Goal: Transaction & Acquisition: Purchase product/service

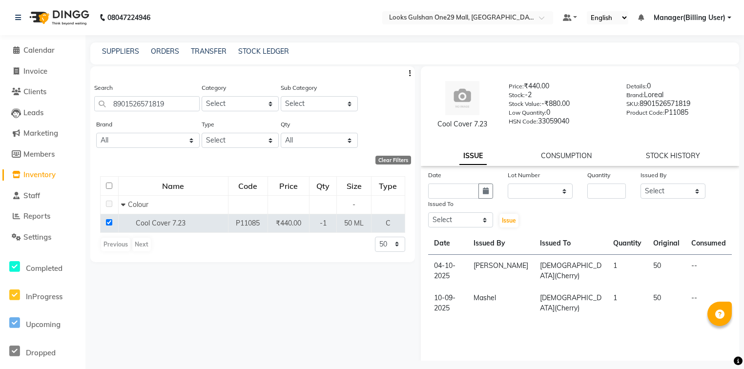
select select
drag, startPoint x: 33, startPoint y: 56, endPoint x: 38, endPoint y: 50, distance: 7.6
click at [33, 56] on link "Calendar" at bounding box center [42, 50] width 81 height 11
click at [38, 50] on span "Calendar" at bounding box center [38, 49] width 31 height 9
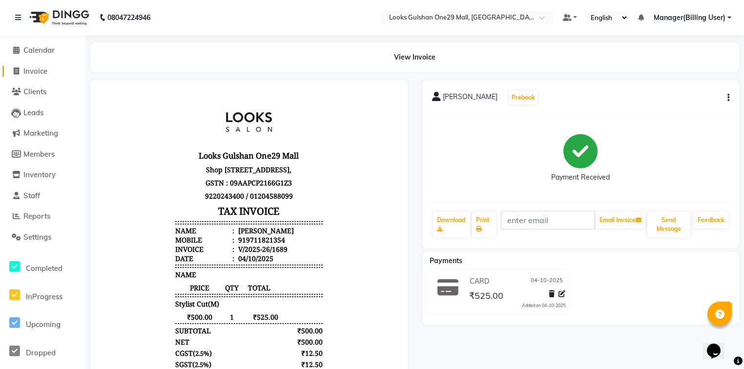
click at [45, 73] on span "Invoice" at bounding box center [35, 70] width 24 height 9
select select "service"
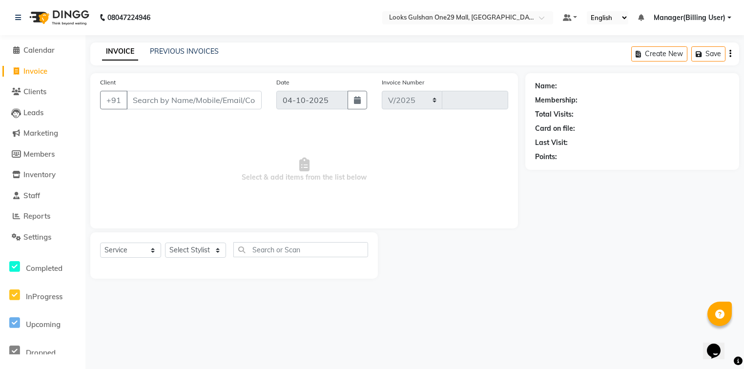
select select "8337"
type input "1691"
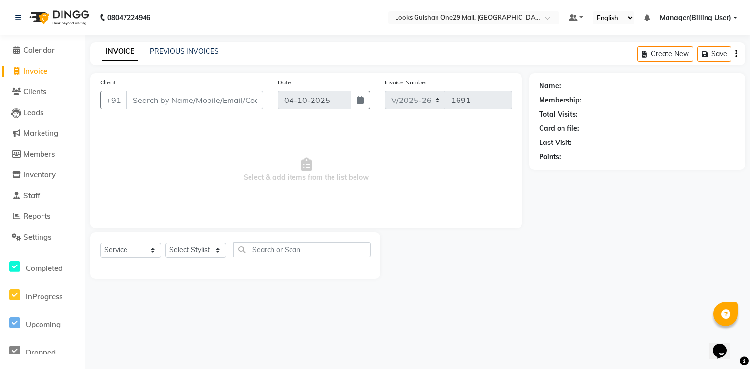
click at [152, 96] on input "Client" at bounding box center [194, 100] width 137 height 19
select select "80996"
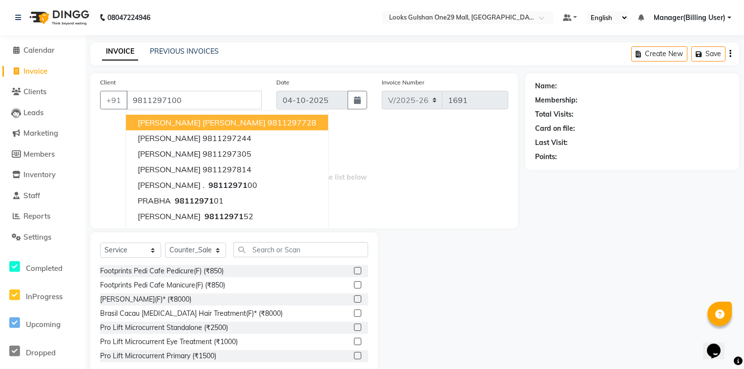
type input "9811297100"
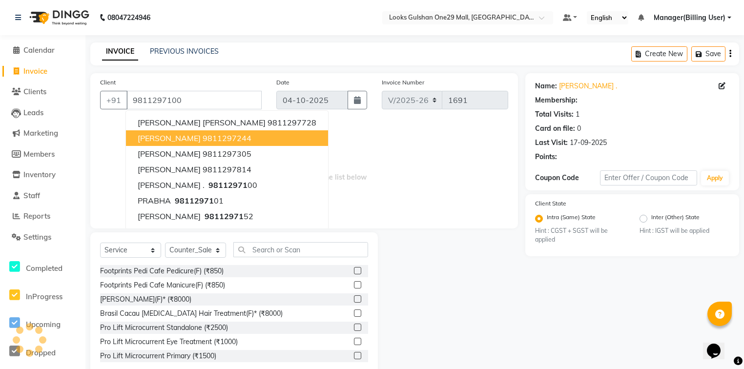
select select "1: Object"
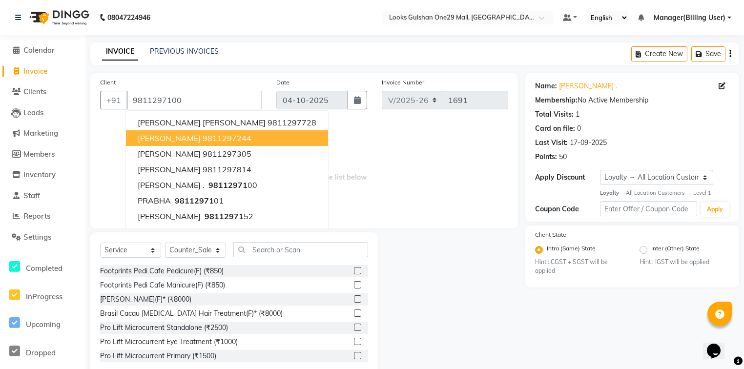
drag, startPoint x: 373, startPoint y: 130, endPoint x: 341, endPoint y: 156, distance: 41.0
click at [373, 130] on span "Select & add items from the list below" at bounding box center [304, 170] width 408 height 98
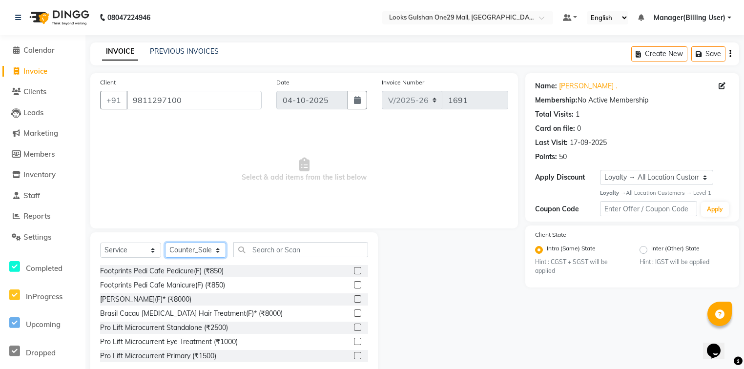
click at [207, 251] on select "Select Stylist [PERSON_NAME] Counter_Sales Deepak Farmaan [PERSON_NAME] Manager…" at bounding box center [195, 250] width 61 height 15
select select "93035"
click at [165, 243] on select "Select Stylist [PERSON_NAME] Counter_Sales Deepak Farmaan [PERSON_NAME] Manager…" at bounding box center [195, 250] width 61 height 15
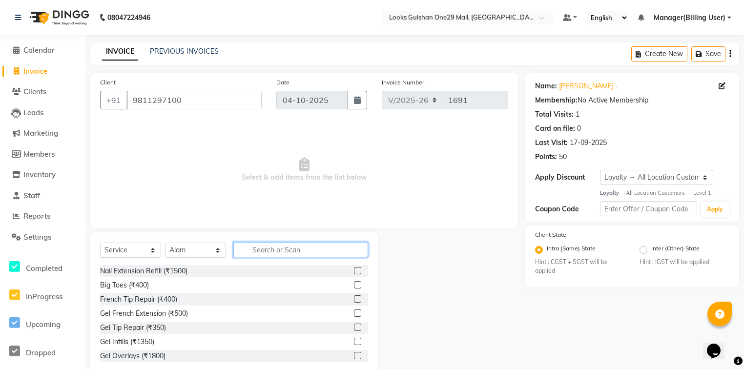
click at [299, 251] on input "text" at bounding box center [300, 249] width 135 height 15
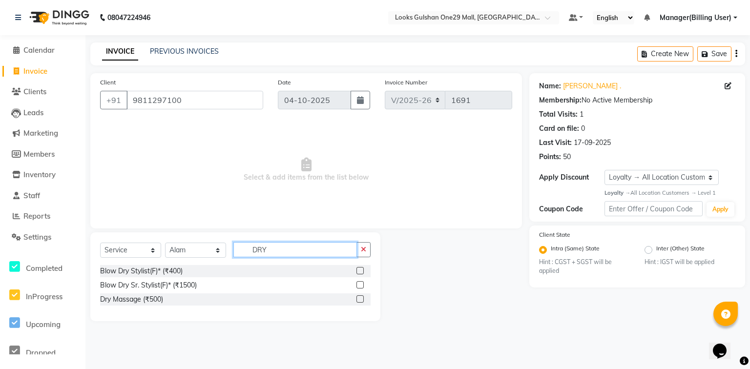
type input "DRY"
click at [359, 272] on label at bounding box center [359, 270] width 7 height 7
click at [359, 272] on input "checkbox" at bounding box center [359, 271] width 6 height 6
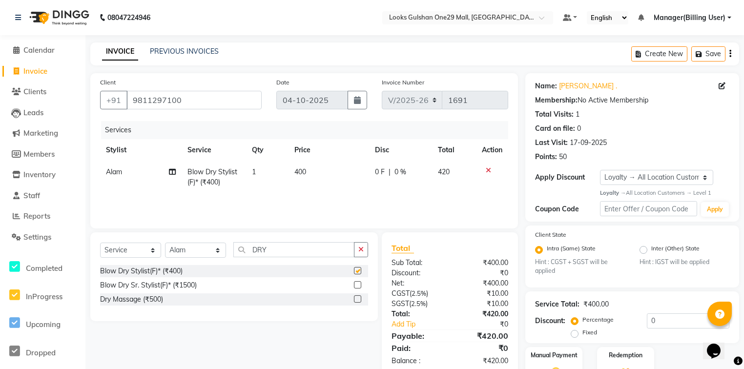
checkbox input "false"
click at [316, 172] on td "400" at bounding box center [329, 177] width 81 height 32
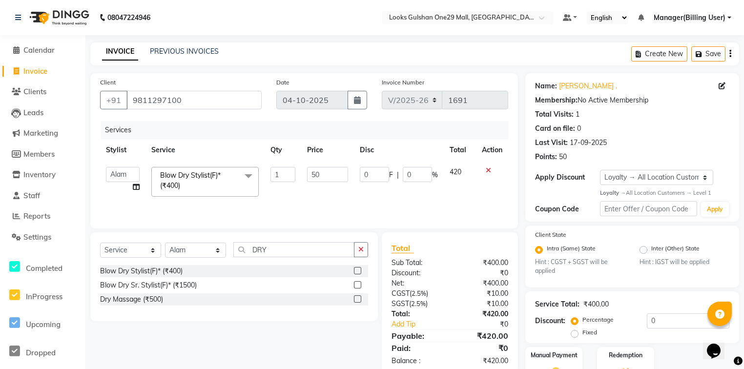
type input "500"
click at [335, 189] on td "500" at bounding box center [327, 182] width 52 height 42
click at [334, 203] on div "Services Stylist Service Qty Price Disc Total Action Alam ali Counter_Sales Dee…" at bounding box center [304, 170] width 408 height 98
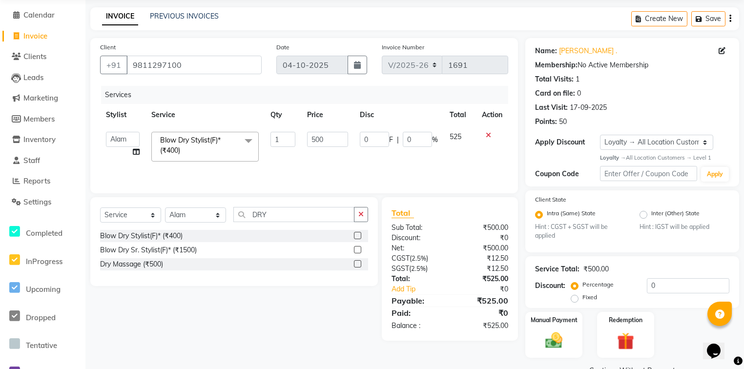
scroll to position [60, 0]
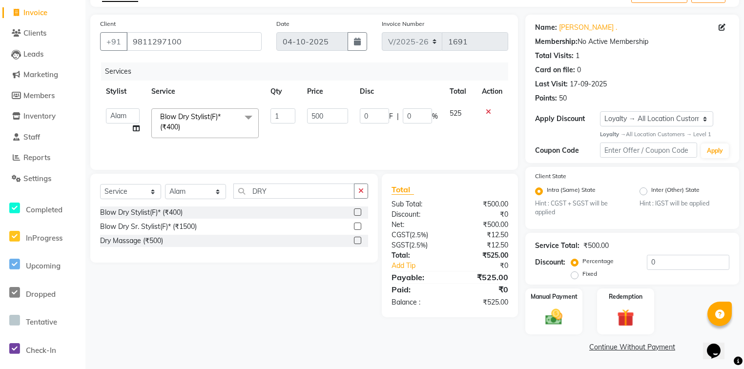
click at [472, 167] on div "Client +91 9811297100 Date 04-10-2025 Invoice Number V/2025 V/2025-26 1691 Serv…" at bounding box center [304, 92] width 428 height 155
click at [566, 302] on div "Manual Payment" at bounding box center [554, 312] width 60 height 48
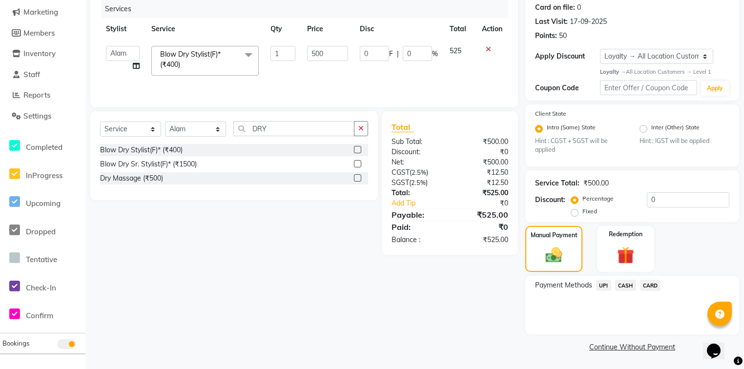
scroll to position [123, 0]
click at [627, 286] on span "CASH" at bounding box center [625, 285] width 21 height 11
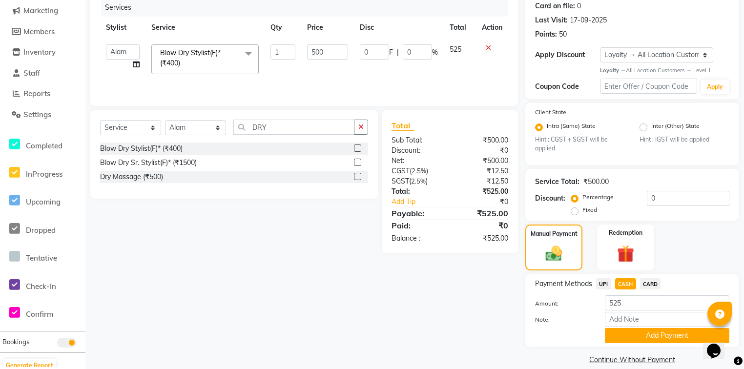
click at [579, 214] on div "Fixed" at bounding box center [585, 210] width 24 height 12
click at [583, 211] on label "Fixed" at bounding box center [590, 210] width 15 height 9
click at [573, 211] on input "Fixed" at bounding box center [576, 210] width 7 height 7
radio input "true"
click at [662, 197] on input "0" at bounding box center [688, 198] width 83 height 15
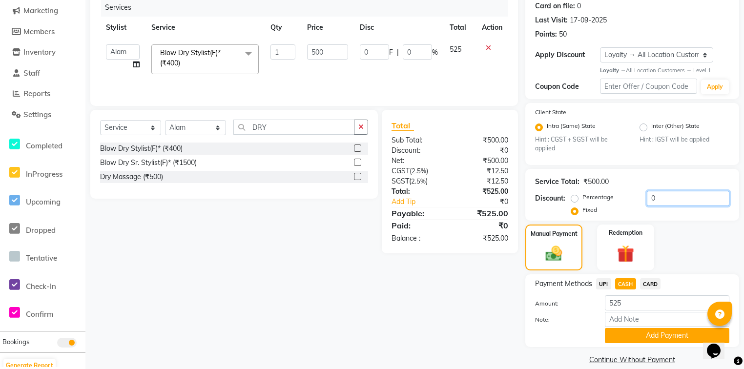
click at [662, 197] on input "0" at bounding box center [688, 198] width 83 height 15
type input "5"
type input "1"
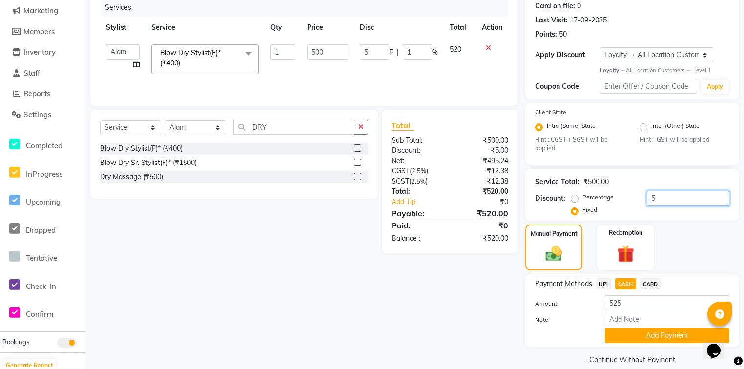
type input "5"
click at [487, 111] on div "Total Sub Total: ₹500.00 Discount: ₹5.00 Net: ₹495.24 CGST ( 2.5% ) ₹12.38 SGST…" at bounding box center [450, 182] width 136 height 144
click at [625, 285] on span "CASH" at bounding box center [625, 283] width 21 height 11
type input "520"
click at [637, 340] on button "Add Payment" at bounding box center [667, 335] width 125 height 15
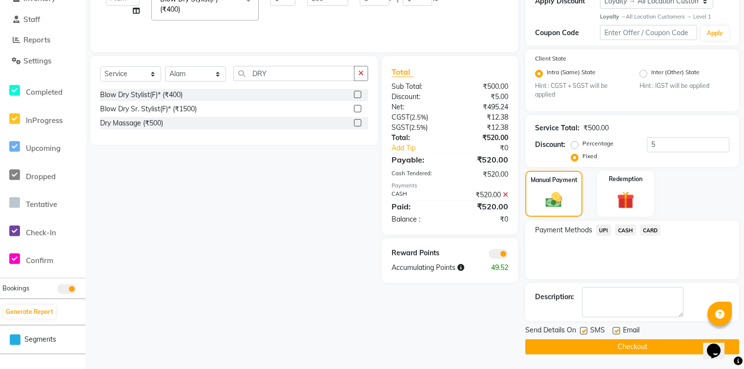
scroll to position [177, 0]
click at [615, 330] on label at bounding box center [616, 330] width 7 height 7
click at [615, 330] on input "checkbox" at bounding box center [616, 331] width 6 height 6
checkbox input "false"
click at [609, 346] on button "Checkout" at bounding box center [632, 346] width 214 height 15
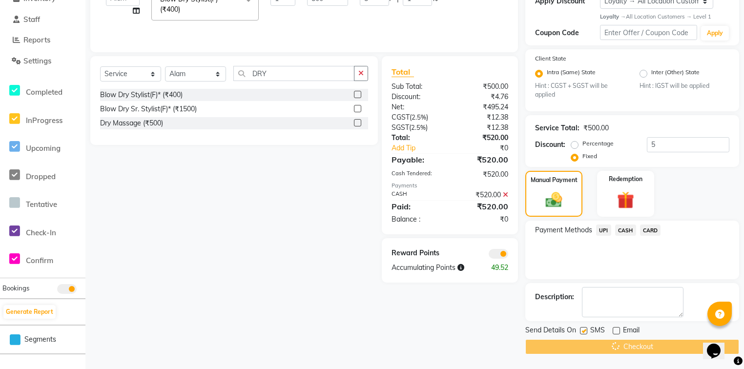
scroll to position [53, 0]
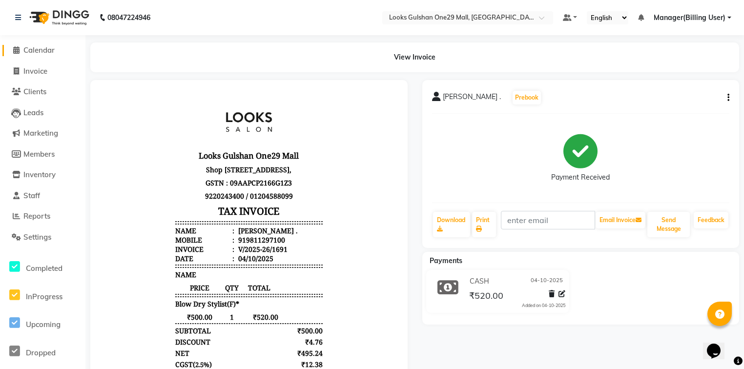
click at [45, 52] on span "Calendar" at bounding box center [38, 49] width 31 height 9
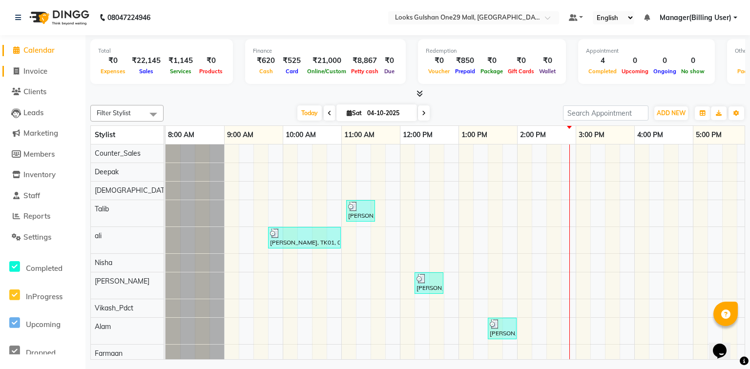
click at [46, 73] on span "Invoice" at bounding box center [35, 70] width 24 height 9
select select "8337"
select select "service"
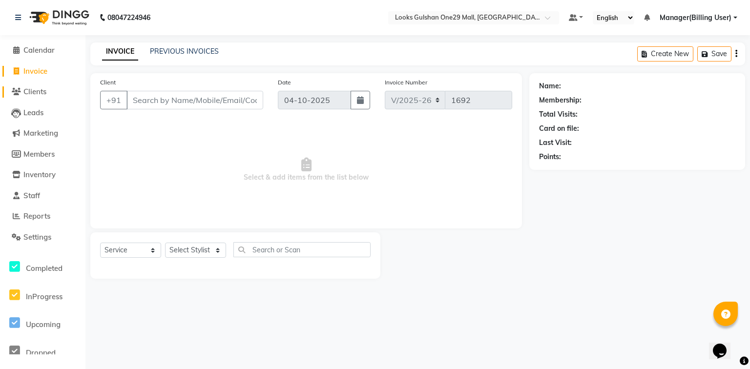
click at [46, 94] on span "Clients" at bounding box center [34, 91] width 23 height 9
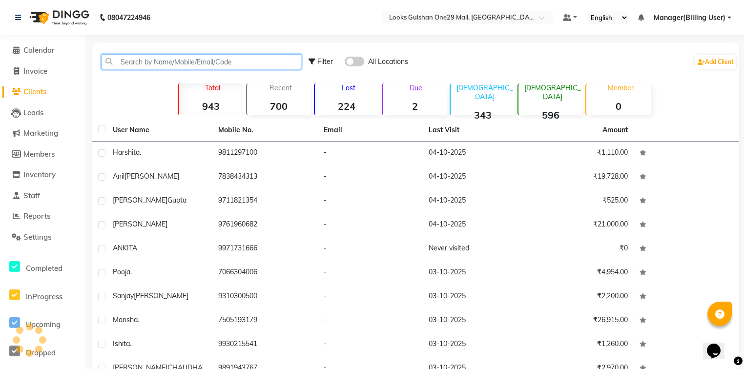
click at [185, 62] on input "text" at bounding box center [202, 61] width 200 height 15
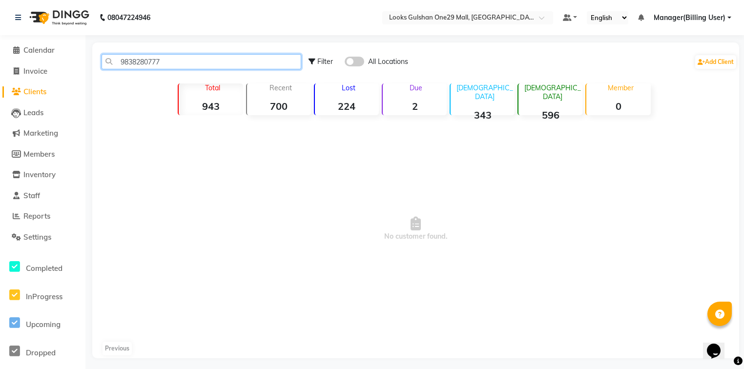
drag, startPoint x: 168, startPoint y: 63, endPoint x: 117, endPoint y: 60, distance: 51.3
click at [117, 60] on input "9838280777" at bounding box center [202, 61] width 200 height 15
type input "9838280777"
drag, startPoint x: 47, startPoint y: 74, endPoint x: 59, endPoint y: 80, distance: 13.3
click at [47, 74] on span "Invoice" at bounding box center [35, 70] width 24 height 9
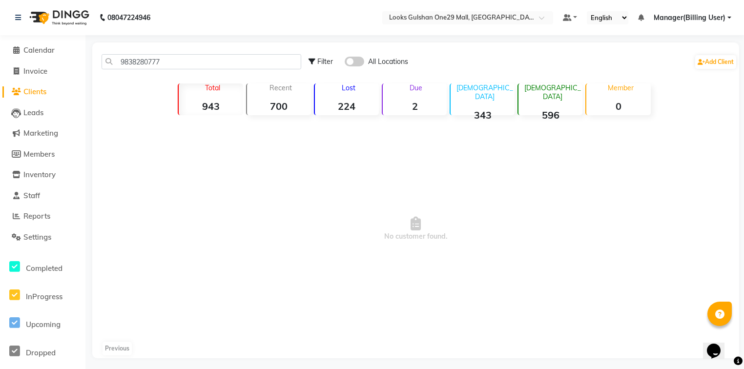
select select "service"
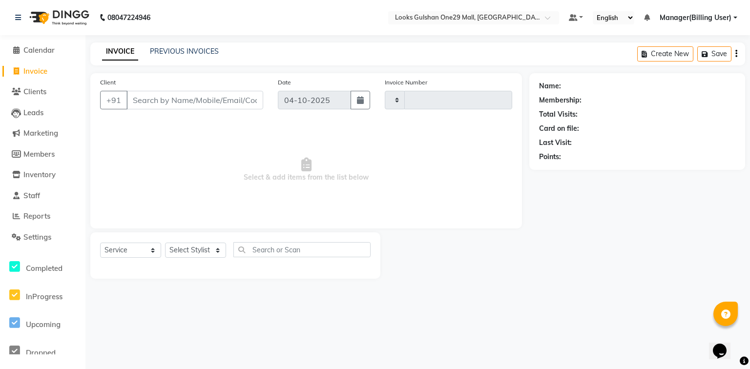
type input "1692"
select select "8337"
select select "80996"
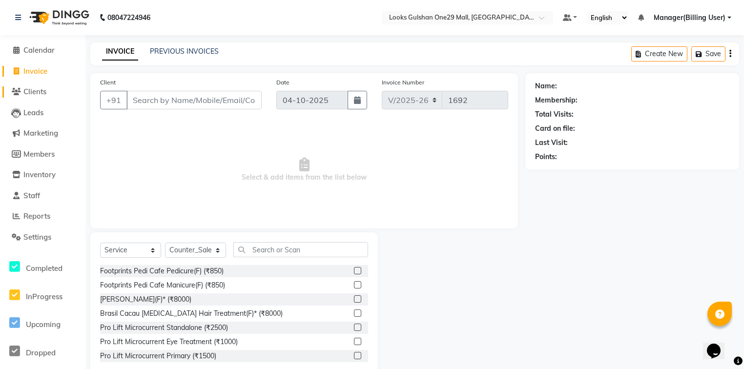
click at [39, 96] on span "Clients" at bounding box center [34, 91] width 23 height 9
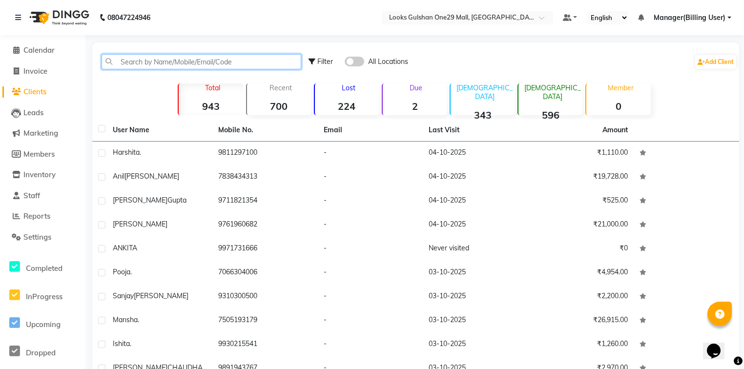
click at [149, 65] on input "text" at bounding box center [202, 61] width 200 height 15
paste input "9838280777"
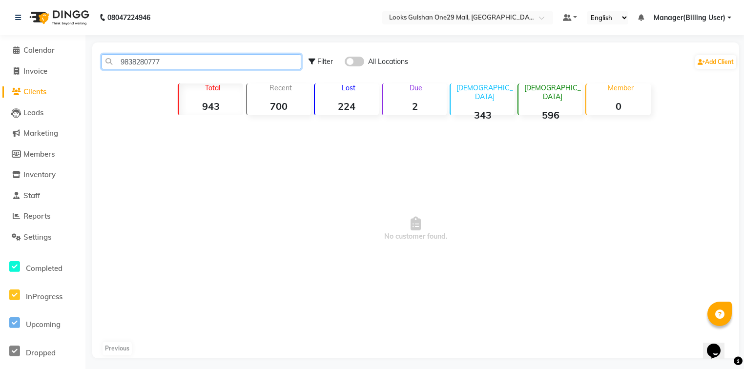
type input "9838280777"
click at [32, 72] on span "Invoice" at bounding box center [35, 70] width 24 height 9
select select "8337"
select select "service"
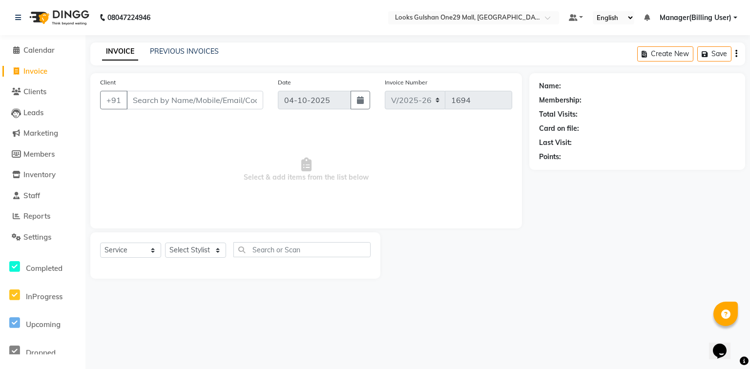
select select "80996"
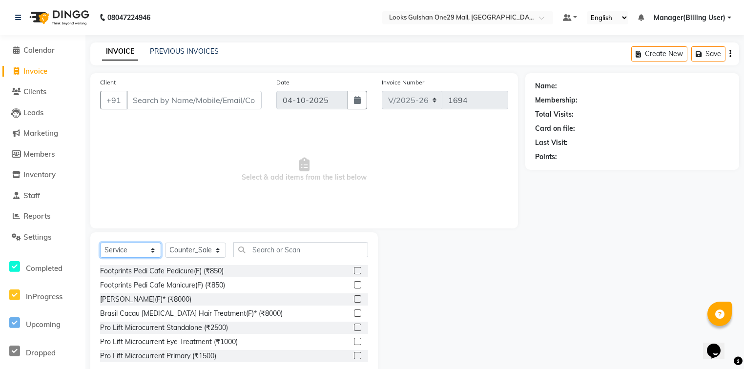
click at [145, 252] on select "Select Service Product Membership Package Voucher Prepaid Gift Card" at bounding box center [130, 250] width 61 height 15
select select "P"
click at [100, 243] on select "Select Service Product Membership Package Voucher Prepaid Gift Card" at bounding box center [130, 250] width 61 height 15
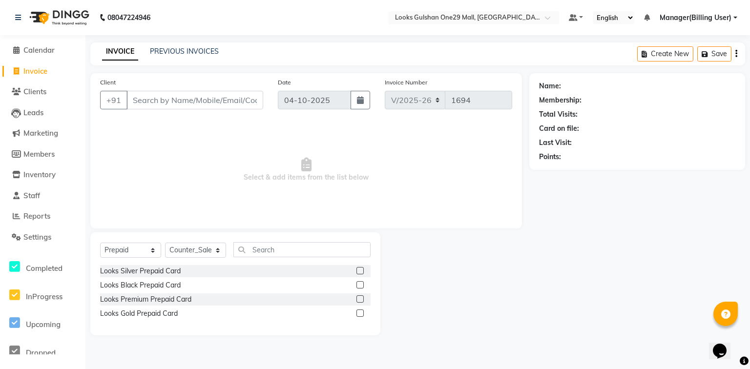
click at [201, 270] on div "Looks Silver Prepaid Card" at bounding box center [235, 271] width 271 height 12
click at [358, 271] on label at bounding box center [359, 270] width 7 height 7
click at [358, 271] on input "checkbox" at bounding box center [359, 271] width 6 height 6
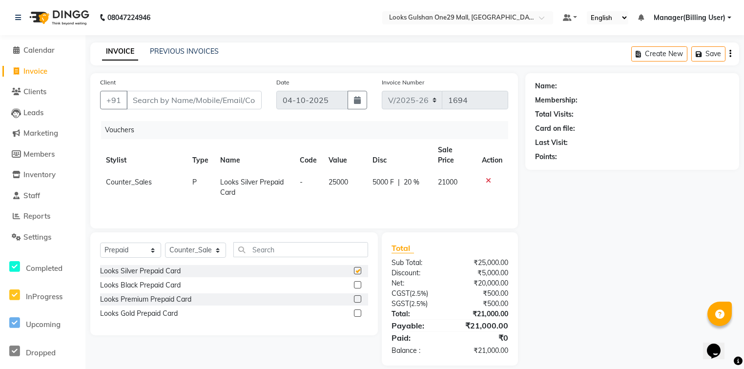
checkbox input "false"
click at [356, 289] on label at bounding box center [357, 284] width 7 height 7
click at [356, 289] on input "checkbox" at bounding box center [357, 285] width 6 height 6
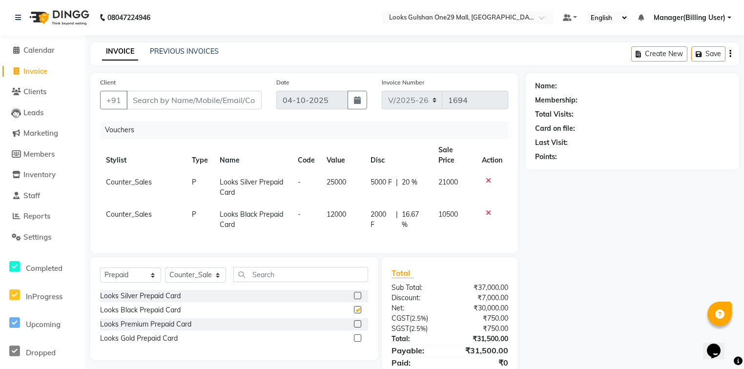
checkbox input "false"
click at [358, 322] on label at bounding box center [357, 323] width 7 height 7
click at [358, 322] on input "checkbox" at bounding box center [357, 324] width 6 height 6
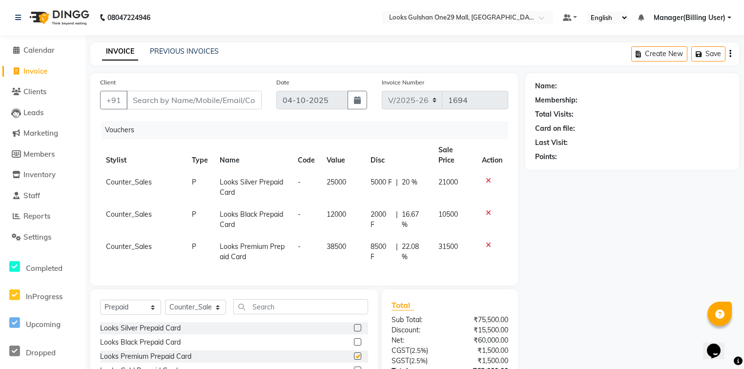
checkbox input "false"
click at [489, 209] on icon at bounding box center [488, 212] width 5 height 7
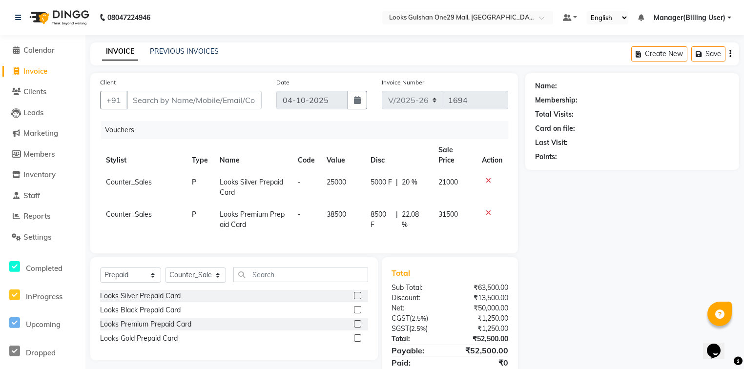
click at [490, 177] on icon at bounding box center [488, 180] width 5 height 7
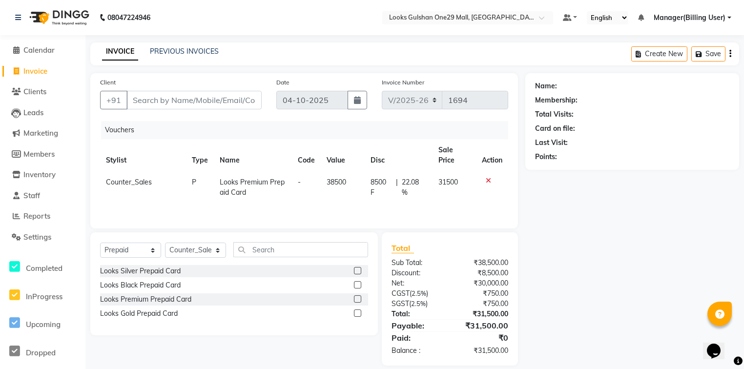
click at [486, 177] on icon at bounding box center [488, 180] width 5 height 7
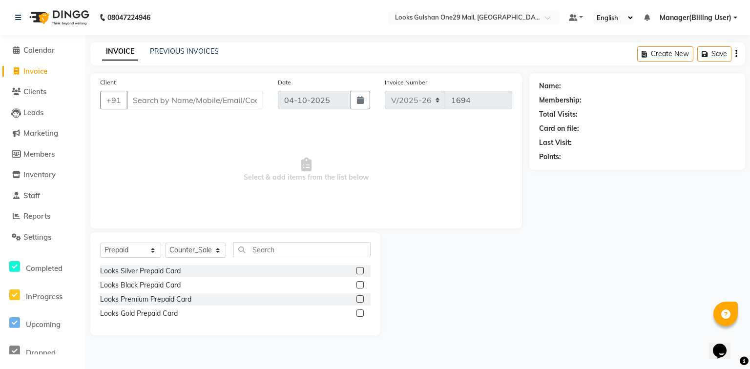
click at [361, 285] on label at bounding box center [359, 284] width 7 height 7
click at [361, 285] on input "checkbox" at bounding box center [359, 285] width 6 height 6
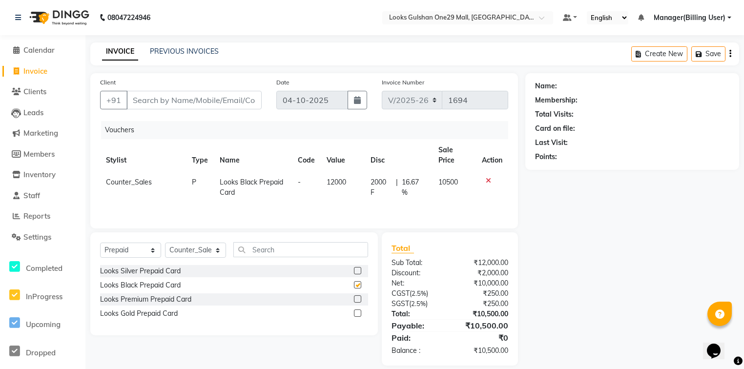
checkbox input "false"
click at [216, 248] on select "Select Stylist [PERSON_NAME] Counter_Sales Deepak Farmaan [PERSON_NAME] Manager…" at bounding box center [195, 250] width 61 height 15
select select "82068"
click at [165, 243] on select "Select Stylist [PERSON_NAME] Counter_Sales Deepak Farmaan [PERSON_NAME] Manager…" at bounding box center [195, 250] width 61 height 15
click at [359, 300] on label at bounding box center [357, 298] width 7 height 7
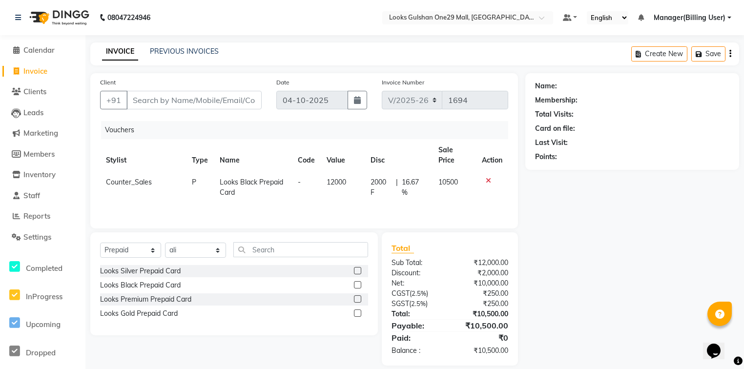
click at [359, 300] on input "checkbox" at bounding box center [357, 299] width 6 height 6
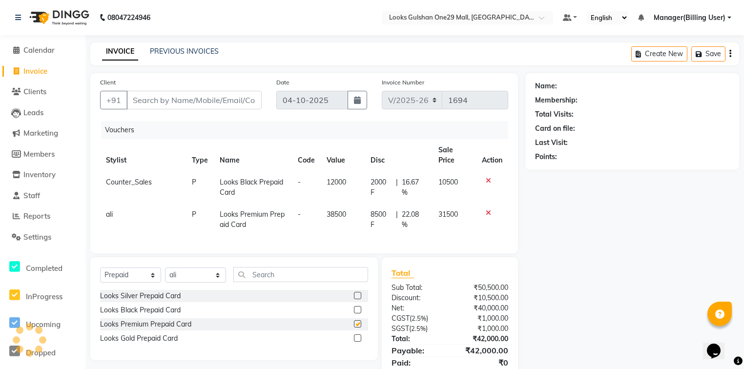
checkbox input "false"
click at [357, 293] on label at bounding box center [357, 295] width 7 height 7
click at [357, 293] on input "checkbox" at bounding box center [357, 296] width 6 height 6
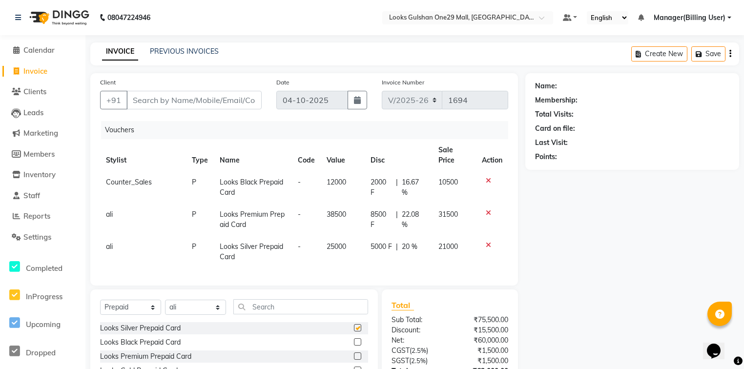
checkbox input "false"
click at [488, 177] on icon at bounding box center [488, 180] width 5 height 7
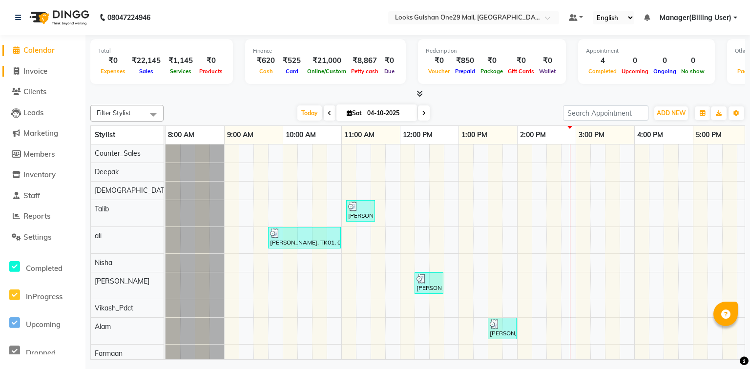
click at [26, 68] on span "Invoice" at bounding box center [35, 70] width 24 height 9
select select "8337"
select select "service"
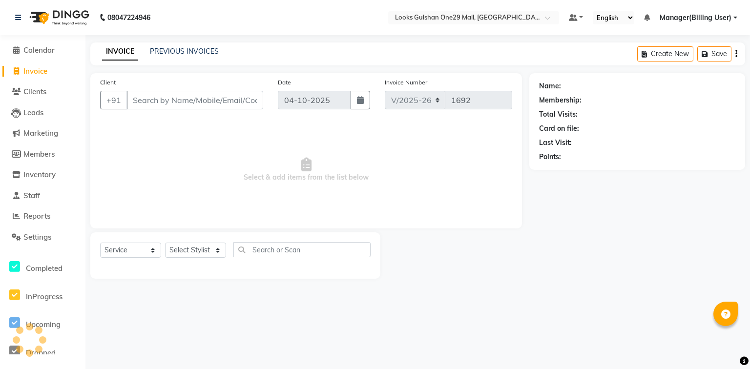
click at [168, 99] on input "Client" at bounding box center [194, 100] width 137 height 19
select select "80996"
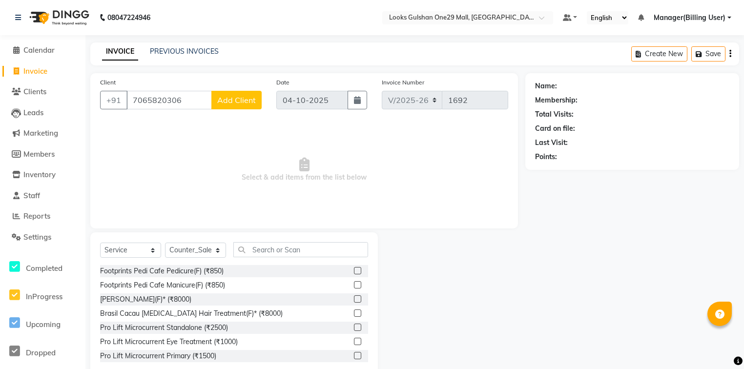
type input "7065820306"
click at [251, 104] on span "Add Client" at bounding box center [236, 100] width 39 height 10
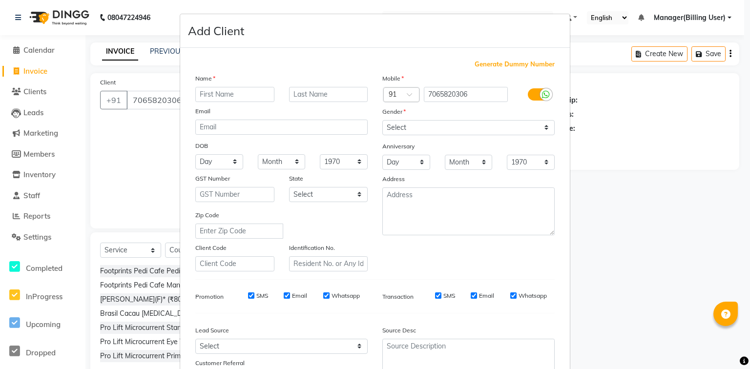
click at [242, 96] on input "text" at bounding box center [234, 94] width 79 height 15
type input "[PERSON_NAME]"
click at [440, 130] on select "Select Male Female Other Prefer Not To Say" at bounding box center [468, 127] width 172 height 15
select select "[DEMOGRAPHIC_DATA]"
click at [382, 121] on select "Select Male Female Other Prefer Not To Say" at bounding box center [468, 127] width 172 height 15
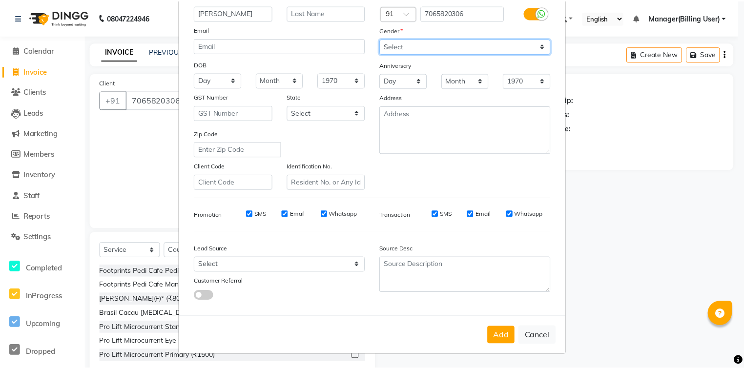
scroll to position [86, 0]
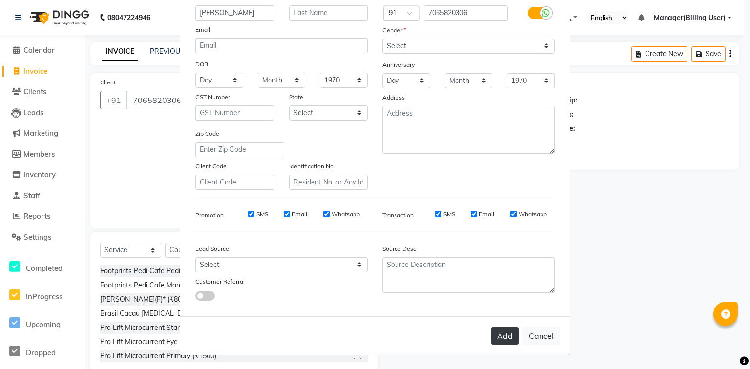
click at [500, 339] on button "Add" at bounding box center [504, 336] width 27 height 18
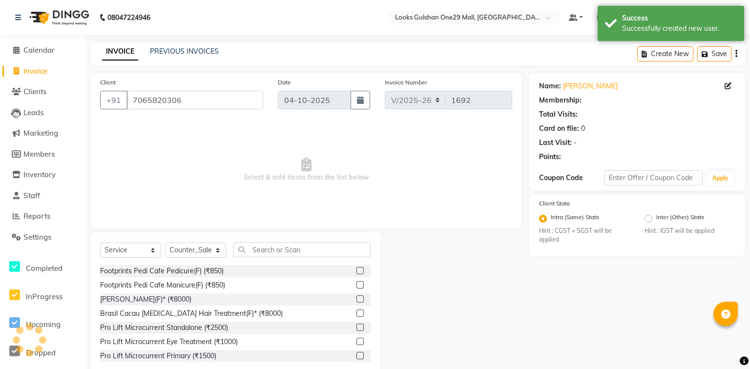
select select "1: Object"
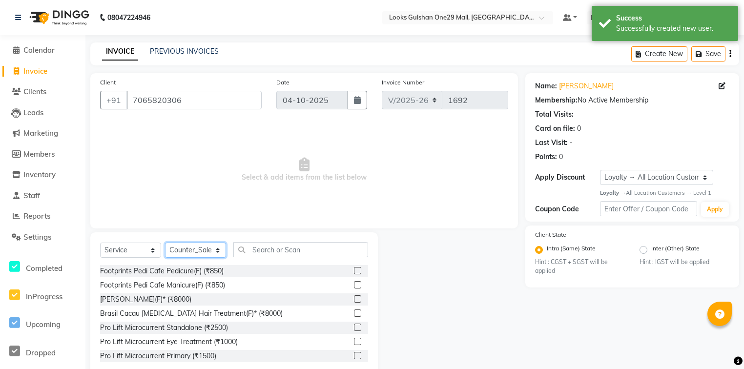
click at [219, 251] on select "Select Stylist [PERSON_NAME] Counter_Sales Deepak Farmaan [PERSON_NAME] Manager…" at bounding box center [195, 250] width 61 height 15
click at [165, 243] on select "Select Stylist [PERSON_NAME] Counter_Sales Deepak Farmaan [PERSON_NAME] Manager…" at bounding box center [195, 250] width 61 height 15
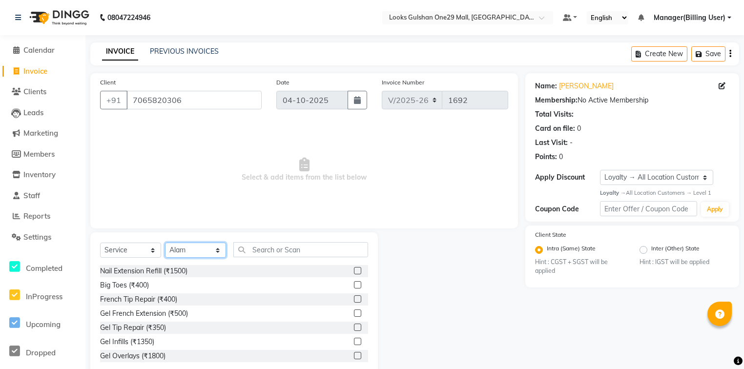
drag, startPoint x: 213, startPoint y: 250, endPoint x: 214, endPoint y: 244, distance: 6.4
click at [213, 250] on select "Select Stylist [PERSON_NAME] Counter_Sales Deepak Farmaan [PERSON_NAME] Manager…" at bounding box center [195, 250] width 61 height 15
select select "82068"
click at [165, 243] on select "Select Stylist [PERSON_NAME] Counter_Sales Deepak Farmaan [PERSON_NAME] Manager…" at bounding box center [195, 250] width 61 height 15
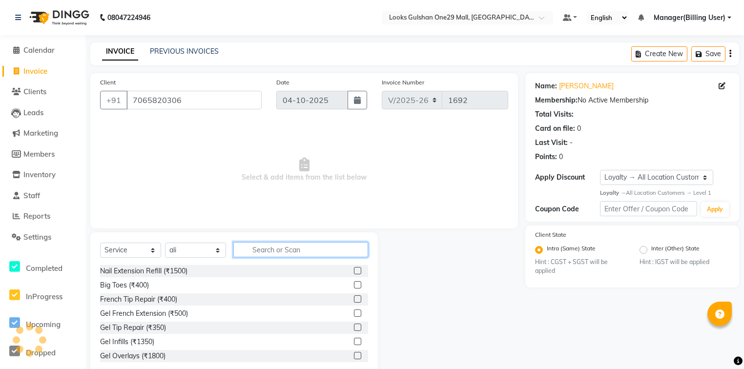
click at [284, 250] on input "text" at bounding box center [300, 249] width 135 height 15
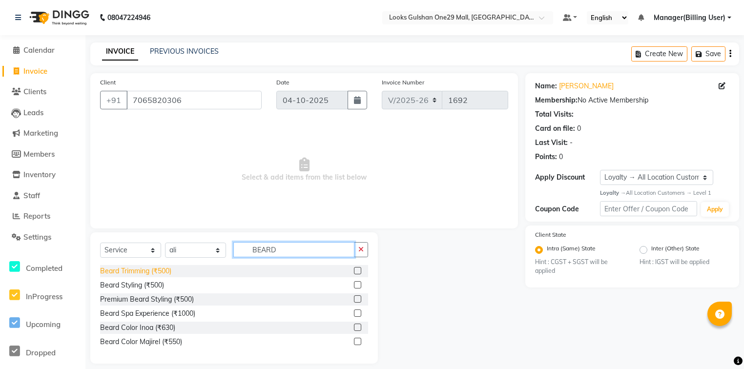
type input "BEARD"
click at [170, 271] on div "Beard Trimming (₹500)" at bounding box center [135, 271] width 71 height 10
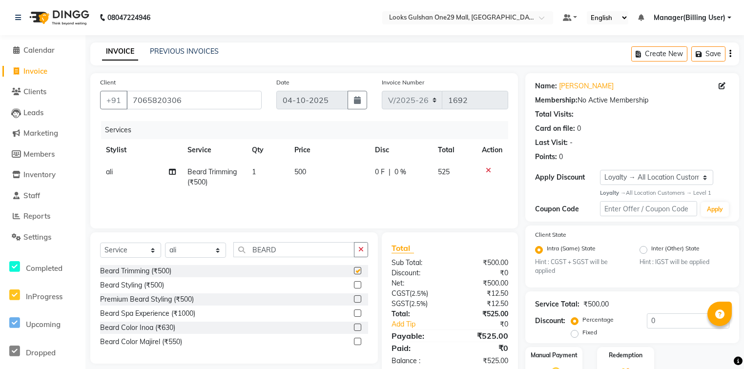
checkbox input "false"
click at [236, 331] on div "Beard Color Inoa (₹630)" at bounding box center [234, 328] width 268 height 12
click at [358, 331] on label at bounding box center [357, 327] width 7 height 7
click at [358, 331] on input "checkbox" at bounding box center [357, 328] width 6 height 6
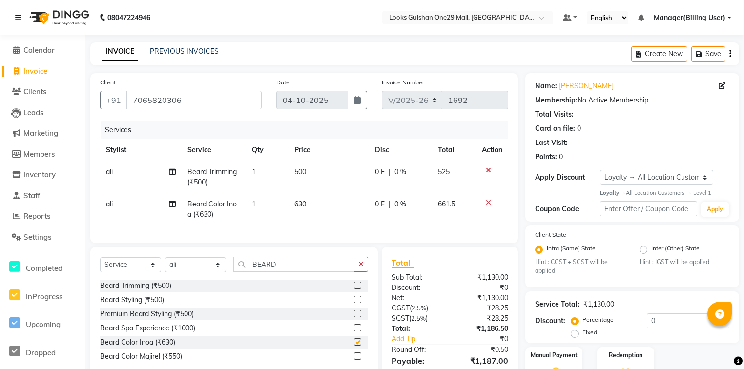
checkbox input "false"
drag, startPoint x: 281, startPoint y: 275, endPoint x: 244, endPoint y: 273, distance: 37.6
click at [244, 272] on input "BEARD" at bounding box center [293, 264] width 121 height 15
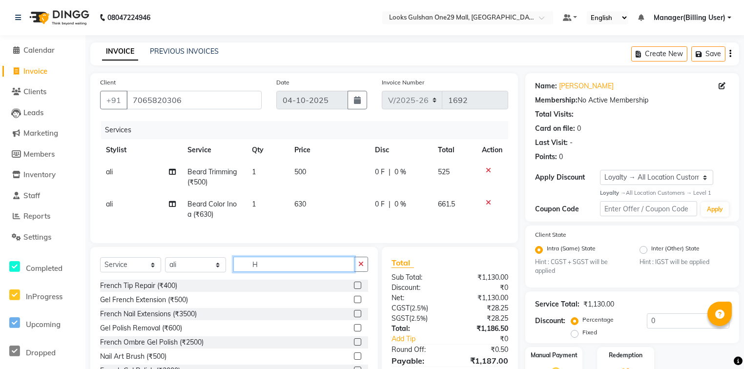
type input "H"
click at [305, 203] on span "630" at bounding box center [300, 204] width 12 height 9
click at [305, 203] on td "630" at bounding box center [329, 209] width 81 height 32
select select "82068"
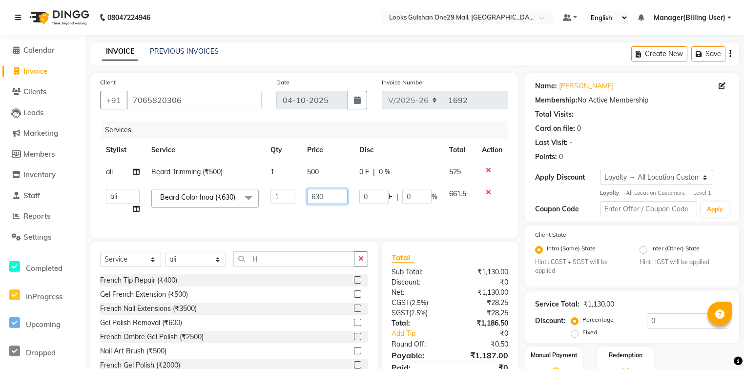
click at [330, 198] on input "630" at bounding box center [327, 196] width 41 height 15
drag, startPoint x: 325, startPoint y: 197, endPoint x: 304, endPoint y: 195, distance: 20.6
click at [304, 195] on td "630" at bounding box center [327, 201] width 52 height 37
type input "800"
click at [314, 177] on td "500" at bounding box center [327, 172] width 52 height 22
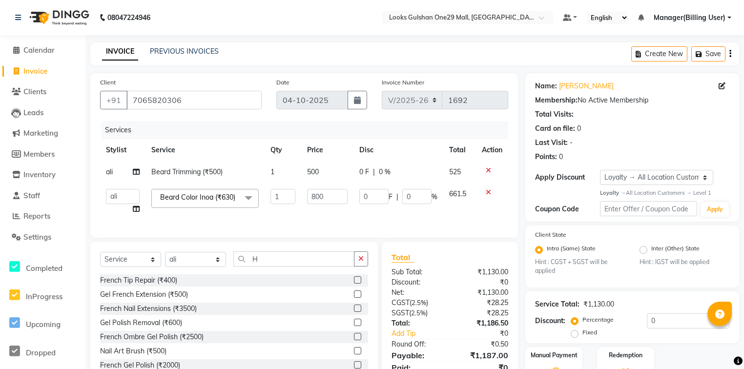
select select "82068"
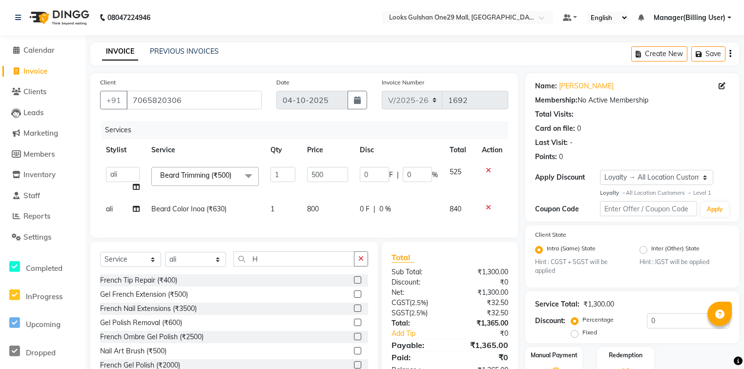
click at [319, 174] on input "500" at bounding box center [327, 174] width 41 height 15
type input "350"
click at [269, 265] on input "H" at bounding box center [293, 258] width 121 height 15
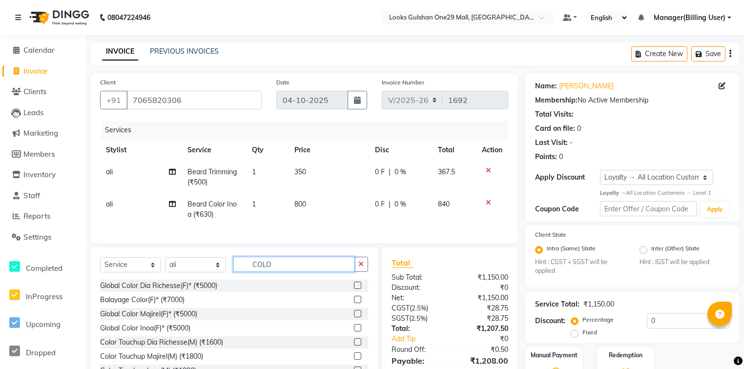
type input "COLO"
click at [354, 332] on label at bounding box center [357, 327] width 7 height 7
click at [354, 332] on input "checkbox" at bounding box center [357, 328] width 6 height 6
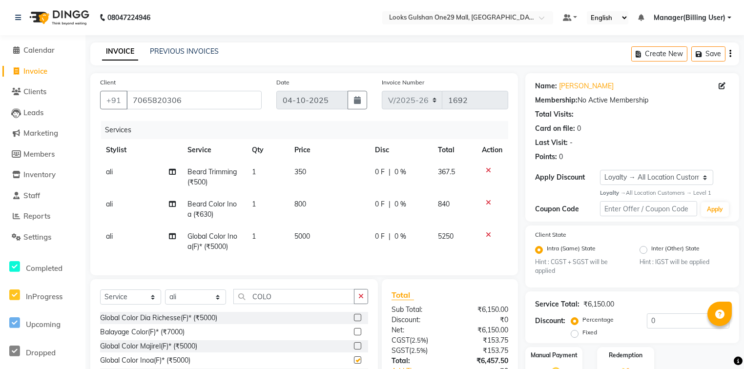
checkbox input "false"
click at [305, 240] on span "5000" at bounding box center [302, 236] width 16 height 9
click at [305, 240] on td "5000" at bounding box center [329, 242] width 81 height 32
select select "82068"
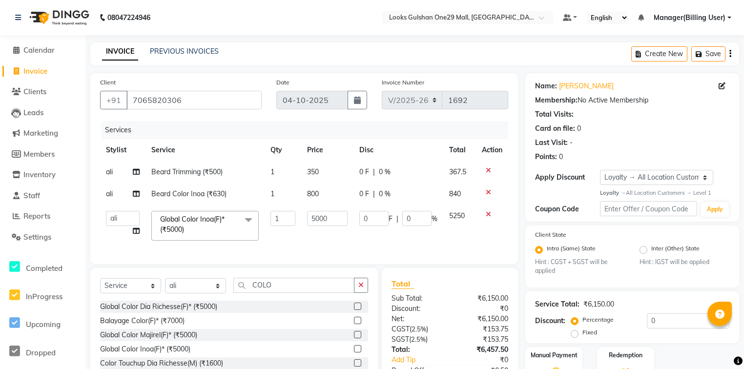
click at [487, 216] on icon at bounding box center [488, 214] width 5 height 7
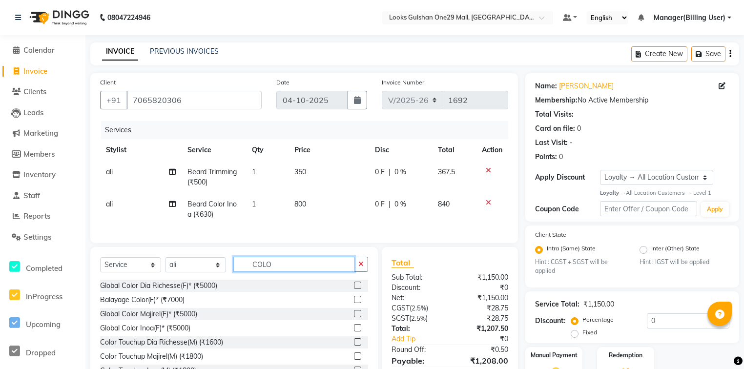
drag, startPoint x: 269, startPoint y: 271, endPoint x: 241, endPoint y: 268, distance: 28.4
click at [241, 268] on input "COLO" at bounding box center [293, 264] width 121 height 15
type input "ROOT"
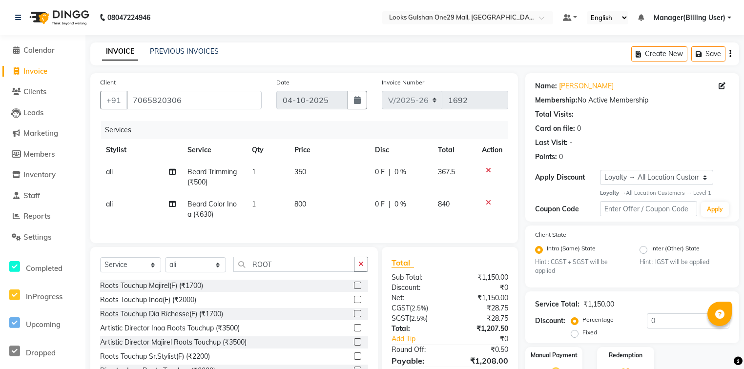
click at [354, 303] on label at bounding box center [357, 299] width 7 height 7
click at [354, 303] on input "checkbox" at bounding box center [357, 300] width 6 height 6
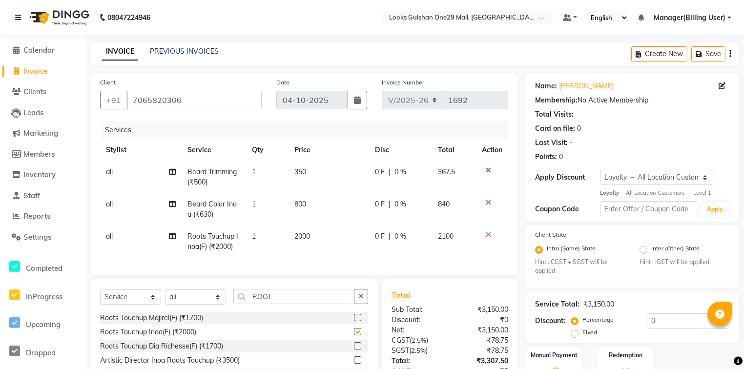
checkbox input "false"
click at [300, 239] on span "2000" at bounding box center [302, 236] width 16 height 9
click at [300, 239] on td "2000" at bounding box center [329, 242] width 81 height 32
select select "82068"
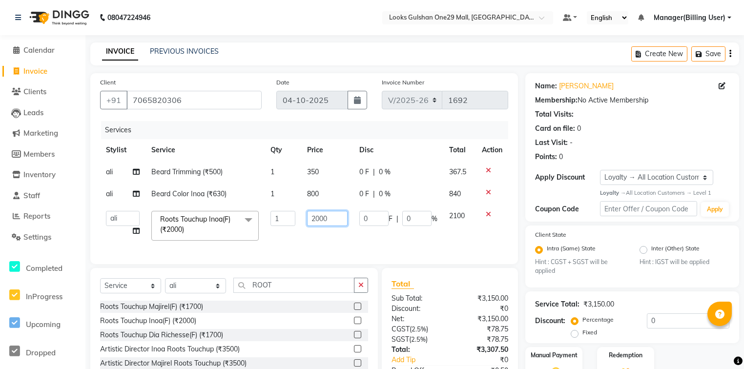
drag, startPoint x: 336, startPoint y: 217, endPoint x: 309, endPoint y: 218, distance: 27.3
click at [309, 218] on input "2000" at bounding box center [327, 218] width 41 height 15
type input "1400"
click at [450, 237] on td "2100" at bounding box center [459, 226] width 33 height 42
select select "82068"
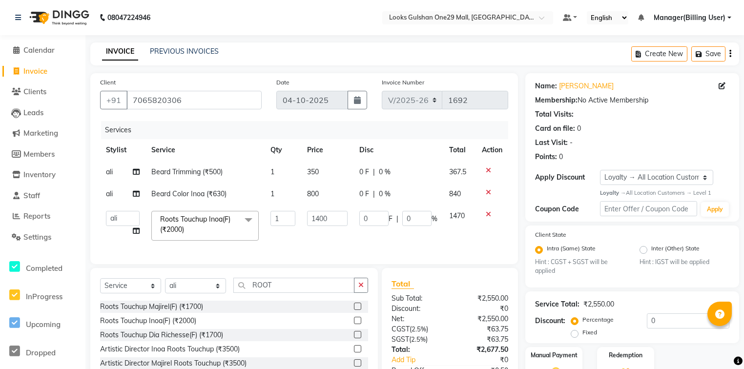
scroll to position [73, 0]
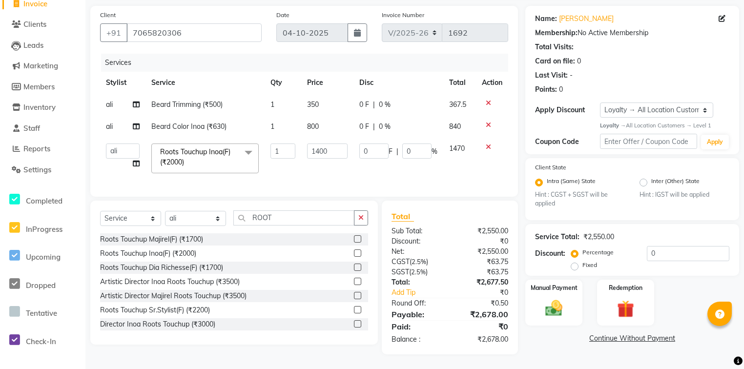
click at [452, 168] on td "1470" at bounding box center [459, 159] width 33 height 42
click at [571, 350] on div "Name: Abel Membership: No Active Membership Total Visits: Card on file: 0 Last …" at bounding box center [635, 180] width 221 height 349
click at [538, 338] on link "Continue Without Payment" at bounding box center [632, 339] width 210 height 10
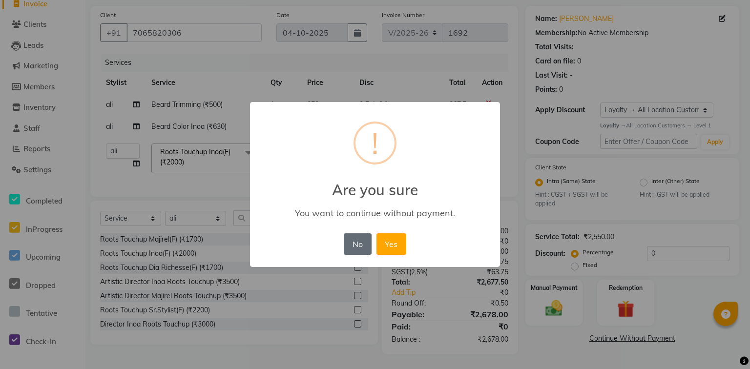
click at [364, 252] on button "No" at bounding box center [357, 243] width 27 height 21
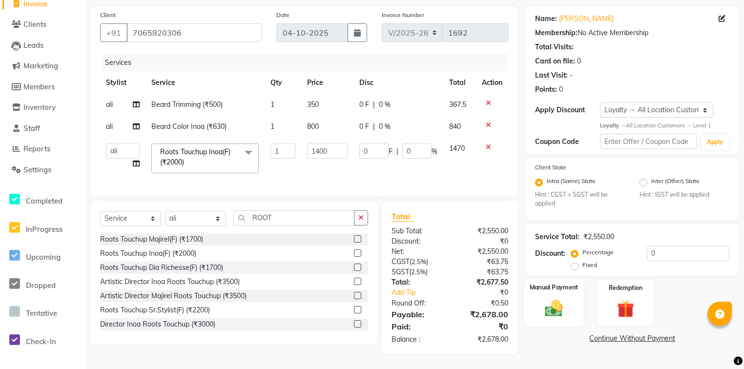
click at [565, 299] on img at bounding box center [553, 308] width 29 height 21
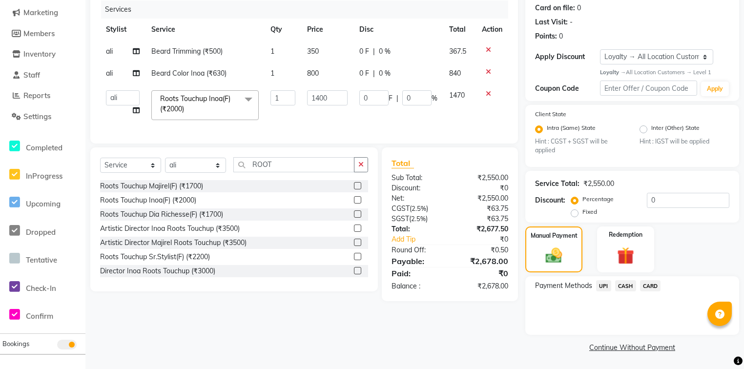
scroll to position [123, 0]
click at [627, 287] on span "CASH" at bounding box center [625, 285] width 21 height 11
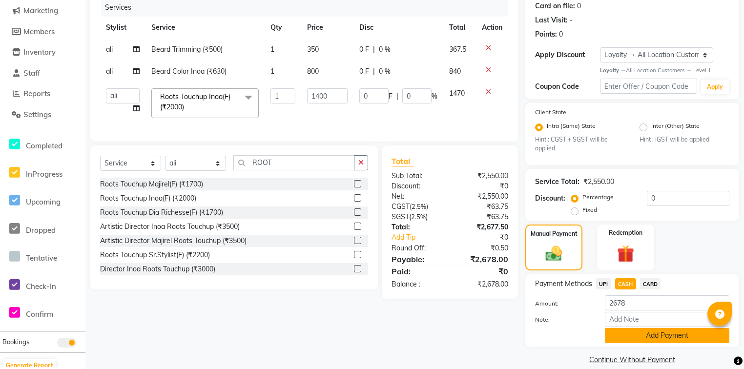
scroll to position [138, 0]
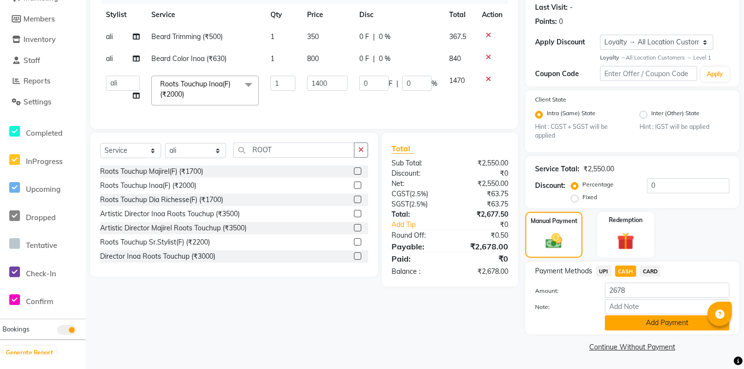
click at [649, 326] on button "Add Payment" at bounding box center [667, 322] width 125 height 15
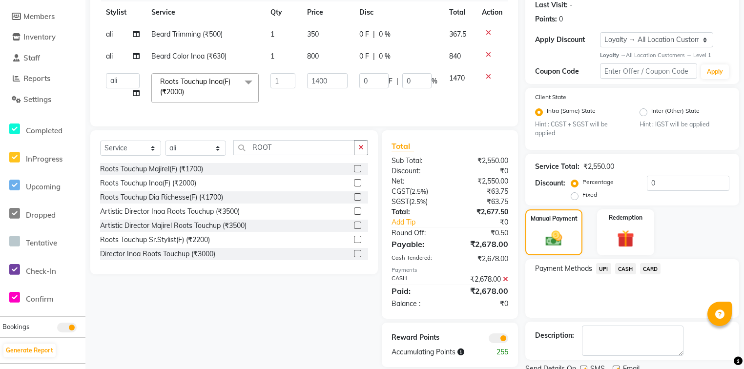
scroll to position [177, 0]
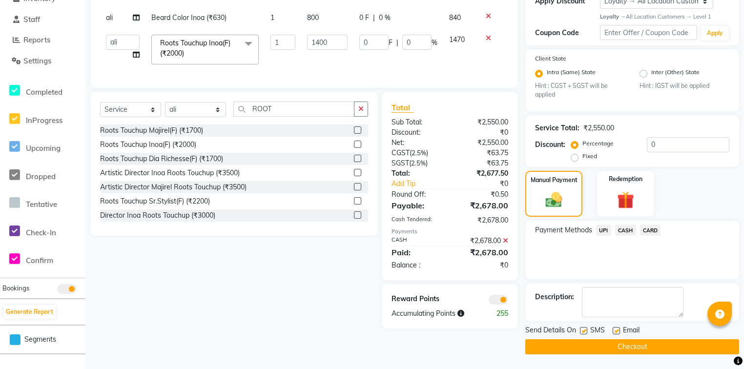
click at [614, 333] on label at bounding box center [616, 330] width 7 height 7
click at [614, 333] on input "checkbox" at bounding box center [616, 331] width 6 height 6
checkbox input "false"
click at [613, 348] on button "Checkout" at bounding box center [632, 346] width 214 height 15
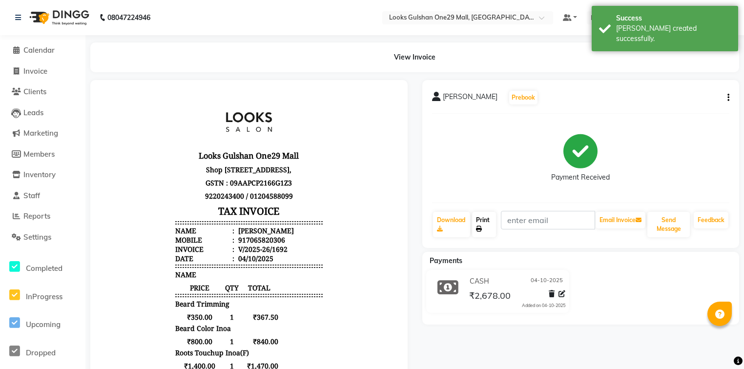
click at [487, 229] on link "Print" at bounding box center [484, 224] width 24 height 25
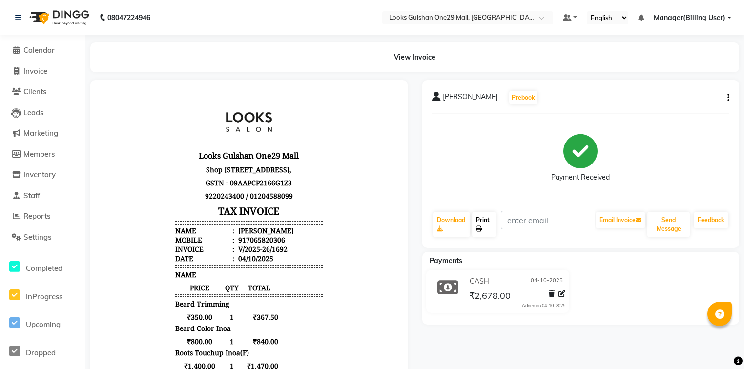
click at [480, 232] on link "Print" at bounding box center [484, 224] width 24 height 25
click at [596, 341] on div "ABEL Prebook Payment Received Download Print Email Invoice Send Message Feedbac…" at bounding box center [581, 315] width 332 height 471
click at [33, 71] on span "Invoice" at bounding box center [35, 70] width 24 height 9
select select "service"
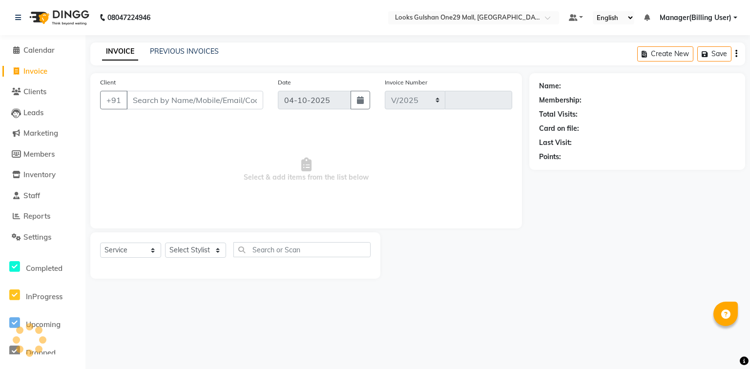
select select "8337"
type input "1693"
click at [39, 54] on span "Calendar" at bounding box center [38, 49] width 31 height 9
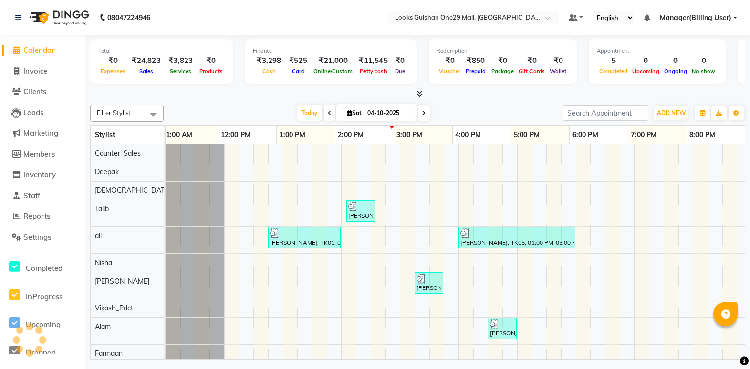
scroll to position [0, 182]
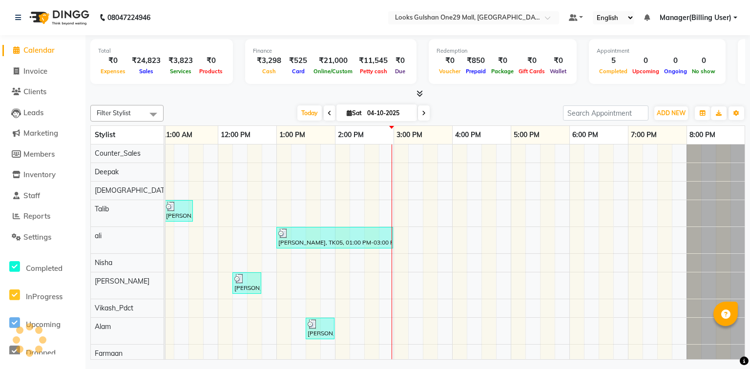
click at [221, 96] on div at bounding box center [417, 94] width 655 height 10
click at [46, 74] on span "Invoice" at bounding box center [35, 70] width 24 height 9
select select "service"
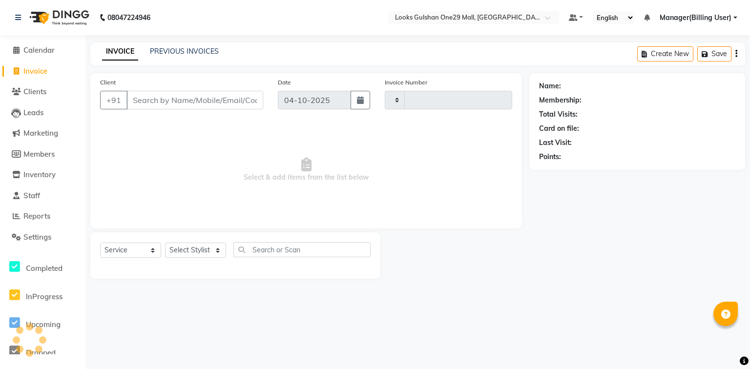
type input "1693"
select select "8337"
click at [177, 100] on input "Client" at bounding box center [194, 100] width 137 height 19
select select "80996"
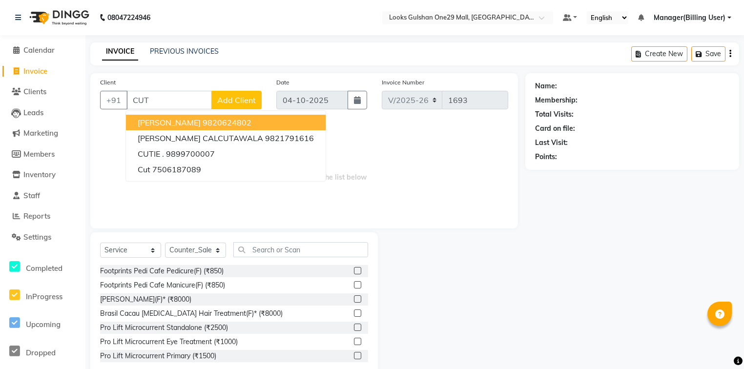
drag, startPoint x: 138, startPoint y: 104, endPoint x: 127, endPoint y: 104, distance: 10.7
click at [127, 104] on input "CUT" at bounding box center [168, 100] width 85 height 19
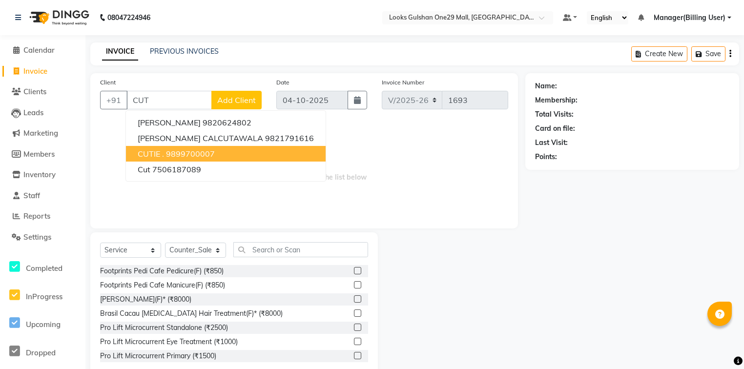
type input "CUT"
click at [205, 254] on select "Select Stylist [PERSON_NAME] Counter_Sales Deepak Farmaan [PERSON_NAME] Manager…" at bounding box center [195, 250] width 61 height 15
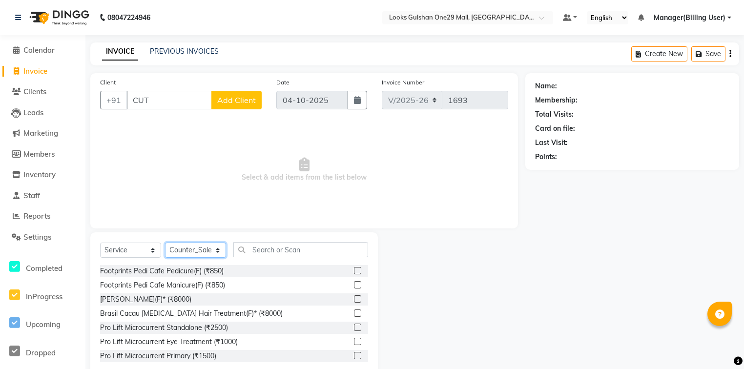
select select "93035"
click at [165, 243] on select "Select Stylist [PERSON_NAME] Counter_Sales Deepak Farmaan [PERSON_NAME] Manager…" at bounding box center [195, 250] width 61 height 15
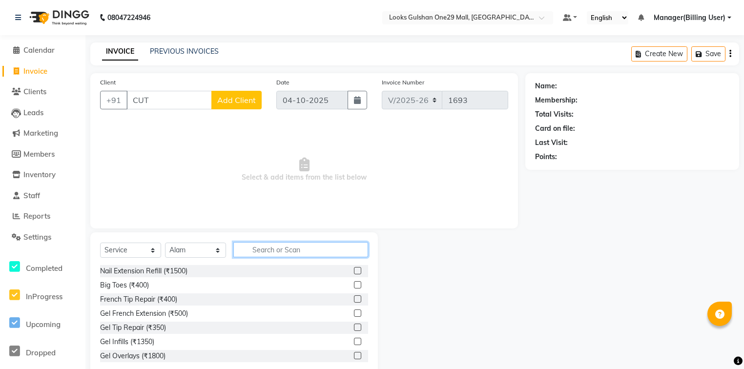
click at [263, 252] on input "text" at bounding box center [300, 249] width 135 height 15
type input "CUT"
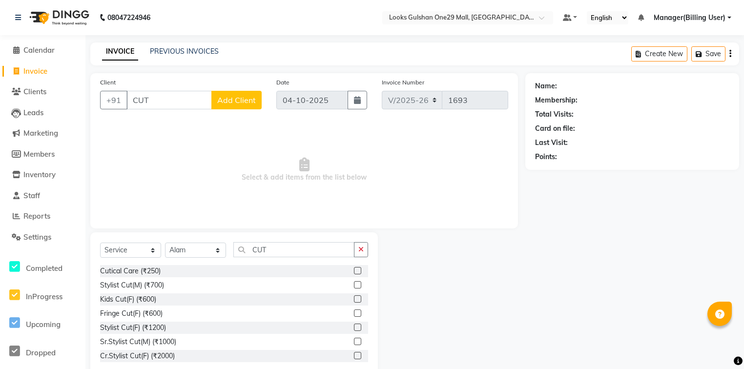
click at [354, 327] on label at bounding box center [357, 327] width 7 height 7
click at [354, 327] on input "checkbox" at bounding box center [357, 328] width 6 height 6
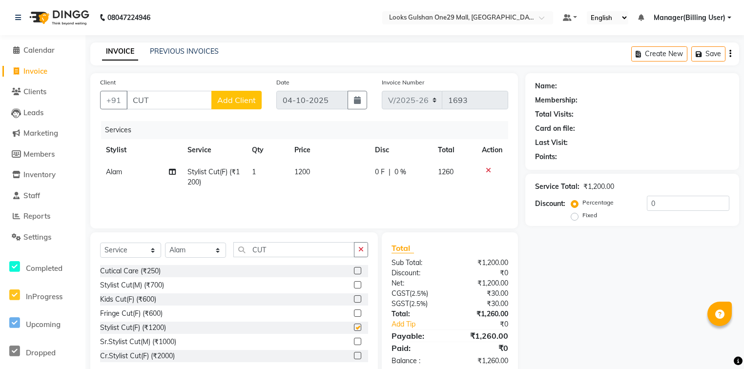
checkbox input "false"
drag, startPoint x: 273, startPoint y: 249, endPoint x: 226, endPoint y: 248, distance: 46.9
click at [226, 248] on div "Select Service Product Membership Package Voucher Prepaid Gift Card Select Styl…" at bounding box center [234, 253] width 268 height 23
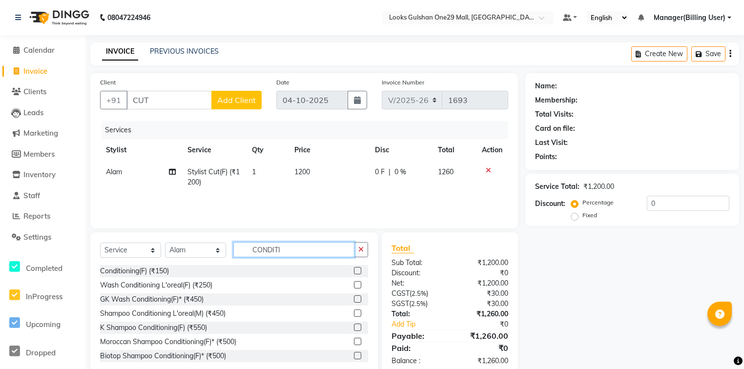
type input "CONDITI"
click at [354, 270] on label at bounding box center [357, 270] width 7 height 7
click at [354, 270] on input "checkbox" at bounding box center [357, 271] width 6 height 6
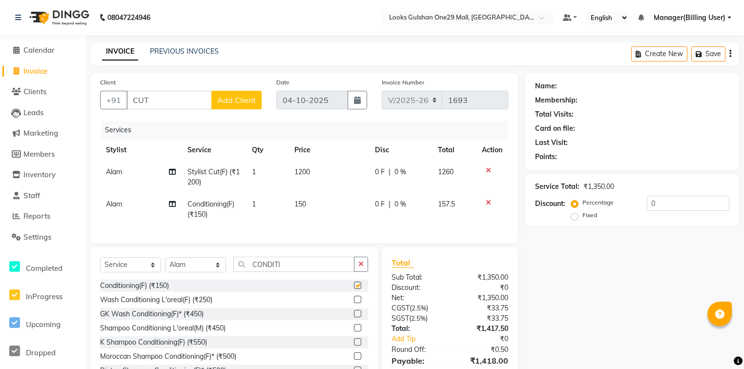
checkbox input "false"
click at [489, 205] on icon at bounding box center [488, 202] width 5 height 7
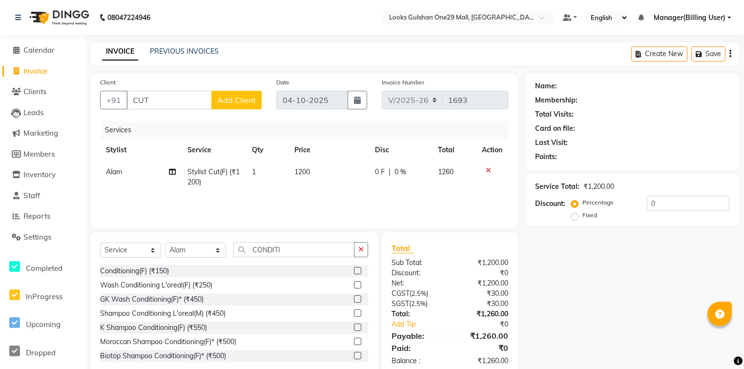
click at [338, 185] on td "1200" at bounding box center [329, 177] width 81 height 32
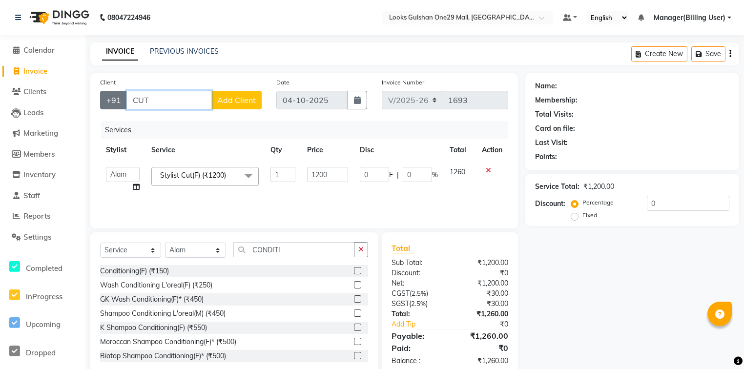
drag, startPoint x: 186, startPoint y: 104, endPoint x: 117, endPoint y: 104, distance: 68.8
click at [117, 104] on div "+91 CUT Add Client" at bounding box center [181, 100] width 162 height 19
type input "9212101393"
click at [285, 121] on div "Client +91 9212101393 Add Client Date 04-10-2025 Invoice Number V/2025 V/2025-2…" at bounding box center [304, 150] width 428 height 155
click at [225, 107] on button "Add Client" at bounding box center [236, 100] width 50 height 19
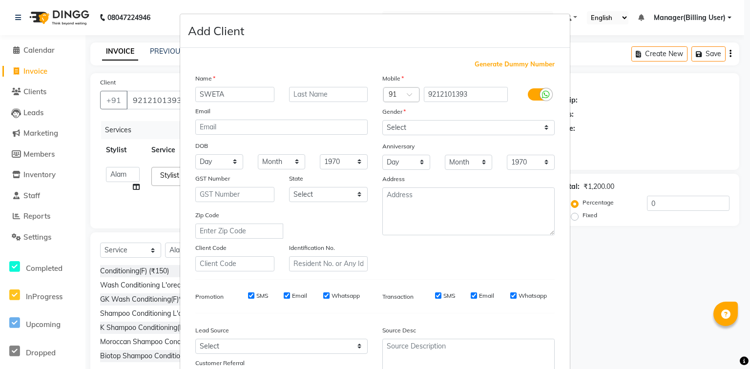
type input "SWETA"
click at [395, 132] on select "Select Male Female Other Prefer Not To Say" at bounding box center [468, 127] width 172 height 15
select select "female"
click at [382, 121] on select "Select Male Female Other Prefer Not To Say" at bounding box center [468, 127] width 172 height 15
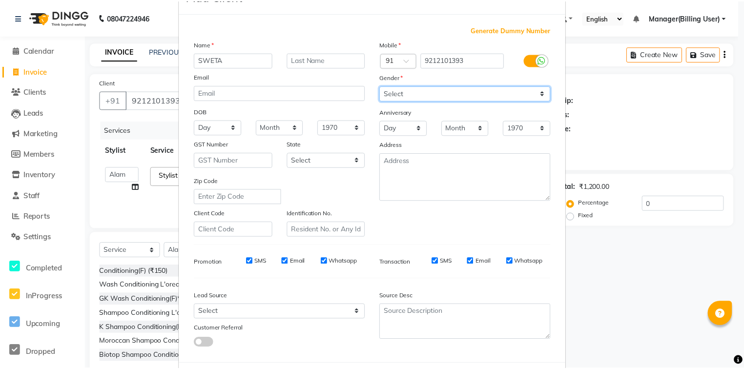
scroll to position [86, 0]
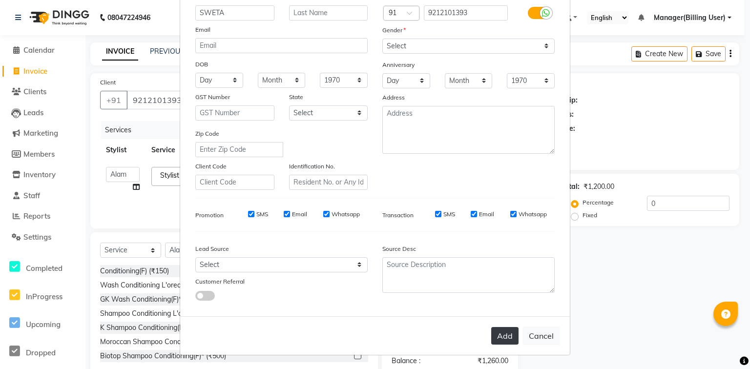
click at [502, 333] on button "Add" at bounding box center [504, 336] width 27 height 18
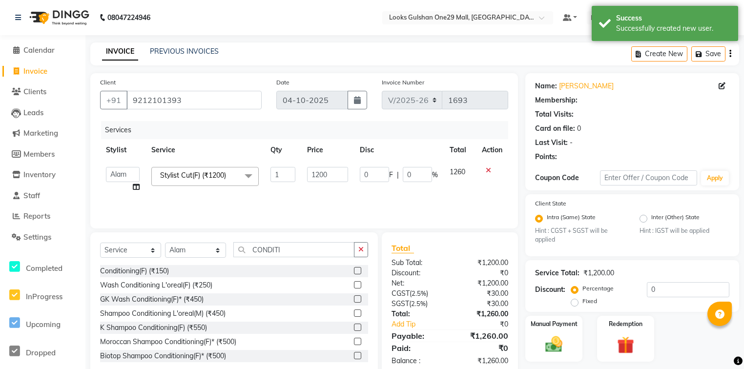
select select "1: Object"
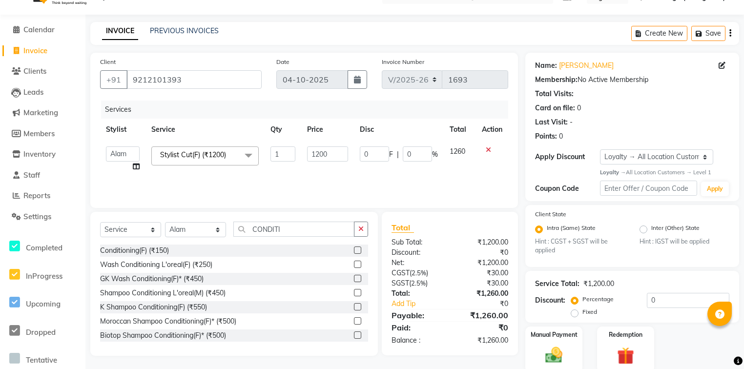
scroll to position [60, 0]
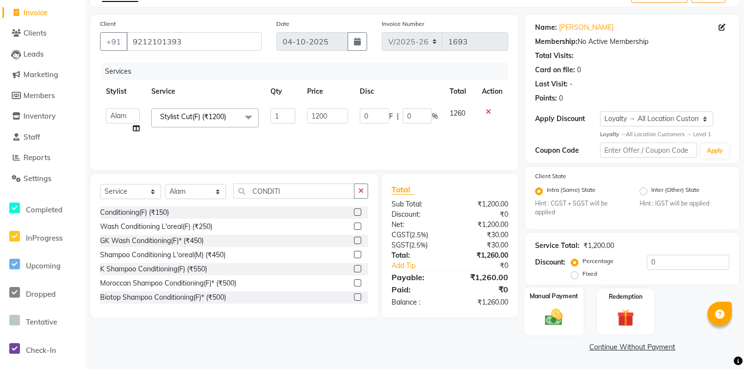
click at [561, 325] on img at bounding box center [553, 317] width 29 height 21
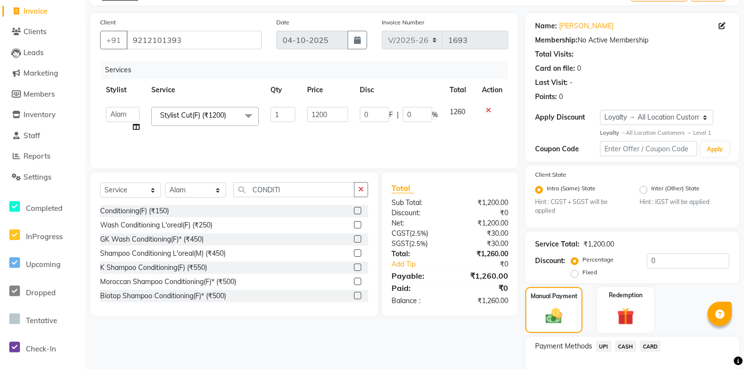
click at [627, 350] on span "CASH" at bounding box center [625, 346] width 21 height 11
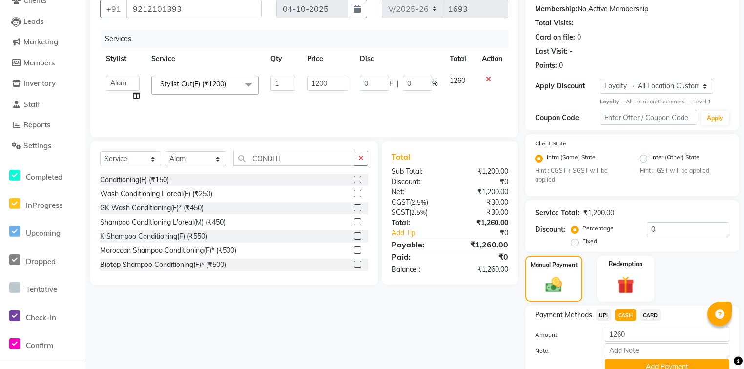
scroll to position [138, 0]
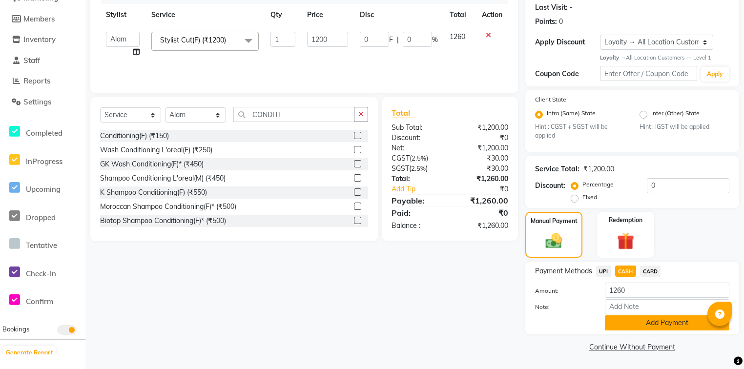
click at [651, 323] on button "Add Payment" at bounding box center [667, 322] width 125 height 15
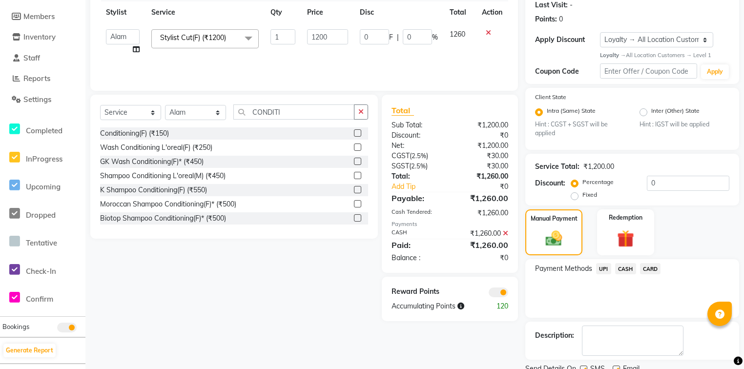
scroll to position [177, 0]
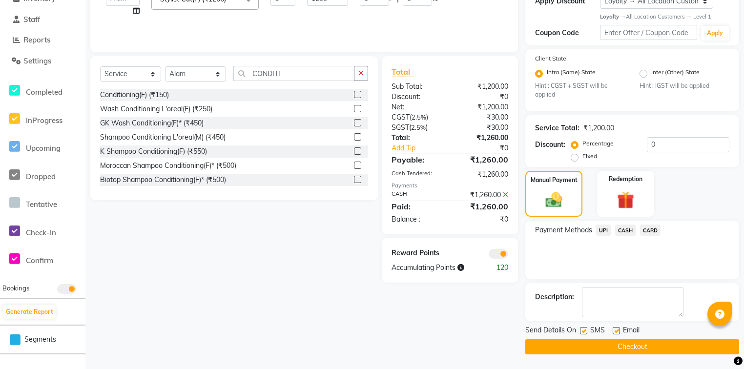
click at [618, 334] on label at bounding box center [616, 330] width 7 height 7
click at [618, 334] on input "checkbox" at bounding box center [616, 331] width 6 height 6
checkbox input "false"
click at [618, 343] on button "Checkout" at bounding box center [632, 346] width 214 height 15
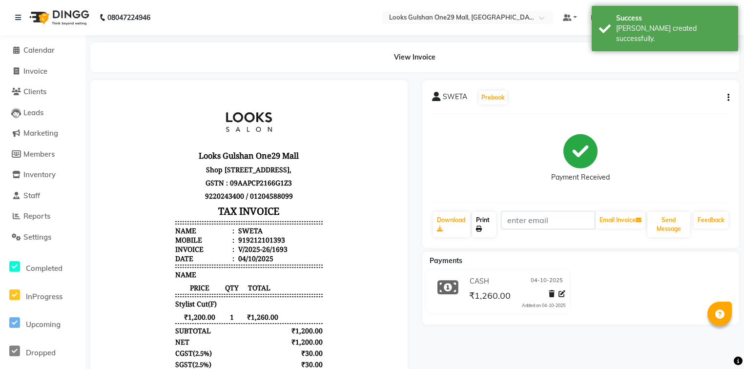
click at [484, 223] on link "Print" at bounding box center [484, 224] width 24 height 25
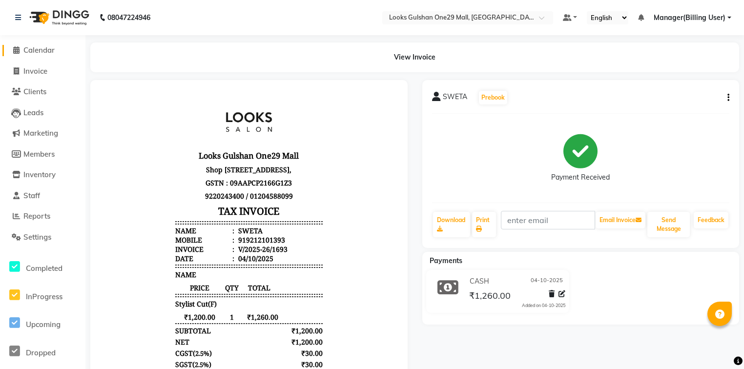
click at [12, 51] on span at bounding box center [16, 50] width 15 height 11
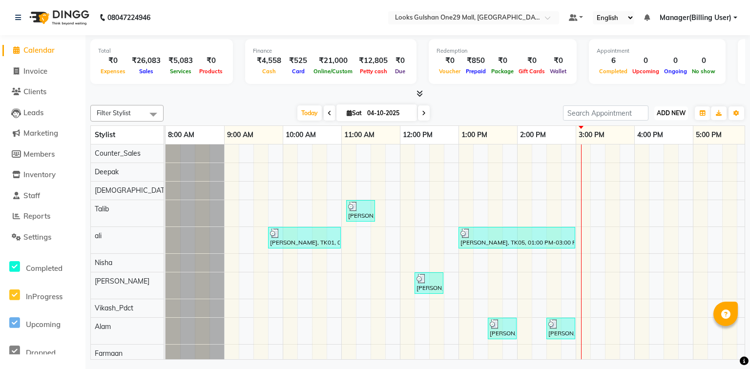
click at [657, 116] on span "ADD NEW" at bounding box center [671, 112] width 29 height 7
click at [656, 156] on link "Add Expense" at bounding box center [648, 156] width 77 height 13
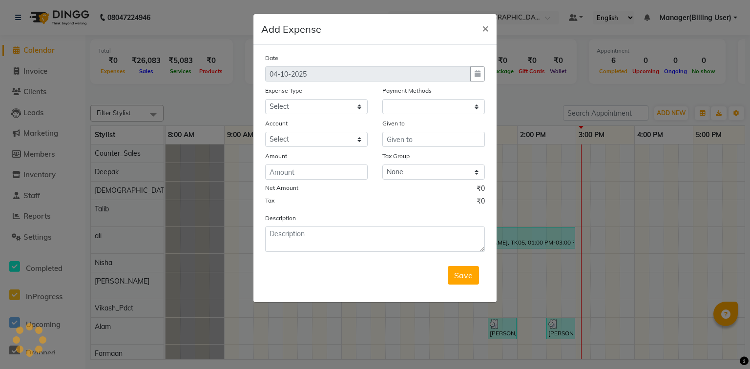
select select "1"
select select "7457"
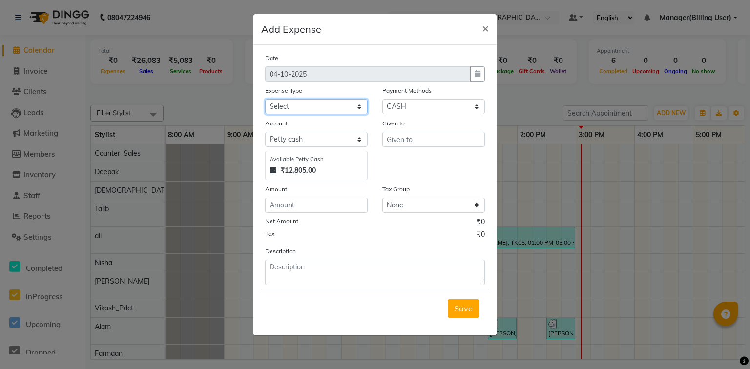
click at [322, 112] on select "Select Accommodation Aesthetics Bank Deposit BLINKIT Cash Handover Client Refun…" at bounding box center [316, 106] width 103 height 15
select select "24889"
click at [265, 100] on select "Select Accommodation Aesthetics Bank Deposit BLINKIT Cash Handover Client Refun…" at bounding box center [316, 106] width 103 height 15
click at [427, 107] on select "Select Prepaid UPI Gift Card Voucher Points CASH Wallet Package CARD" at bounding box center [433, 106] width 103 height 15
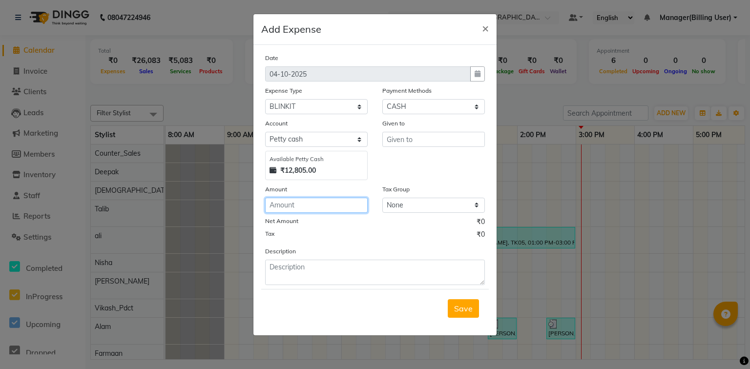
click at [314, 201] on input "number" at bounding box center [316, 205] width 103 height 15
type input "261"
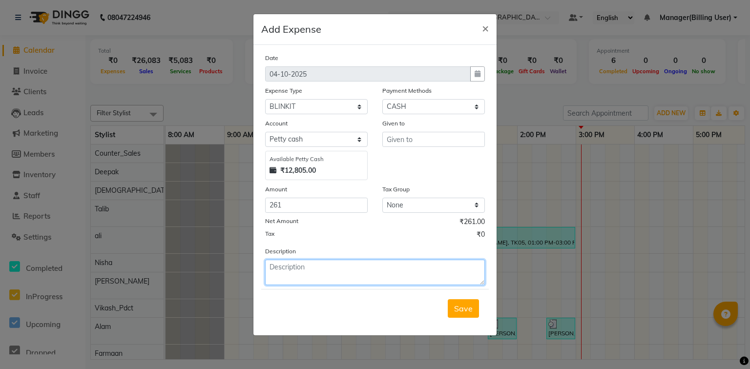
click at [351, 280] on textarea at bounding box center [375, 272] width 220 height 25
type textarea "G"
type textarea "TUMBLER"
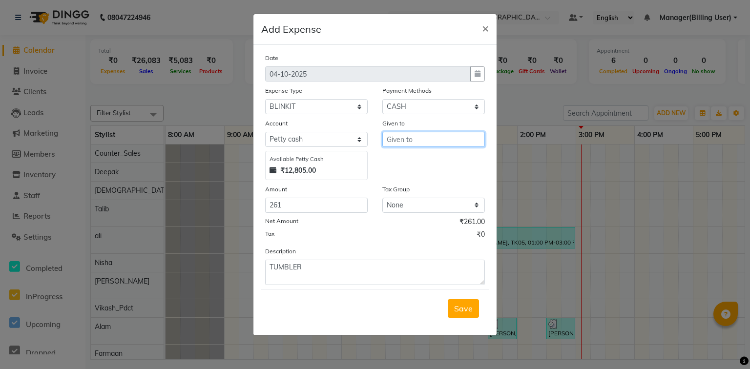
click at [423, 142] on input "text" at bounding box center [433, 139] width 103 height 15
click at [438, 158] on ngb-highlight "Manag er(Billing User)" at bounding box center [435, 161] width 80 height 10
type input "Manager(Billing User)"
click at [466, 313] on span "Save" at bounding box center [463, 309] width 19 height 10
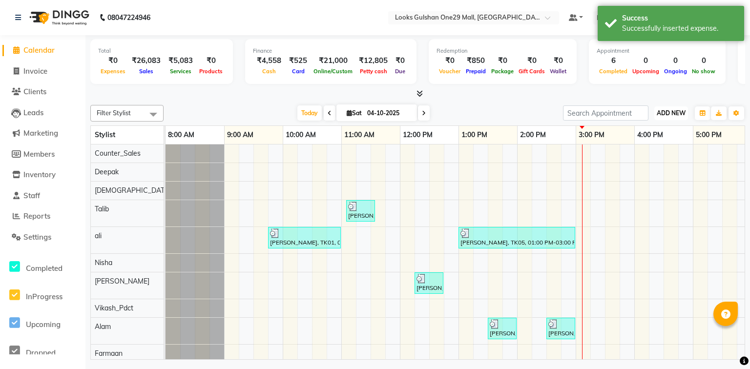
click at [678, 115] on span "ADD NEW" at bounding box center [671, 112] width 29 height 7
click at [644, 158] on link "Add Expense" at bounding box center [648, 156] width 77 height 13
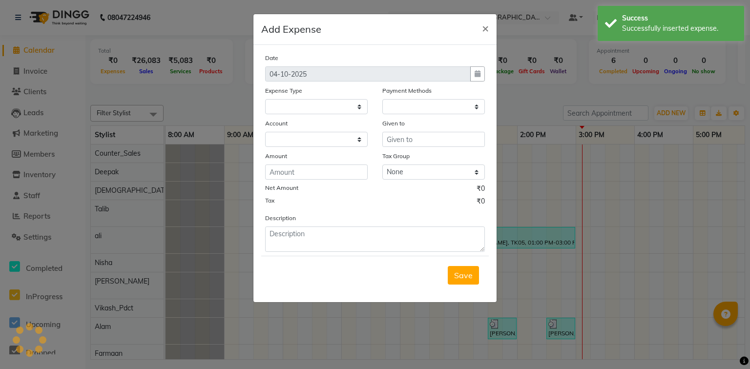
select select
select select "1"
select select "7457"
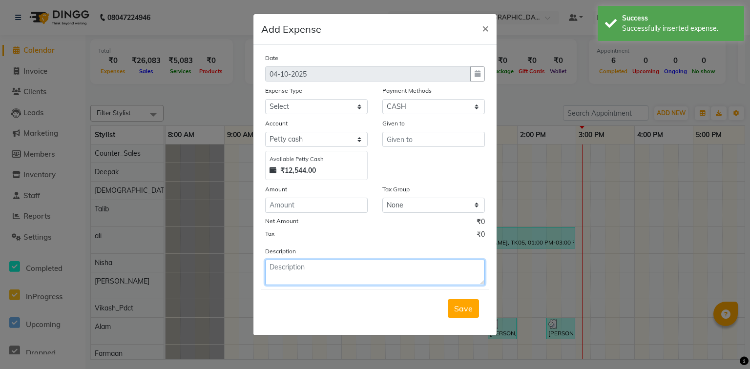
click at [319, 280] on textarea at bounding box center [375, 272] width 220 height 25
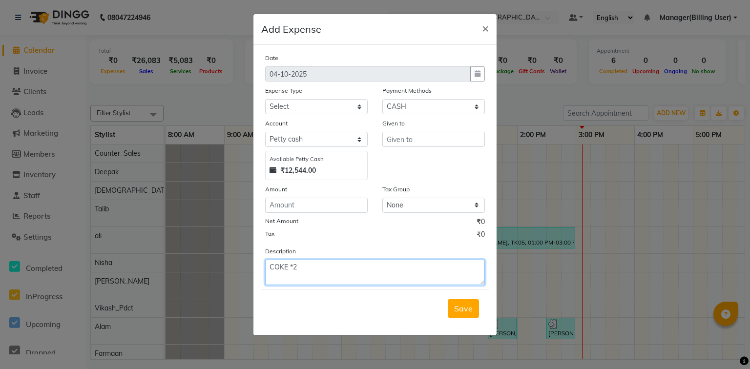
type textarea "COKE *2"
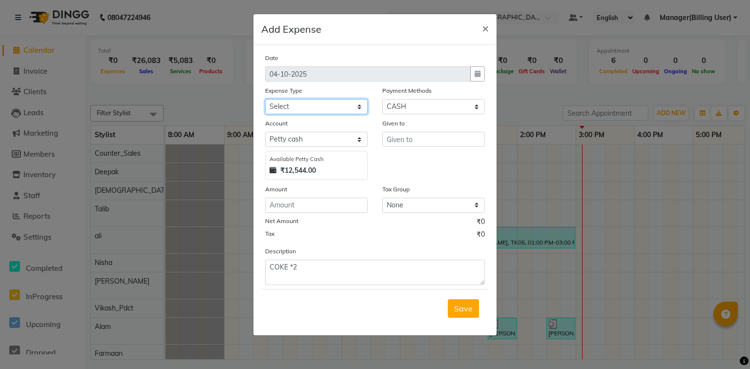
click at [340, 105] on select "Select Accommodation Aesthetics Bank Deposit BLINKIT Cash Handover Client Refun…" at bounding box center [316, 106] width 103 height 15
select select "23749"
click at [265, 100] on select "Select Accommodation Aesthetics Bank Deposit BLINKIT Cash Handover Client Refun…" at bounding box center [316, 106] width 103 height 15
click at [406, 137] on input "text" at bounding box center [433, 139] width 103 height 15
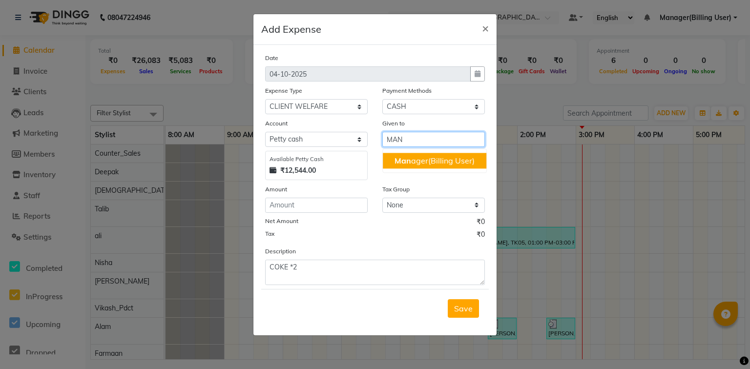
click at [414, 164] on ngb-highlight "Man ager(Billing User)" at bounding box center [435, 161] width 80 height 10
type input "Manager(Billing User)"
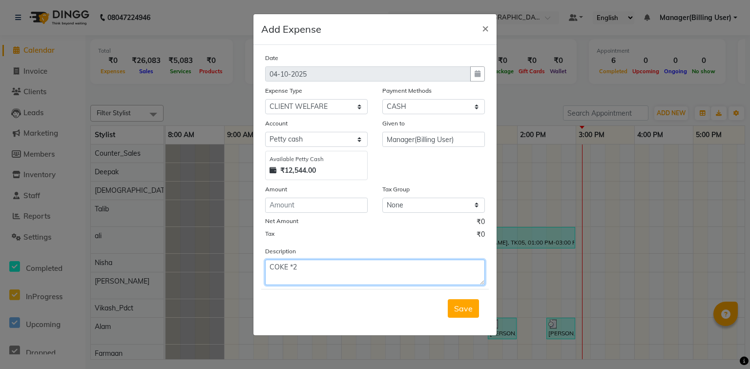
click at [340, 273] on textarea "COKE *2" at bounding box center [375, 272] width 220 height 25
click at [271, 271] on textarea "COKE *2" at bounding box center [375, 272] width 220 height 25
type textarea "COKE *2"
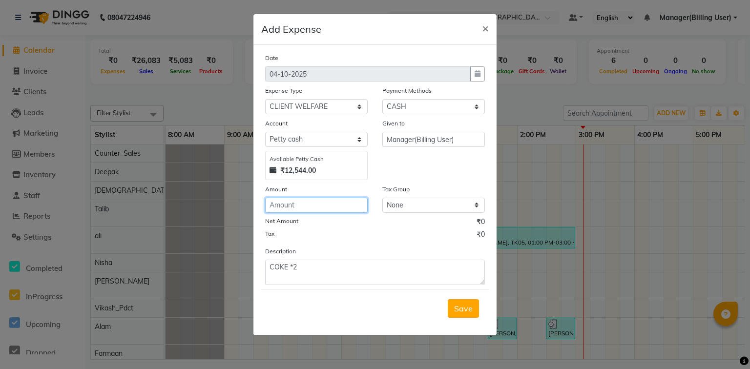
click at [281, 209] on input "number" at bounding box center [316, 205] width 103 height 15
type input "50"
click at [390, 236] on div "Tax ₹0" at bounding box center [375, 235] width 220 height 13
click at [473, 310] on button "Save" at bounding box center [463, 308] width 31 height 19
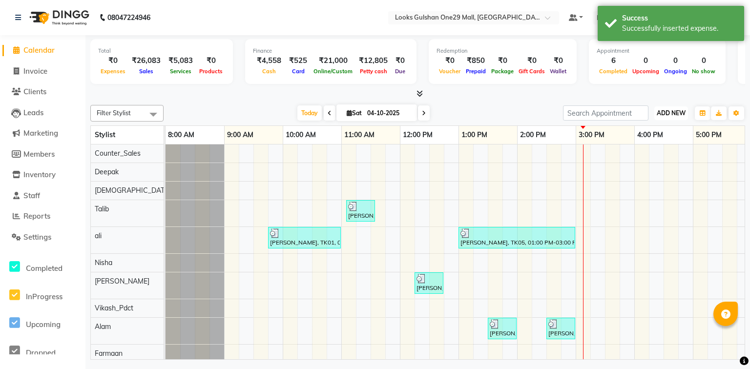
click at [670, 109] on span "ADD NEW" at bounding box center [671, 112] width 29 height 7
click at [644, 153] on link "Add Expense" at bounding box center [648, 156] width 77 height 13
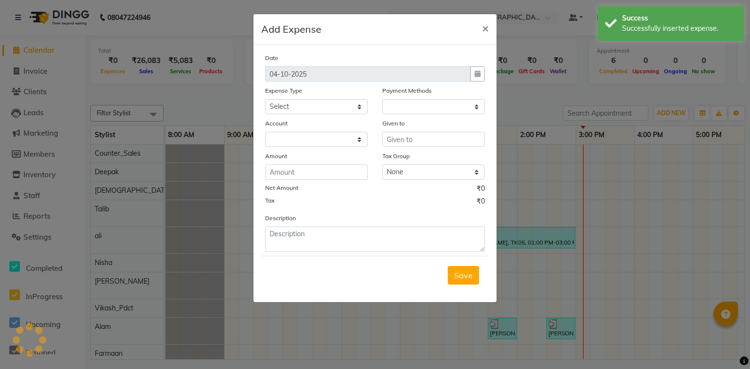
select select "1"
select select "7457"
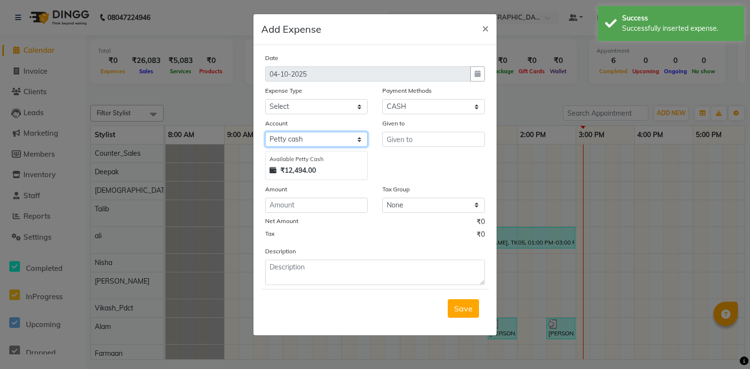
click at [309, 142] on select "Select Petty cash Default account" at bounding box center [316, 139] width 103 height 15
click at [310, 207] on input "number" at bounding box center [316, 205] width 103 height 15
type input "170"
click at [371, 241] on div "Tax ₹0" at bounding box center [375, 235] width 220 height 13
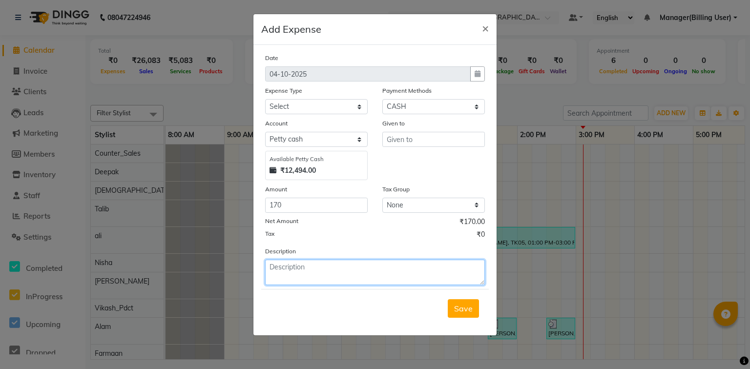
click at [361, 275] on textarea at bounding box center [375, 272] width 220 height 25
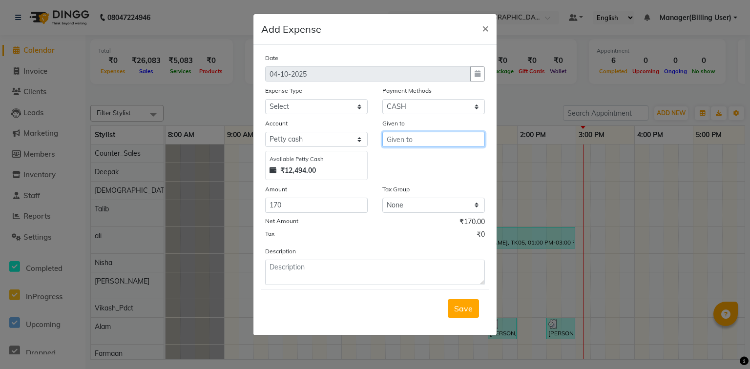
click at [406, 142] on input "text" at bounding box center [433, 139] width 103 height 15
click at [477, 158] on button "Man ager(Billing User)" at bounding box center [435, 161] width 104 height 16
type input "Manager(Billing User)"
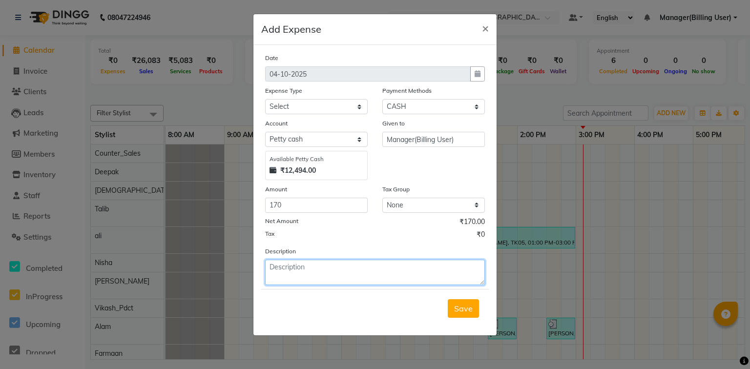
click at [381, 281] on textarea at bounding box center [375, 272] width 220 height 25
type textarea "GREEN TEA"
click at [456, 309] on span "Save" at bounding box center [463, 309] width 19 height 10
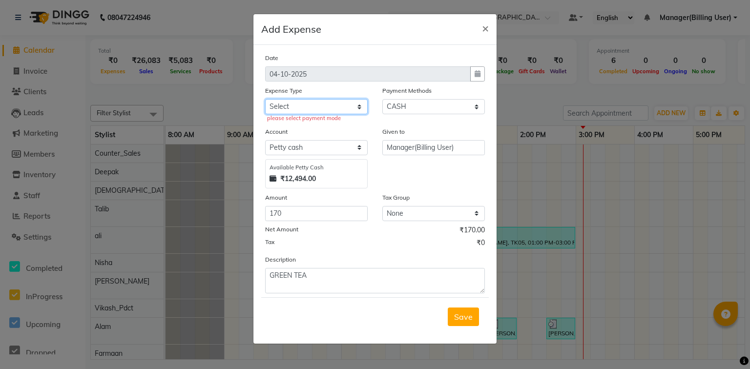
click at [298, 109] on select "Select Accommodation Aesthetics Bank Deposit BLINKIT Cash Handover Client Refun…" at bounding box center [316, 106] width 103 height 15
click at [265, 100] on select "Select Accommodation Aesthetics Bank Deposit BLINKIT Cash Handover Client Refun…" at bounding box center [316, 106] width 103 height 15
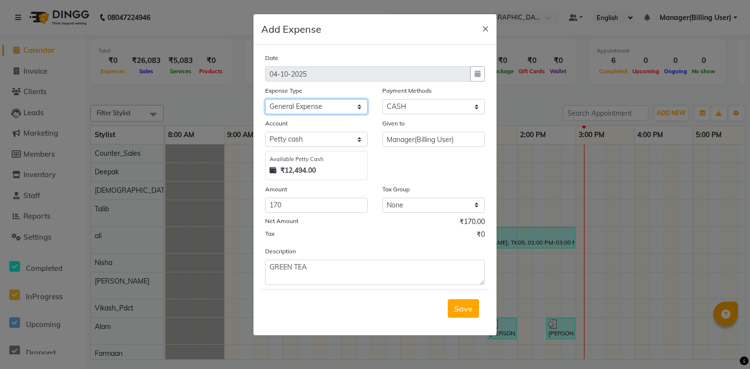
click at [302, 106] on select "Select Accommodation Aesthetics Bank Deposit BLINKIT Cash Handover Client Refun…" at bounding box center [316, 106] width 103 height 15
select select "24889"
click at [265, 100] on select "Select Accommodation Aesthetics Bank Deposit BLINKIT Cash Handover Client Refun…" at bounding box center [316, 106] width 103 height 15
click at [457, 313] on span "Save" at bounding box center [463, 309] width 19 height 10
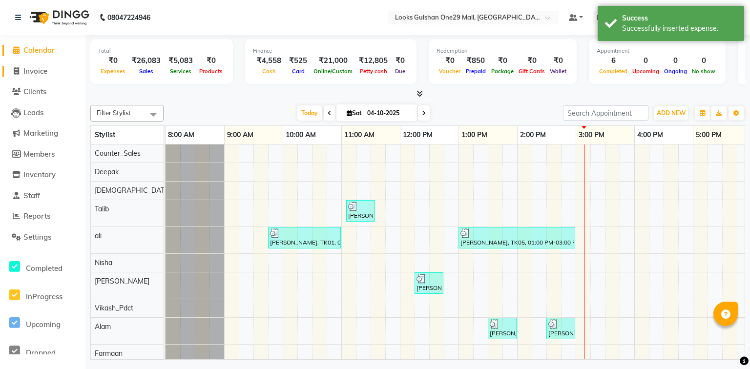
click at [22, 72] on span at bounding box center [16, 71] width 15 height 11
select select "8337"
select select "service"
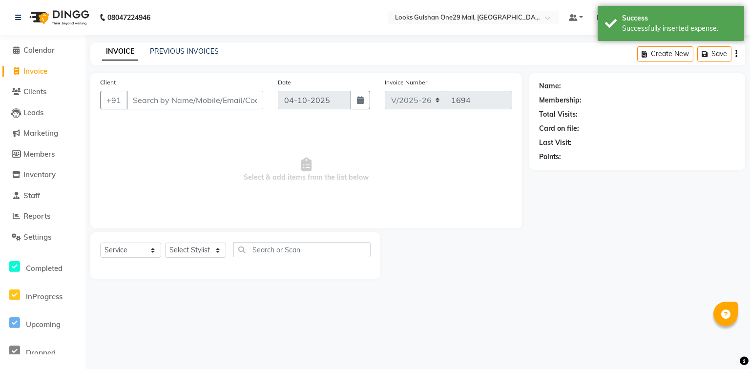
select select "80996"
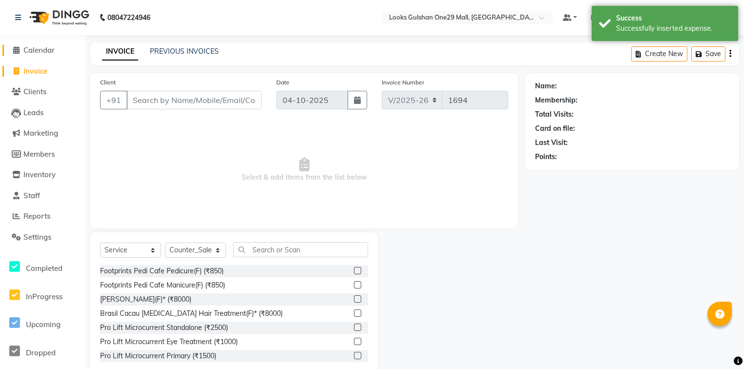
click at [44, 55] on link "Calendar" at bounding box center [42, 50] width 81 height 11
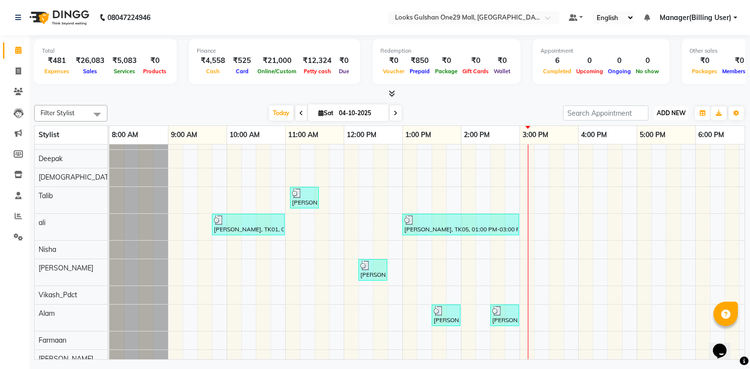
click at [680, 111] on span "ADD NEW" at bounding box center [671, 112] width 29 height 7
click at [653, 157] on link "Add Expense" at bounding box center [648, 156] width 77 height 13
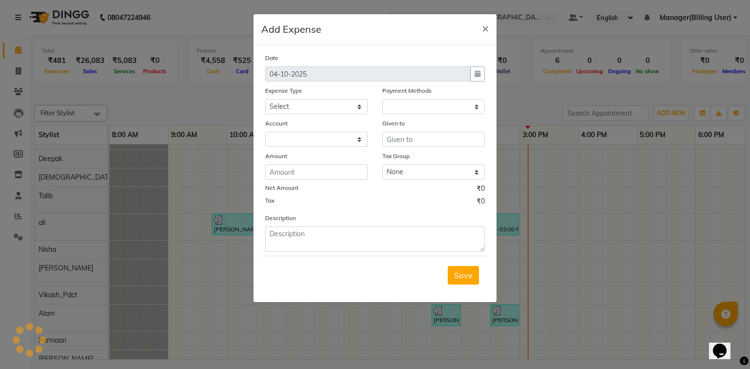
select select "1"
select select "7457"
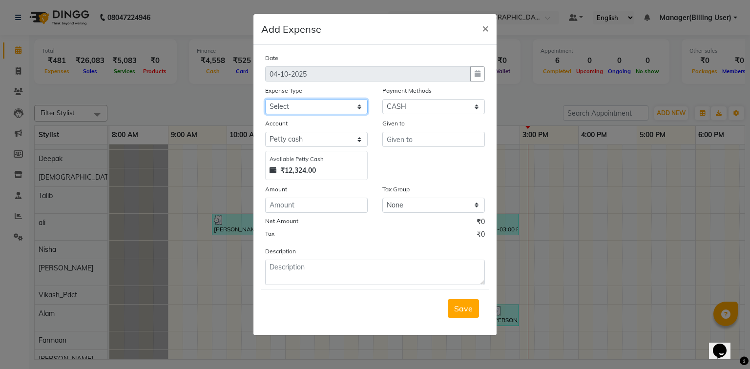
click at [310, 111] on select "Select Accommodation Aesthetics Bank Deposit BLINKIT Cash Handover Client Refun…" at bounding box center [316, 106] width 103 height 15
click at [265, 100] on select "Select Accommodation Aesthetics Bank Deposit BLINKIT Cash Handover Client Refun…" at bounding box center [316, 106] width 103 height 15
click at [328, 109] on select "Select Accommodation Aesthetics Bank Deposit BLINKIT Cash Handover Client Refun…" at bounding box center [316, 106] width 103 height 15
select select "24890"
click at [265, 100] on select "Select Accommodation Aesthetics Bank Deposit BLINKIT Cash Handover Client Refun…" at bounding box center [316, 106] width 103 height 15
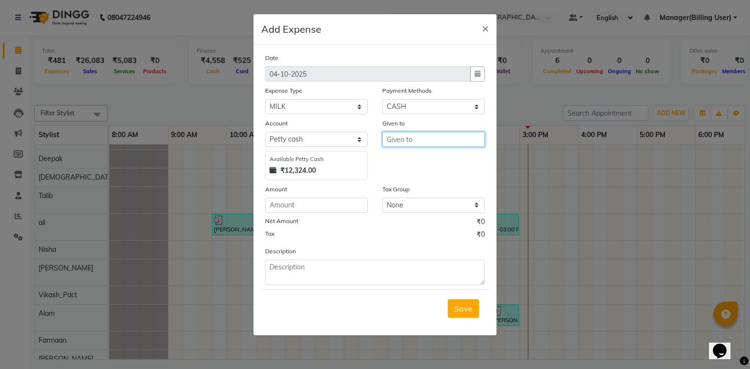
click at [422, 138] on input "text" at bounding box center [433, 139] width 103 height 15
click at [421, 161] on ngb-highlight "Mana ger(Billing User)" at bounding box center [435, 161] width 80 height 10
type input "Manager(Billing User)"
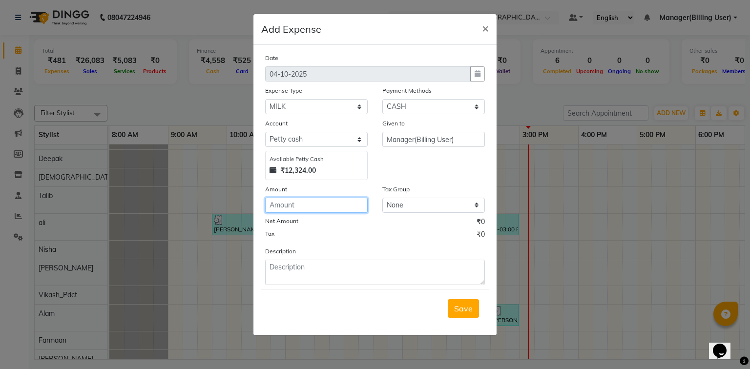
click at [340, 207] on input "number" at bounding box center [316, 205] width 103 height 15
type input "105"
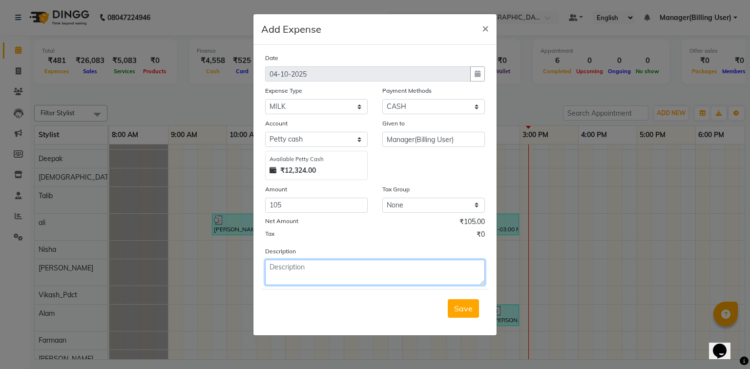
click at [368, 277] on textarea at bounding box center [375, 272] width 220 height 25
type textarea "MILK"
click at [456, 317] on button "Save" at bounding box center [463, 308] width 31 height 19
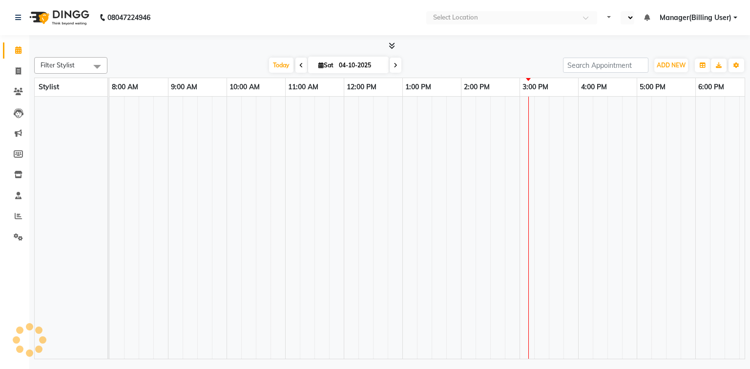
scroll to position [13, 0]
select select "en"
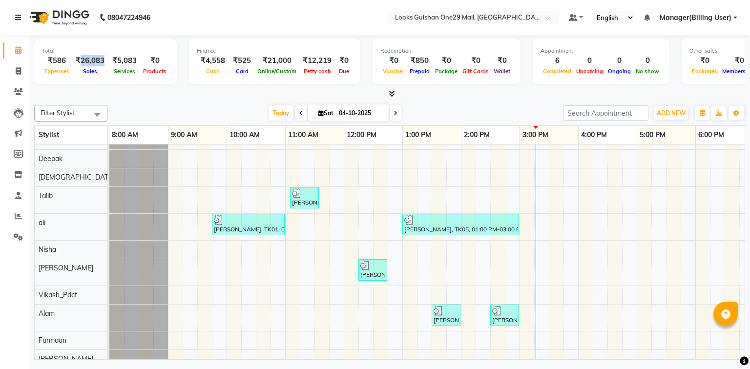
drag, startPoint x: 99, startPoint y: 61, endPoint x: 78, endPoint y: 62, distance: 21.0
click at [78, 62] on div "₹26,083" at bounding box center [90, 60] width 37 height 11
click at [128, 94] on div at bounding box center [389, 94] width 711 height 10
click at [228, 98] on div at bounding box center [389, 94] width 711 height 10
click at [13, 19] on div "08047224946" at bounding box center [83, 17] width 150 height 27
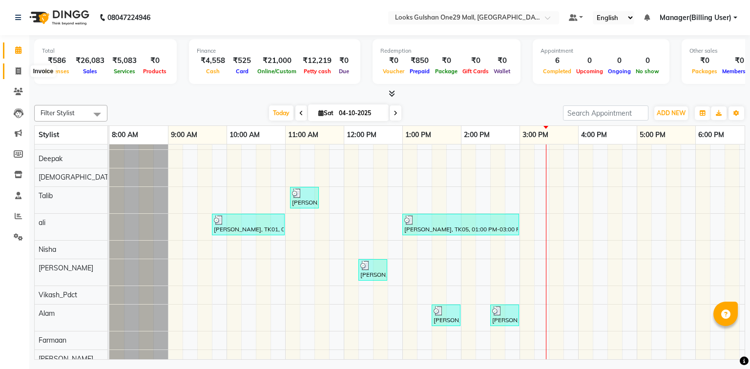
click at [18, 68] on icon at bounding box center [18, 70] width 5 height 7
select select "service"
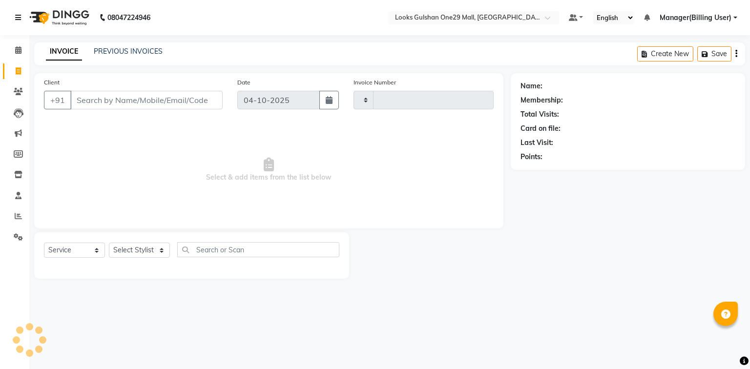
click at [18, 16] on icon at bounding box center [18, 17] width 6 height 7
type input "1694"
select select "8337"
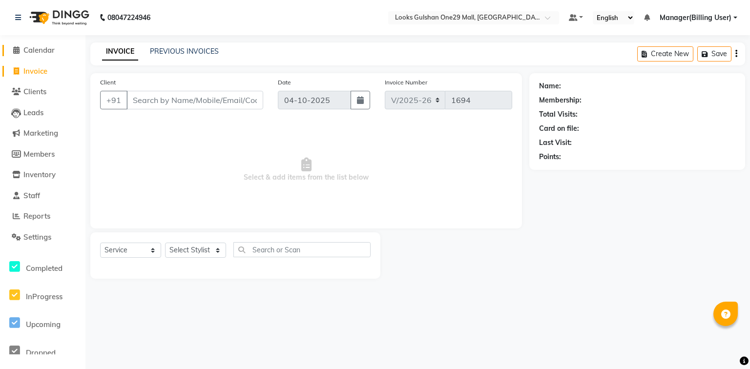
click at [43, 53] on span "Calendar" at bounding box center [38, 49] width 31 height 9
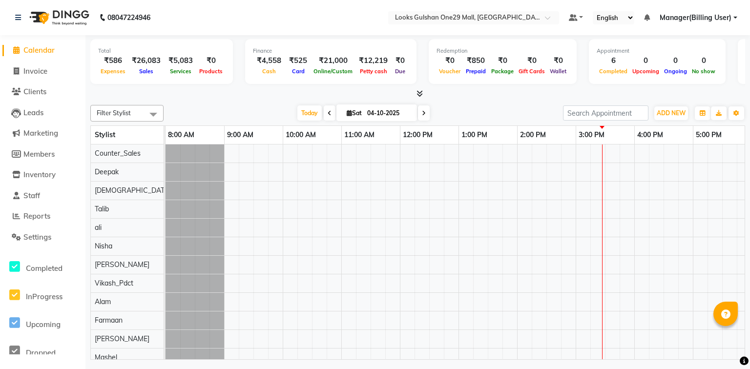
click at [158, 94] on div at bounding box center [417, 94] width 655 height 10
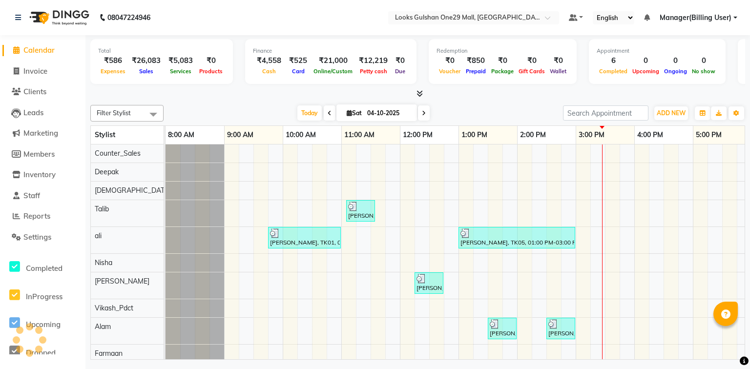
scroll to position [0, 182]
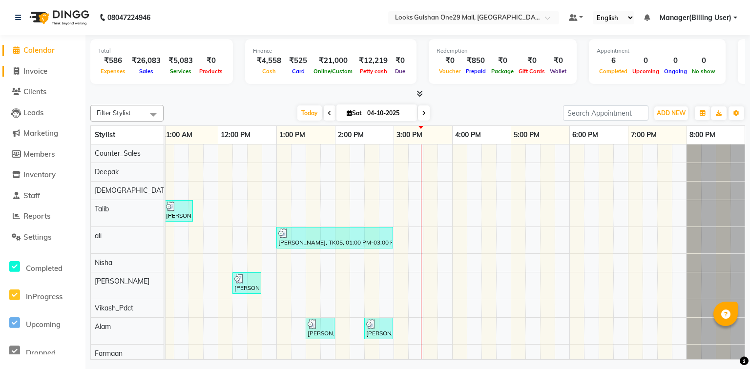
drag, startPoint x: 41, startPoint y: 68, endPoint x: 43, endPoint y: 53, distance: 15.8
click at [41, 68] on span "Invoice" at bounding box center [35, 70] width 24 height 9
select select "8337"
select select "service"
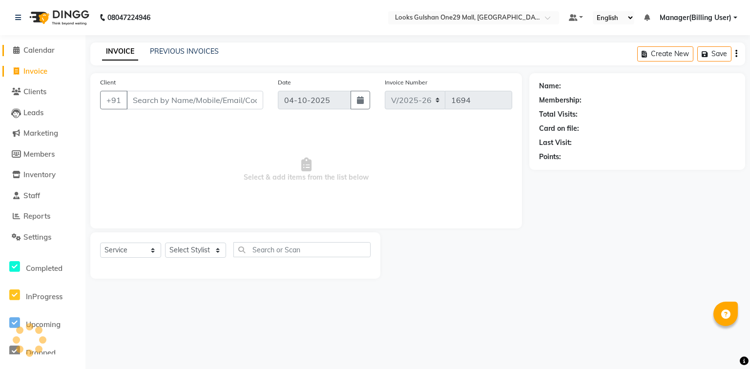
click at [43, 49] on span "Calendar" at bounding box center [38, 49] width 31 height 9
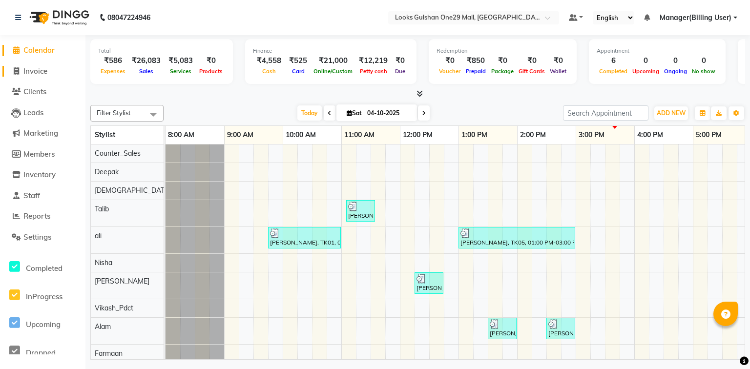
drag, startPoint x: 21, startPoint y: 72, endPoint x: 57, endPoint y: 73, distance: 36.1
click at [21, 72] on span at bounding box center [16, 71] width 15 height 11
select select "8337"
select select "service"
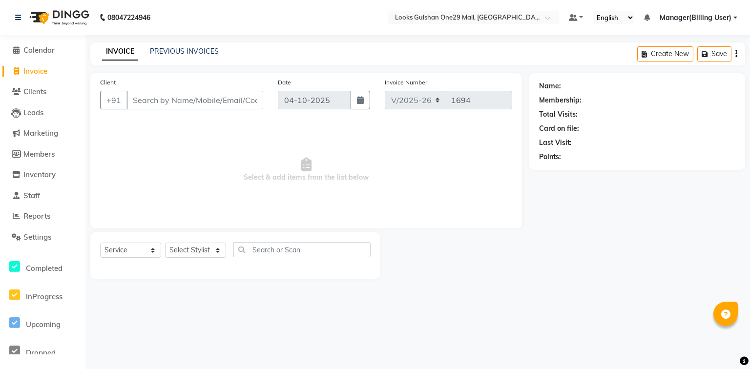
click at [182, 102] on input "Client" at bounding box center [194, 100] width 137 height 19
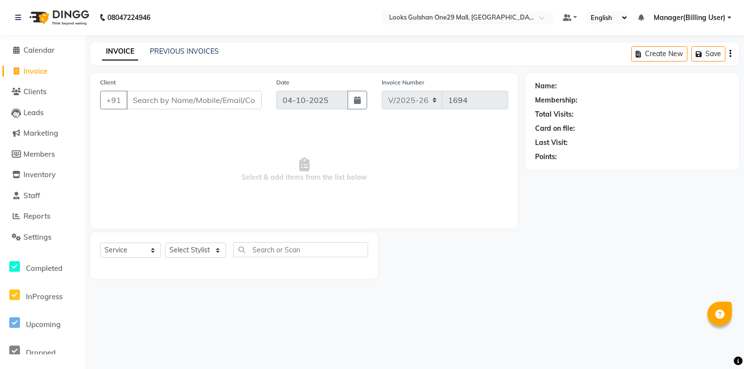
select select "80996"
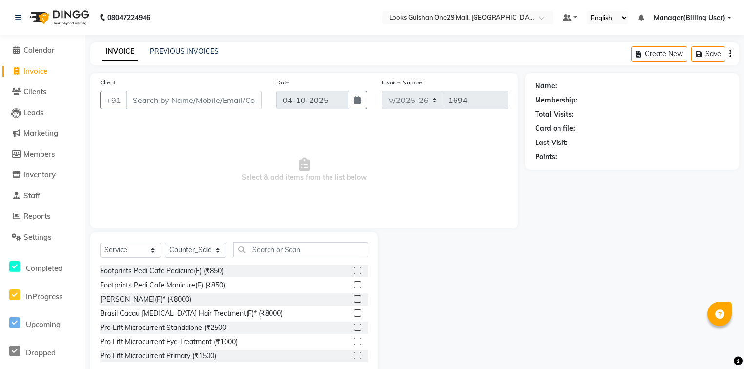
click at [214, 104] on input "Client" at bounding box center [193, 100] width 135 height 19
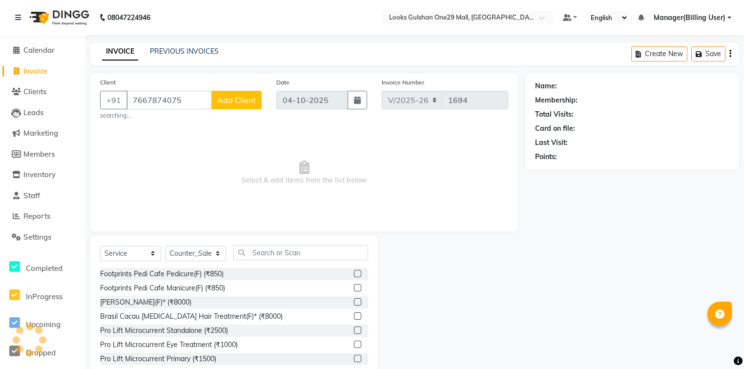
type input "7667874075"
click at [218, 102] on span "Add Client" at bounding box center [236, 100] width 39 height 10
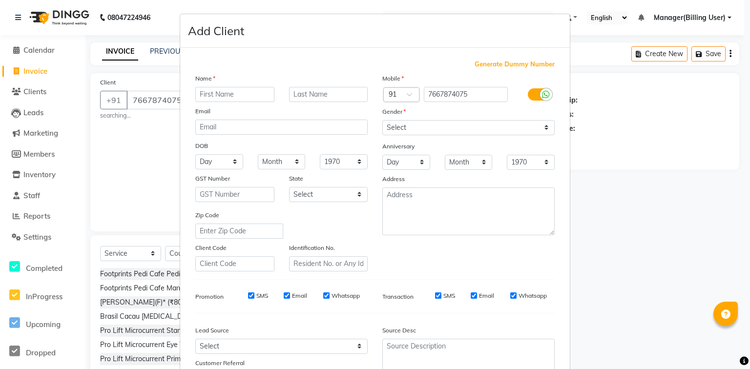
click at [233, 98] on input "text" at bounding box center [234, 94] width 79 height 15
type input "SANJANA"
click at [430, 129] on select "Select Male Female Other Prefer Not To Say" at bounding box center [468, 127] width 172 height 15
select select "female"
click at [382, 121] on select "Select Male Female Other Prefer Not To Say" at bounding box center [468, 127] width 172 height 15
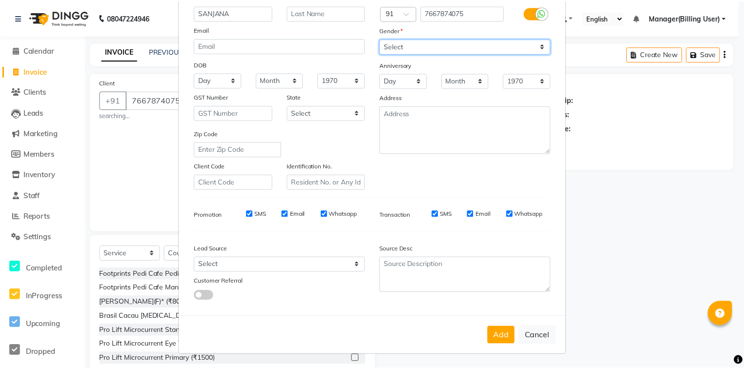
scroll to position [86, 0]
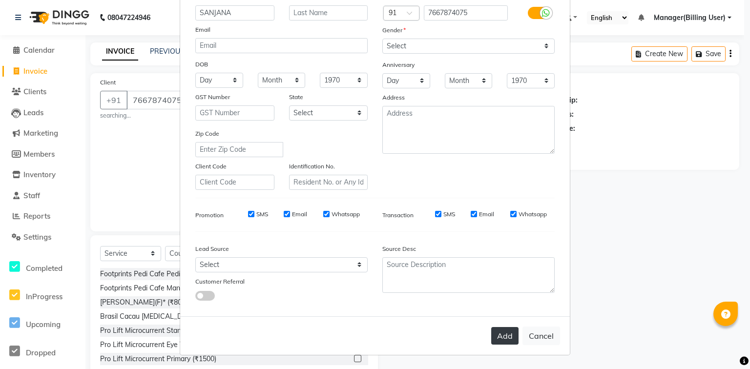
click at [504, 342] on button "Add" at bounding box center [504, 336] width 27 height 18
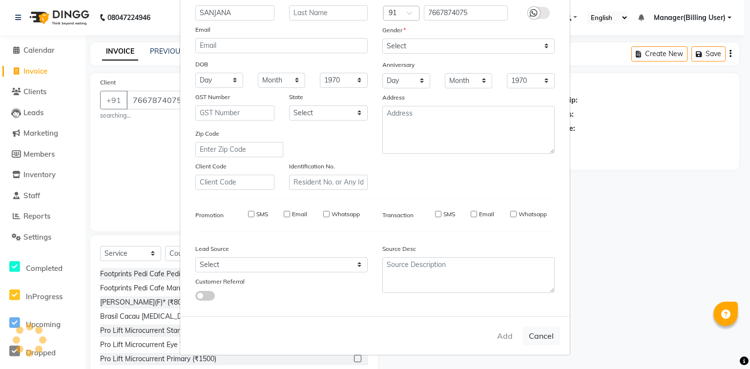
select select
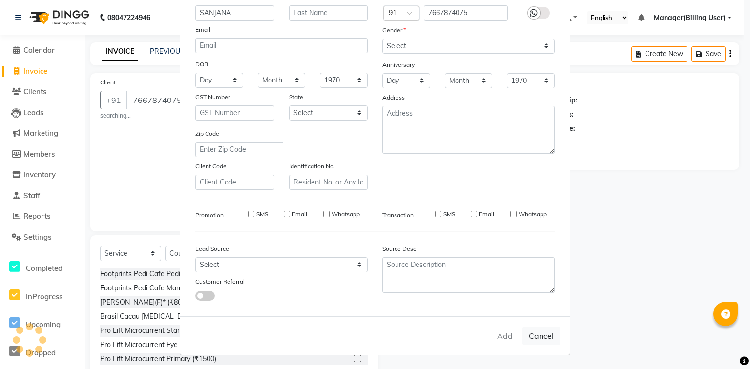
select select
checkbox input "false"
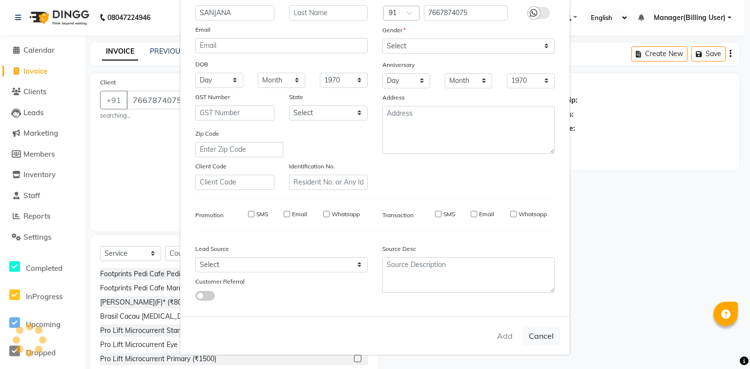
checkbox input "false"
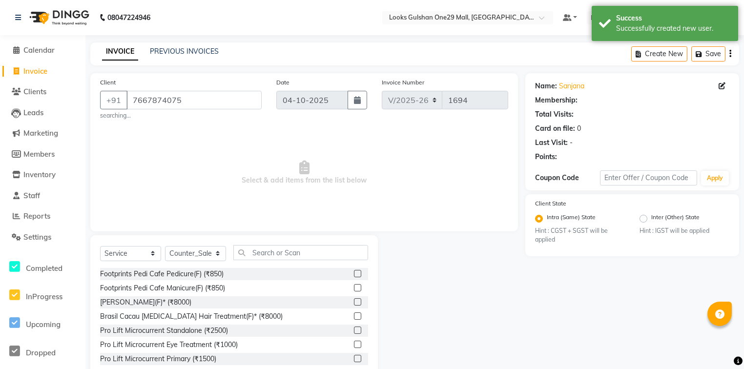
select select "1: Object"
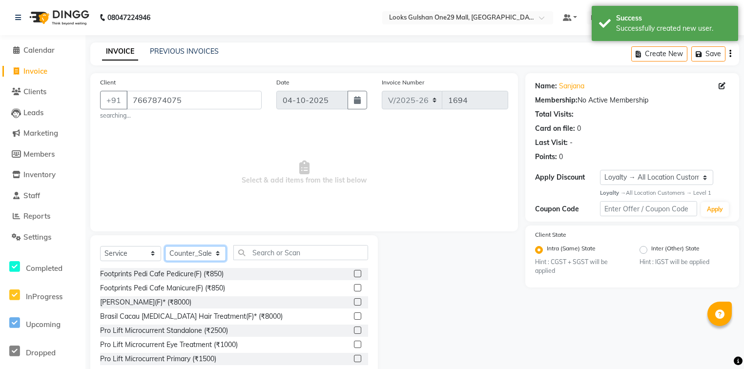
click at [217, 256] on select "Select Stylist [PERSON_NAME] Counter_Sales Deepak Farmaan [PERSON_NAME] Manager…" at bounding box center [195, 253] width 61 height 15
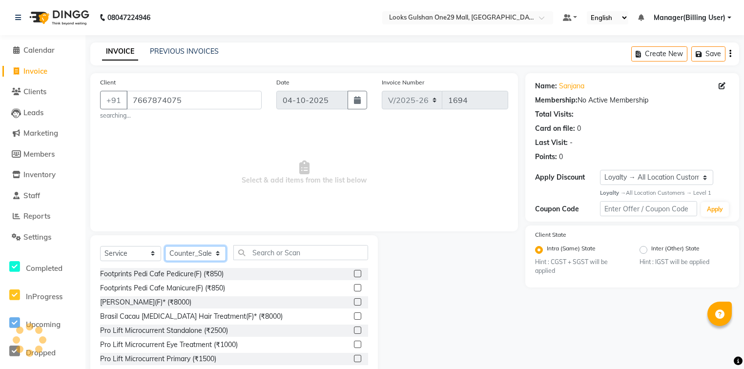
select select "85905"
click at [165, 247] on select "Select Stylist [PERSON_NAME] Counter_Sales Deepak Farmaan [PERSON_NAME] Manager…" at bounding box center [195, 253] width 61 height 15
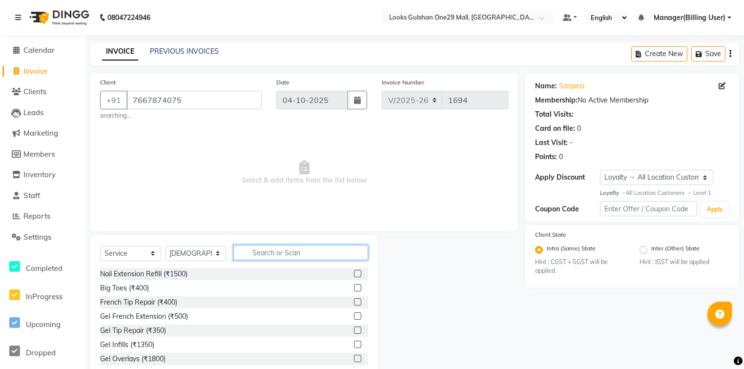
click at [272, 253] on input "text" at bounding box center [300, 252] width 135 height 15
type input "F"
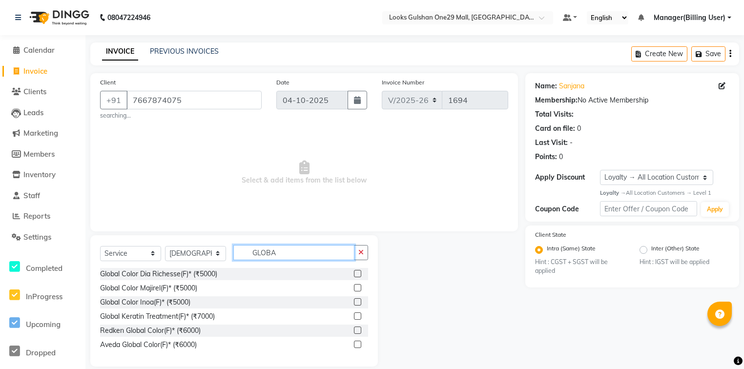
type input "GLOBA"
click at [357, 316] on label at bounding box center [357, 316] width 7 height 7
click at [357, 316] on input "checkbox" at bounding box center [357, 316] width 6 height 6
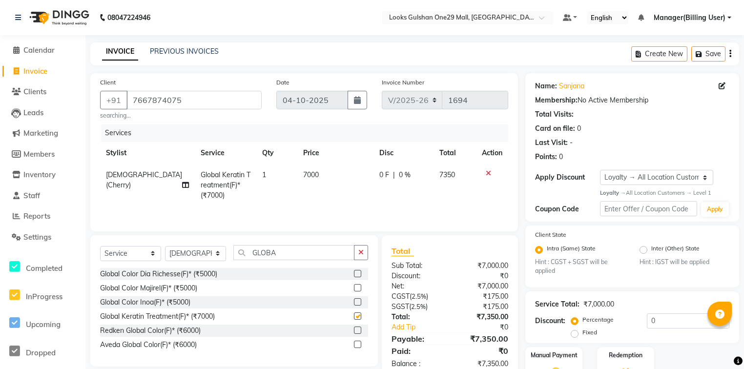
checkbox input "false"
drag, startPoint x: 295, startPoint y: 257, endPoint x: 252, endPoint y: 252, distance: 43.8
click at [252, 252] on input "GLOBA" at bounding box center [293, 252] width 121 height 15
click at [349, 207] on td "7000" at bounding box center [335, 185] width 76 height 42
select select "85905"
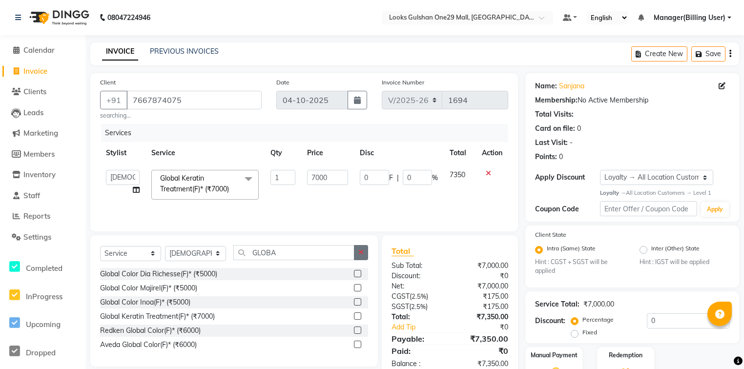
click at [363, 255] on icon "button" at bounding box center [360, 252] width 5 height 7
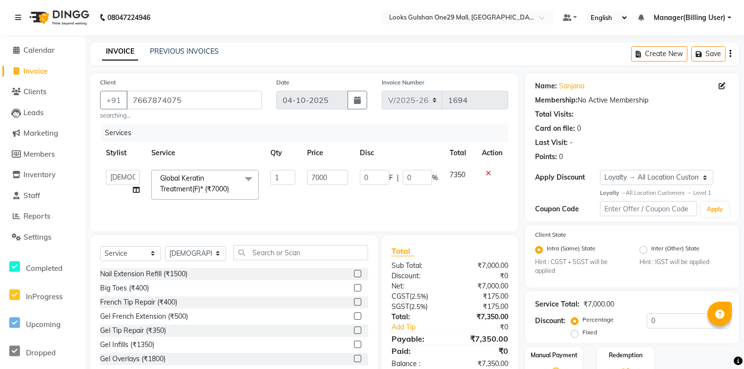
click at [486, 175] on icon at bounding box center [488, 173] width 5 height 7
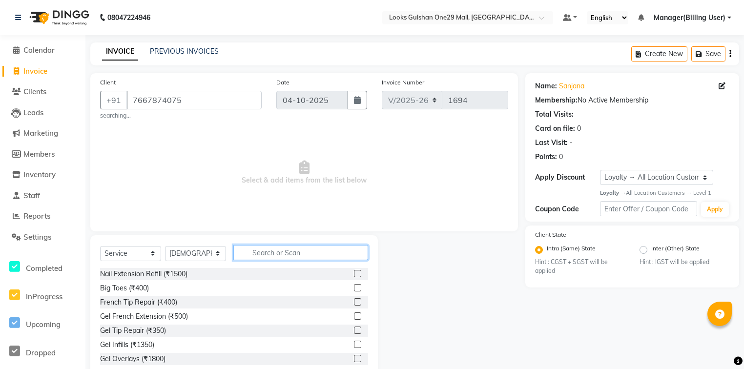
click at [252, 247] on input "text" at bounding box center [300, 252] width 135 height 15
type input "COLO"
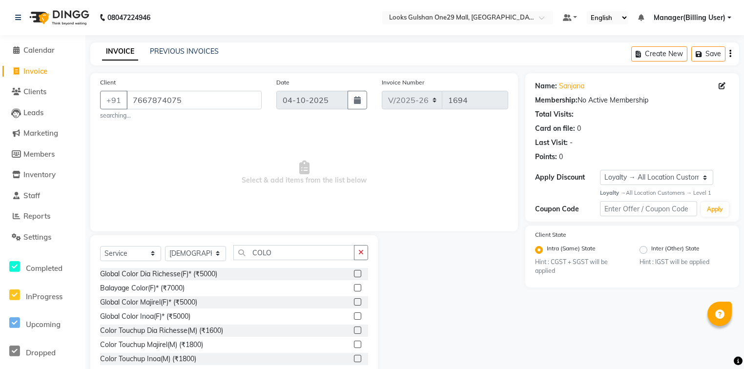
click at [354, 318] on label at bounding box center [357, 316] width 7 height 7
click at [354, 318] on input "checkbox" at bounding box center [357, 316] width 6 height 6
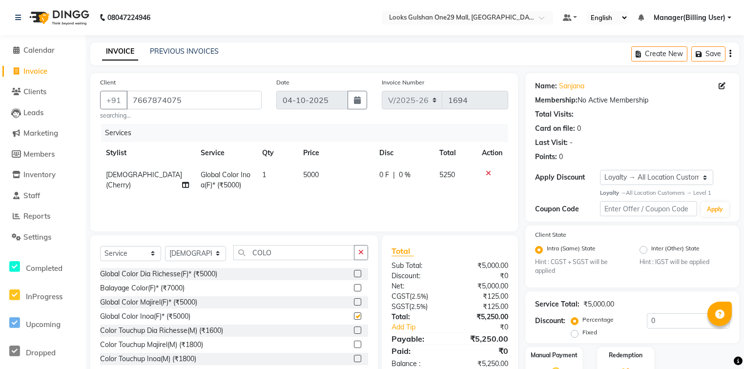
checkbox input "false"
click at [305, 175] on span "5000" at bounding box center [311, 174] width 16 height 9
click at [305, 175] on td "5000" at bounding box center [335, 180] width 76 height 32
select select "85905"
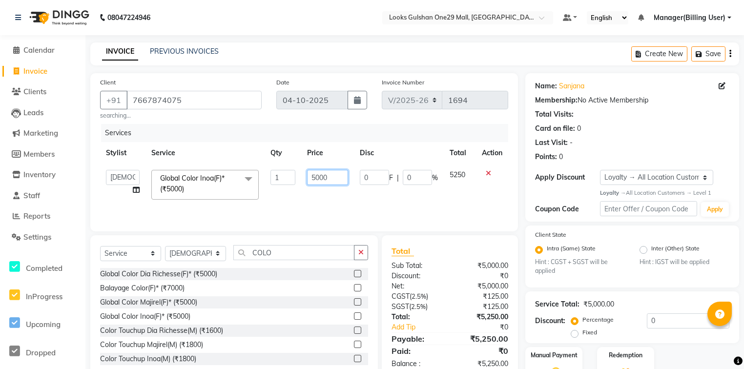
click at [320, 178] on input "5000" at bounding box center [327, 177] width 41 height 15
type input "7000"
click at [363, 203] on div "Services Stylist Service Qty Price Disc Total Action Alam ali Counter_Sales Dee…" at bounding box center [304, 173] width 408 height 98
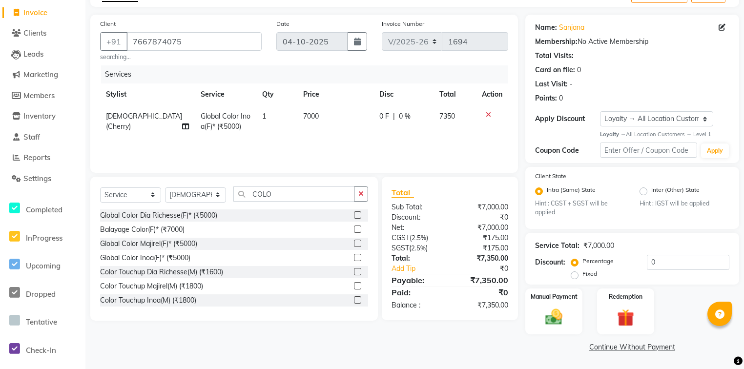
scroll to position [60, 0]
click at [488, 346] on div "Client +91 7667874075 searching... Date 04-10-2025 Invoice Number V/2025 V/2025…" at bounding box center [304, 185] width 442 height 340
click at [477, 334] on div "Client +91 7667874075 searching... Date 04-10-2025 Invoice Number V/2025 V/2025…" at bounding box center [304, 185] width 442 height 340
click at [506, 321] on div "Client +91 7667874075 searching... Date 04-10-2025 Invoice Number V/2025 V/2025…" at bounding box center [304, 185] width 442 height 340
click at [542, 310] on img at bounding box center [553, 317] width 29 height 21
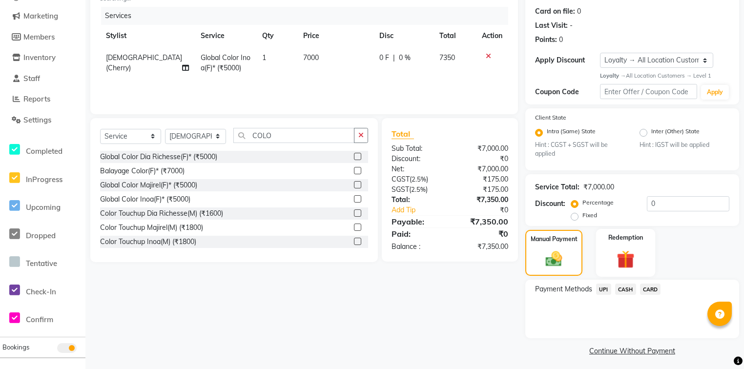
scroll to position [123, 0]
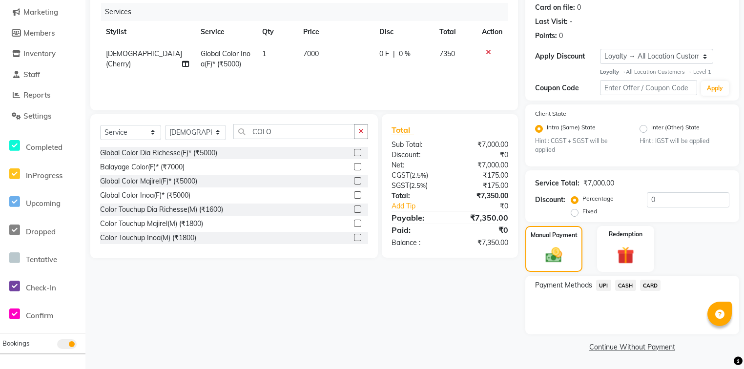
click at [605, 287] on span "UPI" at bounding box center [603, 285] width 15 height 11
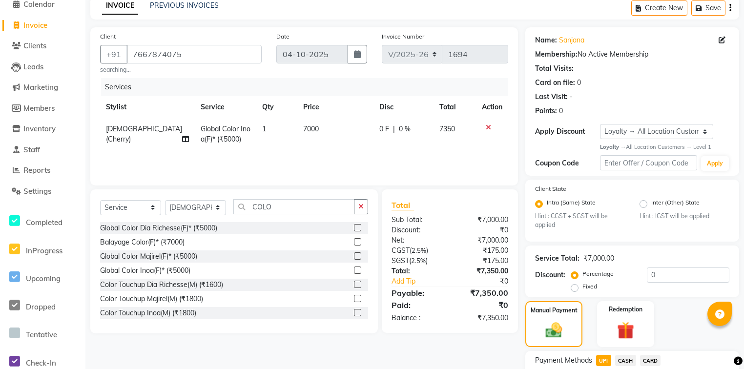
scroll to position [60, 0]
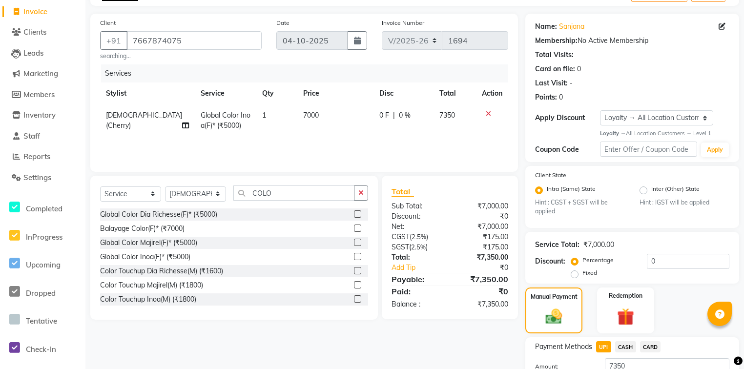
drag, startPoint x: 469, startPoint y: 252, endPoint x: 441, endPoint y: 333, distance: 85.2
click at [441, 333] on div "Client +91 7667874075 searching... Date 04-10-2025 Invoice Number V/2025 V/2025…" at bounding box center [304, 222] width 442 height 417
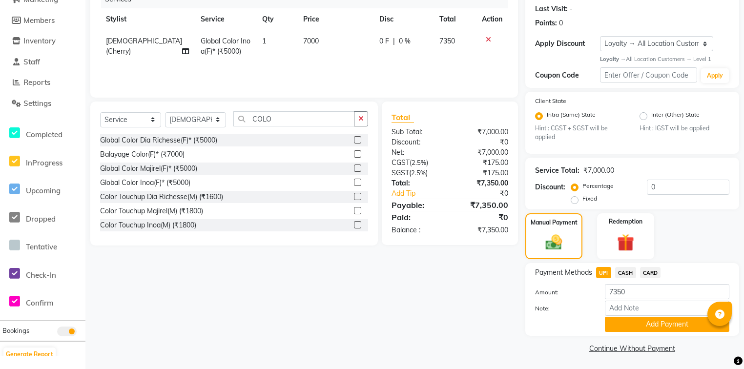
scroll to position [138, 0]
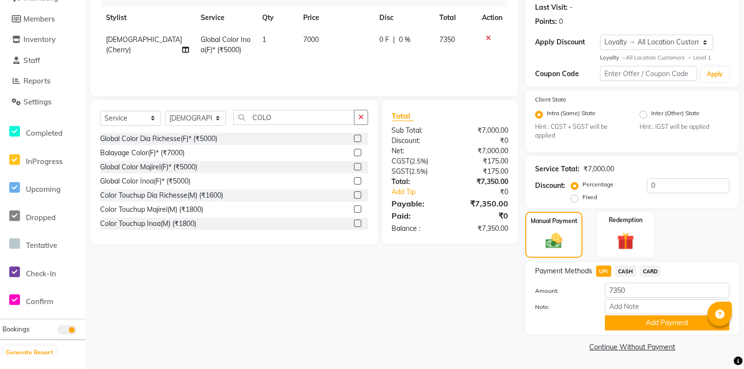
click at [411, 281] on div "Client +91 7667874075 searching... Date 04-10-2025 Invoice Number V/2025 V/2025…" at bounding box center [304, 146] width 442 height 417
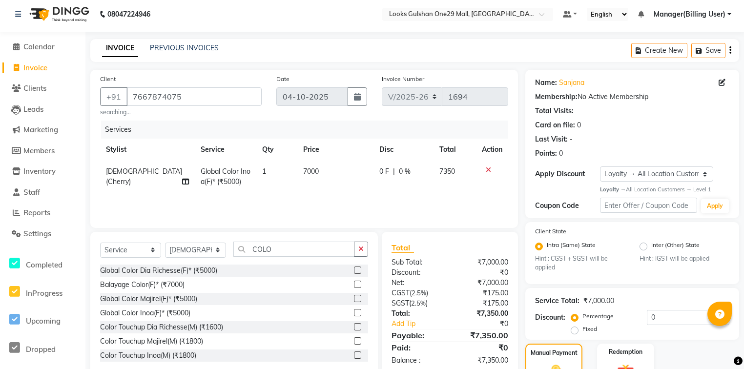
scroll to position [0, 0]
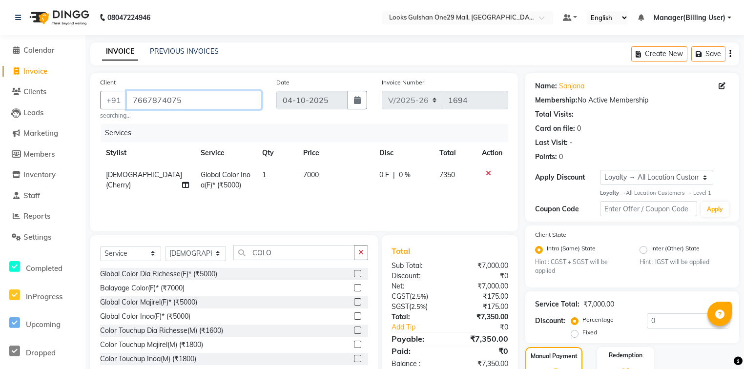
click at [198, 105] on input "7667874075" at bounding box center [193, 100] width 135 height 19
drag, startPoint x: 326, startPoint y: 189, endPoint x: 339, endPoint y: 192, distance: 12.9
click at [327, 189] on td "7000" at bounding box center [335, 180] width 76 height 32
select select "85905"
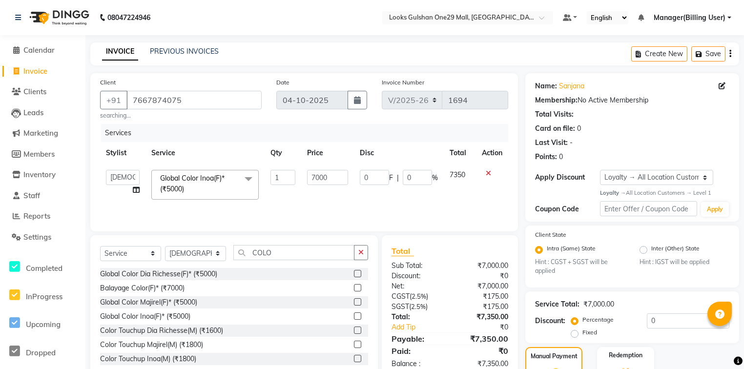
click at [401, 197] on td "0 F | 0 %" at bounding box center [399, 185] width 90 height 42
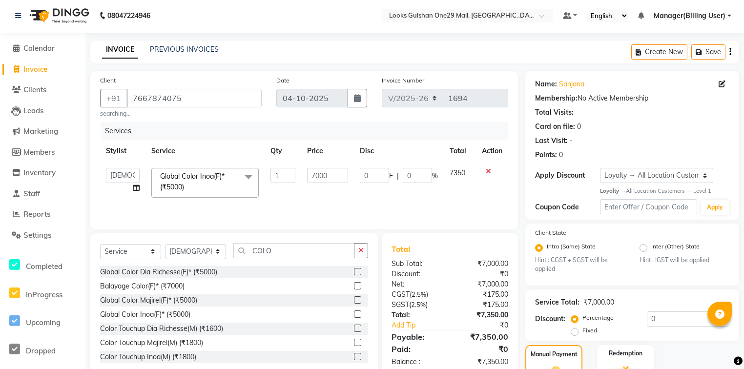
scroll to position [117, 0]
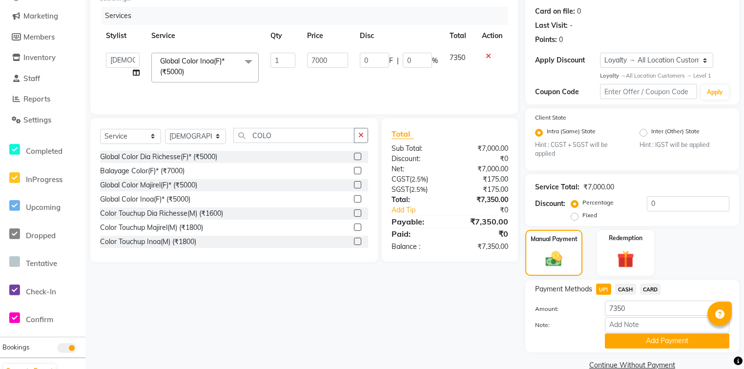
click at [438, 340] on div "Client +91 7667874075 searching... Date 04-10-2025 Invoice Number V/2025 V/2025…" at bounding box center [304, 164] width 442 height 417
click at [640, 344] on button "Add Payment" at bounding box center [667, 341] width 125 height 15
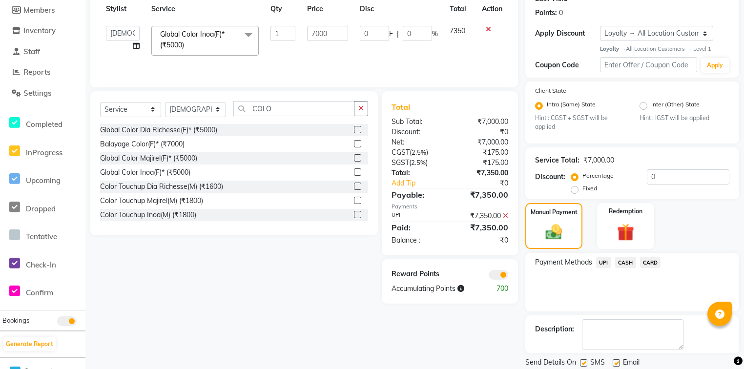
scroll to position [177, 0]
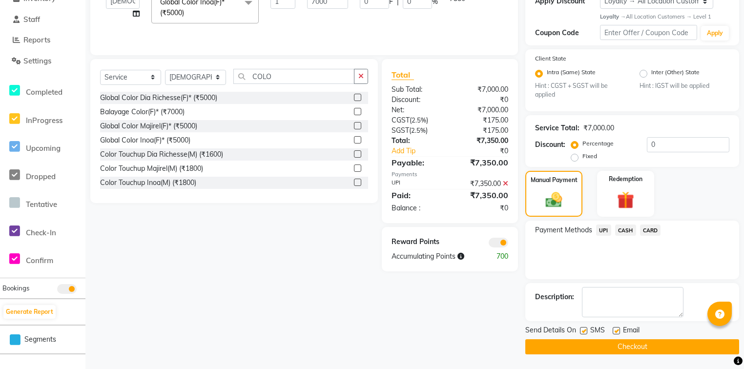
click at [614, 329] on label at bounding box center [616, 330] width 7 height 7
click at [614, 329] on input "checkbox" at bounding box center [616, 331] width 6 height 6
checkbox input "false"
click at [617, 346] on button "Checkout" at bounding box center [632, 346] width 214 height 15
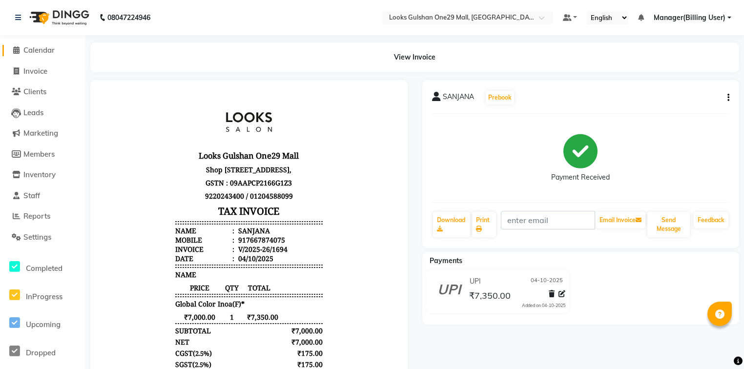
drag, startPoint x: 15, startPoint y: 50, endPoint x: 70, endPoint y: 54, distance: 54.8
click at [15, 50] on icon at bounding box center [16, 49] width 6 height 7
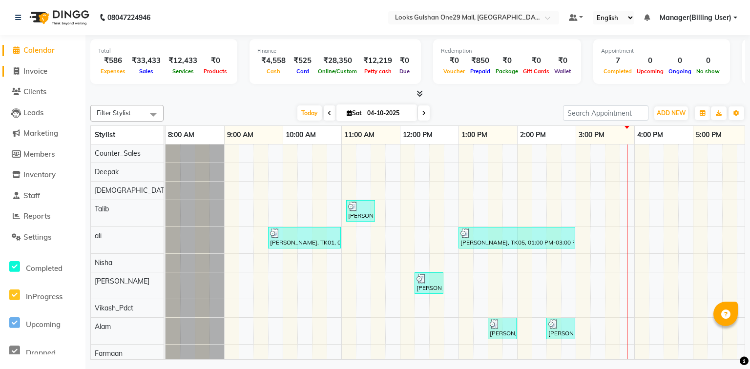
click at [36, 74] on span "Invoice" at bounding box center [35, 70] width 24 height 9
select select "8337"
select select "service"
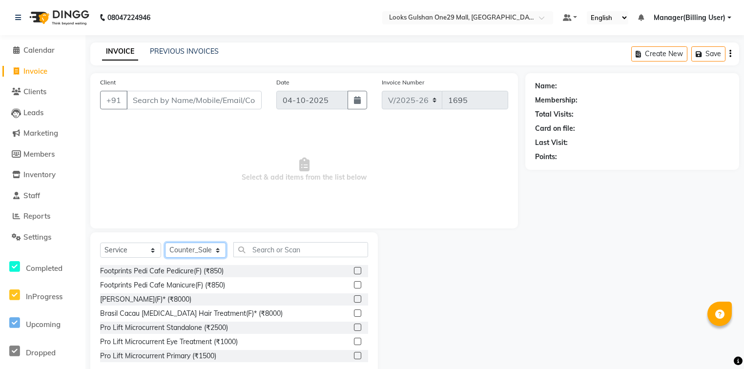
click at [221, 252] on select "Select Stylist [PERSON_NAME] Counter_Sales Deepak Farmaan [PERSON_NAME] Manager…" at bounding box center [195, 250] width 61 height 15
select select "80997"
click at [165, 243] on select "Select Stylist [PERSON_NAME] Counter_Sales Deepak Farmaan [PERSON_NAME] Manager…" at bounding box center [195, 250] width 61 height 15
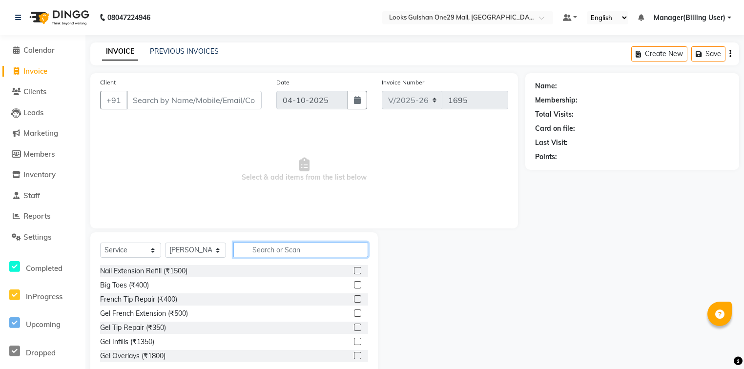
click at [284, 252] on input "text" at bounding box center [300, 249] width 135 height 15
type input "l"
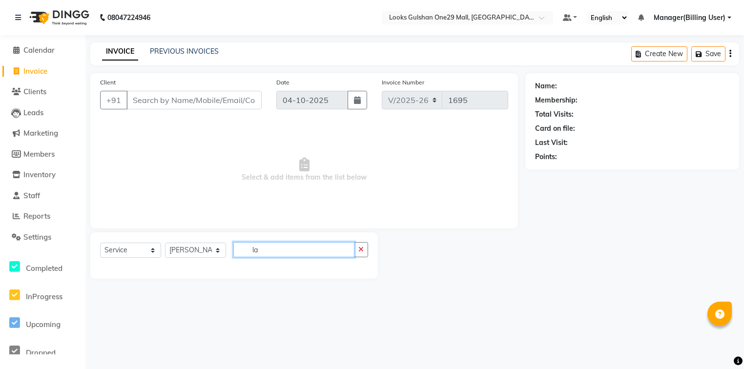
type input "l"
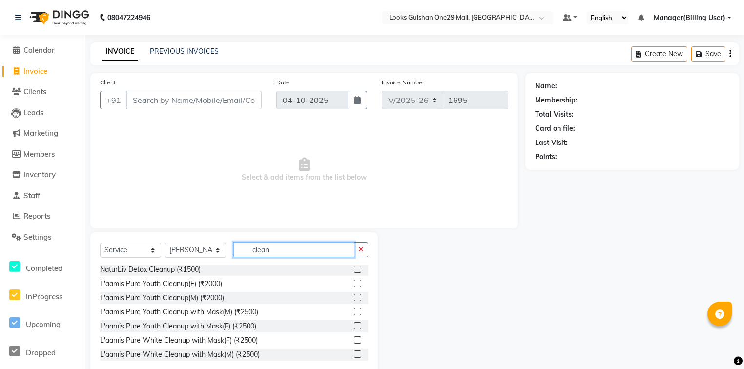
scroll to position [22, 0]
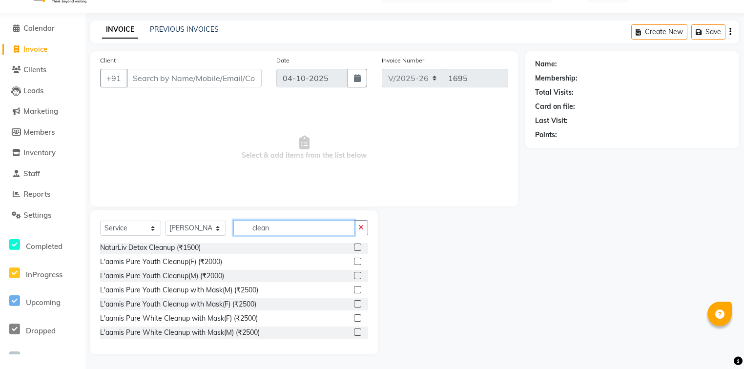
type input "clean"
click at [354, 314] on div at bounding box center [357, 319] width 6 height 10
click at [354, 316] on label at bounding box center [357, 317] width 7 height 7
click at [354, 316] on input "checkbox" at bounding box center [357, 318] width 6 height 6
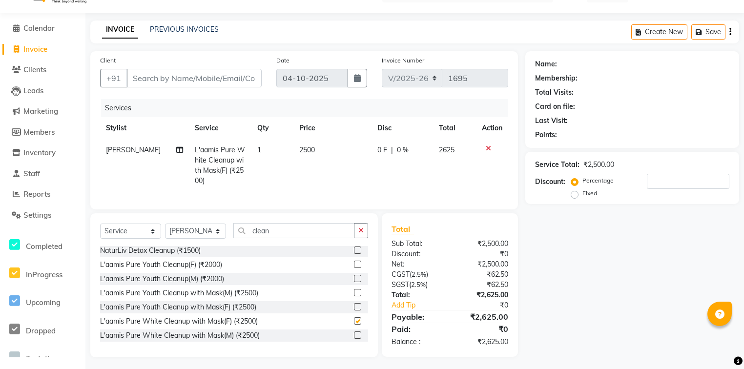
checkbox input "false"
click at [322, 156] on td "2500" at bounding box center [332, 165] width 78 height 53
select select "80997"
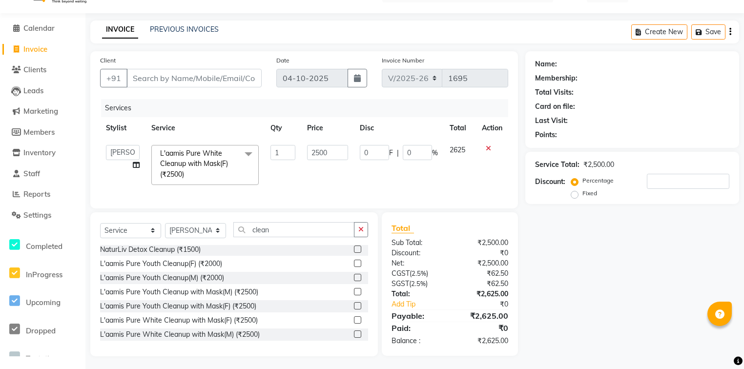
click at [322, 150] on input "2500" at bounding box center [327, 152] width 41 height 15
type input "2000"
click at [317, 192] on div "Services Stylist Service Qty Price Disc Total Action Alam ali Counter_Sales Dee…" at bounding box center [304, 149] width 408 height 100
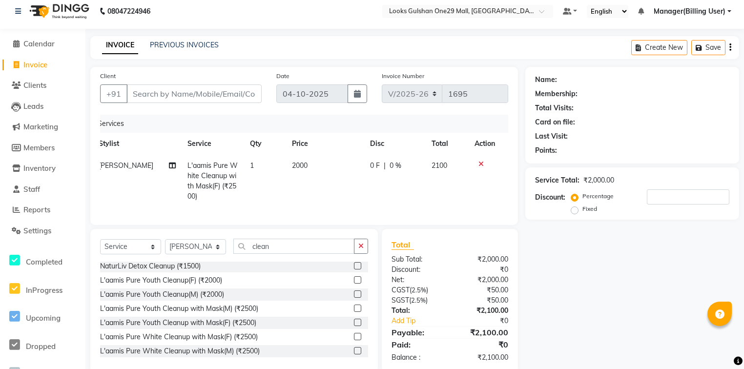
scroll to position [0, 0]
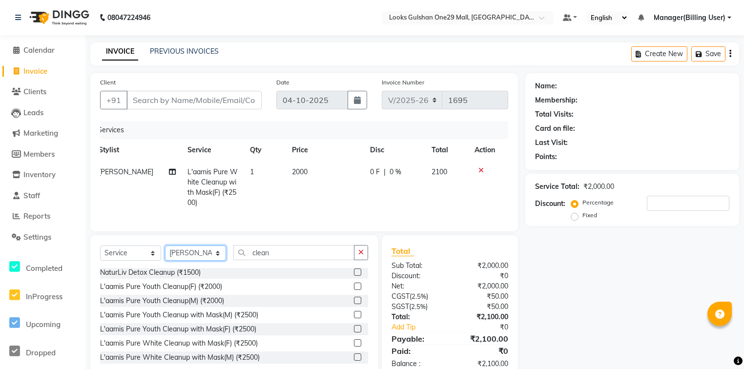
click at [200, 258] on select "Select Stylist Alam ali Counter_Sales Deepak Farmaan Janvi Manager(Billing User…" at bounding box center [195, 253] width 61 height 15
select select "81003"
click at [165, 252] on select "Select Stylist Alam ali Counter_Sales Deepak Farmaan Janvi Manager(Billing User…" at bounding box center [195, 253] width 61 height 15
click at [316, 256] on input "clean" at bounding box center [293, 252] width 121 height 15
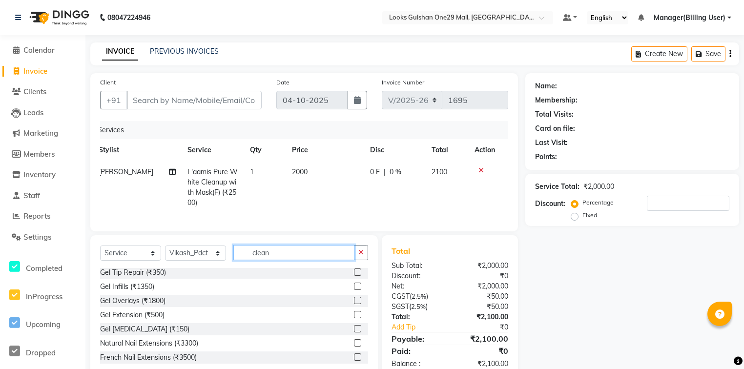
click at [316, 256] on input "clean" at bounding box center [293, 252] width 121 height 15
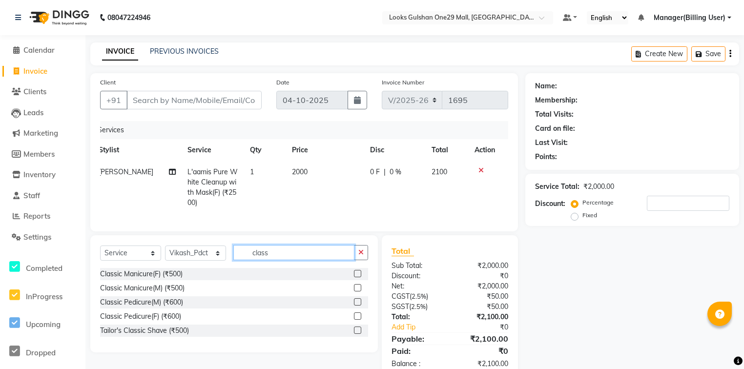
type input "class"
click at [355, 306] on label at bounding box center [357, 301] width 7 height 7
click at [355, 306] on input "checkbox" at bounding box center [357, 302] width 6 height 6
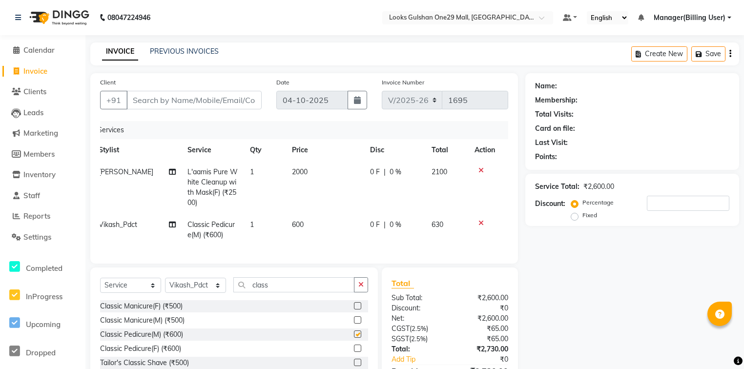
checkbox input "false"
click at [320, 229] on td "600" at bounding box center [325, 230] width 78 height 32
select select "81003"
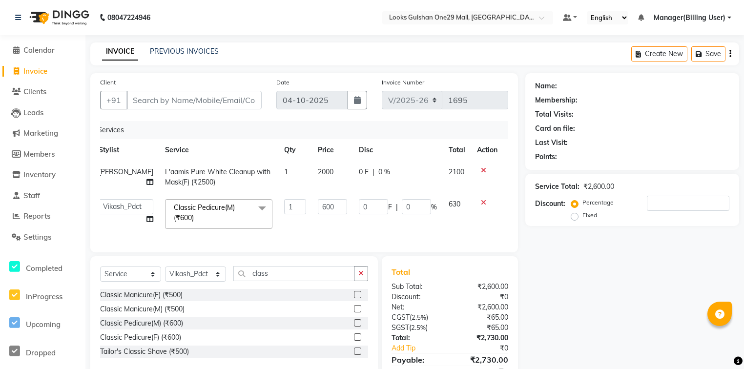
click at [327, 217] on td "600" at bounding box center [332, 214] width 41 height 42
click at [332, 208] on input "600" at bounding box center [332, 206] width 29 height 15
type input "850"
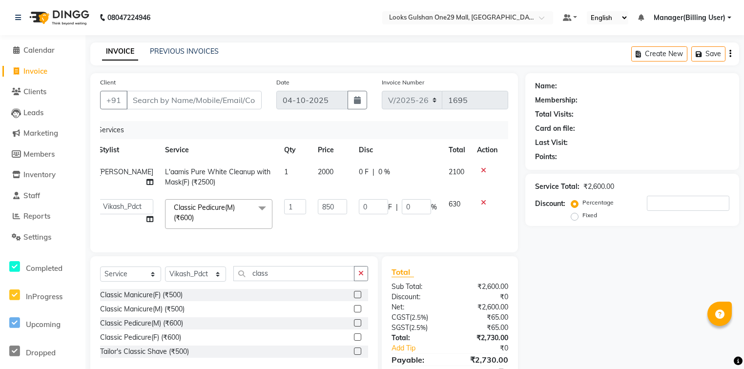
click at [297, 271] on div "Client +91 Date 04-10-2025 Invoice Number V/2025 V/2025-26 1695 Services Stylis…" at bounding box center [304, 236] width 442 height 327
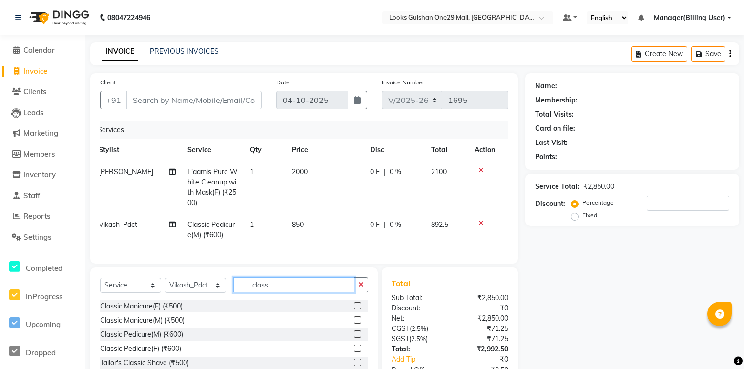
click at [286, 288] on input "class" at bounding box center [293, 284] width 121 height 15
click at [308, 226] on td "850" at bounding box center [325, 230] width 78 height 32
select select "81003"
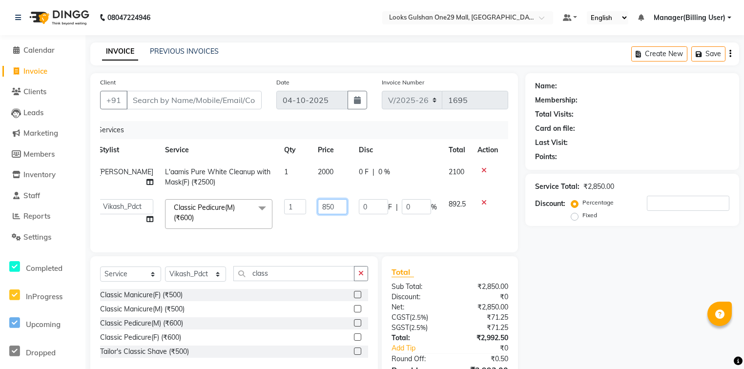
click at [330, 209] on input "850" at bounding box center [332, 206] width 29 height 15
click at [203, 279] on div "Select Service Product Membership Package Voucher Prepaid Gift Card Select Styl…" at bounding box center [234, 314] width 288 height 117
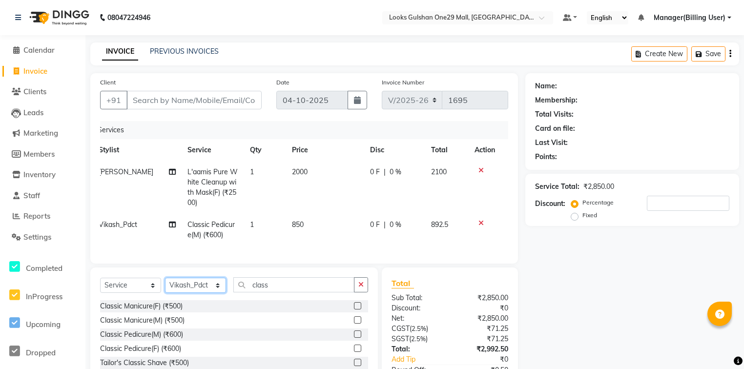
select select "86411"
click at [165, 284] on select "Select Stylist Alam ali Counter_Sales Deepak Farmaan Janvi Manager(Billing User…" at bounding box center [195, 285] width 61 height 15
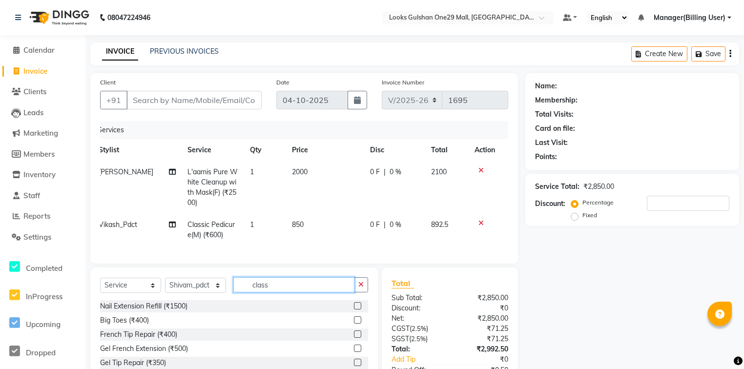
click at [290, 291] on input "class" at bounding box center [293, 284] width 121 height 15
type input "class"
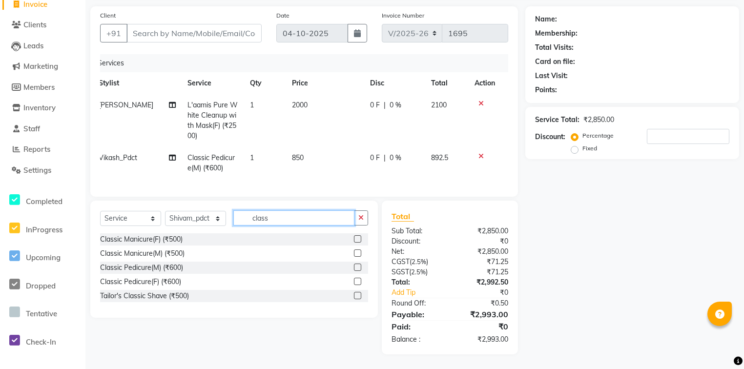
scroll to position [73, 0]
click at [356, 269] on label at bounding box center [357, 267] width 7 height 7
click at [356, 269] on input "checkbox" at bounding box center [357, 268] width 6 height 6
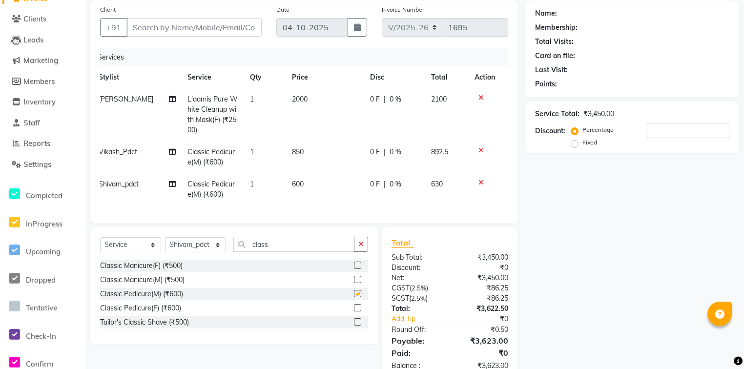
checkbox input "false"
click at [311, 183] on td "600" at bounding box center [325, 189] width 78 height 32
select select "86411"
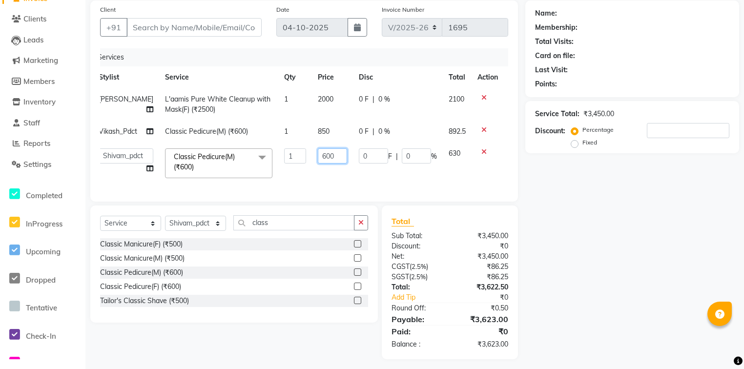
click at [324, 164] on input "600" at bounding box center [332, 155] width 29 height 15
type input "850"
click at [293, 223] on div "Client +91 Date 04-10-2025 Invoice Number V/2025 V/2025-26 1695 Services Stylis…" at bounding box center [304, 179] width 442 height 359
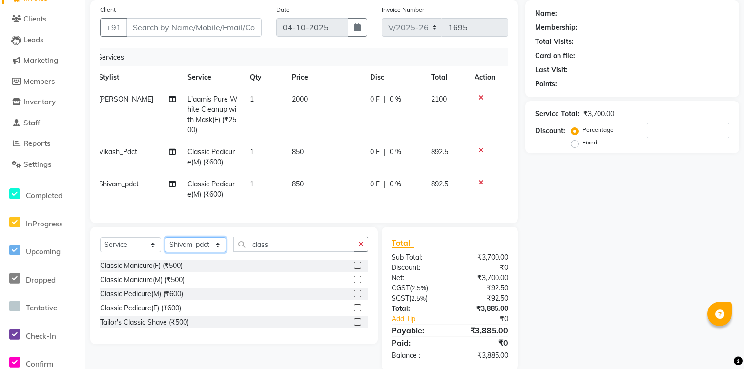
click at [202, 249] on select "Select Stylist Alam ali Counter_Sales Deepak Farmaan Janvi Manager(Billing User…" at bounding box center [195, 244] width 61 height 15
select select "82068"
click at [165, 244] on select "Select Stylist Alam ali Counter_Sales Deepak Farmaan Janvi Manager(Billing User…" at bounding box center [195, 244] width 61 height 15
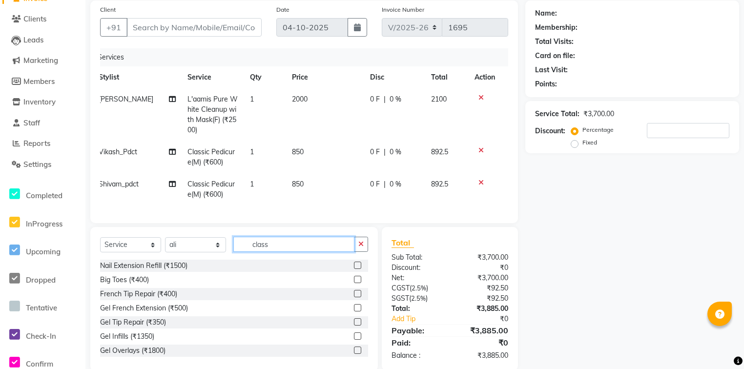
click at [296, 249] on input "class" at bounding box center [293, 244] width 121 height 15
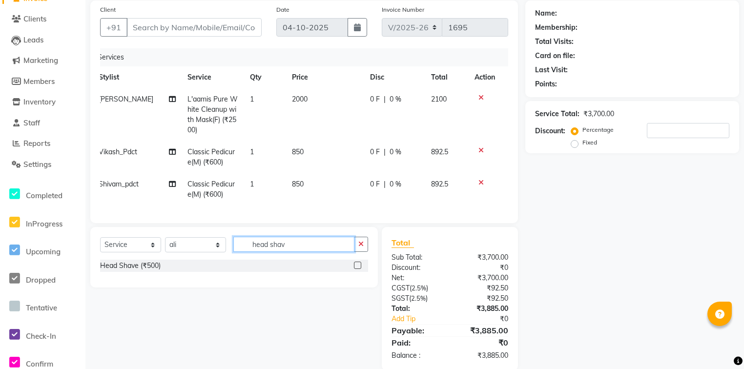
type input "head shav"
click at [365, 271] on div at bounding box center [361, 266] width 14 height 12
click at [359, 269] on label at bounding box center [357, 265] width 7 height 7
click at [359, 269] on input "checkbox" at bounding box center [357, 266] width 6 height 6
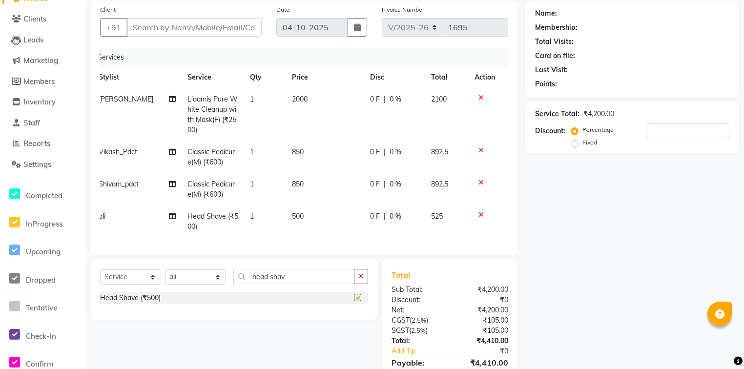
checkbox input "false"
click at [309, 219] on td "500" at bounding box center [325, 222] width 78 height 32
select select "82068"
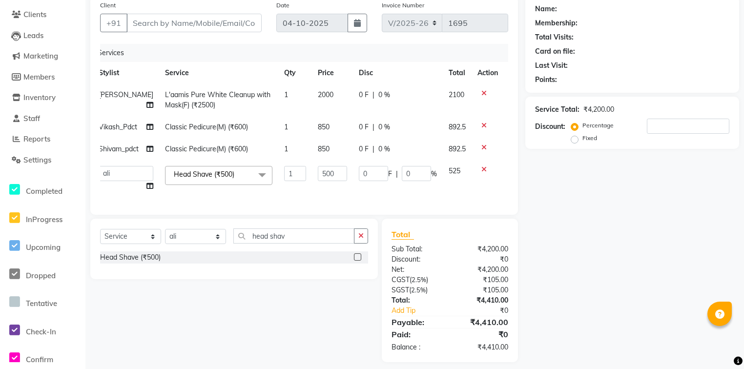
scroll to position [78, 0]
click at [148, 18] on input "Client" at bounding box center [193, 22] width 135 height 19
paste input "917838280777"
type input "917838280777"
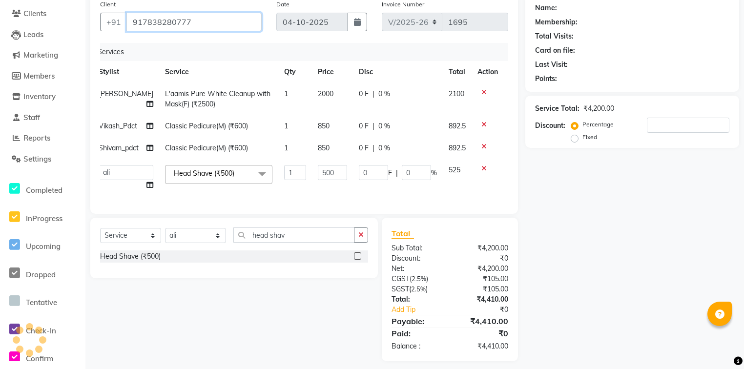
type input "0"
type input "917838280777"
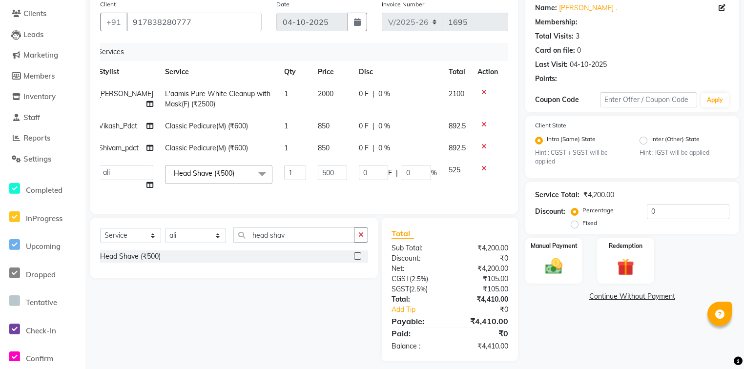
click at [486, 250] on div "Total Sub Total: ₹4,200.00 Discount: ₹0 Net: ₹4,200.00 CGST ( 2.5% ) ₹105.00 SG…" at bounding box center [450, 290] width 136 height 144
select select "1: Object"
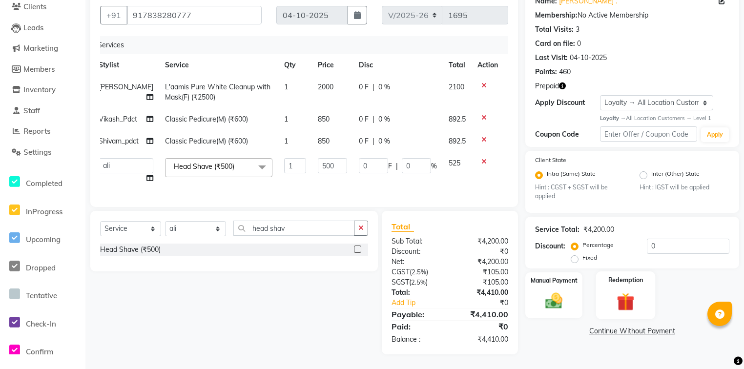
click at [625, 291] on img at bounding box center [625, 302] width 29 height 22
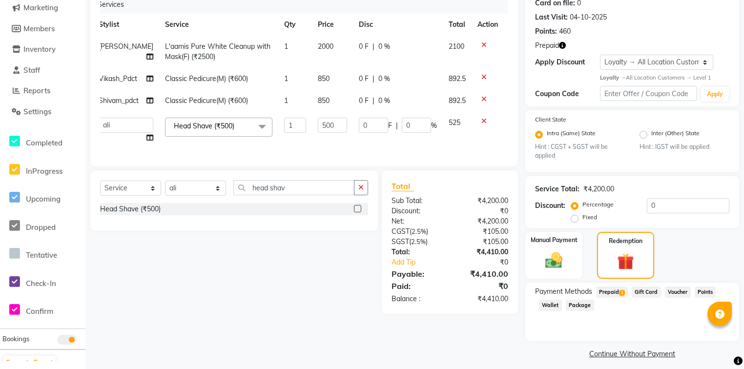
scroll to position [133, 0]
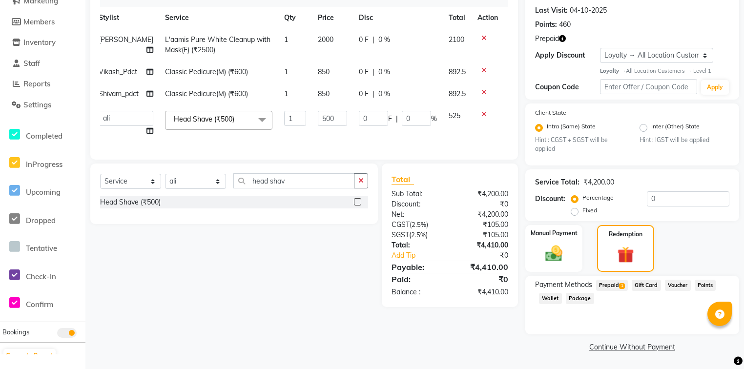
click at [621, 288] on span "1" at bounding box center [621, 286] width 5 height 6
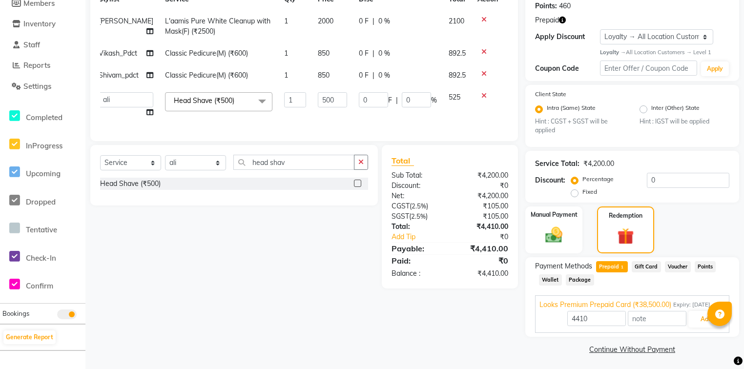
scroll to position [155, 0]
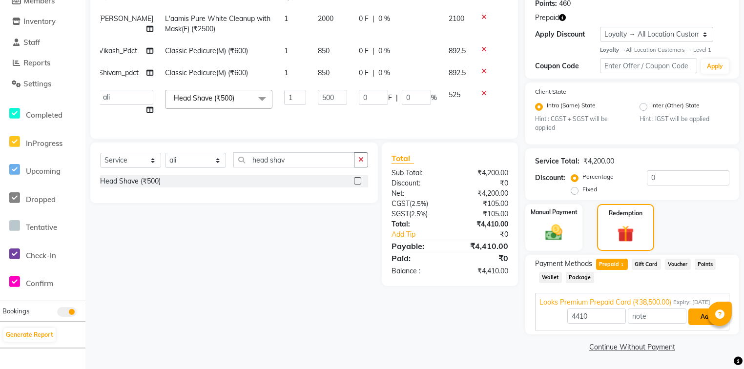
click at [700, 320] on button "Add" at bounding box center [706, 317] width 36 height 17
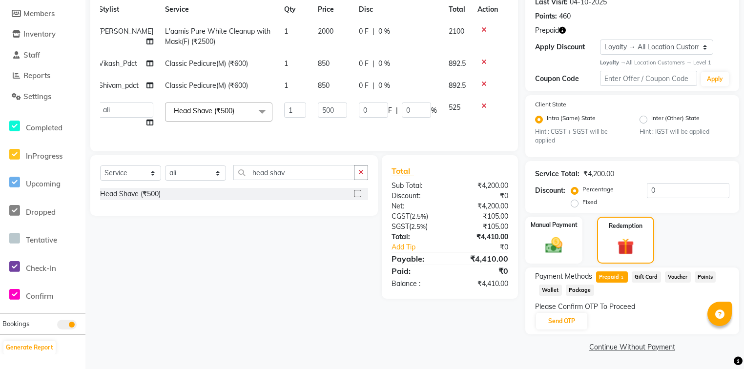
scroll to position [143, 0]
drag, startPoint x: 546, startPoint y: 318, endPoint x: 543, endPoint y: 303, distance: 15.5
click at [546, 318] on button "Send OTP" at bounding box center [561, 321] width 51 height 17
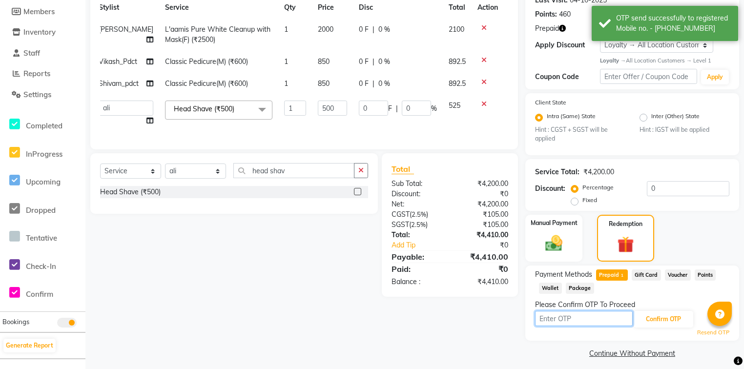
click at [554, 318] on input "text" at bounding box center [584, 318] width 98 height 15
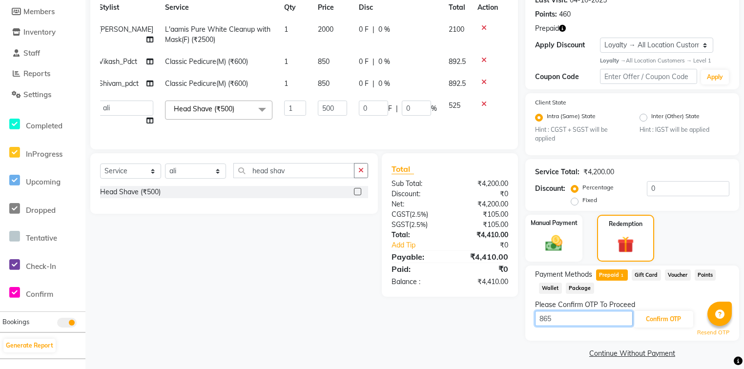
type input "8653"
click at [669, 318] on button "Confirm OTP" at bounding box center [664, 319] width 60 height 17
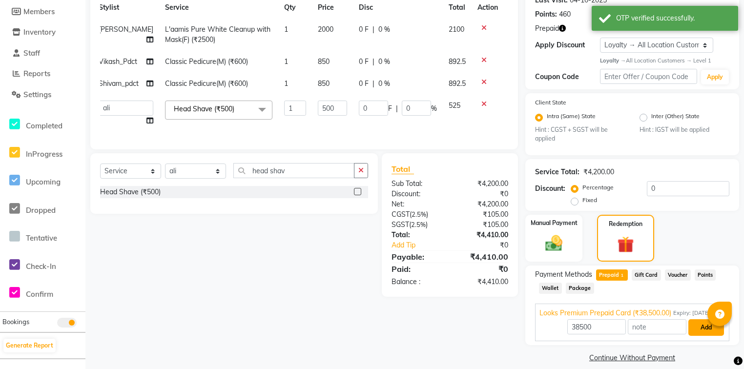
click at [697, 331] on button "Add" at bounding box center [706, 327] width 36 height 17
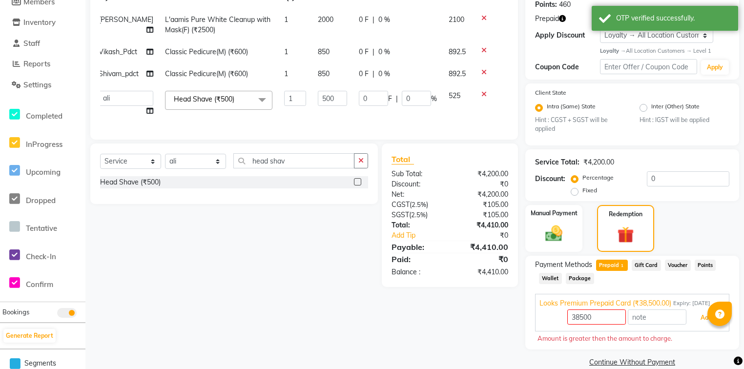
scroll to position [169, 0]
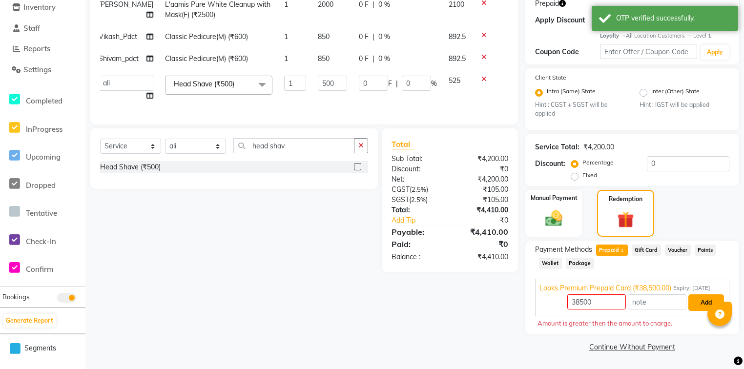
click at [699, 301] on button "Add" at bounding box center [706, 302] width 36 height 17
click at [700, 299] on button "Add" at bounding box center [706, 302] width 36 height 17
click at [703, 299] on button "Add" at bounding box center [706, 302] width 36 height 17
click at [703, 266] on div "Payment Methods Prepaid 1 Gift Card Voucher Points Wallet Package" at bounding box center [632, 258] width 194 height 26
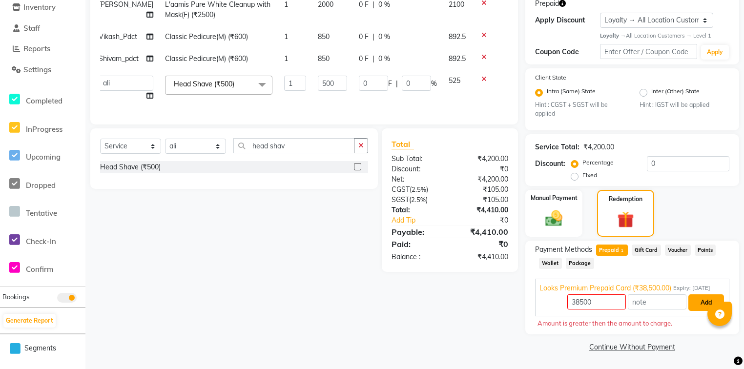
click at [704, 303] on button "Add" at bounding box center [706, 302] width 36 height 17
click at [701, 302] on button "Add" at bounding box center [706, 302] width 36 height 17
click at [702, 299] on button "Add" at bounding box center [706, 302] width 36 height 17
click at [704, 300] on button "Add" at bounding box center [706, 302] width 36 height 17
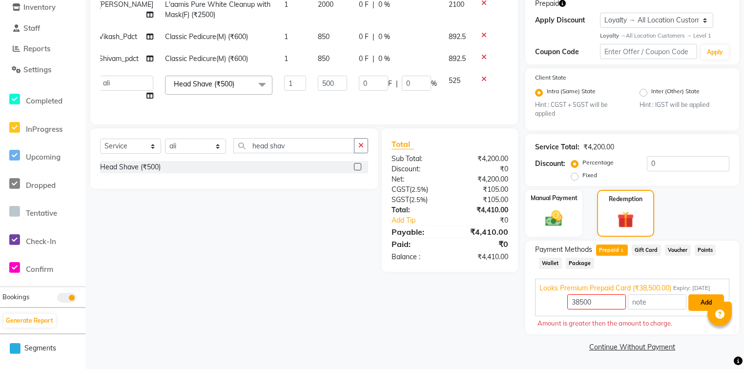
click at [707, 305] on button "Add" at bounding box center [706, 302] width 36 height 17
click at [707, 303] on button "Add" at bounding box center [706, 302] width 36 height 17
click at [703, 298] on button "Add" at bounding box center [706, 302] width 36 height 17
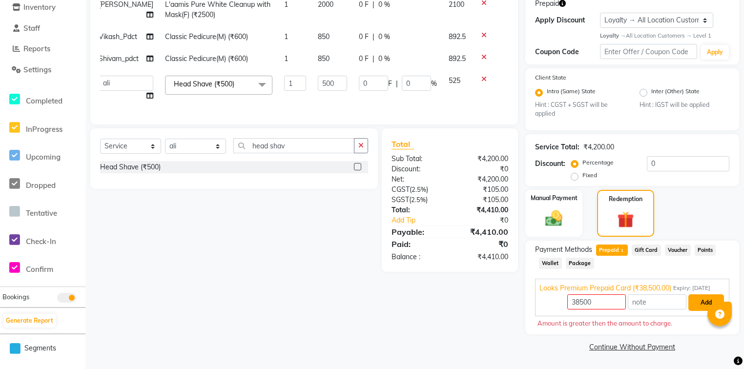
click at [700, 299] on button "Add" at bounding box center [706, 302] width 36 height 17
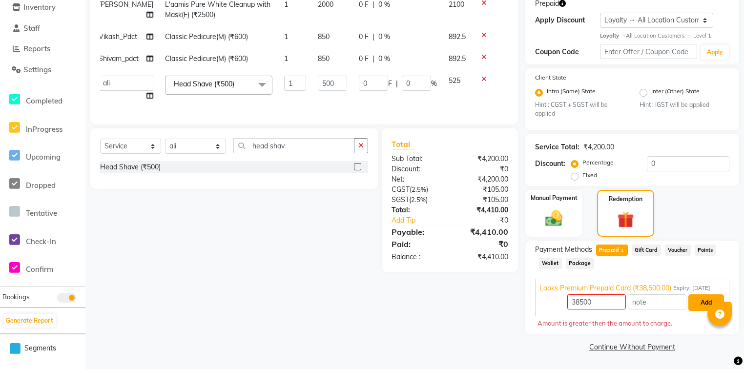
click at [700, 299] on button "Add" at bounding box center [706, 302] width 36 height 17
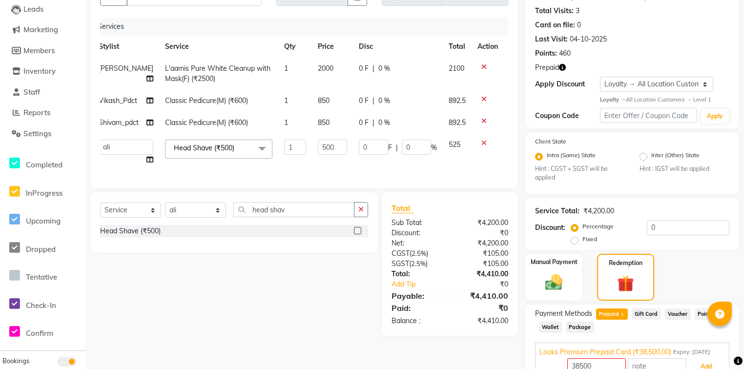
scroll to position [91, 0]
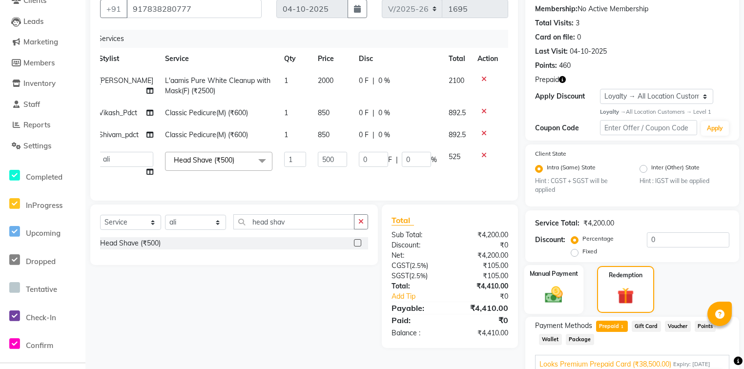
click at [564, 295] on img at bounding box center [553, 295] width 29 height 21
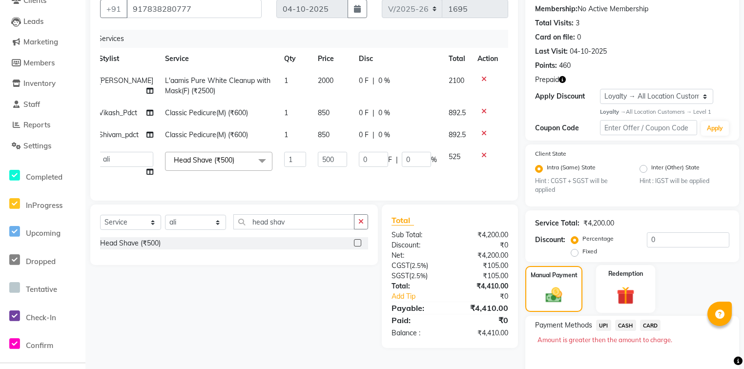
click at [613, 297] on img at bounding box center [625, 296] width 29 height 22
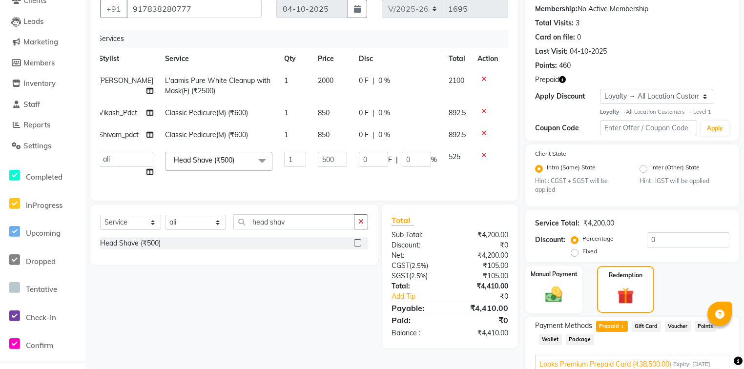
scroll to position [169, 0]
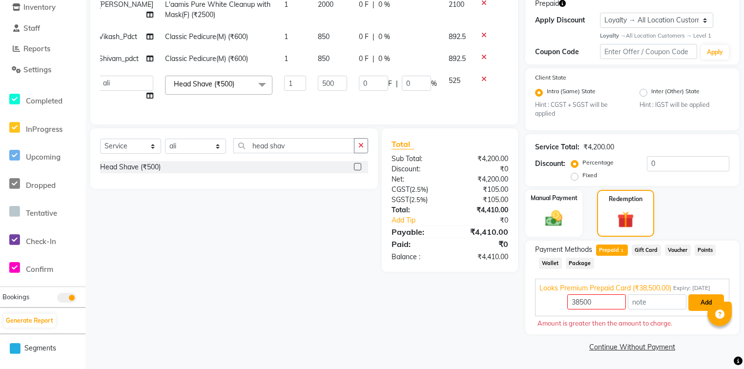
click at [695, 305] on button "Add" at bounding box center [706, 302] width 36 height 17
click at [698, 302] on button "Add" at bounding box center [706, 302] width 36 height 17
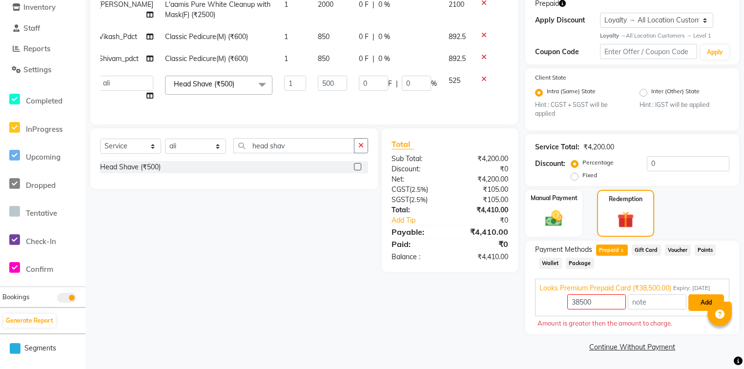
click at [698, 302] on button "Add" at bounding box center [706, 302] width 36 height 17
click at [704, 303] on button "Add" at bounding box center [706, 302] width 36 height 17
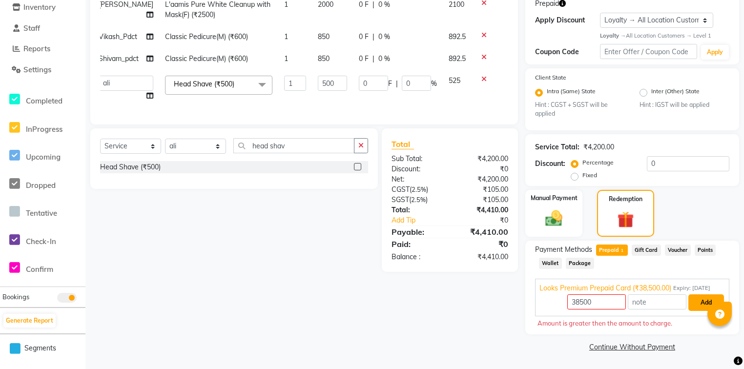
click at [704, 303] on button "Add" at bounding box center [706, 302] width 36 height 17
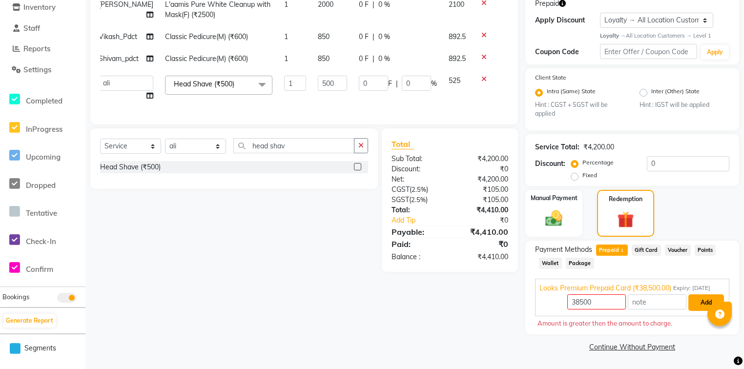
click at [704, 303] on button "Add" at bounding box center [706, 302] width 36 height 17
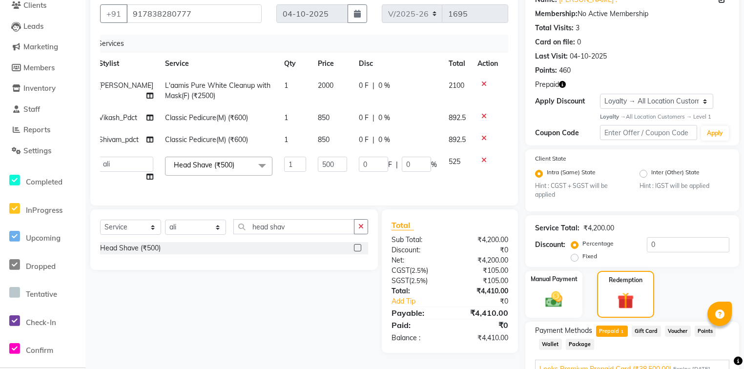
scroll to position [0, 0]
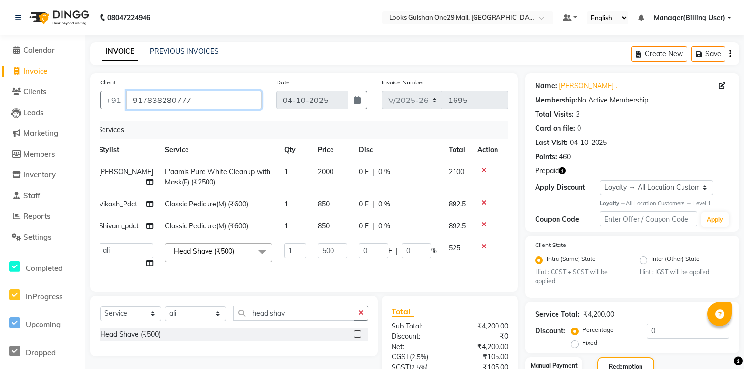
click at [192, 105] on input "917838280777" at bounding box center [193, 100] width 135 height 19
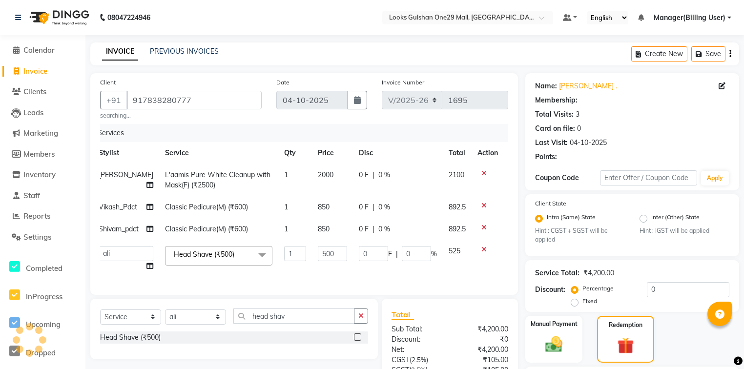
select select "1: Object"
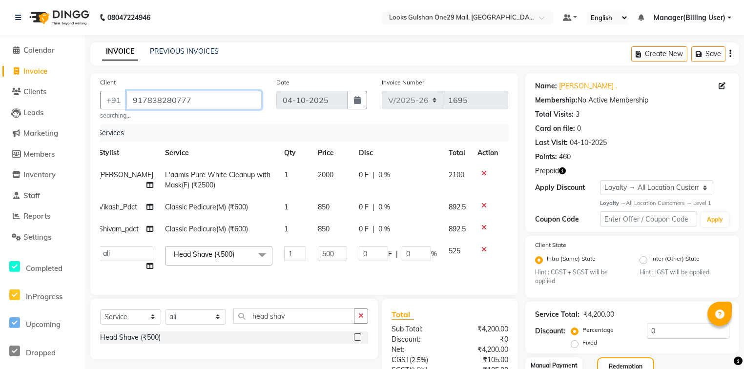
click at [141, 101] on input "917838280777" at bounding box center [193, 100] width 135 height 19
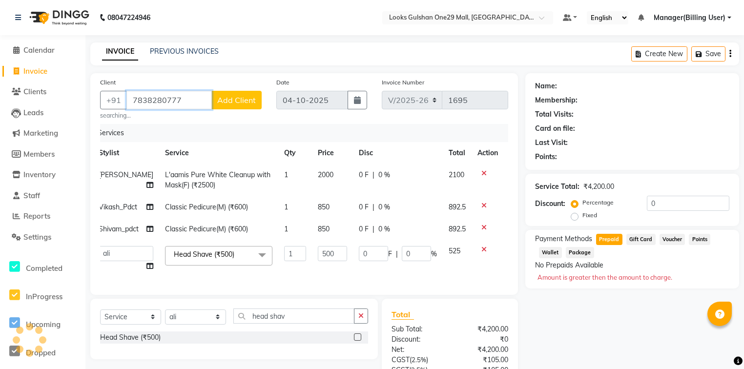
type input "7838280777"
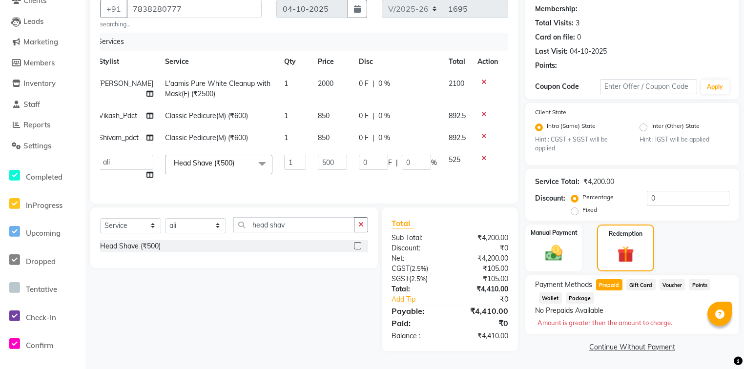
select select "1: Object"
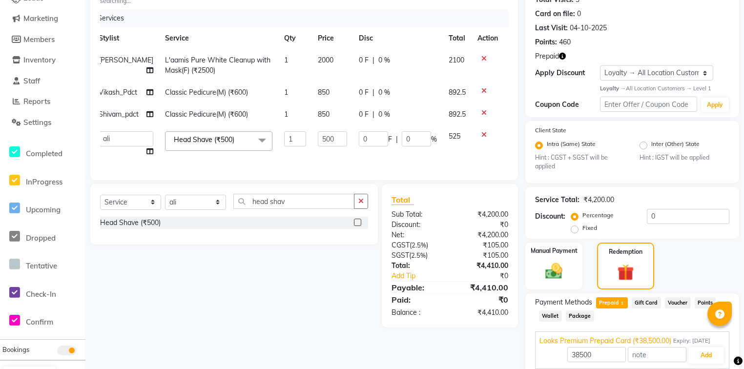
drag, startPoint x: 615, startPoint y: 303, endPoint x: 607, endPoint y: 295, distance: 11.0
click at [615, 301] on span "Prepaid 1" at bounding box center [612, 302] width 32 height 11
type input "4410"
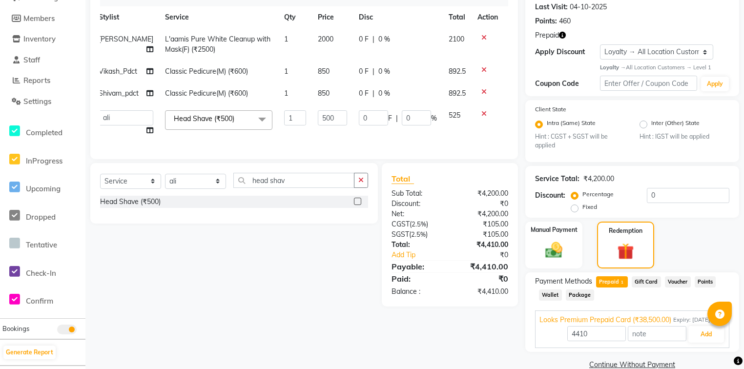
scroll to position [155, 0]
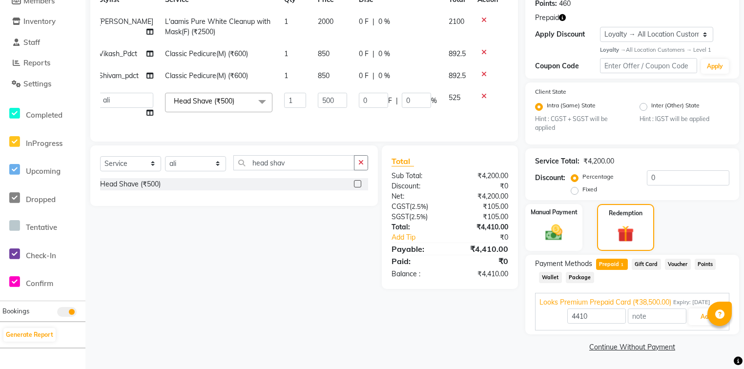
click at [614, 267] on span "Prepaid 1" at bounding box center [612, 264] width 32 height 11
click at [698, 320] on button "Add" at bounding box center [706, 317] width 36 height 17
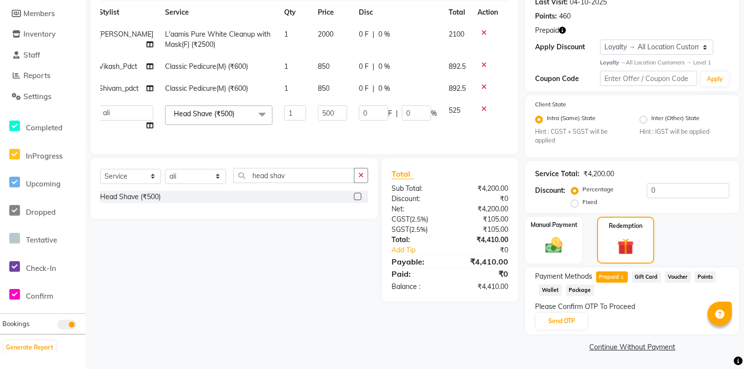
scroll to position [143, 0]
click at [579, 320] on button "Send OTP" at bounding box center [561, 321] width 51 height 17
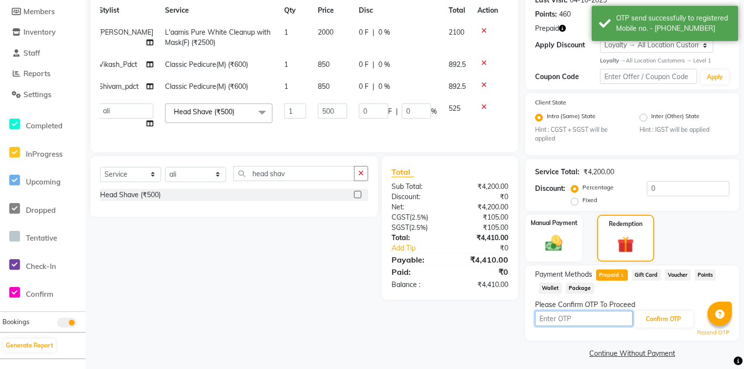
click at [570, 321] on input "text" at bounding box center [584, 318] width 98 height 15
type input "7606"
click at [660, 314] on button "Confirm OTP" at bounding box center [664, 319] width 60 height 17
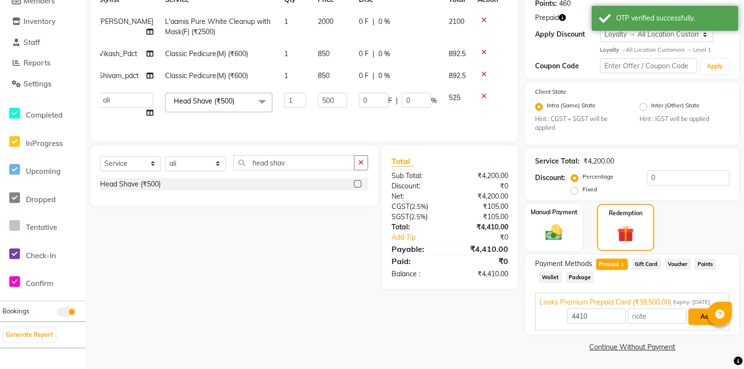
scroll to position [155, 0]
click at [699, 317] on button "Add" at bounding box center [706, 317] width 36 height 17
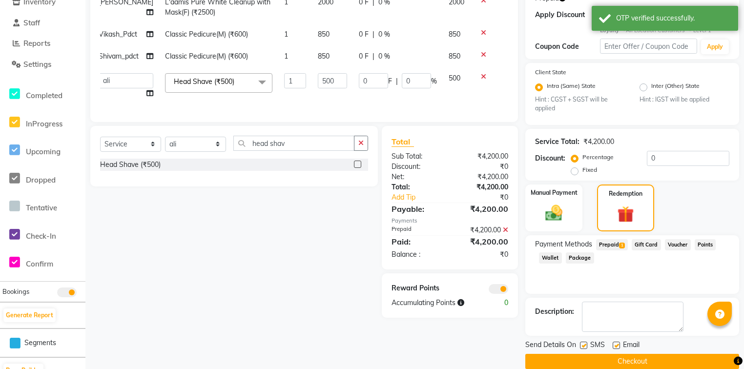
scroll to position [188, 0]
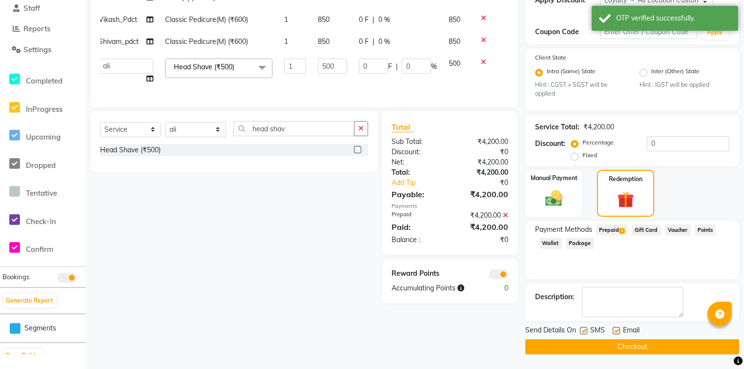
click at [618, 330] on label at bounding box center [616, 330] width 7 height 7
click at [618, 330] on input "checkbox" at bounding box center [616, 331] width 6 height 6
checkbox input "false"
click at [619, 345] on button "Checkout" at bounding box center [632, 346] width 214 height 15
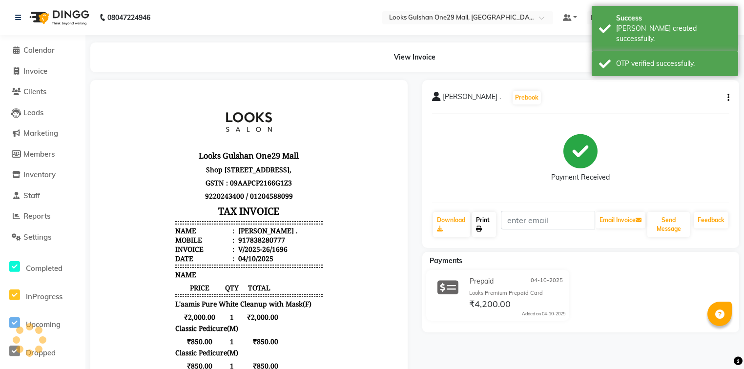
click at [479, 229] on icon at bounding box center [479, 229] width 6 height 6
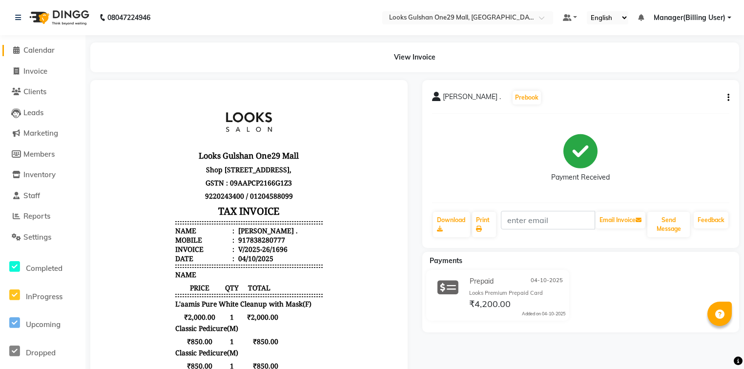
click at [27, 53] on span "Calendar" at bounding box center [38, 49] width 31 height 9
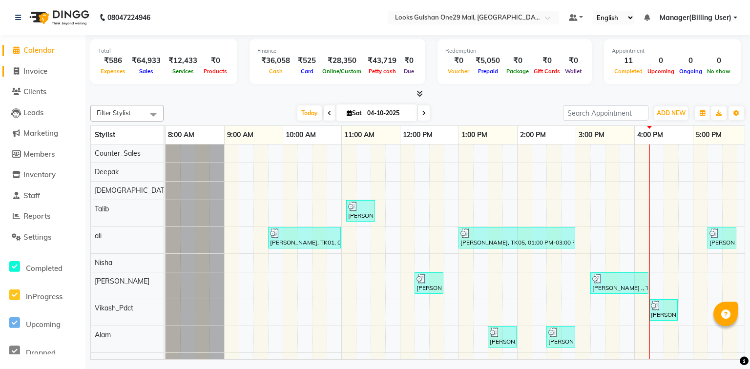
drag, startPoint x: 51, startPoint y: 75, endPoint x: 47, endPoint y: 66, distance: 9.6
click at [51, 75] on link "Invoice" at bounding box center [42, 71] width 81 height 11
select select "service"
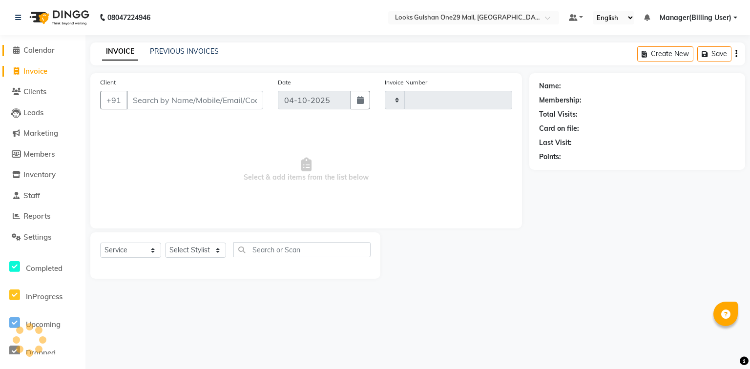
type input "1697"
click at [42, 48] on span "Calendar" at bounding box center [38, 49] width 31 height 9
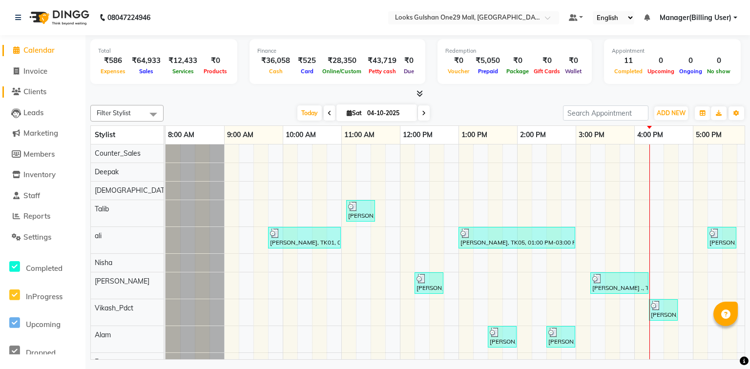
click at [41, 92] on span "Clients" at bounding box center [34, 91] width 23 height 9
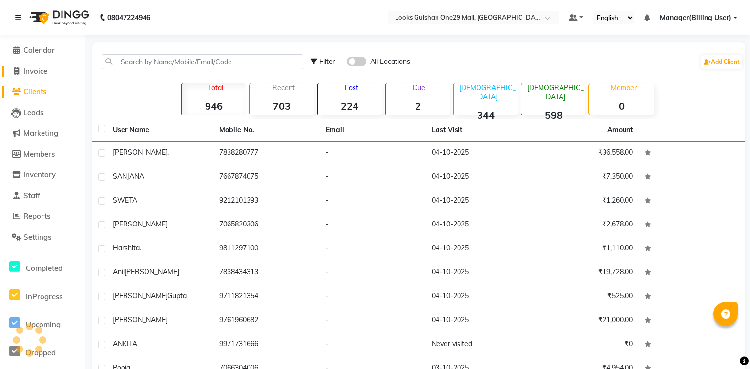
click at [43, 74] on span "Invoice" at bounding box center [35, 70] width 24 height 9
select select "service"
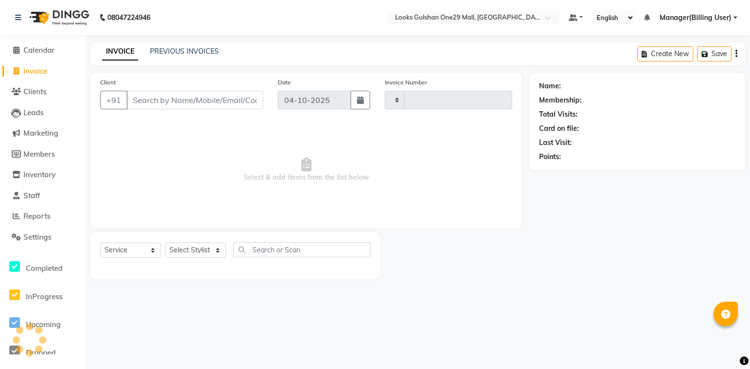
type input "1697"
select select "8337"
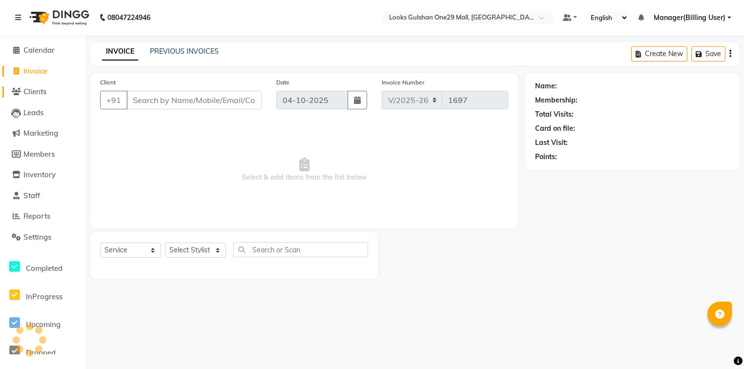
select select "80996"
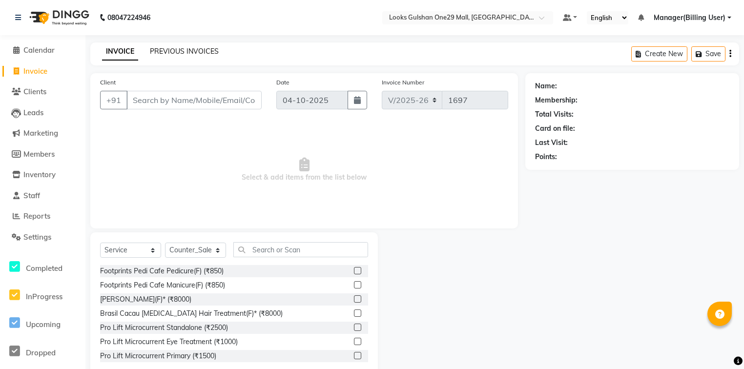
click at [180, 51] on link "PREVIOUS INVOICES" at bounding box center [184, 51] width 69 height 9
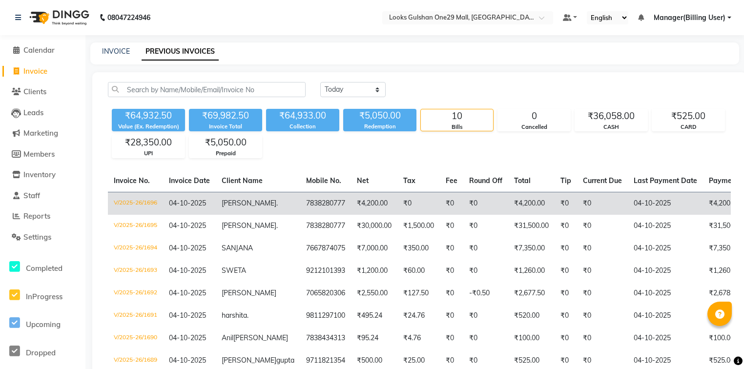
click at [125, 205] on td "V/2025-26/1696" at bounding box center [135, 203] width 55 height 23
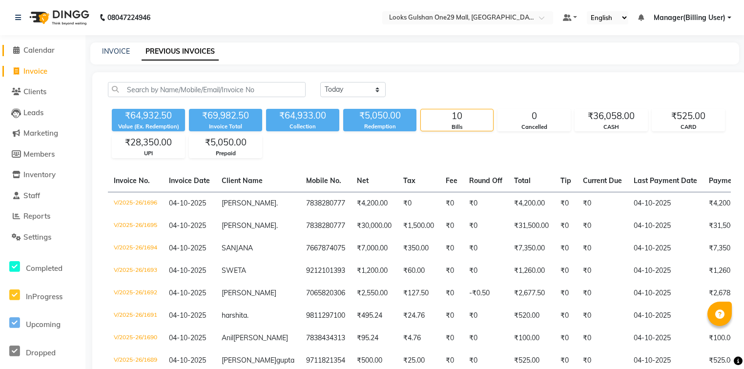
click at [45, 48] on span "Calendar" at bounding box center [38, 49] width 31 height 9
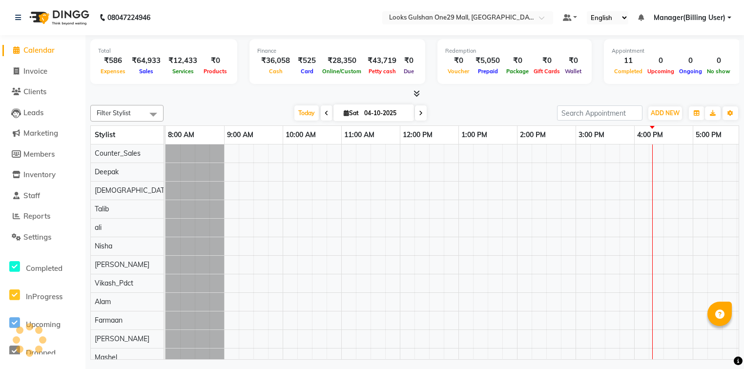
click at [237, 95] on div at bounding box center [414, 94] width 649 height 10
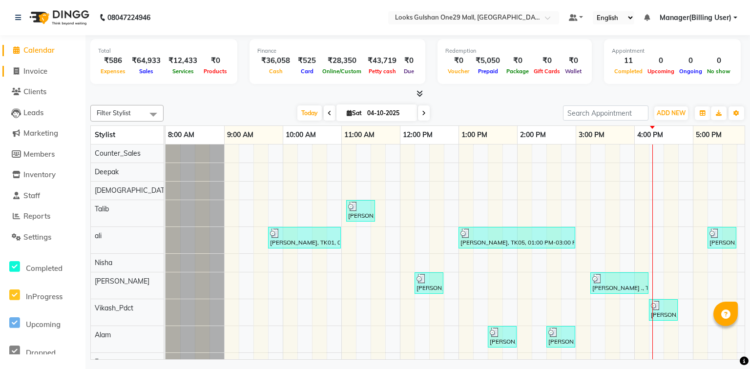
drag, startPoint x: 39, startPoint y: 76, endPoint x: 43, endPoint y: 59, distance: 17.6
click at [39, 76] on span "Invoice" at bounding box center [35, 70] width 24 height 9
select select "8337"
select select "service"
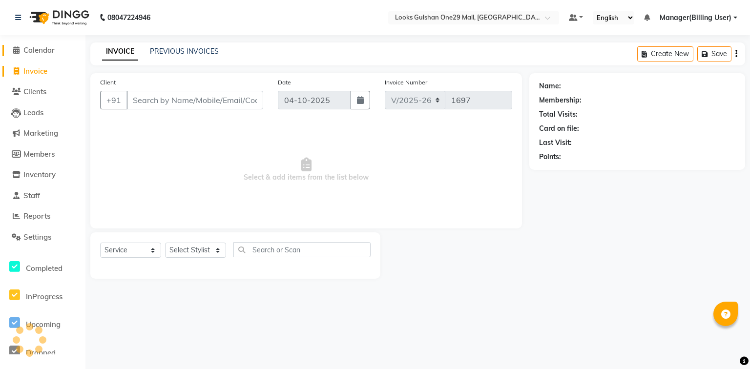
click at [43, 50] on span "Calendar" at bounding box center [38, 49] width 31 height 9
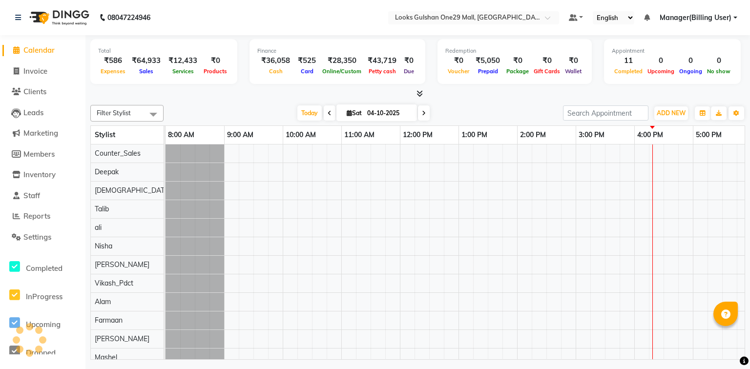
click at [159, 99] on div "Total ₹586 Expenses ₹64,933 Sales ₹12,433 Services ₹0 Products Finance ₹36,058 …" at bounding box center [417, 198] width 665 height 327
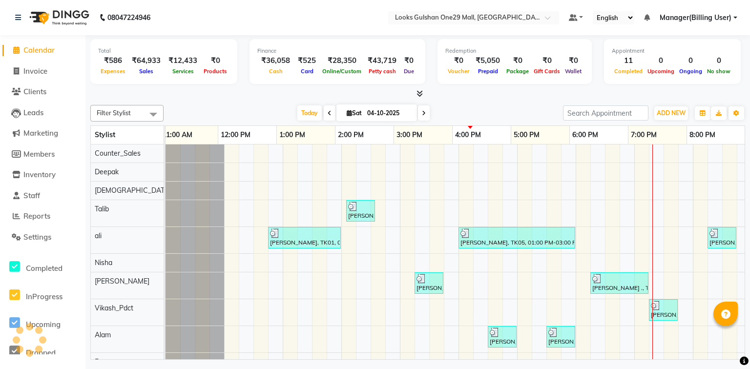
scroll to position [0, 182]
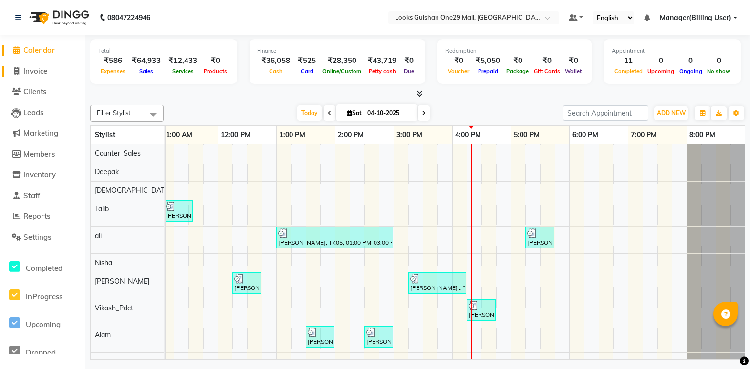
click at [41, 71] on span "Invoice" at bounding box center [35, 70] width 24 height 9
click at [43, 45] on span "Calendar" at bounding box center [38, 49] width 31 height 9
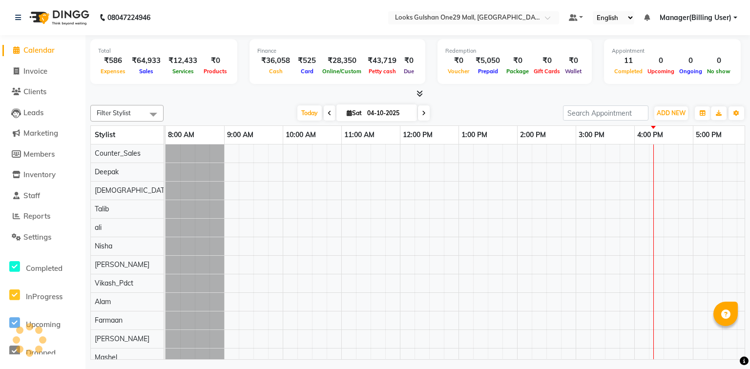
click at [50, 52] on span "Calendar" at bounding box center [38, 49] width 31 height 9
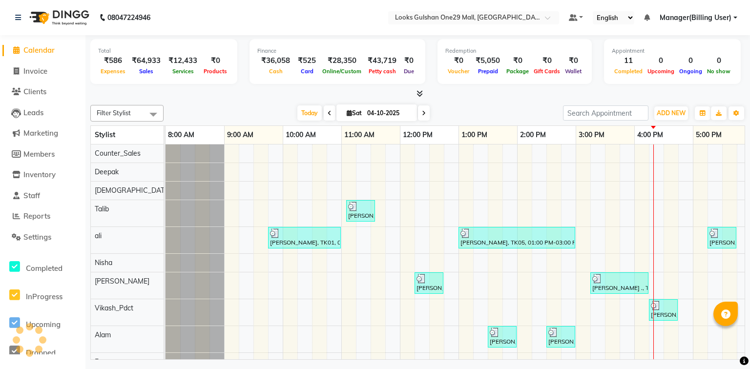
click at [165, 93] on div at bounding box center [417, 94] width 655 height 10
click at [34, 66] on span "Invoice" at bounding box center [35, 70] width 24 height 9
select select "8337"
select select "service"
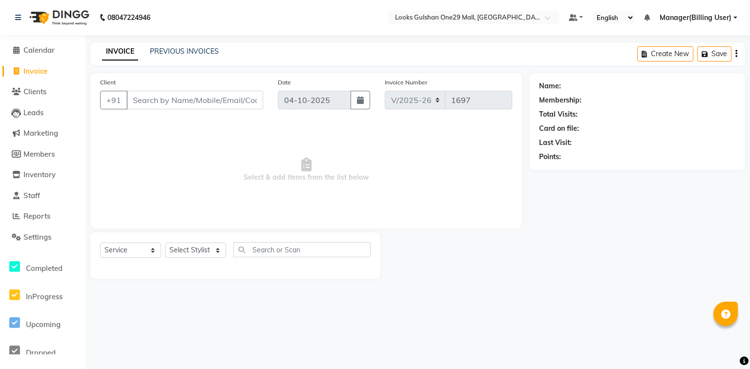
click at [179, 103] on input "Client" at bounding box center [194, 100] width 137 height 19
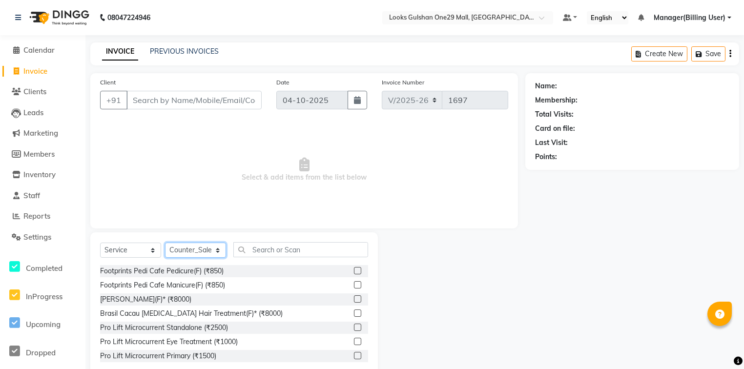
click at [192, 252] on select "Select Stylist Alam ali Counter_Sales Deepak Farmaan Janvi Manager(Billing User…" at bounding box center [195, 250] width 61 height 15
select select "82068"
click at [165, 243] on select "Select Stylist Alam ali Counter_Sales Deepak Farmaan Janvi Manager(Billing User…" at bounding box center [195, 250] width 61 height 15
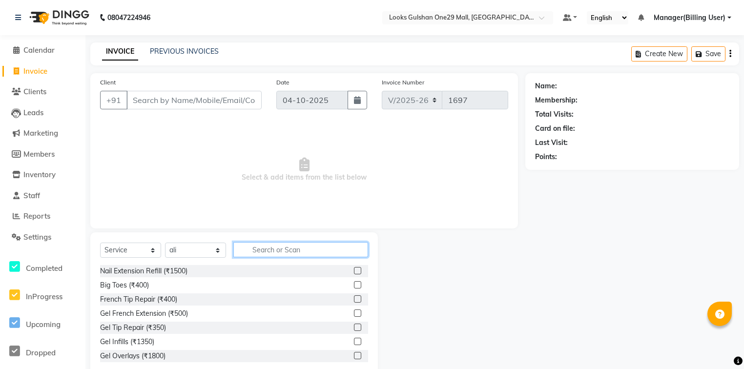
click at [294, 252] on input "text" at bounding box center [300, 249] width 135 height 15
type input "h"
type input "cut"
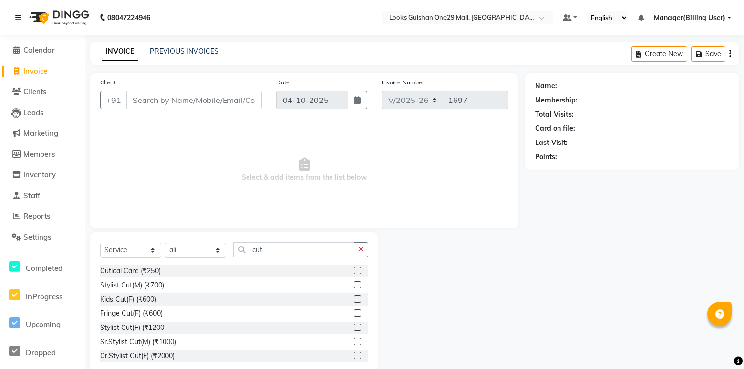
click at [354, 286] on label at bounding box center [357, 284] width 7 height 7
click at [354, 286] on input "checkbox" at bounding box center [357, 285] width 6 height 6
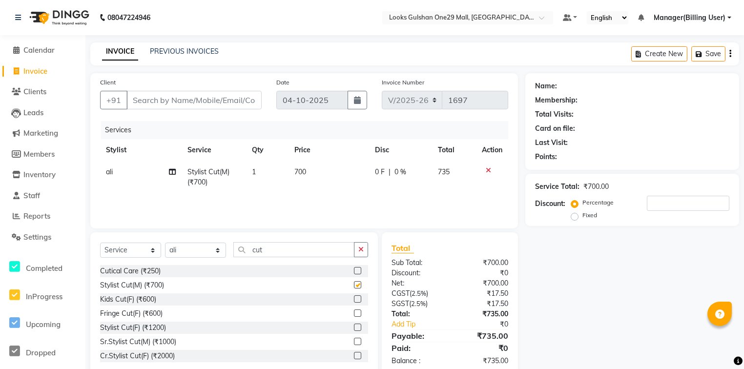
checkbox input "false"
drag, startPoint x: 267, startPoint y: 250, endPoint x: 248, endPoint y: 251, distance: 19.6
click at [248, 251] on input "cut" at bounding box center [293, 249] width 121 height 15
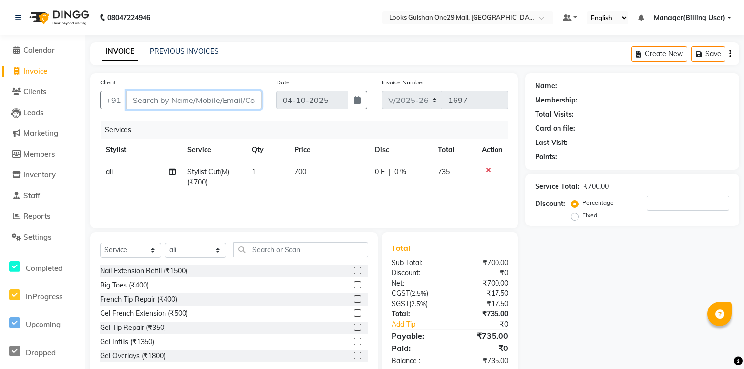
click at [194, 97] on input "Client" at bounding box center [193, 100] width 135 height 19
type input "7"
type input "0"
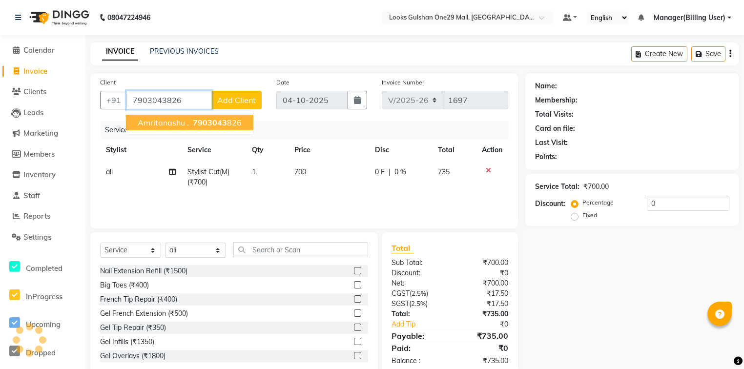
type input "7903043826"
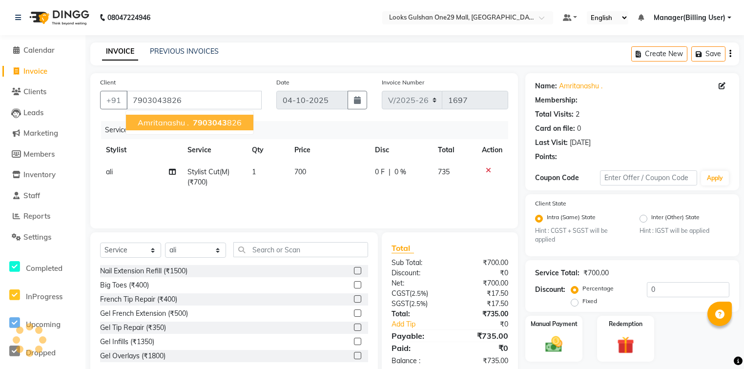
click at [262, 123] on div "Services" at bounding box center [308, 130] width 415 height 18
select select "1: Object"
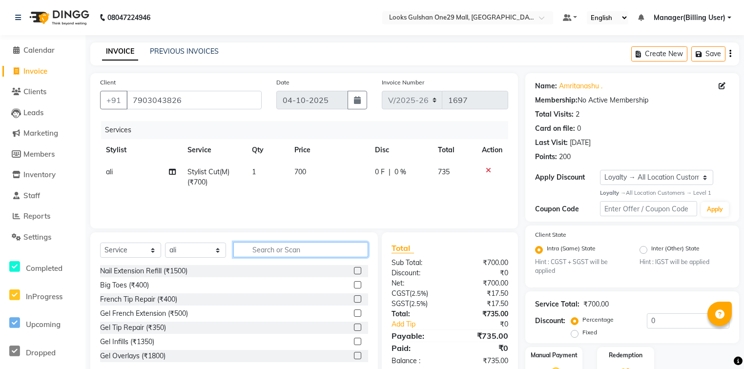
click at [264, 251] on input "text" at bounding box center [300, 249] width 135 height 15
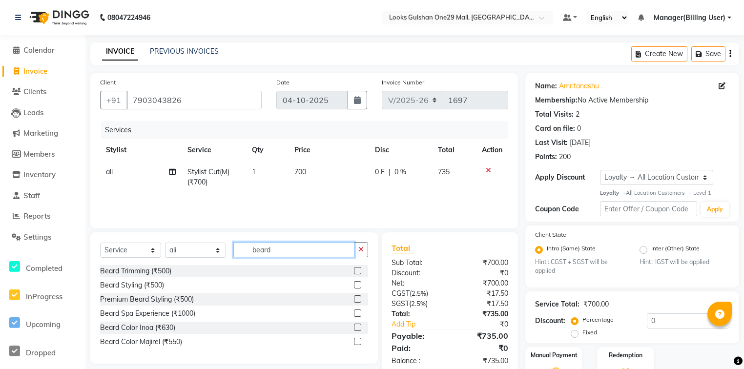
type input "beard"
click at [355, 272] on label at bounding box center [357, 270] width 7 height 7
click at [355, 272] on input "checkbox" at bounding box center [357, 271] width 6 height 6
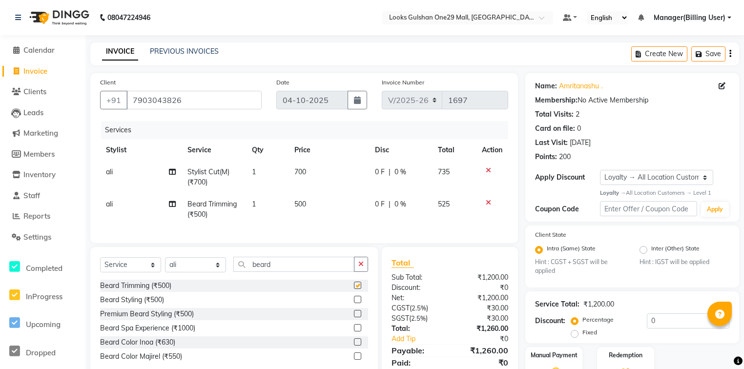
checkbox input "false"
click at [299, 175] on span "700" at bounding box center [300, 171] width 12 height 9
select select "82068"
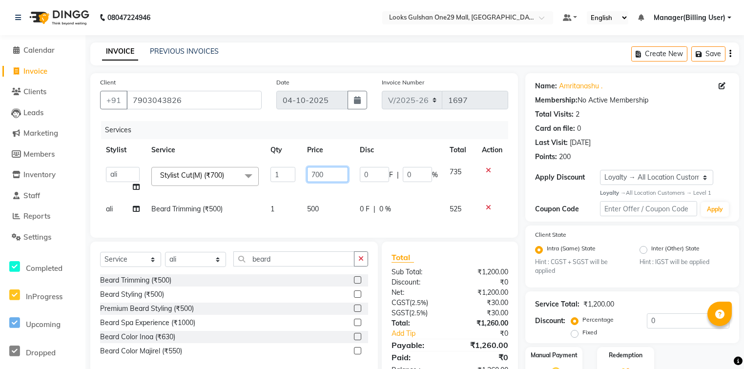
click at [315, 175] on input "700" at bounding box center [327, 174] width 41 height 15
type input "800"
click at [312, 210] on td "500" at bounding box center [327, 209] width 52 height 22
select select "82068"
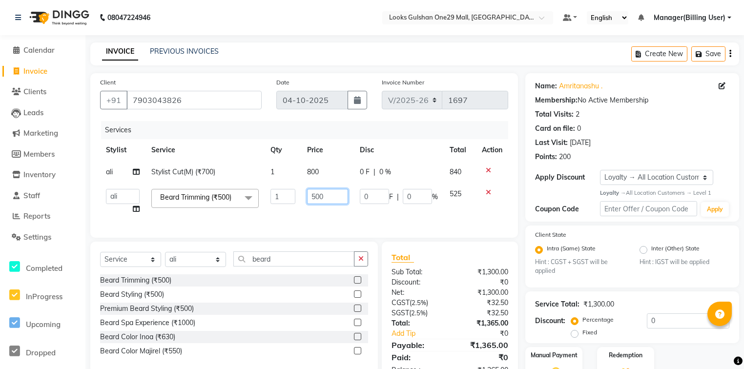
drag, startPoint x: 318, startPoint y: 199, endPoint x: 309, endPoint y: 201, distance: 9.6
click at [309, 201] on input "500" at bounding box center [327, 196] width 41 height 15
type input "350"
click at [353, 216] on td "350" at bounding box center [327, 201] width 52 height 37
select select "82068"
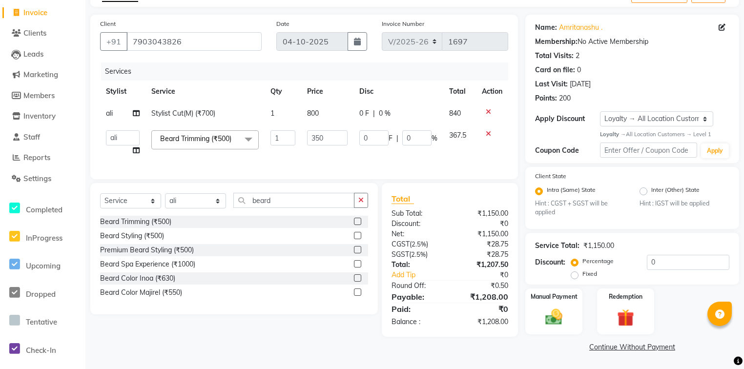
scroll to position [60, 0]
click at [550, 311] on img at bounding box center [553, 317] width 29 height 21
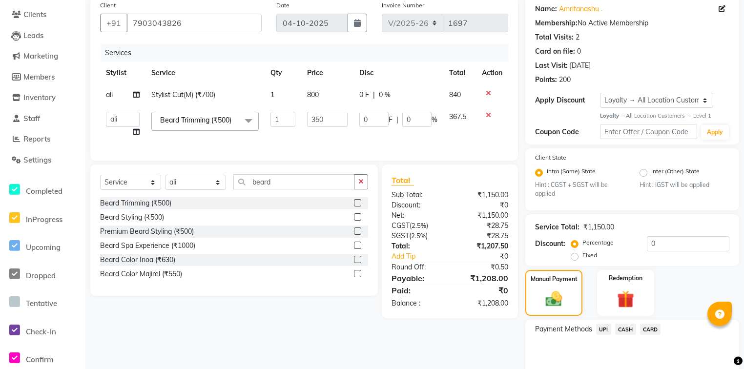
scroll to position [78, 0]
click at [602, 331] on span "UPI" at bounding box center [603, 328] width 15 height 11
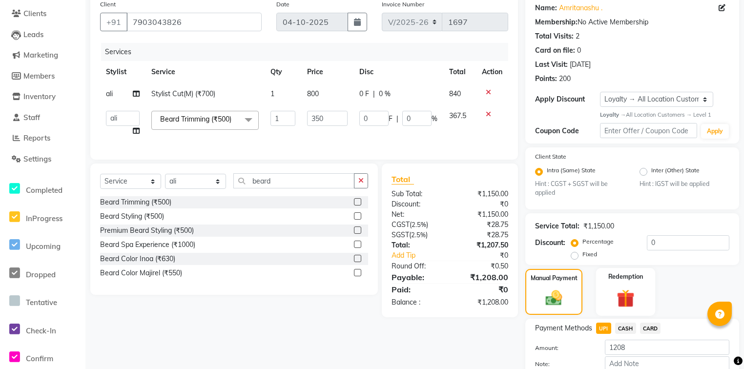
scroll to position [138, 0]
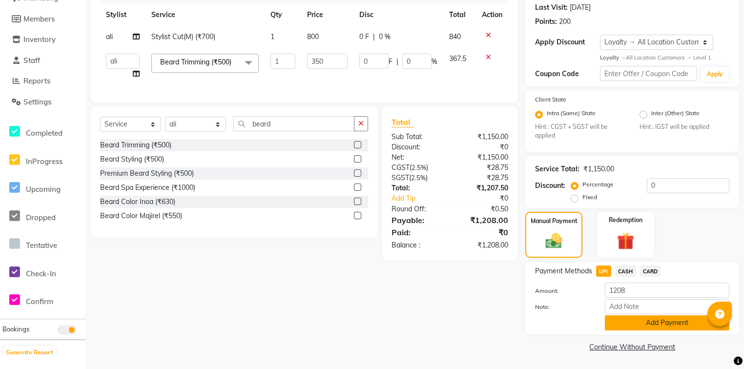
click at [648, 322] on button "Add Payment" at bounding box center [667, 322] width 125 height 15
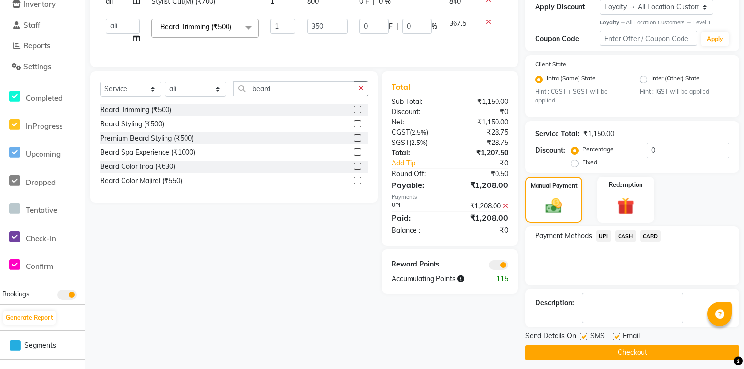
scroll to position [177, 0]
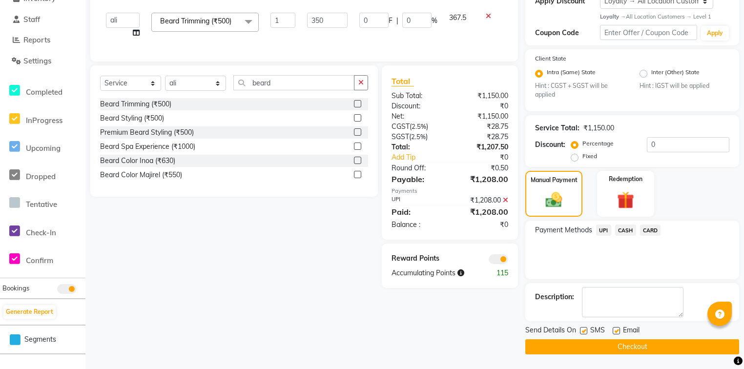
click at [616, 332] on label at bounding box center [616, 330] width 7 height 7
click at [616, 332] on input "checkbox" at bounding box center [616, 331] width 6 height 6
checkbox input "false"
click at [615, 340] on button "Checkout" at bounding box center [632, 346] width 214 height 15
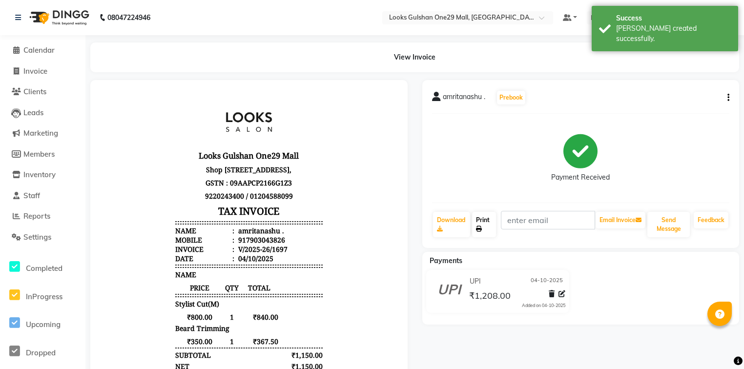
drag, startPoint x: 483, startPoint y: 231, endPoint x: 473, endPoint y: 227, distance: 11.2
click at [483, 231] on link "Print" at bounding box center [484, 224] width 24 height 25
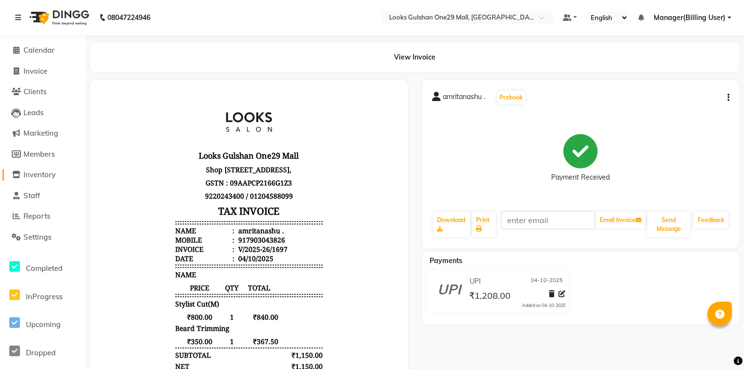
click at [55, 175] on span "Inventory" at bounding box center [39, 174] width 32 height 9
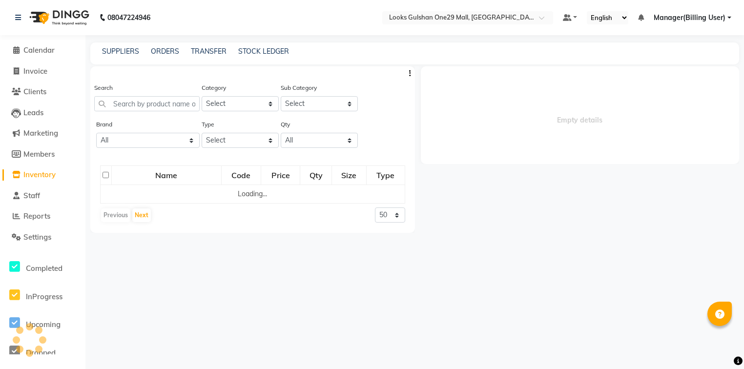
select select
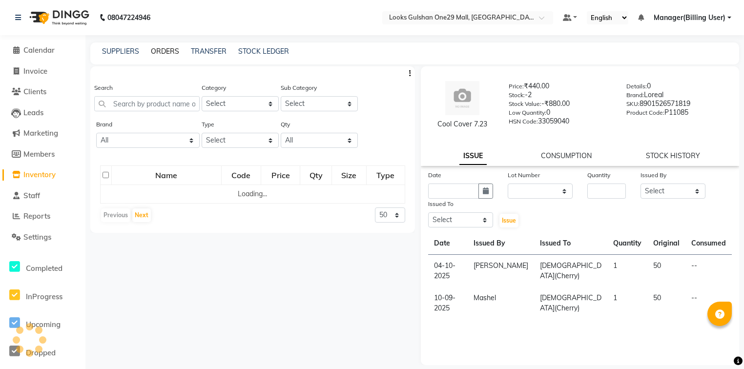
click at [165, 53] on link "ORDERS" at bounding box center [165, 51] width 28 height 9
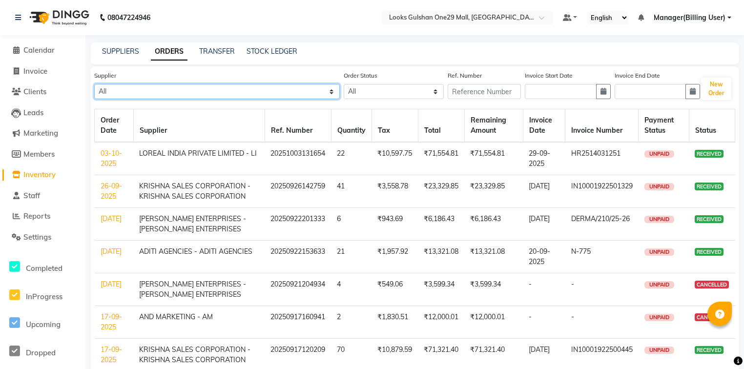
click at [160, 94] on select "All PRO KART ETERPRISES - PKE ADITI AGENCIES - ADITI AGENCIES Marc Salon & Beau…" at bounding box center [217, 91] width 246 height 15
click at [161, 53] on link "ORDERS" at bounding box center [169, 52] width 37 height 18
click at [53, 175] on span "Inventory" at bounding box center [39, 174] width 32 height 9
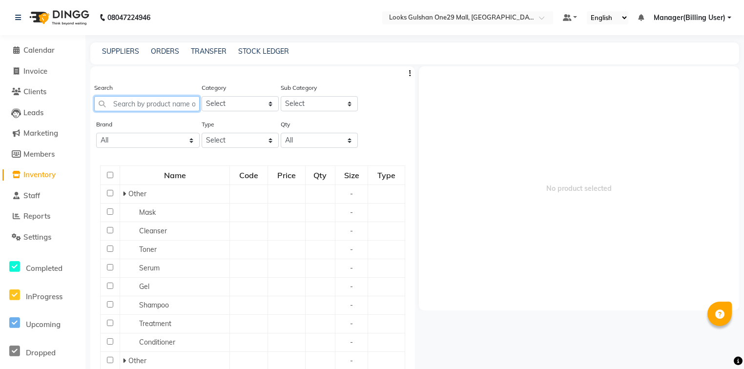
click at [143, 102] on input "text" at bounding box center [146, 103] width 105 height 15
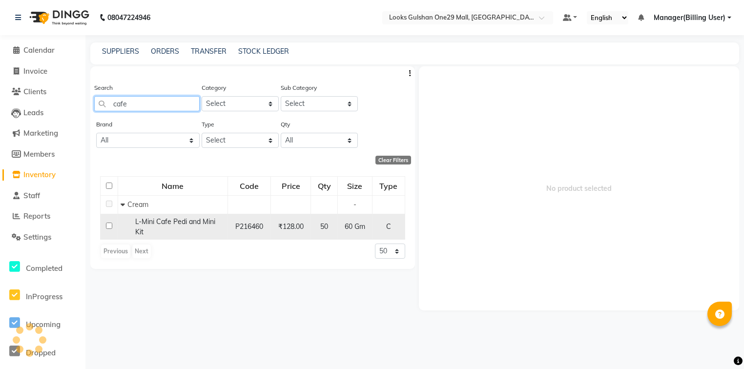
type input "cafe"
click at [110, 228] on input "checkbox" at bounding box center [109, 226] width 6 height 6
checkbox input "true"
select select
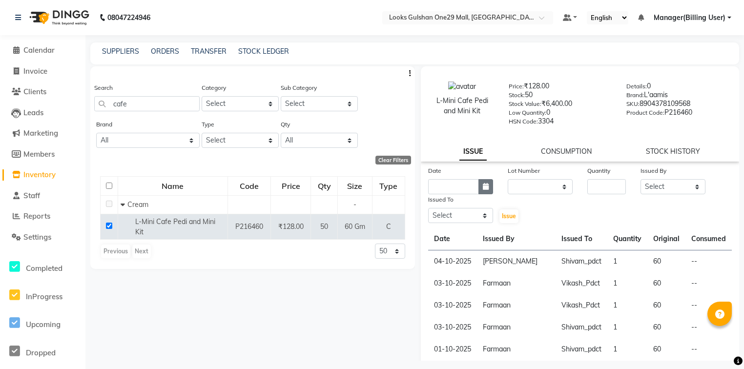
click at [489, 194] on button "button" at bounding box center [486, 186] width 15 height 15
select select "10"
select select "2025"
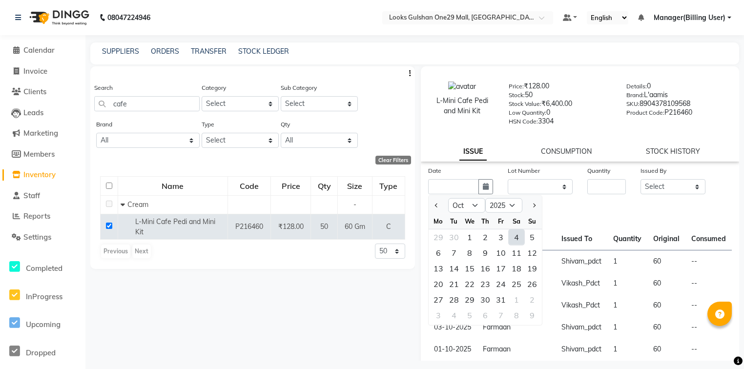
click at [515, 241] on div "4" at bounding box center [517, 237] width 16 height 16
type input "04-10-2025"
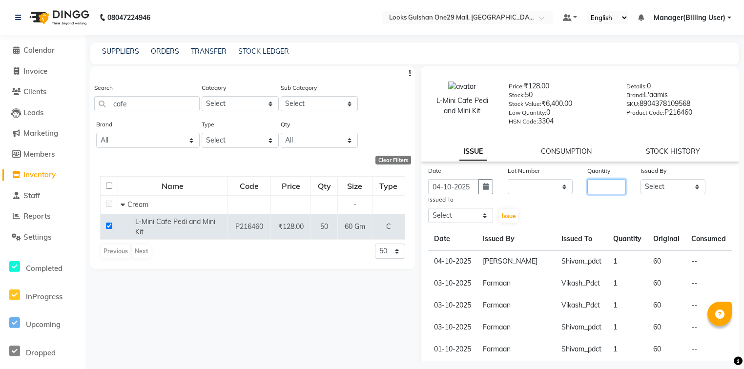
click at [592, 194] on input "number" at bounding box center [606, 186] width 39 height 15
type input "2"
click at [691, 188] on select "Select Alam ali Counter_Sales Deepak Farmaan Janvi Manager(Billing User) Mashel…" at bounding box center [673, 186] width 65 height 15
select select "83410"
click at [641, 183] on select "Select Alam ali Counter_Sales Deepak Farmaan Janvi Manager(Billing User) Mashel…" at bounding box center [673, 186] width 65 height 15
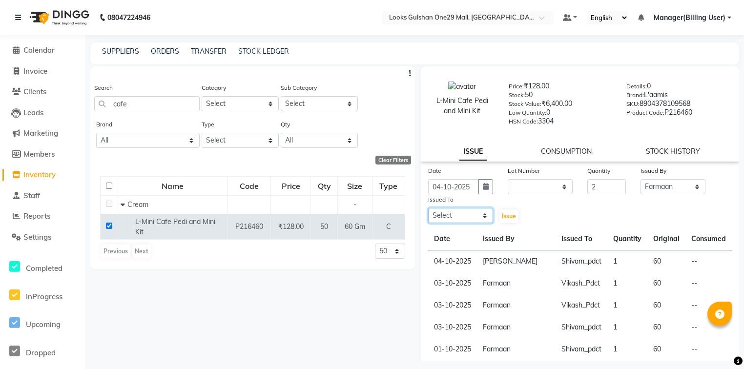
click at [473, 213] on select "Select Alam ali Counter_Sales Deepak Farmaan Janvi Manager(Billing User) Mashel…" at bounding box center [460, 215] width 65 height 15
select select "81003"
click at [428, 212] on select "Select Alam ali Counter_Sales Deepak Farmaan Janvi Manager(Billing User) Mashel…" at bounding box center [460, 215] width 65 height 15
click at [502, 217] on span "Issue" at bounding box center [509, 215] width 14 height 7
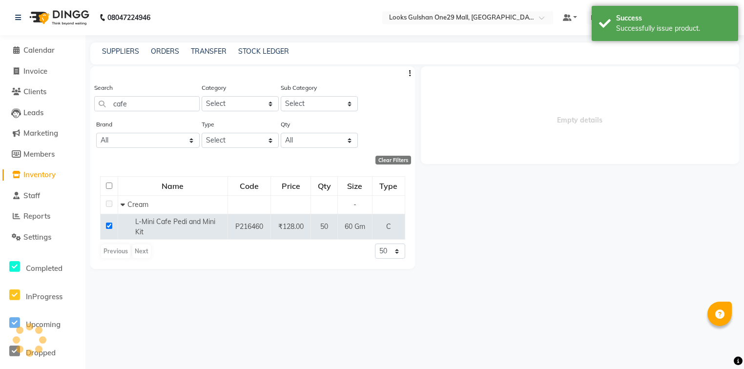
select select
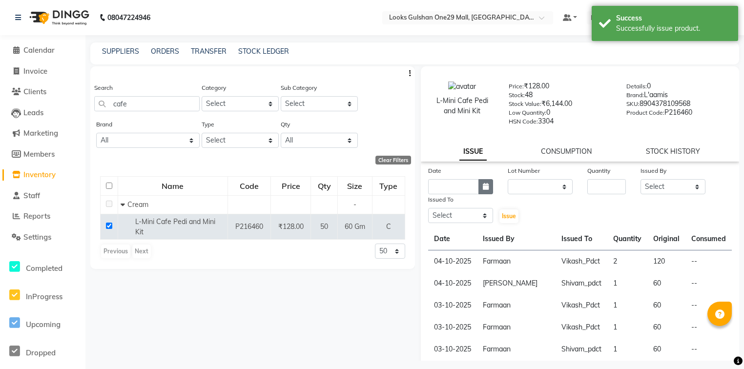
click at [486, 194] on button "button" at bounding box center [486, 186] width 15 height 15
select select "10"
select select "2025"
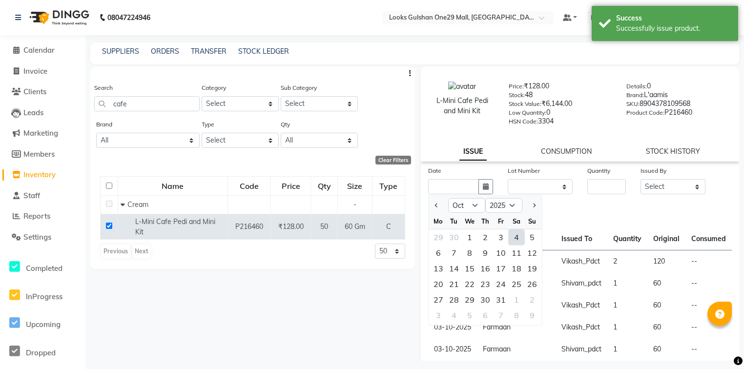
click at [520, 238] on div "4" at bounding box center [517, 237] width 16 height 16
type input "04-10-2025"
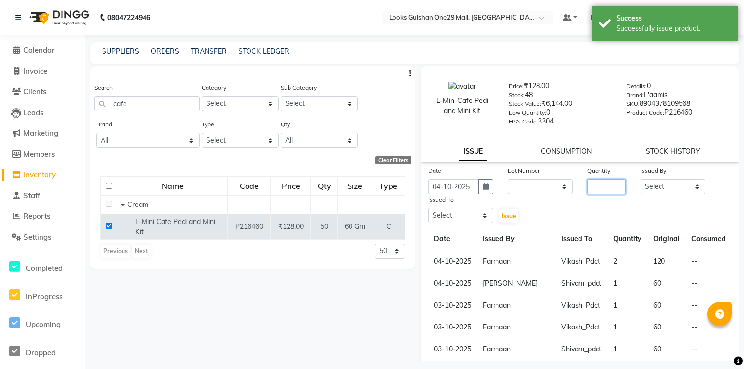
click at [613, 185] on input "number" at bounding box center [606, 186] width 39 height 15
type input "1"
click at [654, 185] on select "Select Alam ali Counter_Sales Deepak Farmaan Janvi Manager(Billing User) Mashel…" at bounding box center [673, 186] width 65 height 15
select select "83410"
click at [641, 183] on select "Select Alam ali Counter_Sales Deepak Farmaan Janvi Manager(Billing User) Mashel…" at bounding box center [673, 186] width 65 height 15
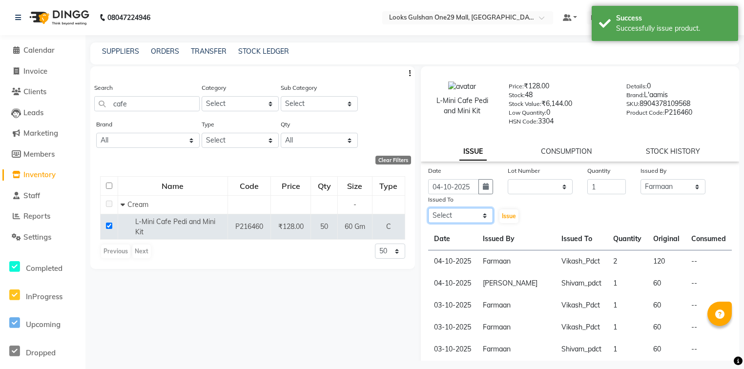
click at [479, 220] on select "Select Alam ali Counter_Sales Deepak Farmaan Janvi Manager(Billing User) Mashel…" at bounding box center [460, 215] width 65 height 15
select select "86411"
click at [428, 212] on select "Select Alam ali Counter_Sales Deepak Farmaan Janvi Manager(Billing User) Mashel…" at bounding box center [460, 215] width 65 height 15
click at [503, 219] on span "Issue" at bounding box center [509, 215] width 14 height 7
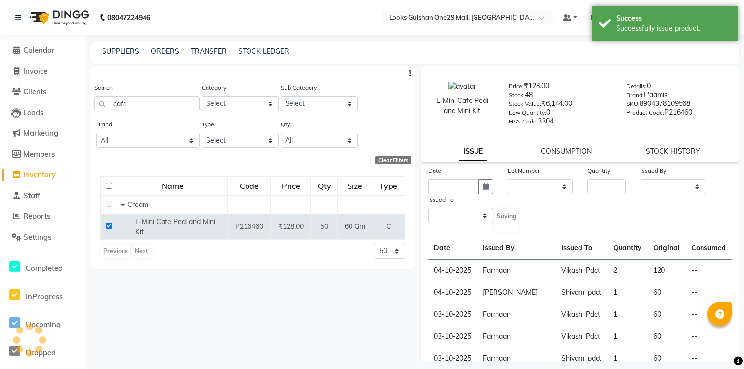
select select
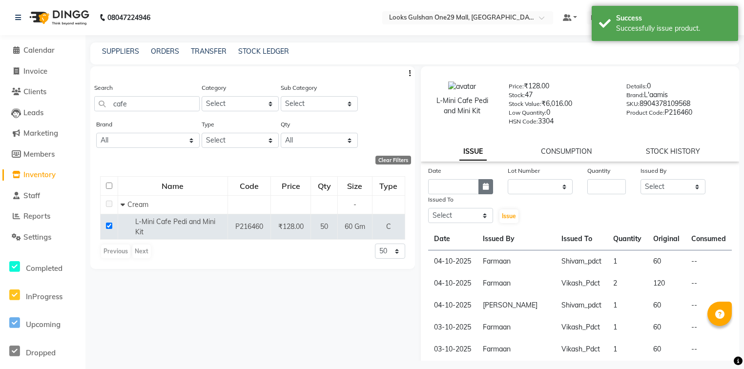
click at [483, 190] on icon "button" at bounding box center [486, 186] width 6 height 7
select select "10"
select select "2025"
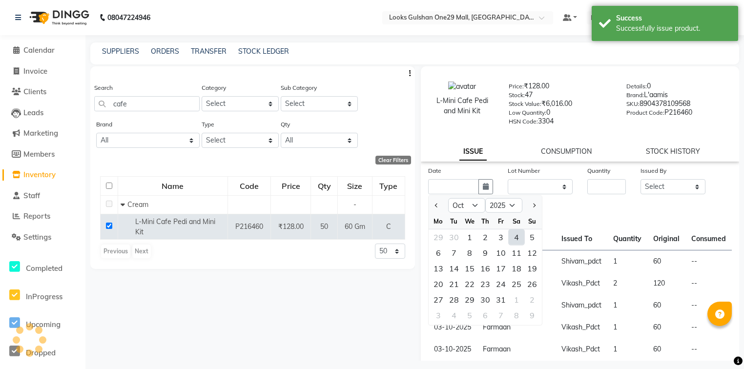
click at [520, 242] on div "4" at bounding box center [517, 237] width 16 height 16
type input "04-10-2025"
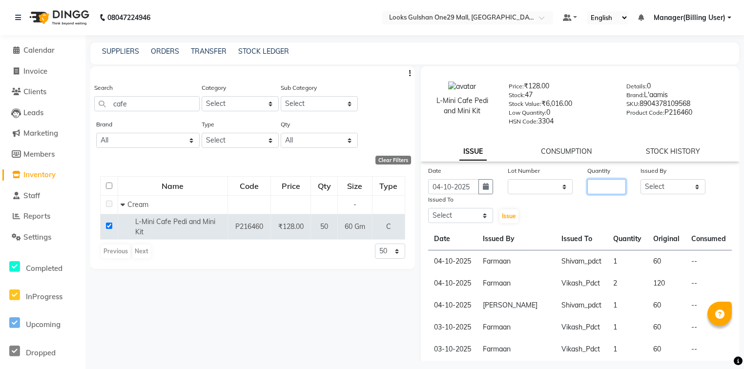
click at [595, 194] on input "number" at bounding box center [606, 186] width 39 height 15
type input "1"
click at [682, 192] on select "Select Alam ali Counter_Sales Deepak Farmaan Janvi Manager(Billing User) Mashel…" at bounding box center [673, 186] width 65 height 15
select select "83410"
click at [641, 183] on select "Select Alam ali Counter_Sales Deepak Farmaan Janvi Manager(Billing User) Mashel…" at bounding box center [673, 186] width 65 height 15
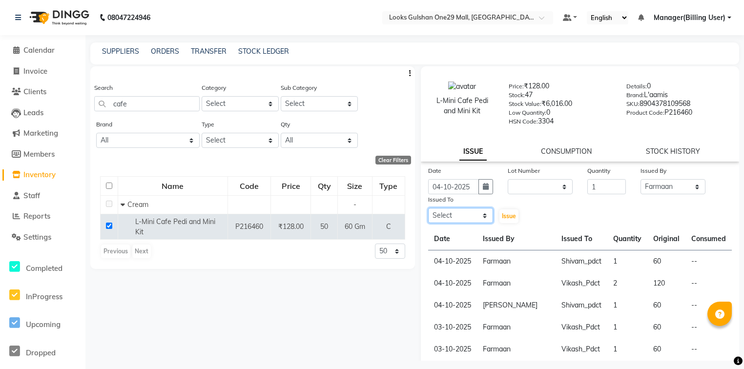
click at [473, 219] on select "Select Alam ali Counter_Sales Deepak Farmaan Janvi Manager(Billing User) Mashel…" at bounding box center [460, 215] width 65 height 15
click at [473, 215] on select "Select Alam ali Counter_Sales Deepak Farmaan Janvi Manager(Billing User) Mashel…" at bounding box center [460, 215] width 65 height 15
select select "80999"
click at [428, 212] on select "Select Alam ali Counter_Sales Deepak Farmaan Janvi Manager(Billing User) Mashel…" at bounding box center [460, 215] width 65 height 15
click at [507, 219] on span "Issue" at bounding box center [509, 215] width 14 height 7
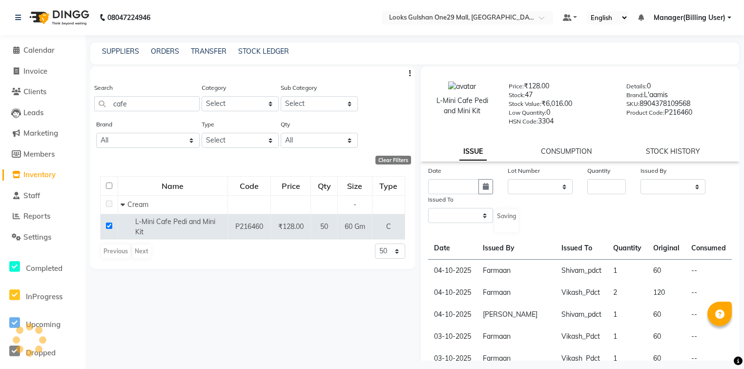
select select
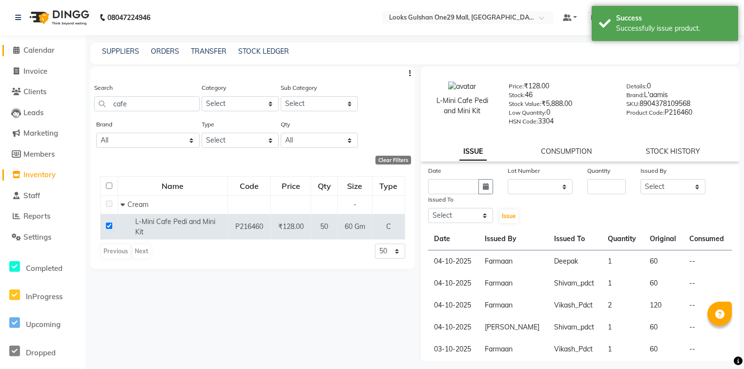
click at [48, 50] on span "Calendar" at bounding box center [38, 49] width 31 height 9
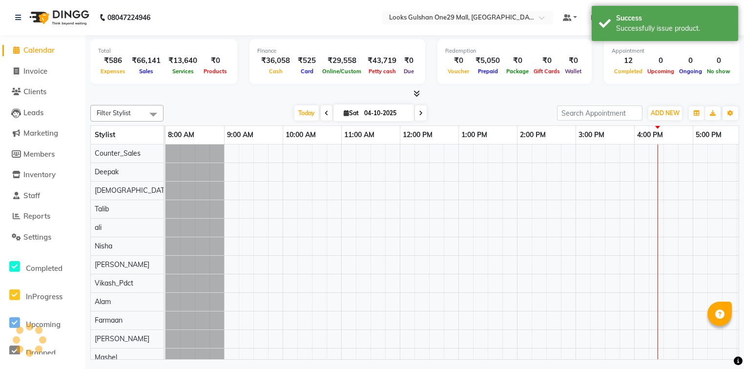
click at [216, 93] on div at bounding box center [414, 94] width 649 height 10
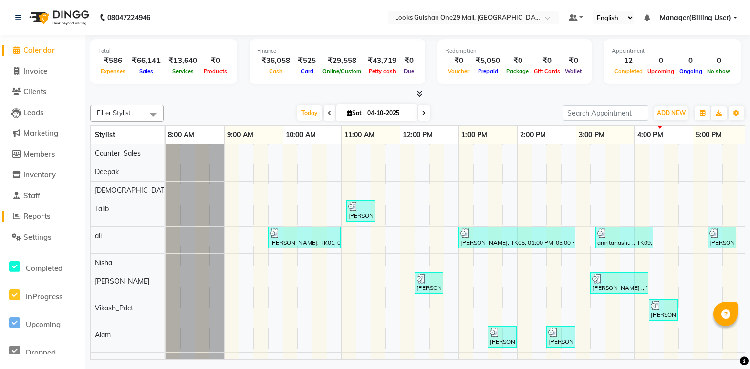
drag, startPoint x: 39, startPoint y: 215, endPoint x: 84, endPoint y: 199, distance: 48.2
click at [39, 215] on span "Reports" at bounding box center [36, 215] width 27 height 9
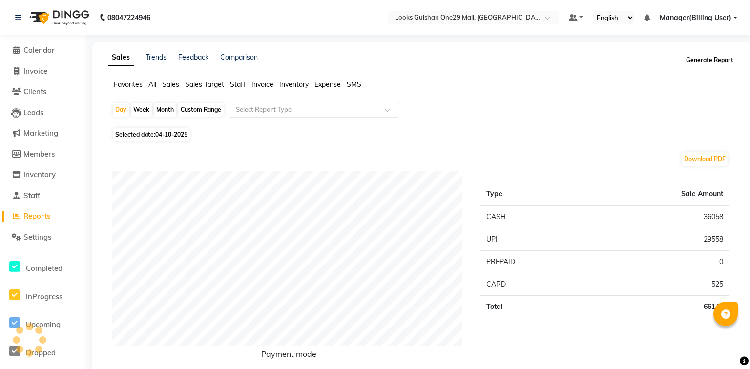
click at [702, 58] on button "Generate Report" at bounding box center [710, 60] width 52 height 14
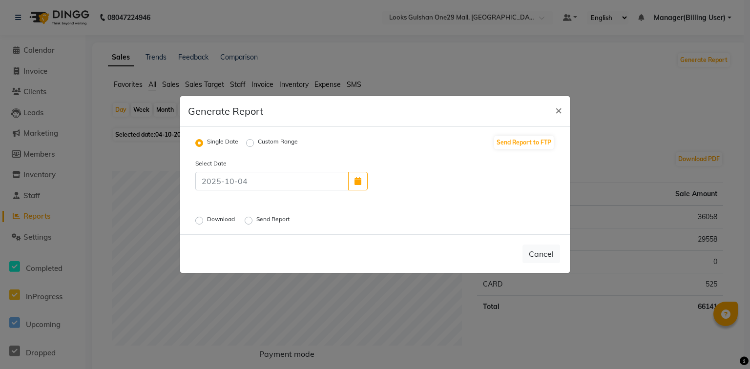
click at [258, 145] on label "Custom Range" at bounding box center [278, 143] width 40 height 12
click at [252, 145] on input "Custom Range" at bounding box center [251, 143] width 7 height 7
radio input "true"
select select "10"
select select "2025"
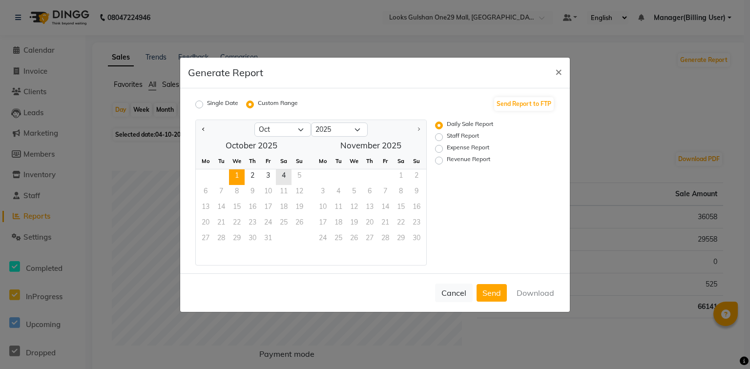
click at [239, 174] on span "1" at bounding box center [237, 177] width 16 height 16
click at [284, 176] on span "4" at bounding box center [284, 177] width 16 height 16
click at [447, 163] on label "Revenue Report" at bounding box center [468, 161] width 43 height 12
click at [440, 163] on input "Revenue Report" at bounding box center [440, 160] width 7 height 7
radio input "true"
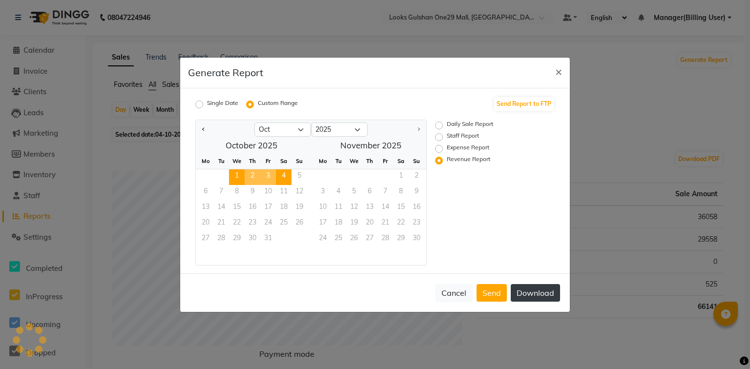
click at [542, 287] on button "Download" at bounding box center [535, 293] width 49 height 18
click at [559, 72] on span "×" at bounding box center [558, 71] width 7 height 15
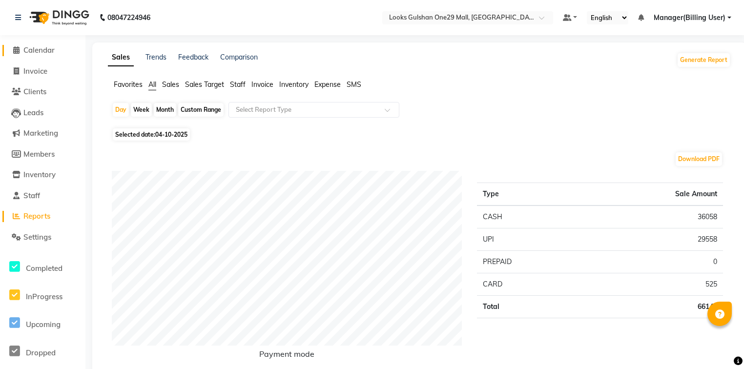
click at [53, 51] on span "Calendar" at bounding box center [38, 49] width 31 height 9
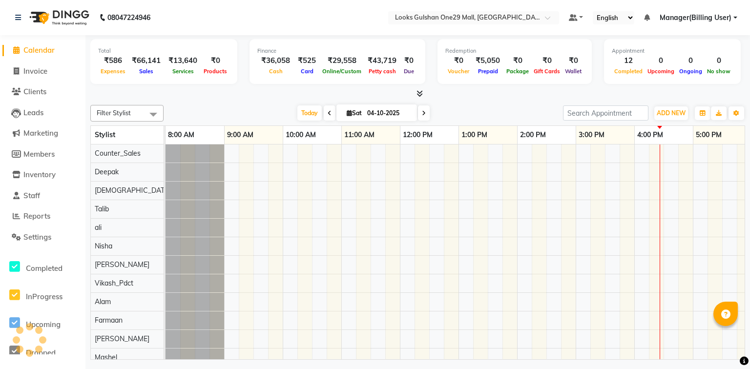
click at [173, 92] on div at bounding box center [417, 94] width 655 height 10
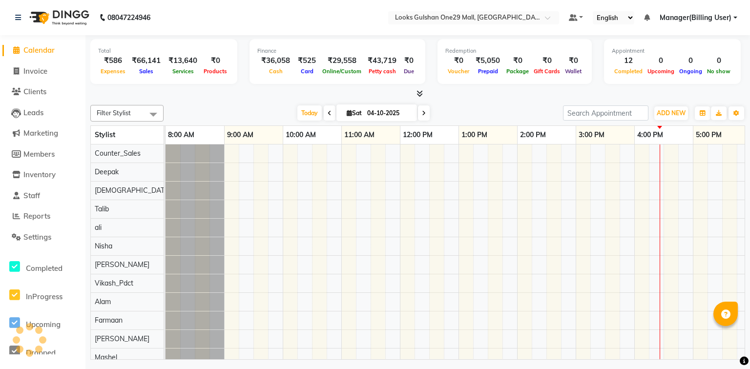
scroll to position [0, 182]
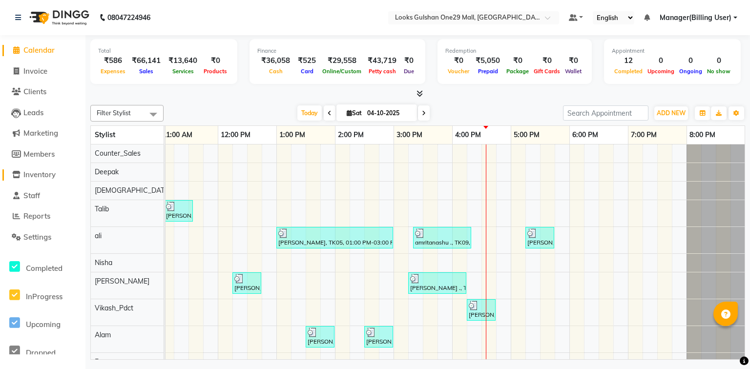
click at [52, 175] on span "Inventory" at bounding box center [39, 174] width 32 height 9
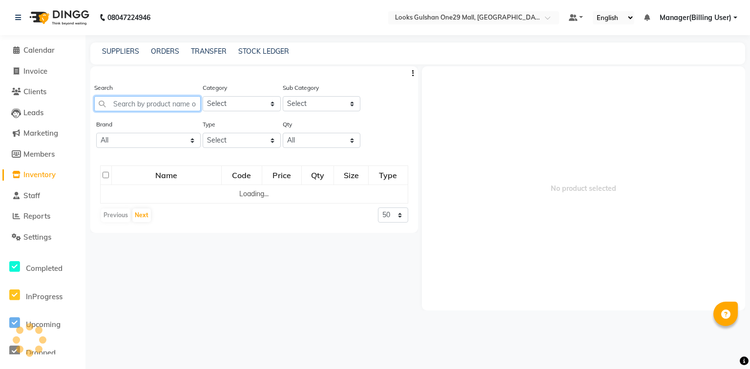
click at [139, 102] on input "text" at bounding box center [147, 103] width 106 height 15
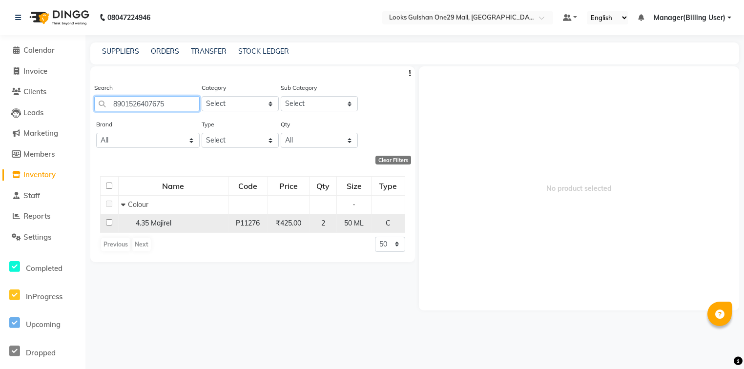
type input "8901526407675"
click at [111, 224] on input "checkbox" at bounding box center [109, 222] width 6 height 6
checkbox input "true"
select select
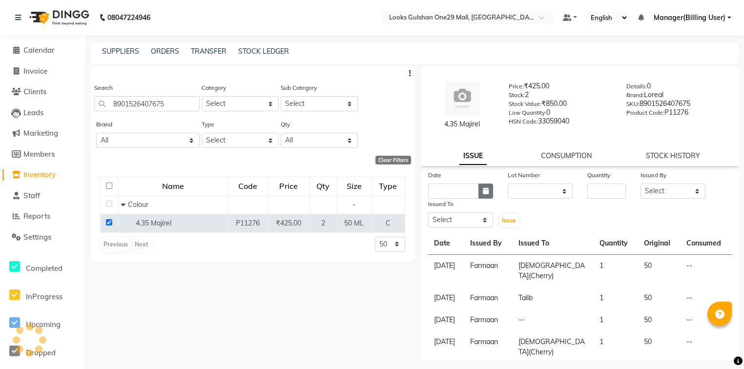
click at [486, 188] on icon "button" at bounding box center [486, 191] width 6 height 7
select select "10"
select select "2025"
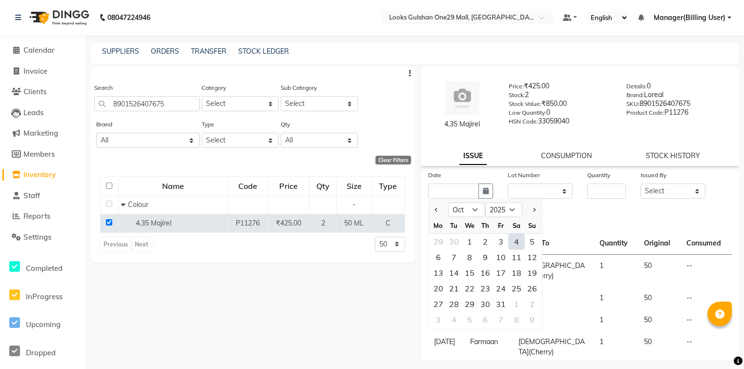
click at [513, 240] on div "4" at bounding box center [517, 242] width 16 height 16
type input "04-10-2025"
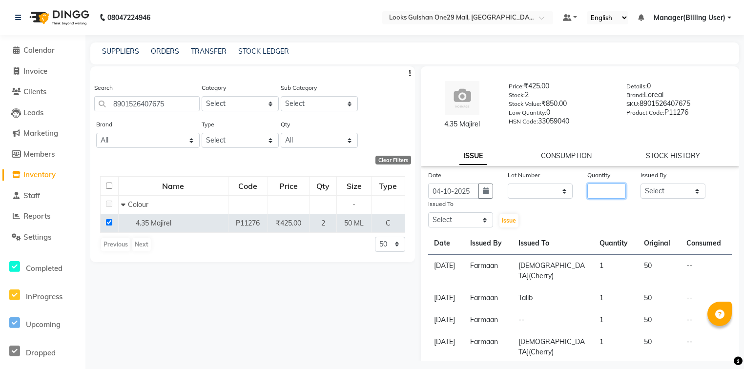
click at [598, 185] on input "number" at bounding box center [606, 191] width 39 height 15
type input "1"
drag, startPoint x: 688, startPoint y: 193, endPoint x: 685, endPoint y: 186, distance: 7.9
click at [688, 193] on select "Select Alam ali Counter_Sales Deepak Farmaan Janvi Manager(Billing User) Mashel…" at bounding box center [673, 191] width 65 height 15
select select "83410"
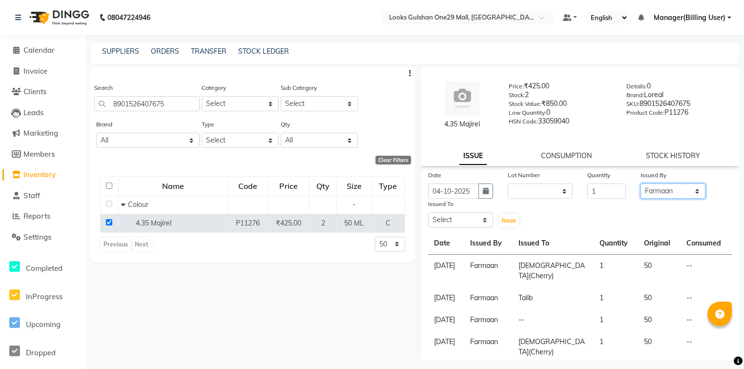
click at [641, 184] on select "Select Alam ali Counter_Sales Deepak Farmaan Janvi Manager(Billing User) Mashel…" at bounding box center [673, 191] width 65 height 15
click at [476, 224] on select "Select Alam ali Counter_Sales Deepak Farmaan Janvi Manager(Billing User) Mashel…" at bounding box center [460, 219] width 65 height 15
select select "93035"
click at [428, 213] on select "Select Alam ali Counter_Sales Deepak Farmaan Janvi Manager(Billing User) Mashel…" at bounding box center [460, 219] width 65 height 15
click at [508, 215] on button "Issue" at bounding box center [509, 221] width 19 height 14
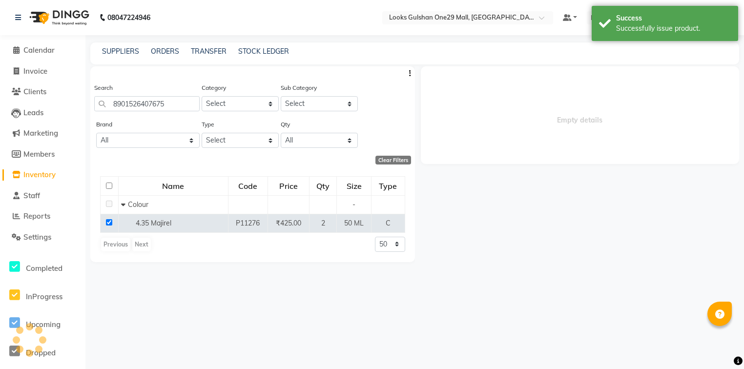
select select
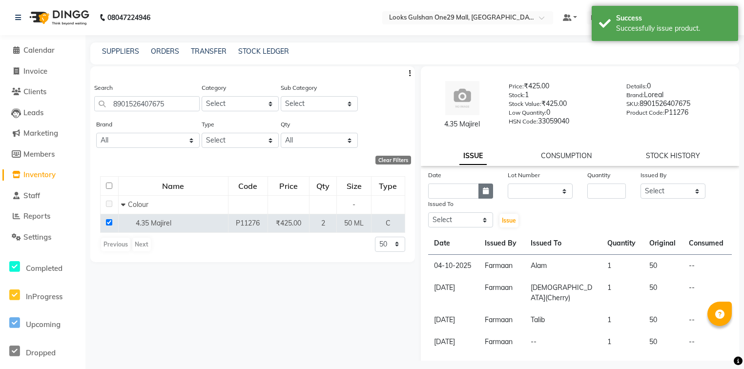
click at [487, 195] on button "button" at bounding box center [486, 191] width 15 height 15
select select "10"
select select "2025"
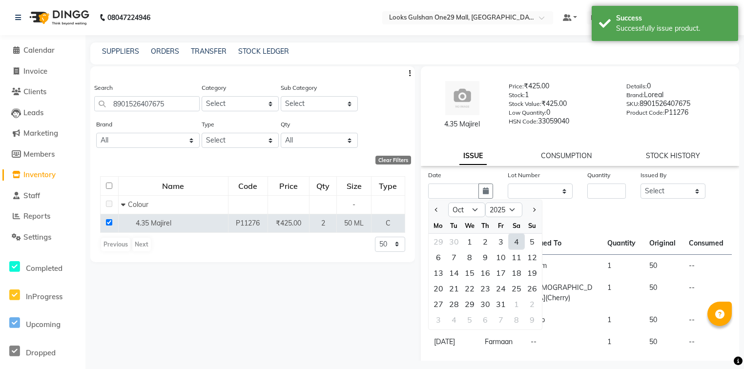
click at [520, 245] on div "4" at bounding box center [517, 242] width 16 height 16
type input "04-10-2025"
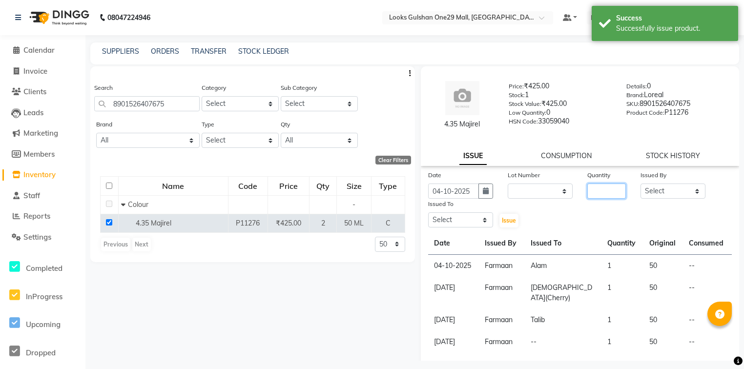
click at [608, 191] on input "number" at bounding box center [606, 191] width 39 height 15
click at [164, 111] on input "8901526407675" at bounding box center [146, 103] width 105 height 15
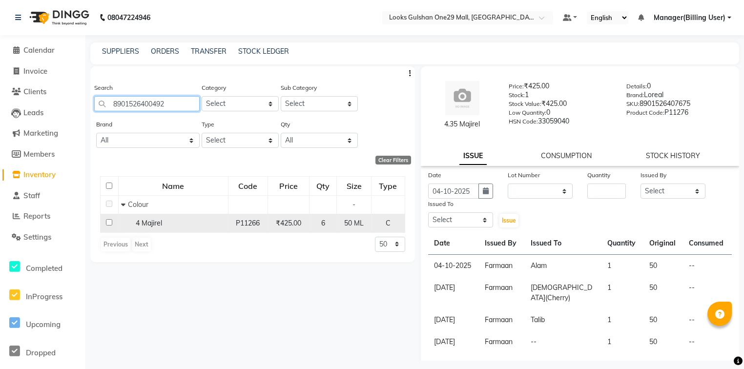
type input "8901526400492"
click at [109, 229] on td at bounding box center [110, 223] width 18 height 19
click at [110, 223] on input "checkbox" at bounding box center [109, 222] width 6 height 6
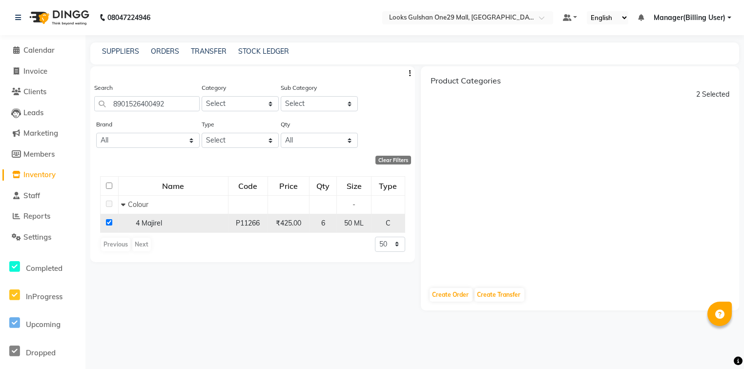
click at [107, 222] on input "checkbox" at bounding box center [109, 222] width 6 height 6
checkbox input "false"
select select
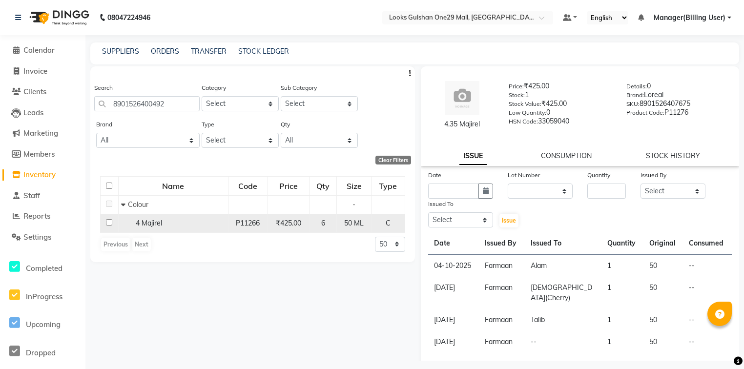
click at [109, 224] on input "checkbox" at bounding box center [109, 222] width 6 height 6
checkbox input "true"
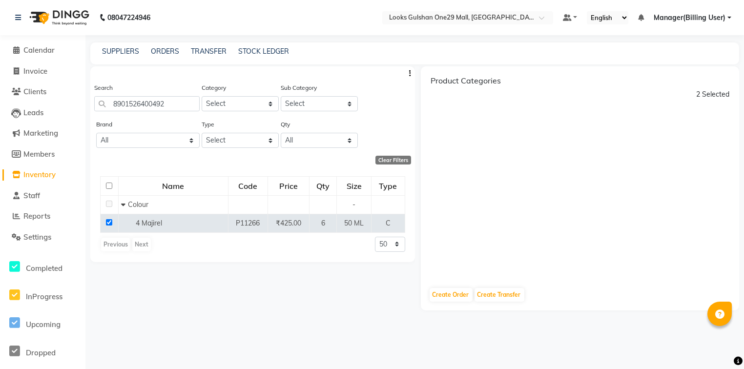
click at [110, 187] on input "checkbox" at bounding box center [109, 186] width 6 height 6
checkbox input "true"
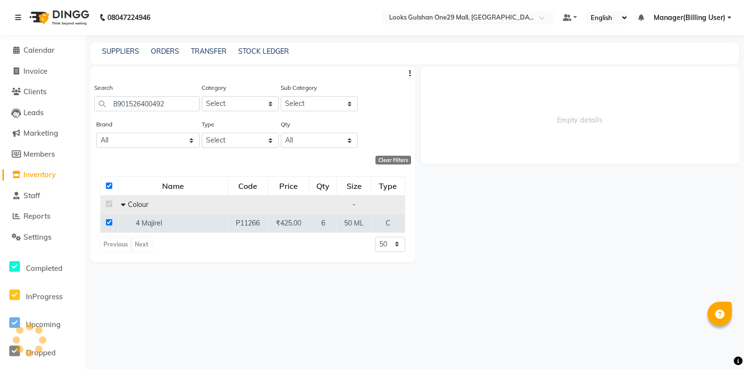
select select
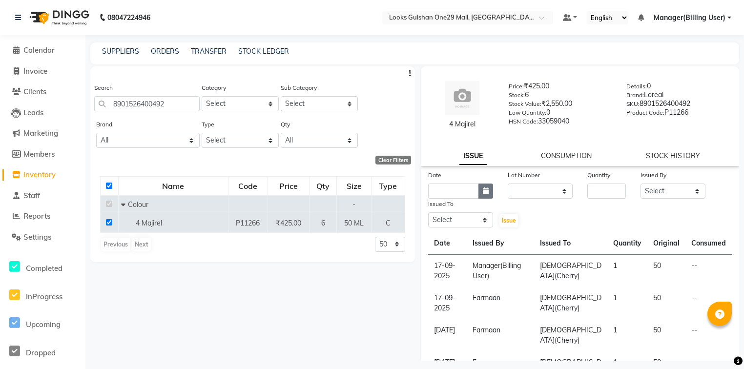
click at [480, 192] on button "button" at bounding box center [486, 191] width 15 height 15
select select "10"
select select "2025"
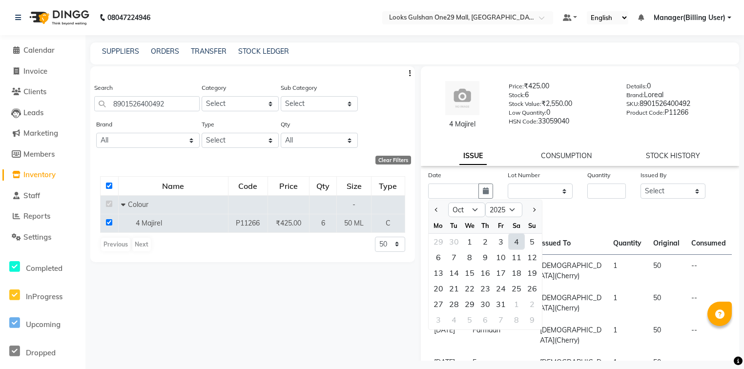
click at [518, 244] on div "4" at bounding box center [517, 242] width 16 height 16
type input "04-10-2025"
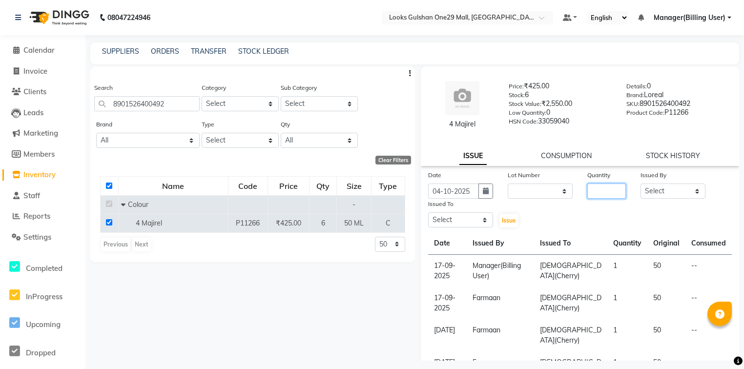
click at [590, 196] on input "number" at bounding box center [606, 191] width 39 height 15
type input "1"
click at [660, 187] on select "Select Alam ali Counter_Sales Deepak Farmaan Janvi Manager(Billing User) Mashel…" at bounding box center [673, 191] width 65 height 15
select select "83410"
click at [641, 184] on select "Select Alam ali Counter_Sales Deepak Farmaan Janvi Manager(Billing User) Mashel…" at bounding box center [673, 191] width 65 height 15
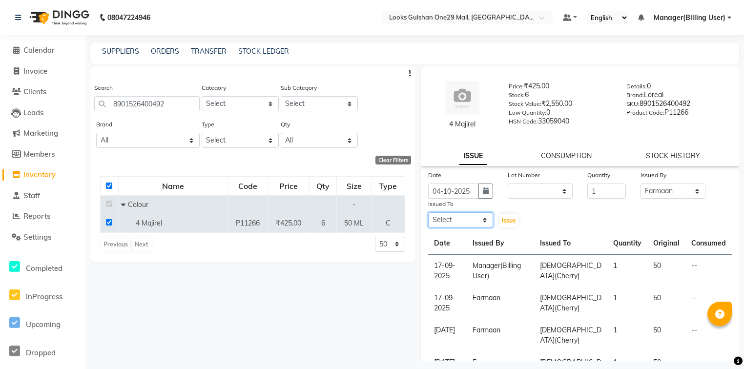
click at [471, 225] on select "Select Alam ali Counter_Sales Deepak Farmaan Janvi Manager(Billing User) Mashel…" at bounding box center [460, 219] width 65 height 15
select select "93035"
click at [428, 213] on select "Select Alam ali Counter_Sales Deepak Farmaan Janvi Manager(Billing User) Mashel…" at bounding box center [460, 219] width 65 height 15
click at [511, 224] on span "Issue" at bounding box center [509, 220] width 14 height 7
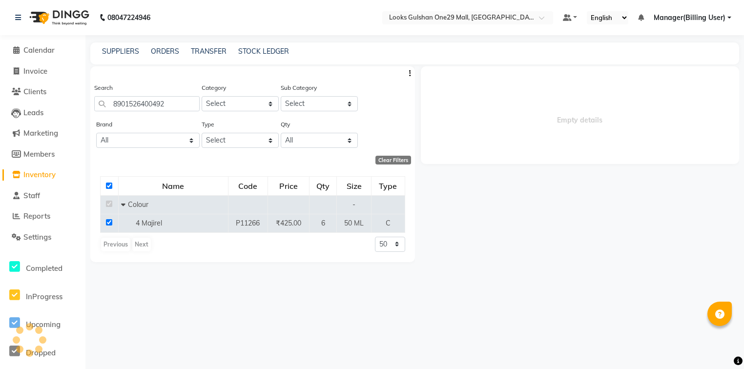
select select
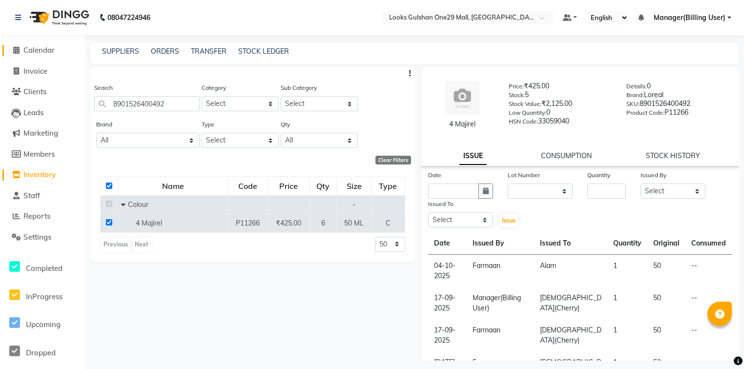
click at [33, 49] on span "Calendar" at bounding box center [38, 49] width 31 height 9
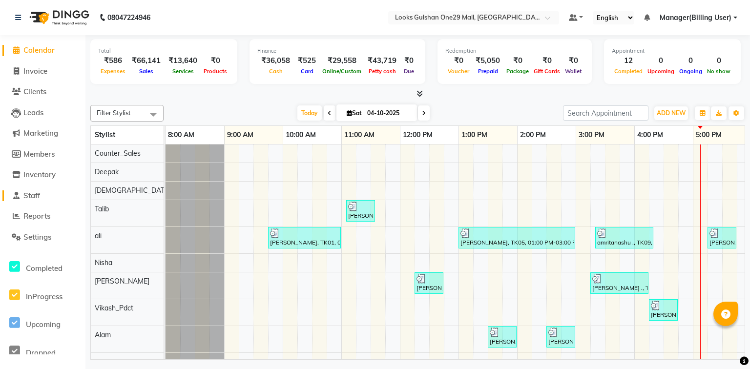
click at [39, 200] on span "Staff" at bounding box center [31, 195] width 17 height 9
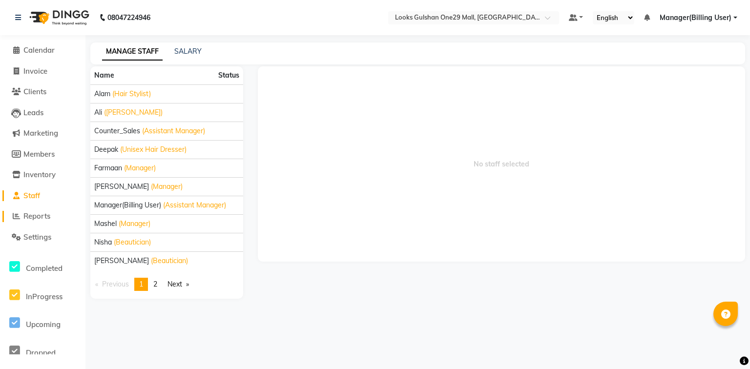
click at [42, 219] on span "Reports" at bounding box center [36, 215] width 27 height 9
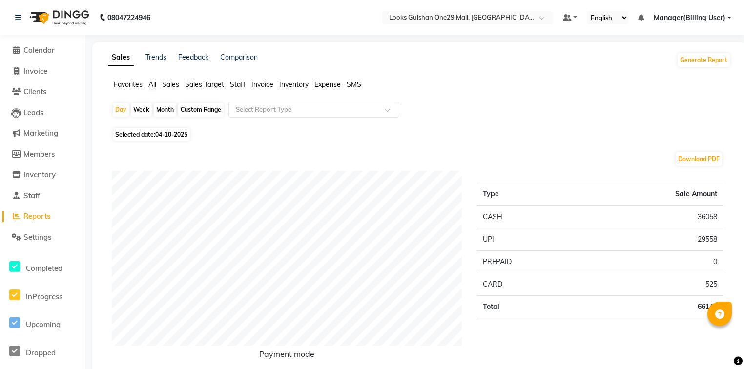
click at [332, 88] on span "Expense" at bounding box center [327, 84] width 26 height 9
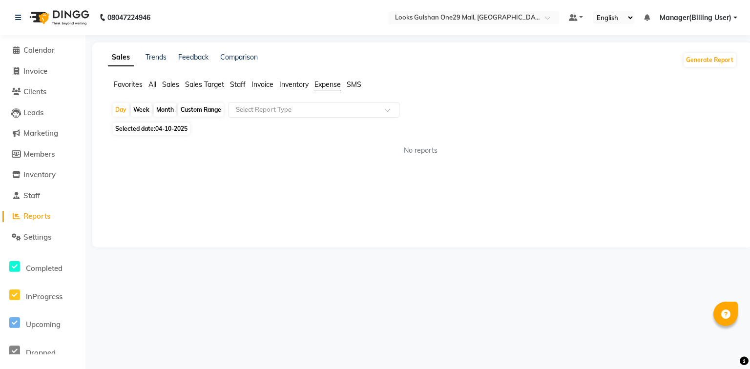
click at [241, 88] on span "Staff" at bounding box center [238, 84] width 16 height 9
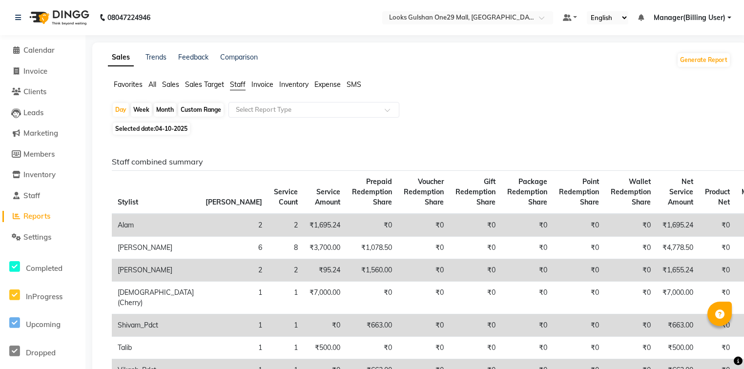
click at [154, 89] on li "All" at bounding box center [152, 85] width 8 height 10
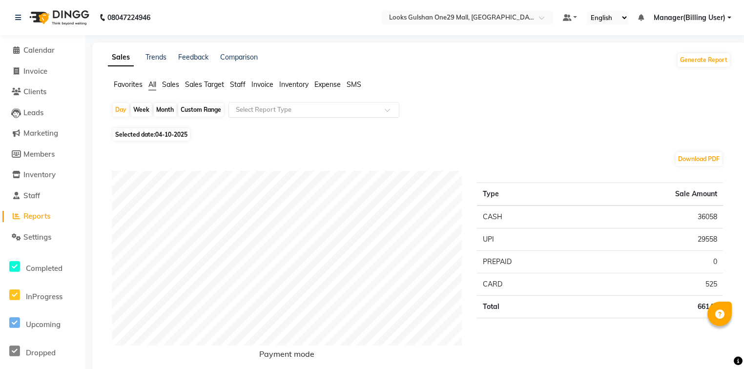
click at [394, 106] on div at bounding box center [314, 110] width 170 height 10
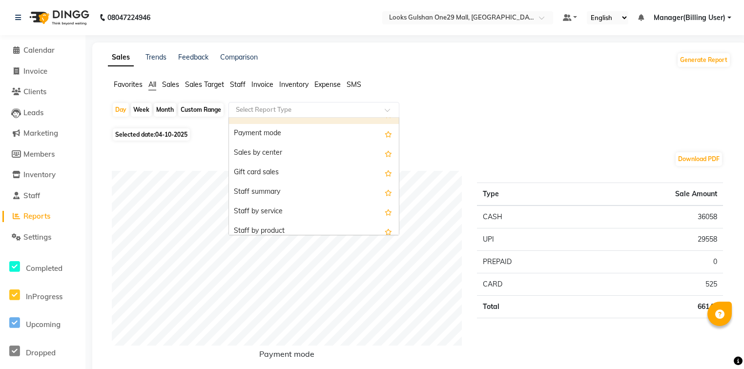
scroll to position [156, 0]
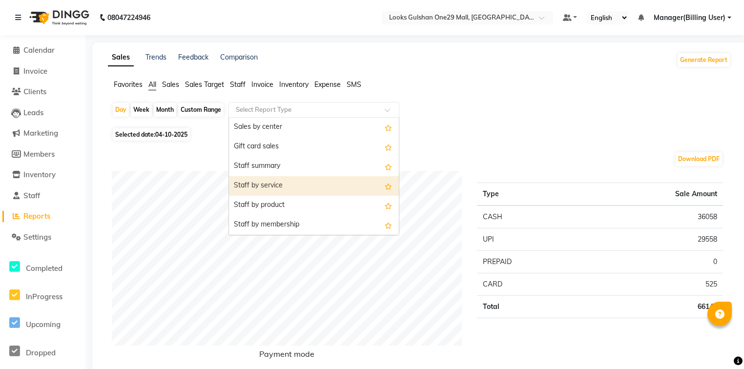
click at [307, 184] on div "Staff by service" at bounding box center [314, 186] width 170 height 20
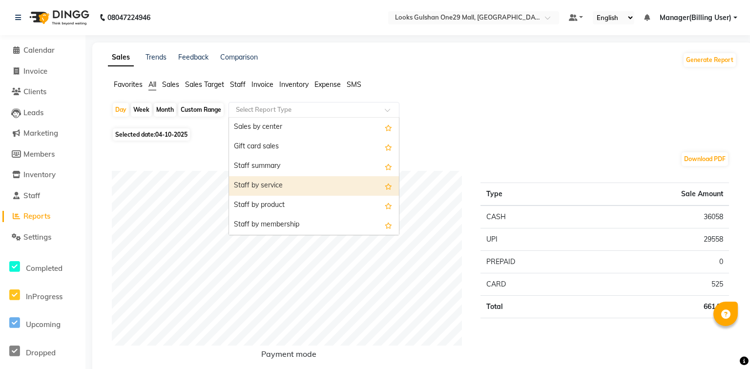
select select "full_report"
select select "csv"
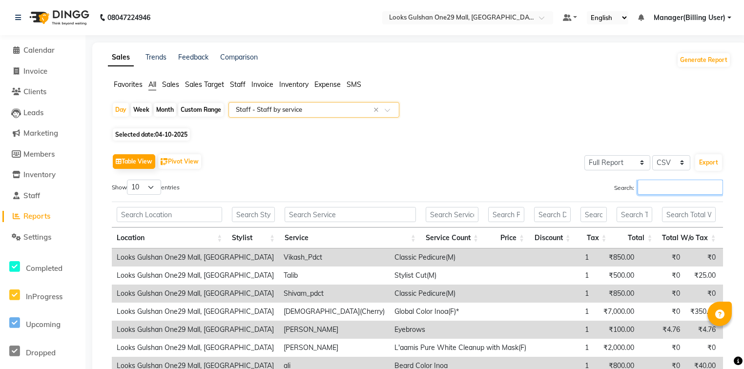
click at [646, 188] on input "Search:" at bounding box center [680, 187] width 85 height 15
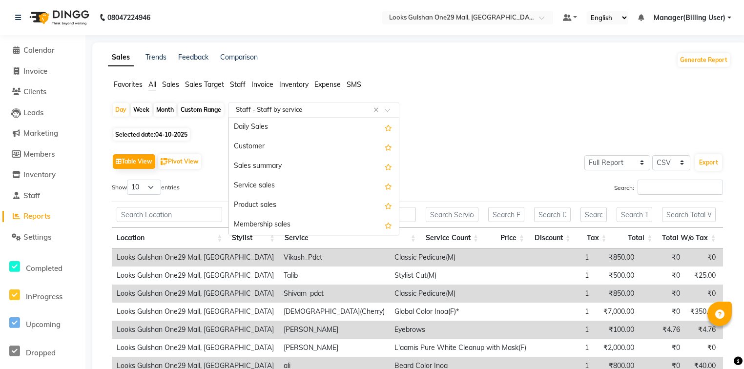
click at [301, 107] on input "text" at bounding box center [304, 110] width 141 height 10
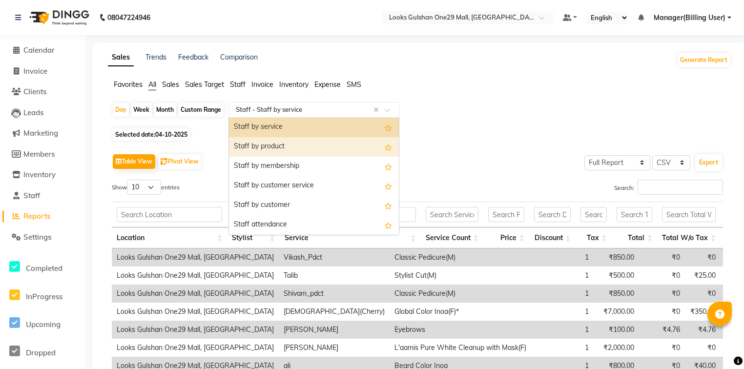
click at [305, 154] on div "Staff by product" at bounding box center [314, 147] width 170 height 20
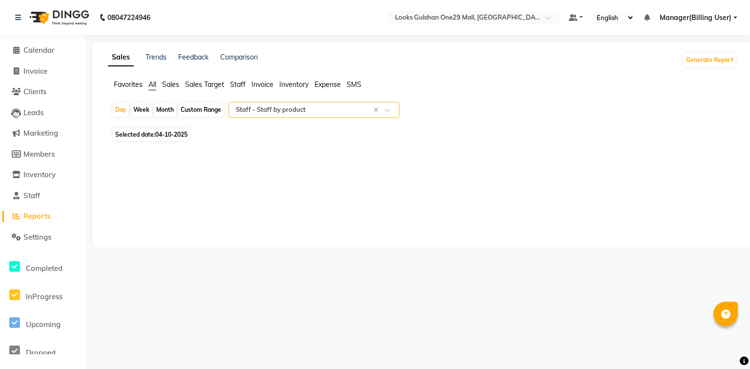
click at [188, 111] on div "Custom Range" at bounding box center [200, 110] width 45 height 14
select select "10"
select select "2025"
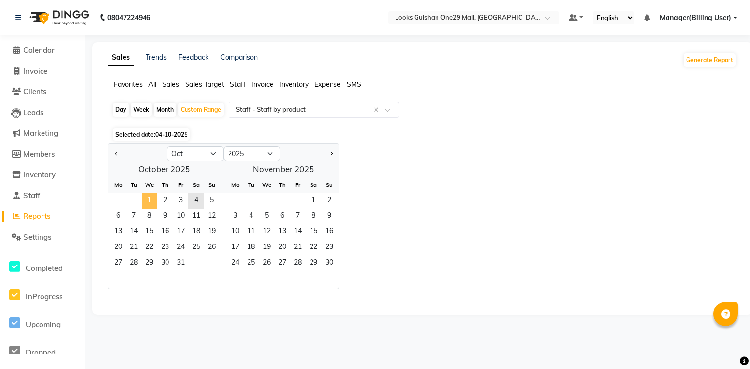
click at [152, 197] on span "1" at bounding box center [150, 201] width 16 height 16
click at [194, 198] on span "4" at bounding box center [196, 201] width 16 height 16
select select "full_report"
select select "csv"
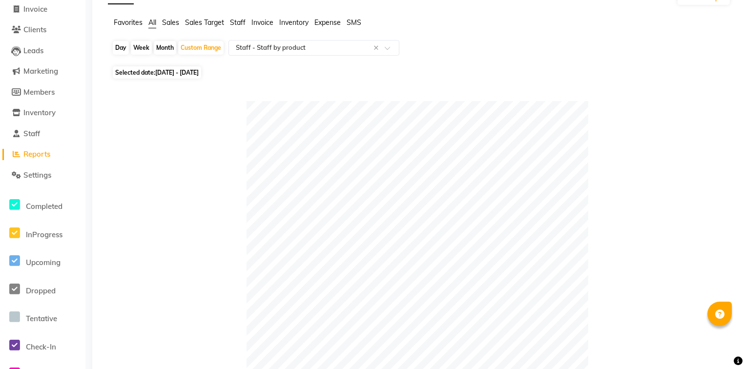
scroll to position [0, 0]
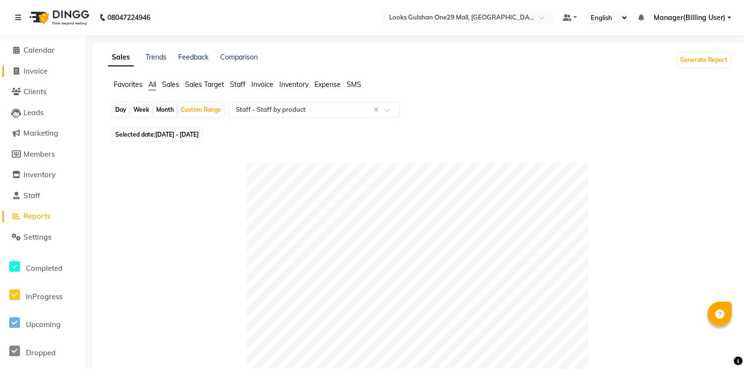
click at [47, 73] on span "Invoice" at bounding box center [35, 70] width 24 height 9
select select "service"
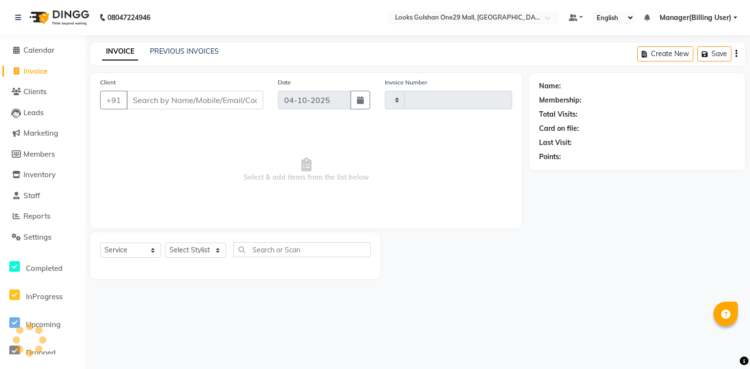
type input "1698"
select select "8337"
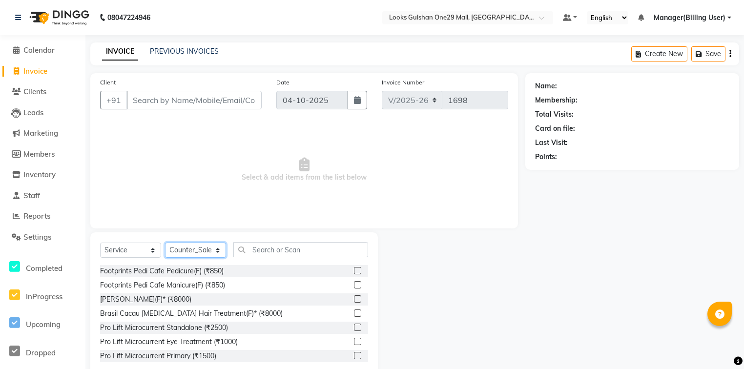
click at [219, 250] on select "Select Stylist Alam ali Counter_Sales Deepak Farmaan Janvi Manager(Billing User…" at bounding box center [195, 250] width 61 height 15
select select "86411"
click at [165, 243] on select "Select Stylist Alam ali Counter_Sales Deepak Farmaan Janvi Manager(Billing User…" at bounding box center [195, 250] width 61 height 15
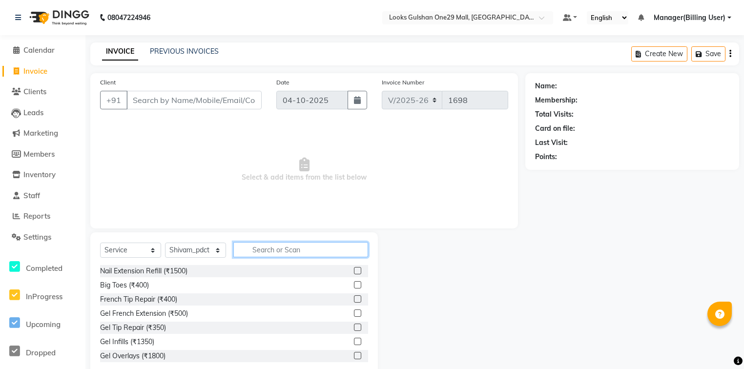
click at [275, 250] on input "text" at bounding box center [300, 249] width 135 height 15
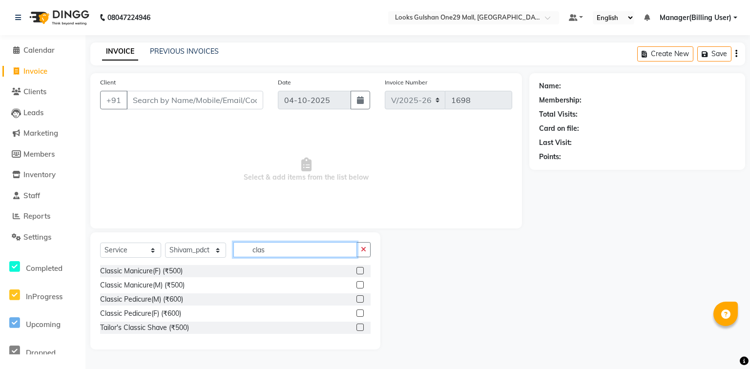
type input "clas"
click at [360, 301] on label at bounding box center [359, 298] width 7 height 7
click at [360, 301] on input "checkbox" at bounding box center [359, 299] width 6 height 6
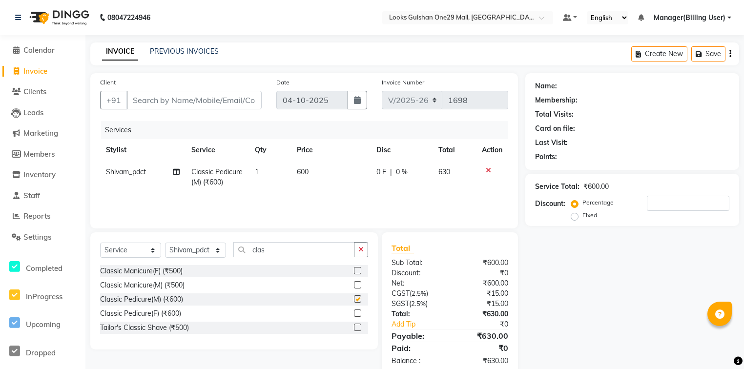
checkbox input "false"
click at [220, 253] on select "Select Stylist Alam ali Counter_Sales Deepak Farmaan Janvi Manager(Billing User…" at bounding box center [195, 250] width 61 height 15
select select "80999"
click at [165, 243] on select "Select Stylist Alam ali Counter_Sales Deepak Farmaan Janvi Manager(Billing User…" at bounding box center [195, 250] width 61 height 15
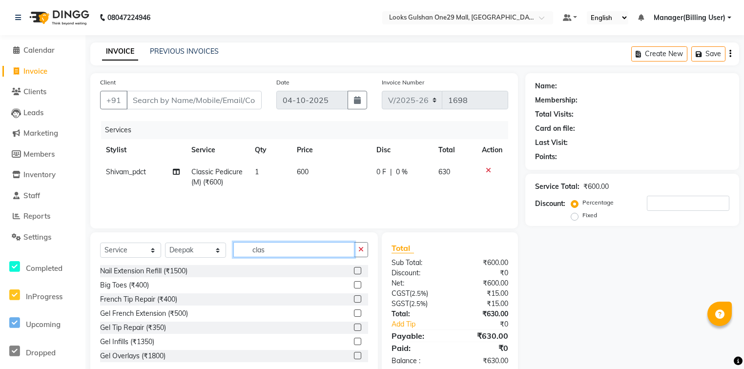
click at [324, 254] on input "clas" at bounding box center [293, 249] width 121 height 15
type input "class"
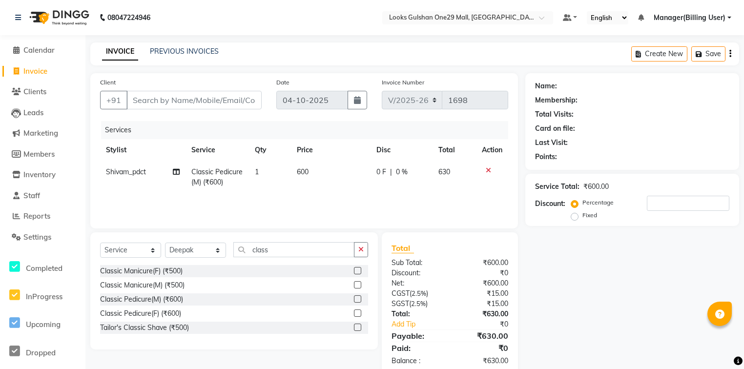
drag, startPoint x: 355, startPoint y: 299, endPoint x: 361, endPoint y: 297, distance: 6.3
click at [355, 299] on label at bounding box center [357, 298] width 7 height 7
click at [355, 299] on input "checkbox" at bounding box center [357, 299] width 6 height 6
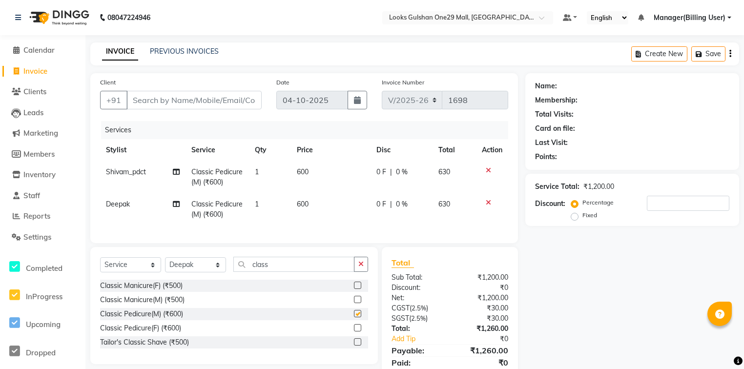
checkbox input "false"
click at [304, 205] on span "600" at bounding box center [303, 204] width 12 height 9
select select "80999"
click at [307, 177] on td "600" at bounding box center [330, 177] width 79 height 32
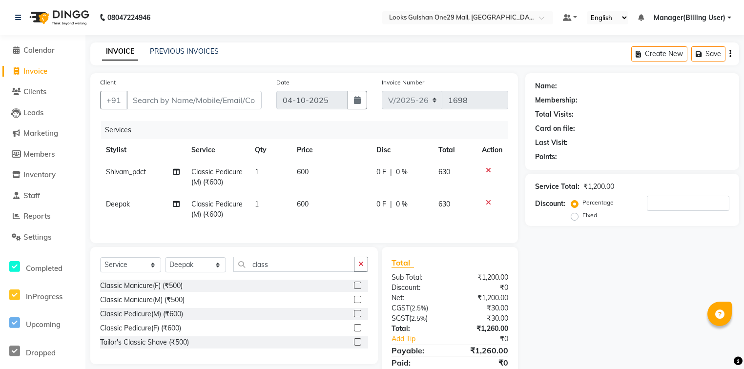
select select "86411"
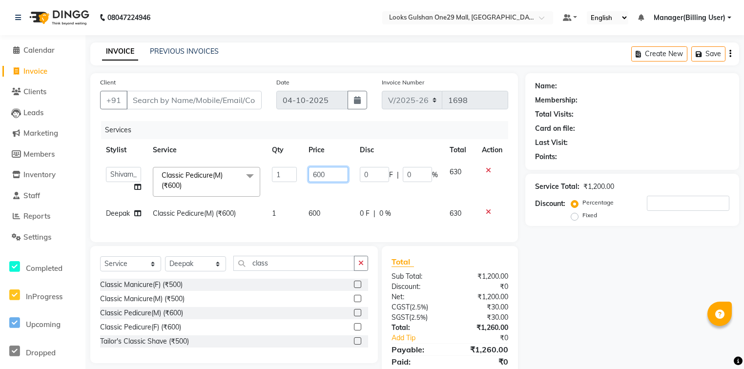
click at [324, 174] on input "600" at bounding box center [329, 174] width 40 height 15
type input "6"
type input "850"
click at [326, 217] on td "600" at bounding box center [328, 214] width 51 height 22
click at [323, 215] on td "600" at bounding box center [328, 214] width 51 height 22
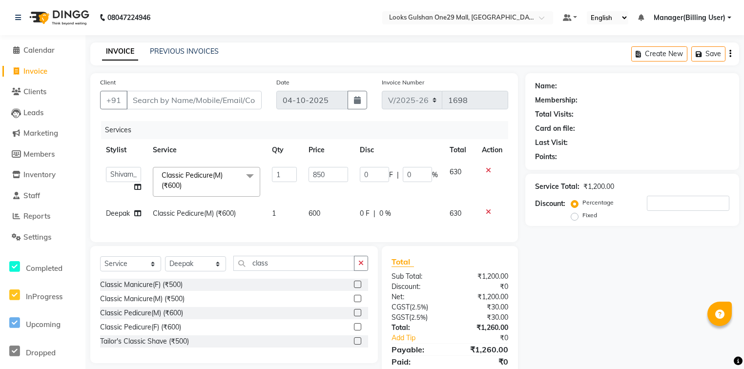
click at [323, 215] on td "600" at bounding box center [328, 214] width 51 height 22
select select "80999"
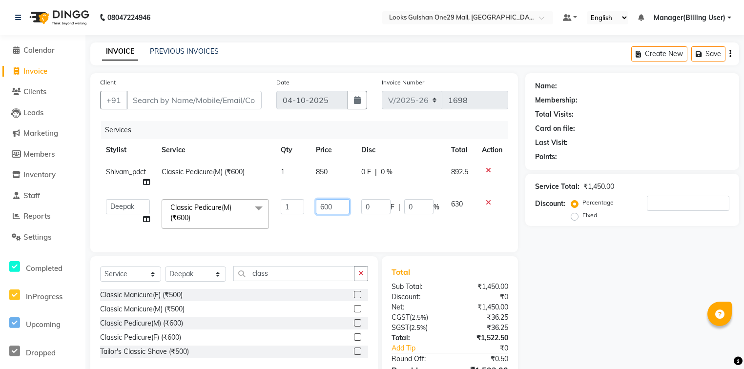
click at [334, 207] on input "600" at bounding box center [333, 206] width 34 height 15
type input "6"
type input "850"
click at [595, 262] on div "Name: Membership: Total Visits: Card on file: Last Visit: Points: Service Total…" at bounding box center [635, 241] width 221 height 337
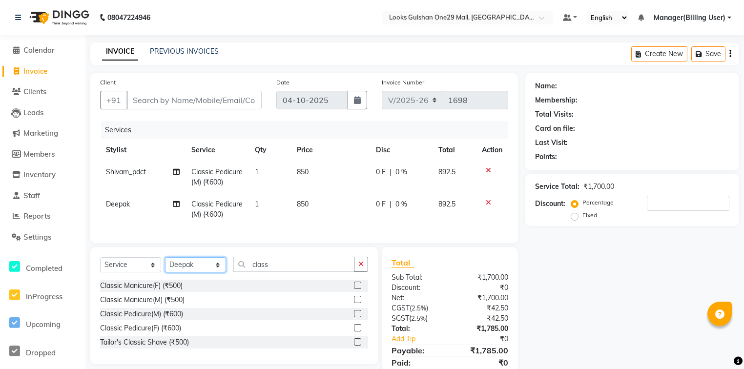
click at [215, 271] on select "Select Stylist Alam ali Counter_Sales Deepak Farmaan Janvi Manager(Billing User…" at bounding box center [195, 264] width 61 height 15
select select "80997"
click at [165, 264] on select "Select Stylist Alam ali Counter_Sales Deepak Farmaan Janvi Manager(Billing User…" at bounding box center [195, 264] width 61 height 15
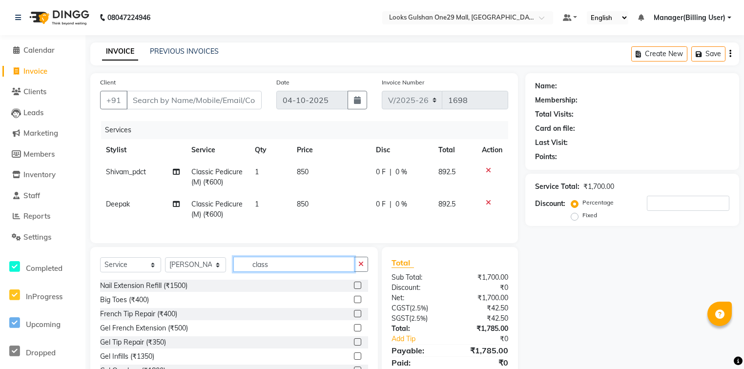
drag, startPoint x: 292, startPoint y: 273, endPoint x: 245, endPoint y: 273, distance: 46.9
click at [245, 272] on input "class" at bounding box center [293, 264] width 121 height 15
type input "under"
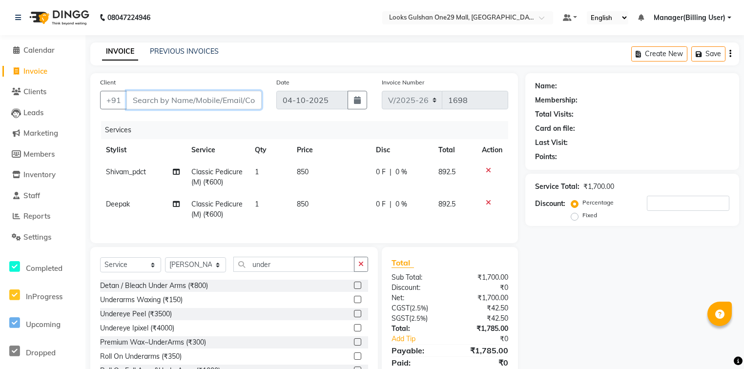
click at [200, 104] on input "Client" at bounding box center [193, 100] width 135 height 19
type input "9"
type input "0"
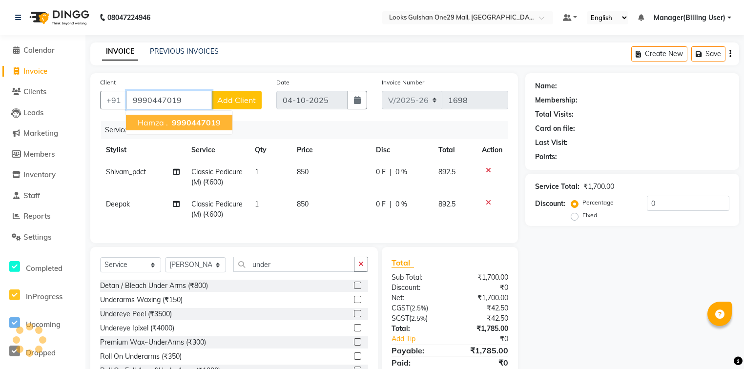
type input "9990447019"
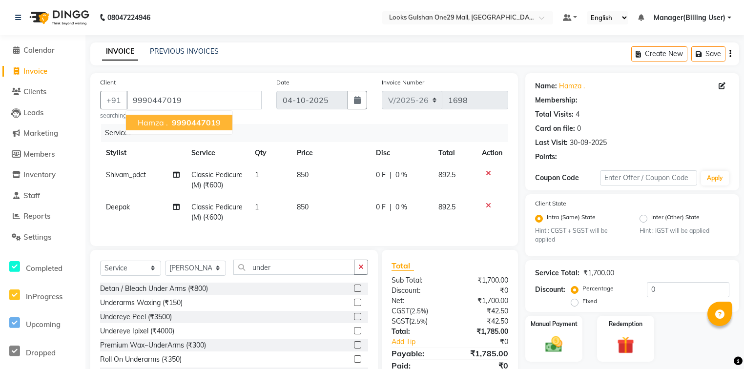
select select "1: Object"
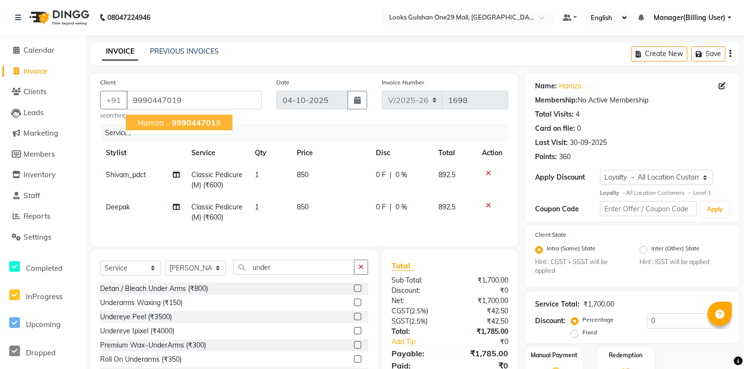
click at [286, 129] on div "Services" at bounding box center [308, 133] width 415 height 18
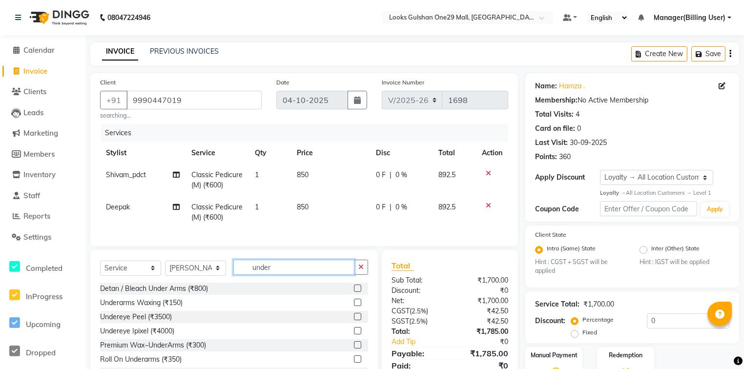
click at [280, 275] on input "under" at bounding box center [293, 267] width 121 height 15
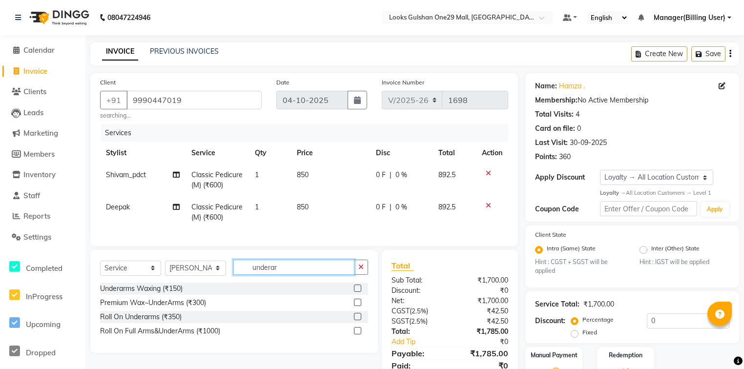
type input "underar"
click at [359, 306] on label at bounding box center [357, 302] width 7 height 7
click at [359, 306] on input "checkbox" at bounding box center [357, 303] width 6 height 6
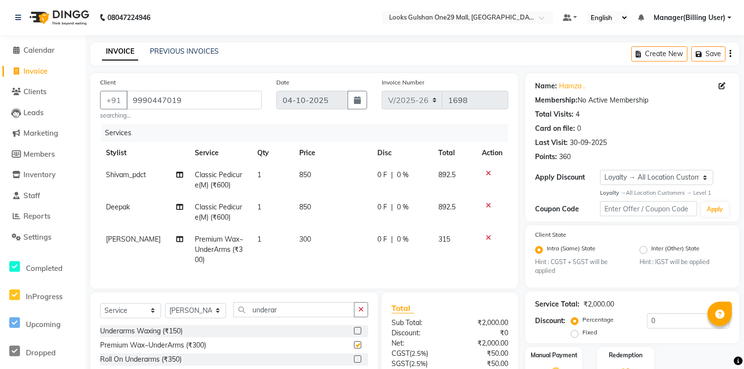
checkbox input "false"
click at [299, 237] on span "300" at bounding box center [305, 239] width 12 height 9
select select "80997"
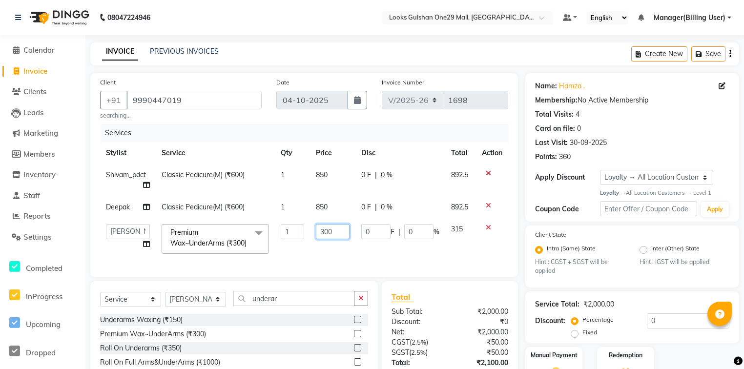
click at [326, 234] on input "300" at bounding box center [333, 231] width 34 height 15
type input "500"
click at [434, 260] on tr "Alam ali Counter_Sales Deepak Farmaan Janvi Manager(Billing User) Mashel Nisha …" at bounding box center [304, 239] width 408 height 42
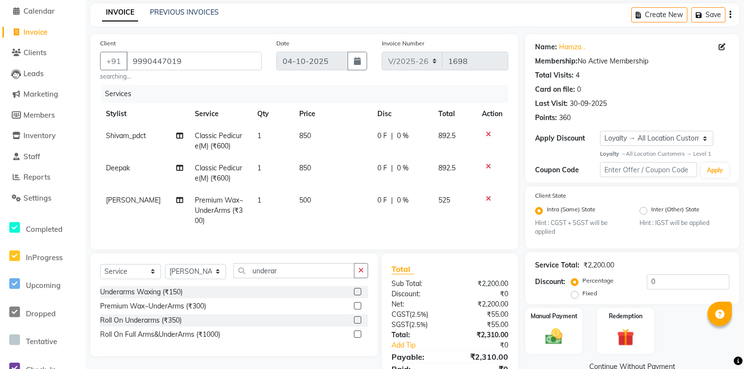
scroll to position [88, 0]
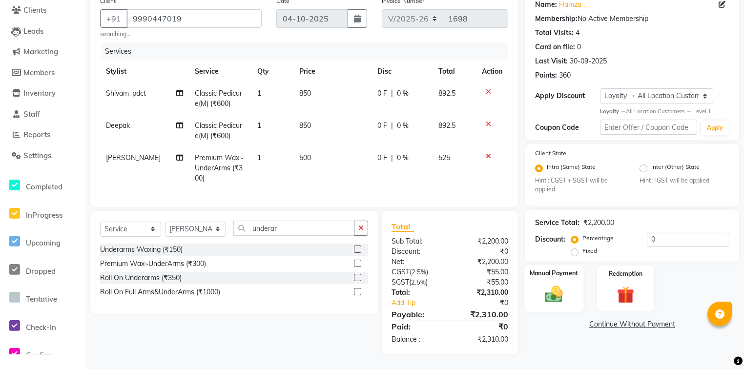
click at [538, 287] on div "Manual Payment" at bounding box center [554, 289] width 60 height 48
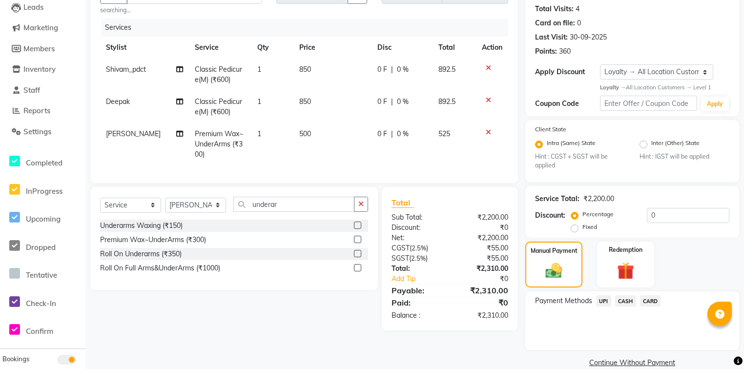
scroll to position [123, 0]
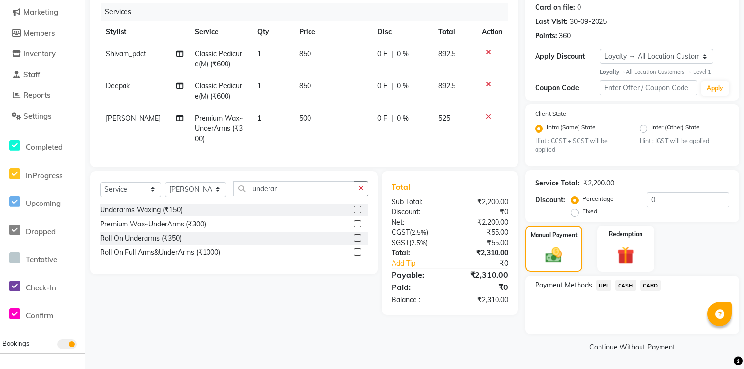
click at [605, 284] on span "UPI" at bounding box center [603, 285] width 15 height 11
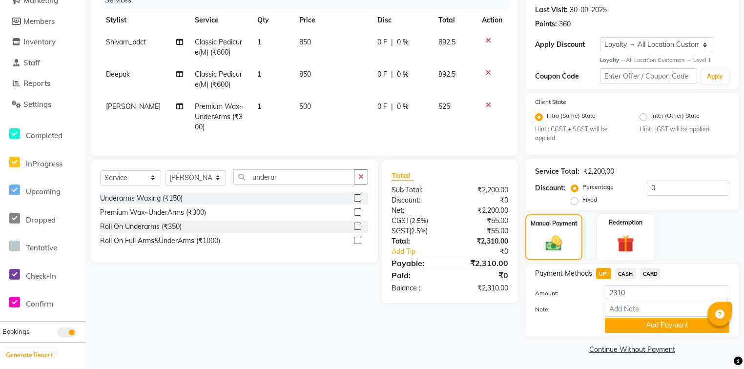
scroll to position [138, 0]
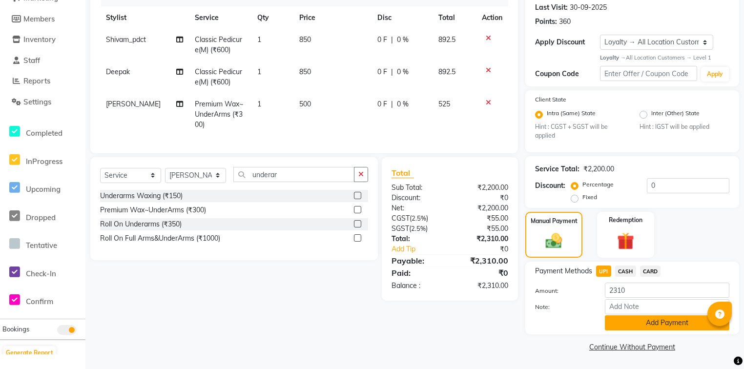
click at [636, 324] on button "Add Payment" at bounding box center [667, 322] width 125 height 15
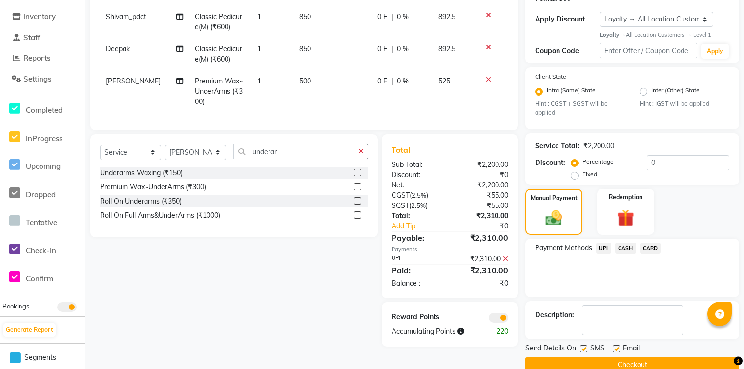
scroll to position [177, 0]
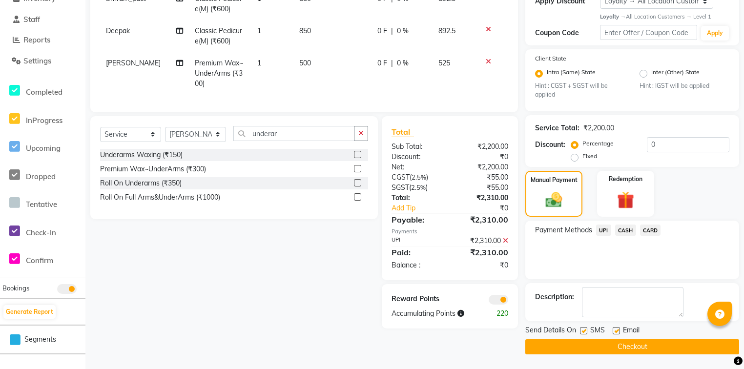
click at [613, 332] on label at bounding box center [616, 330] width 7 height 7
click at [613, 332] on input "checkbox" at bounding box center [616, 331] width 6 height 6
checkbox input "false"
click at [617, 346] on button "Checkout" at bounding box center [632, 346] width 214 height 15
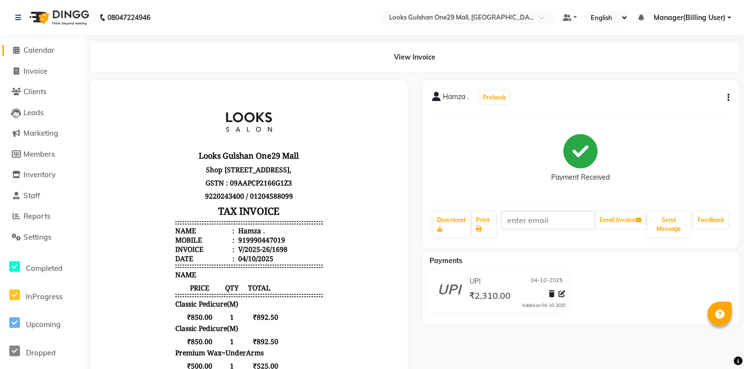
click at [40, 51] on span "Calendar" at bounding box center [38, 49] width 31 height 9
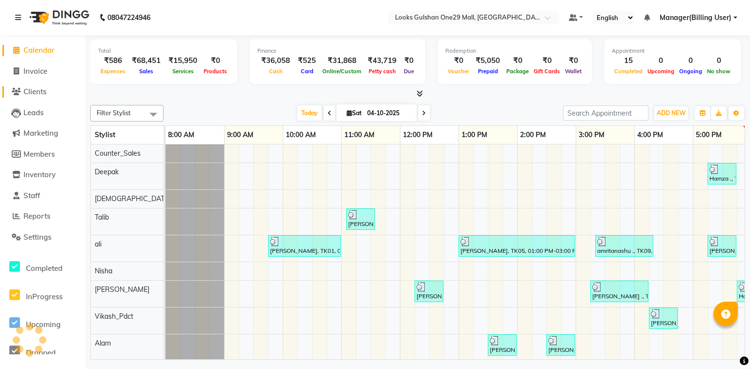
click at [46, 93] on span "Clients" at bounding box center [34, 91] width 23 height 9
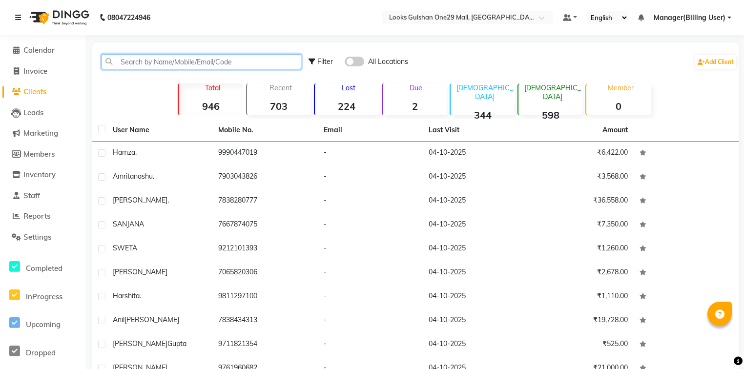
drag, startPoint x: 133, startPoint y: 66, endPoint x: 241, endPoint y: 70, distance: 108.5
click at [133, 66] on input "text" at bounding box center [202, 61] width 200 height 15
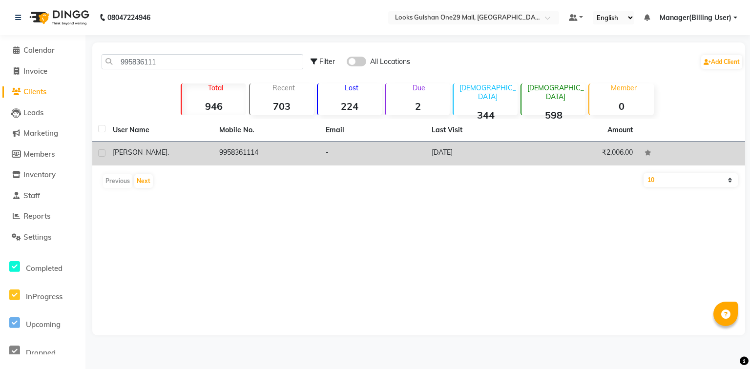
click at [250, 154] on td "9958361114" at bounding box center [266, 154] width 106 height 24
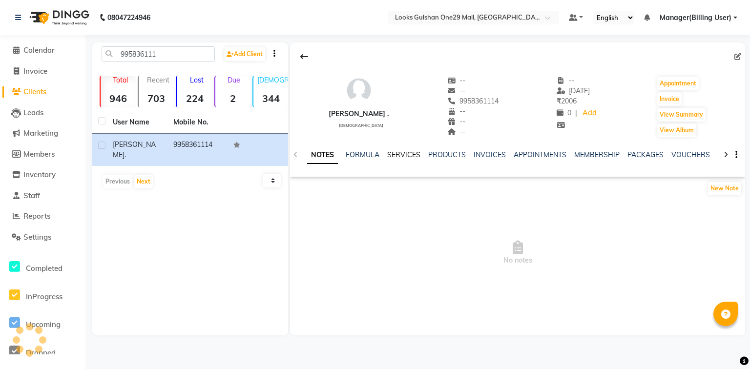
click at [391, 151] on link "SERVICES" at bounding box center [403, 154] width 33 height 9
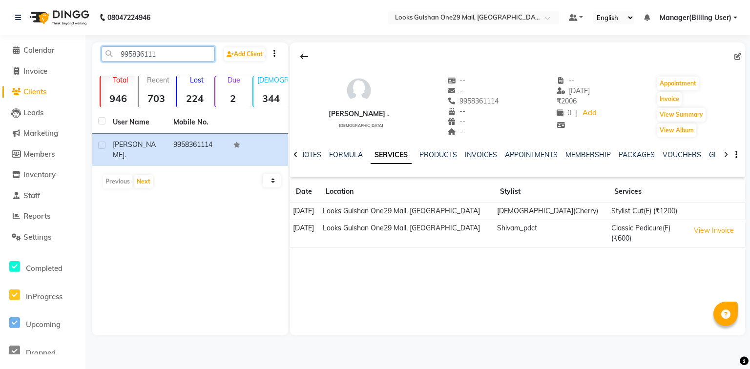
click at [181, 53] on input "995836111" at bounding box center [158, 53] width 113 height 15
click at [176, 49] on input "9958361114" at bounding box center [158, 53] width 113 height 15
type input "9958361114"
click at [39, 71] on span "Invoice" at bounding box center [35, 70] width 24 height 9
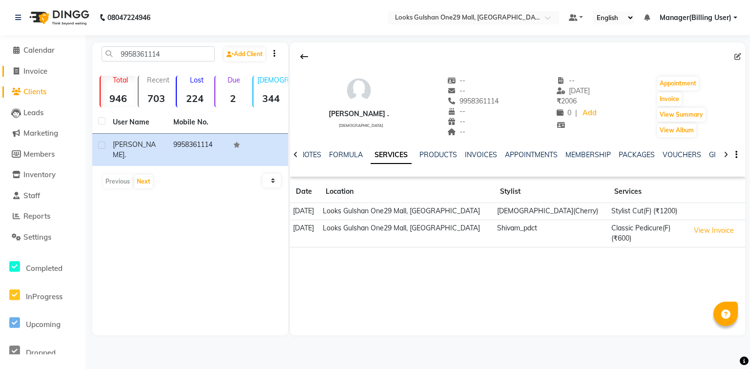
select select "8337"
select select "service"
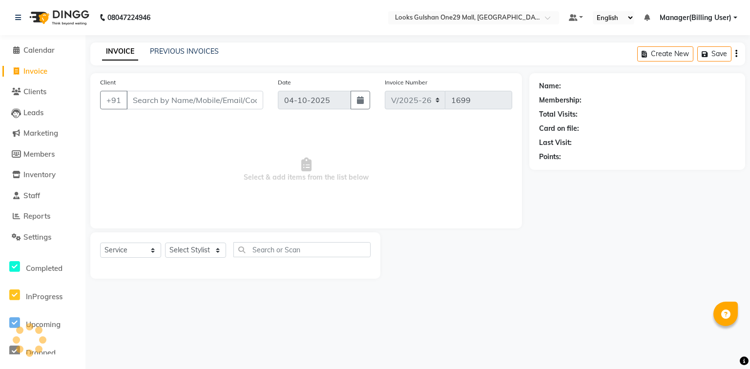
click at [192, 98] on input "Client" at bounding box center [194, 100] width 137 height 19
type input "9958361114"
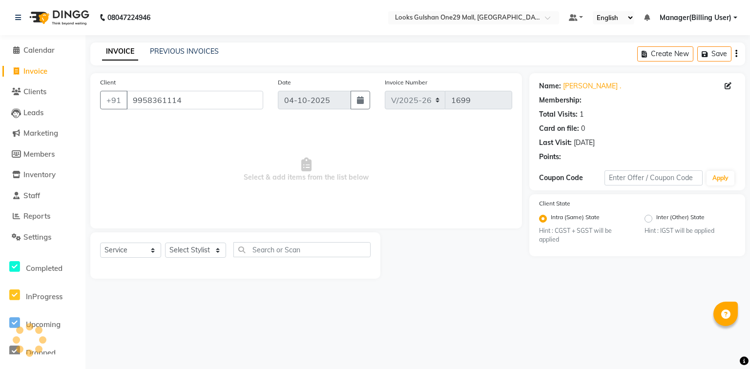
select select "1: Object"
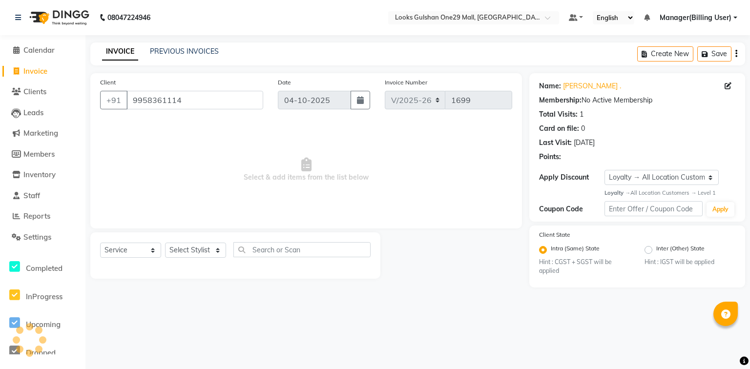
select select "80996"
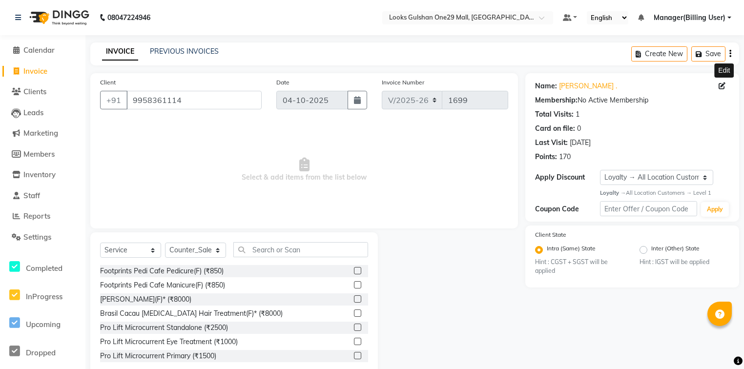
click at [722, 86] on icon at bounding box center [722, 86] width 7 height 7
select select "female"
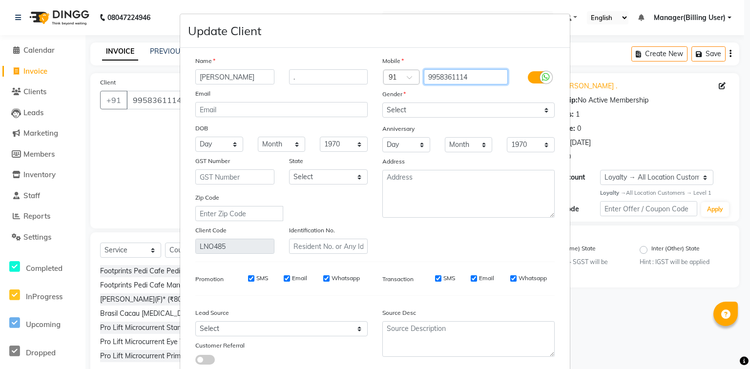
click at [474, 81] on input "9958361114" at bounding box center [466, 76] width 84 height 15
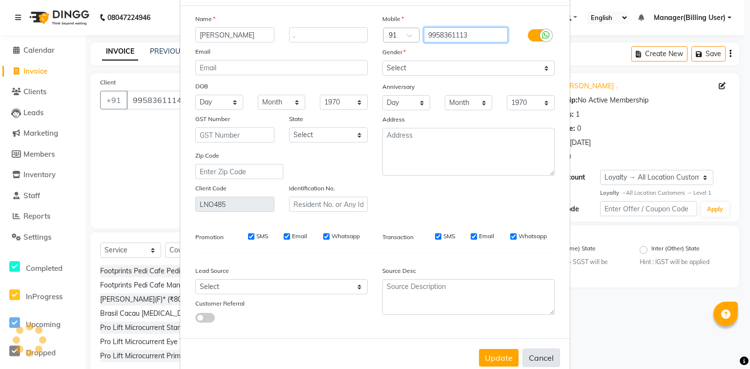
scroll to position [69, 0]
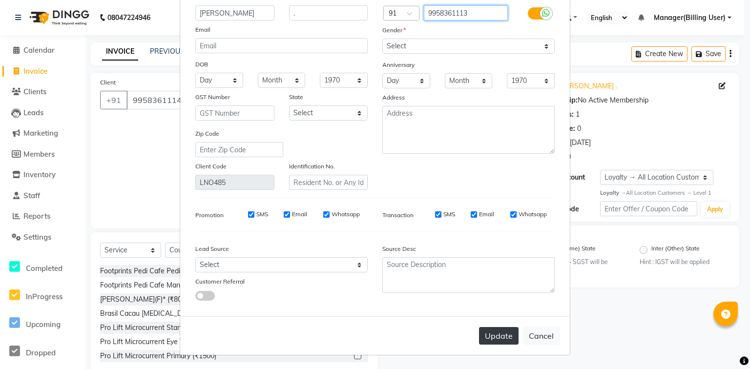
type input "9958361113"
click at [503, 339] on button "Update" at bounding box center [499, 336] width 40 height 18
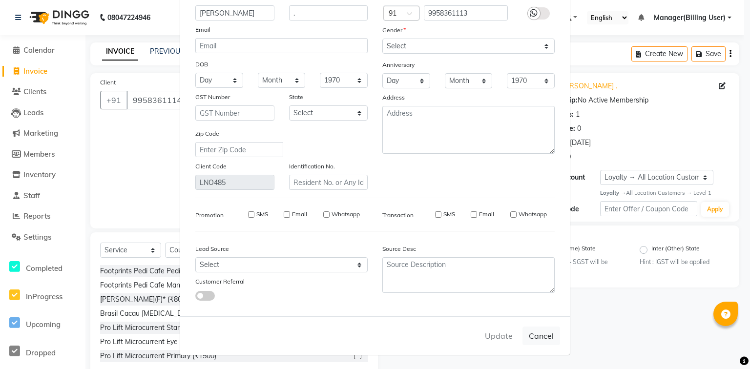
type input "9958361113"
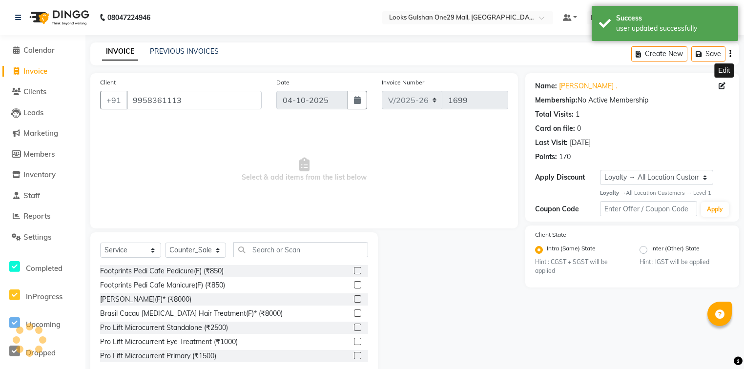
select select "1: Object"
click at [721, 84] on icon at bounding box center [722, 86] width 7 height 7
select select "female"
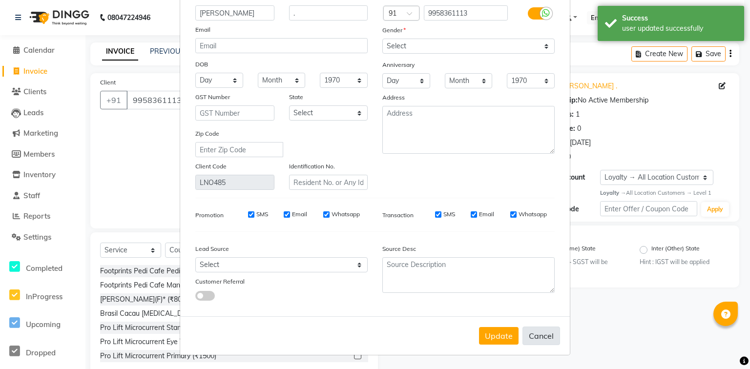
click at [542, 342] on button "Cancel" at bounding box center [541, 336] width 38 height 19
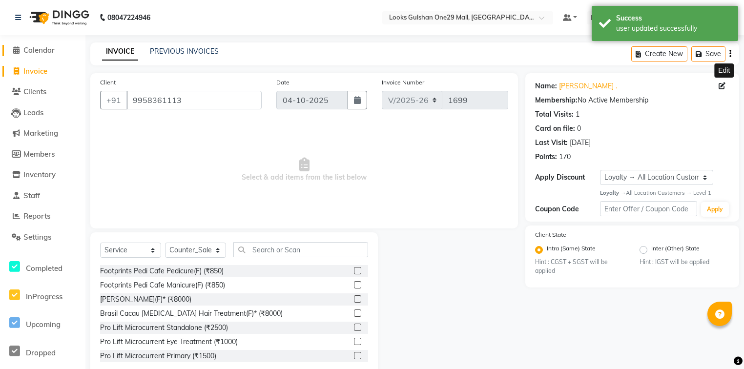
click at [41, 55] on span "Calendar" at bounding box center [38, 49] width 31 height 9
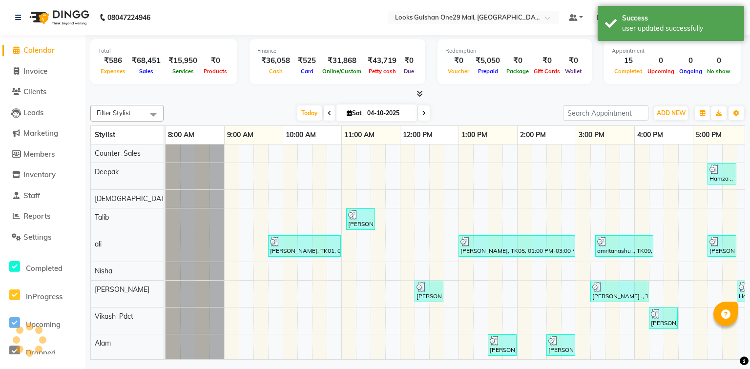
scroll to position [0, 182]
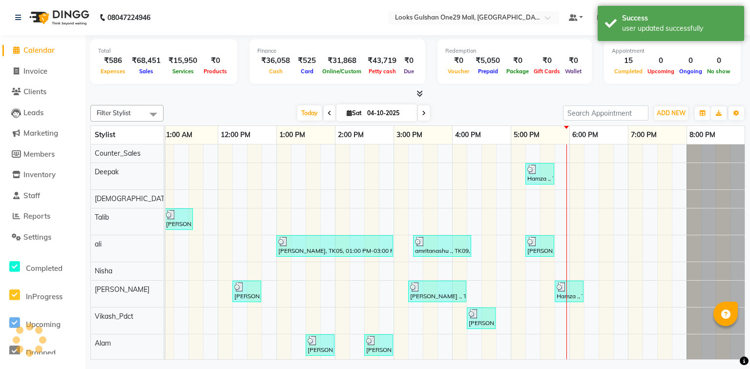
click at [215, 108] on div "Today Sat 04-10-2025" at bounding box center [363, 113] width 390 height 15
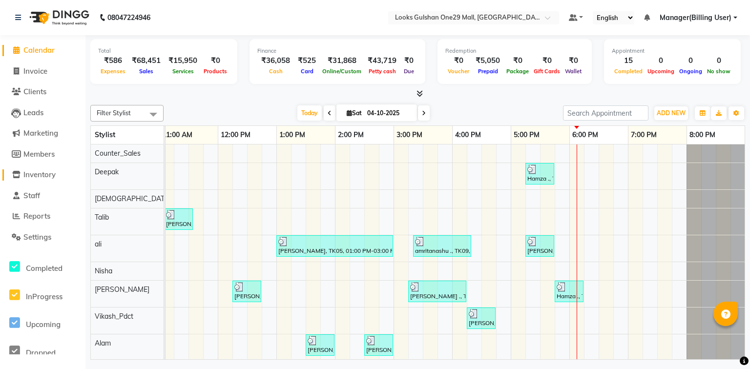
click at [41, 172] on span "Inventory" at bounding box center [39, 174] width 32 height 9
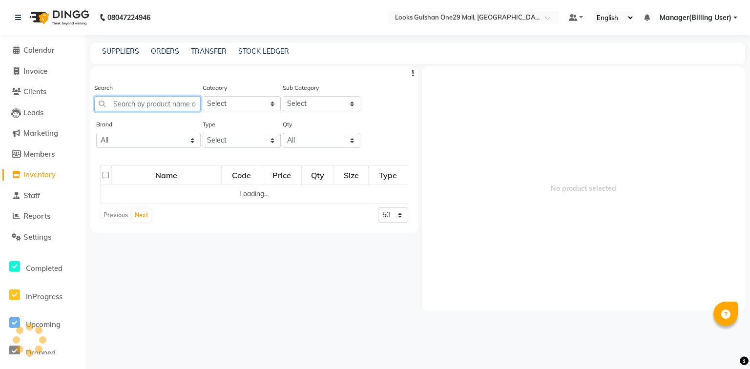
click at [146, 101] on input "text" at bounding box center [147, 103] width 106 height 15
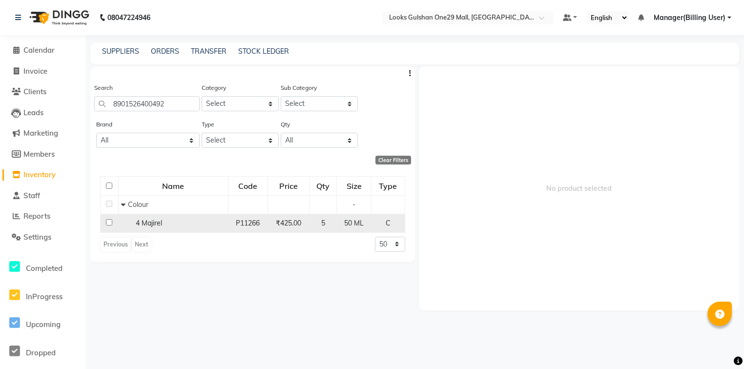
click at [108, 223] on input "checkbox" at bounding box center [109, 222] width 6 height 6
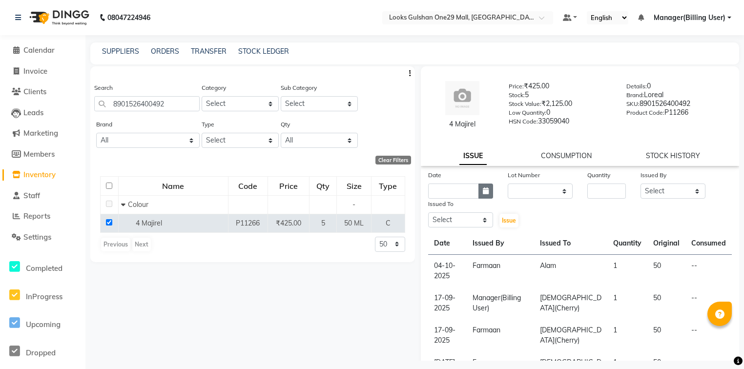
click at [488, 193] on button "button" at bounding box center [486, 191] width 15 height 15
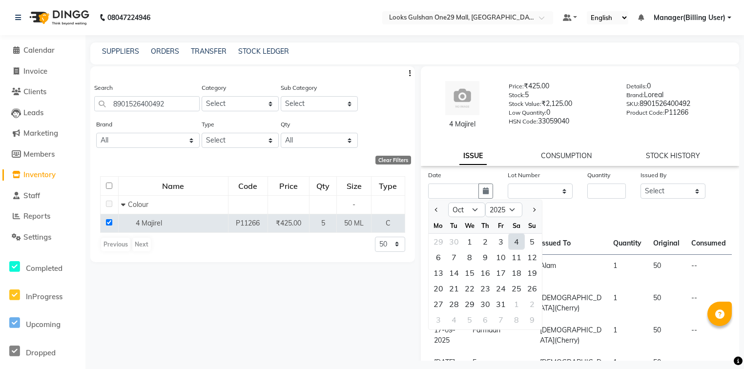
click at [516, 241] on div "4" at bounding box center [517, 242] width 16 height 16
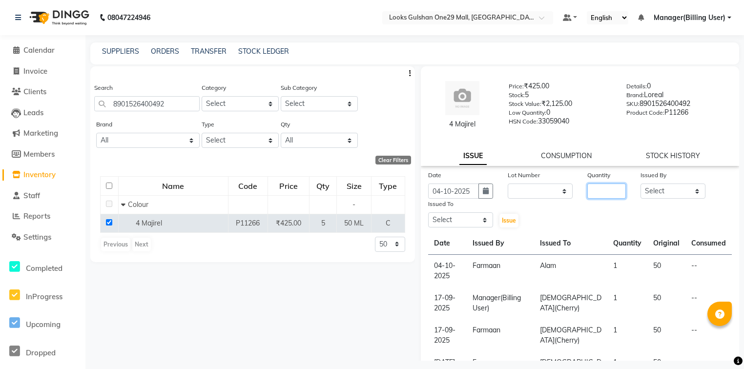
click at [602, 196] on input "number" at bounding box center [606, 191] width 39 height 15
click at [664, 197] on select "Select Alam ali Counter_Sales Deepak Farmaan Janvi Manager(Billing User) Mashel…" at bounding box center [673, 191] width 65 height 15
click at [641, 184] on select "Select Alam ali Counter_Sales Deepak Farmaan Janvi Manager(Billing User) Mashel…" at bounding box center [673, 191] width 65 height 15
click at [438, 221] on select "Select Alam ali Counter_Sales Deepak Farmaan Janvi Manager(Billing User) Mashel…" at bounding box center [460, 219] width 65 height 15
click at [428, 213] on select "Select Alam ali Counter_Sales Deepak Farmaan Janvi Manager(Billing User) Mashel…" at bounding box center [460, 219] width 65 height 15
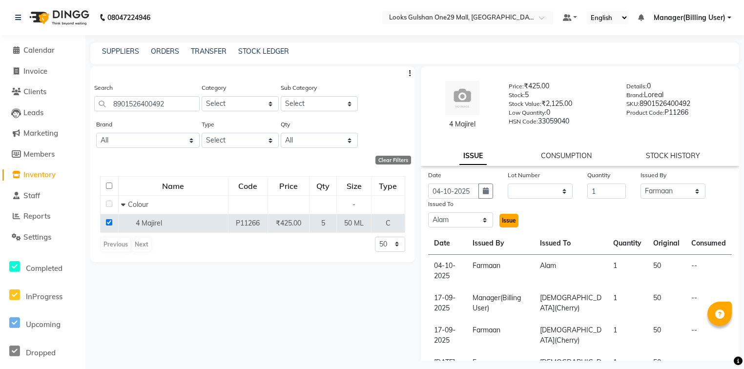
click at [508, 222] on span "Issue" at bounding box center [509, 220] width 14 height 7
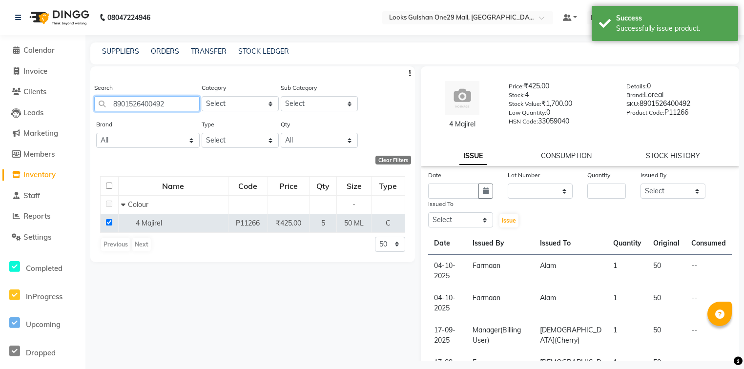
click at [160, 100] on input "8901526400492" at bounding box center [146, 103] width 105 height 15
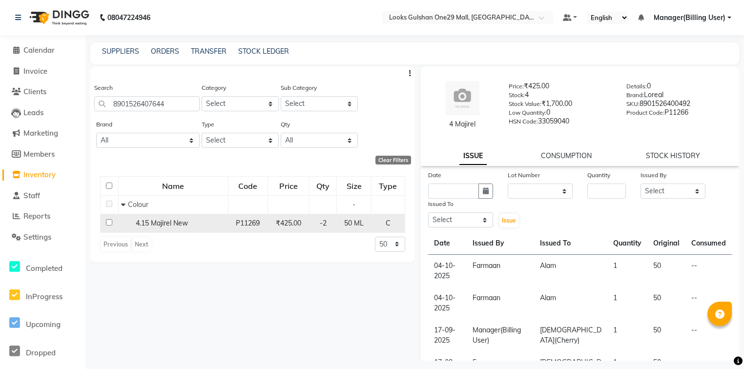
click at [109, 225] on input "checkbox" at bounding box center [109, 222] width 6 height 6
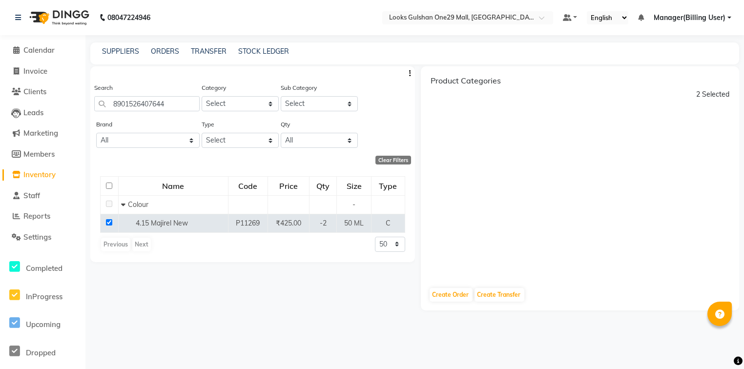
click at [109, 188] on input "checkbox" at bounding box center [109, 186] width 6 height 6
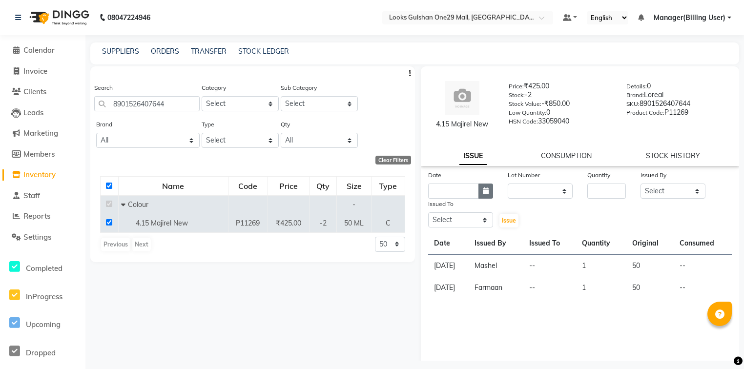
click at [479, 191] on button "button" at bounding box center [486, 191] width 15 height 15
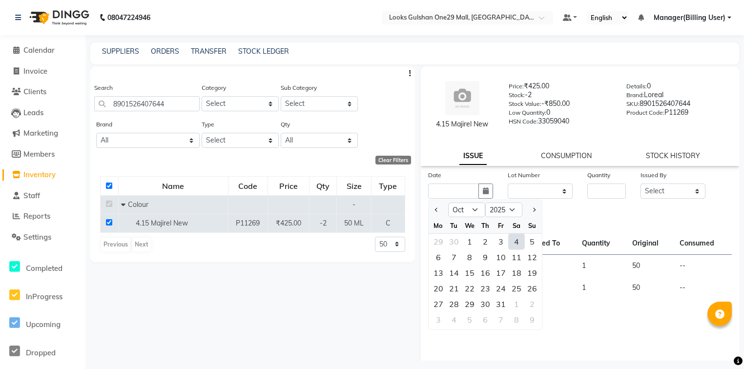
click at [513, 241] on div "4" at bounding box center [517, 242] width 16 height 16
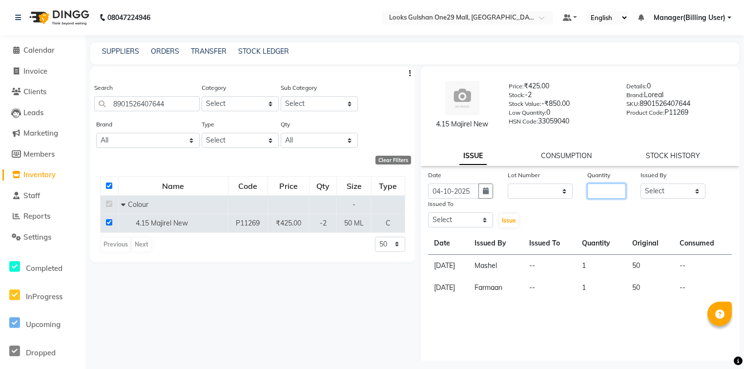
click at [599, 198] on input "number" at bounding box center [606, 191] width 39 height 15
click at [643, 191] on select "Select Alam ali Counter_Sales Deepak Farmaan Janvi Manager(Billing User) Mashel…" at bounding box center [673, 191] width 65 height 15
click at [641, 184] on select "Select Alam ali Counter_Sales Deepak Farmaan Janvi Manager(Billing User) Mashel…" at bounding box center [673, 191] width 65 height 15
click at [467, 218] on select "Select Alam ali Counter_Sales Deepak Farmaan Janvi Manager(Billing User) Mashel…" at bounding box center [460, 219] width 65 height 15
click at [428, 213] on select "Select Alam ali Counter_Sales Deepak Farmaan Janvi Manager(Billing User) Mashel…" at bounding box center [460, 219] width 65 height 15
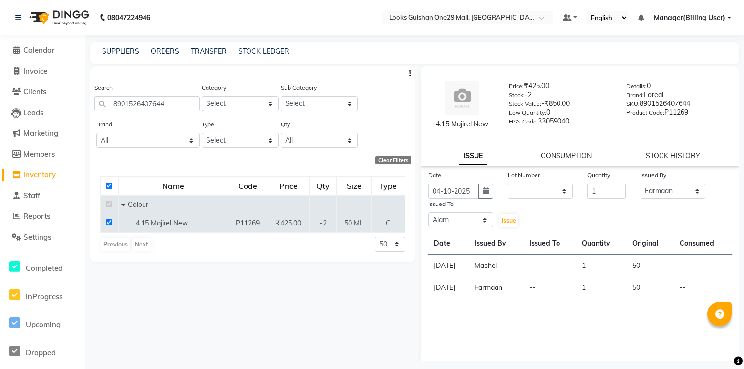
click at [500, 211] on div "Issue" at bounding box center [513, 214] width 26 height 30
click at [502, 217] on span "Issue" at bounding box center [509, 220] width 14 height 7
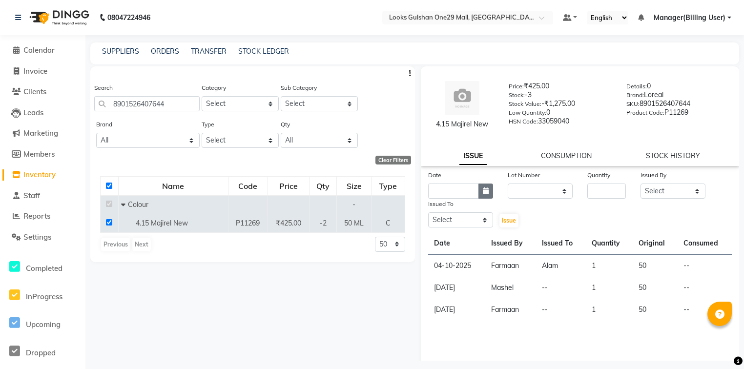
click at [488, 196] on button "button" at bounding box center [486, 191] width 15 height 15
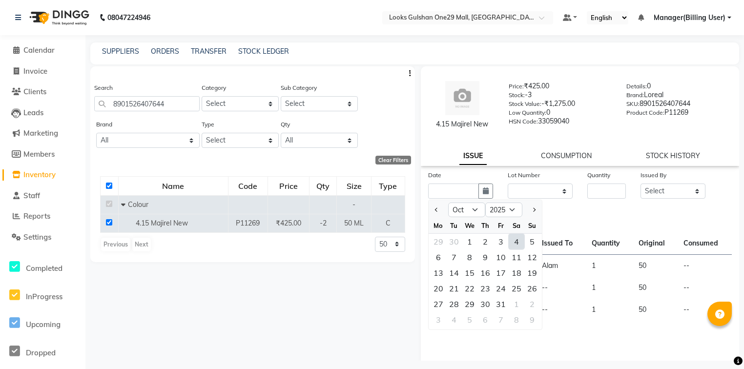
click at [517, 244] on div "4" at bounding box center [517, 242] width 16 height 16
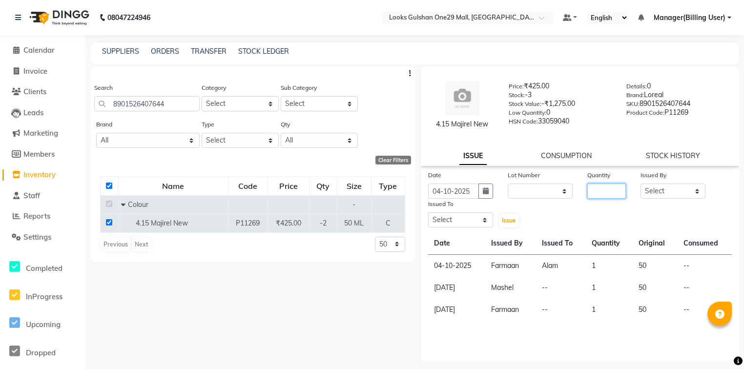
click at [587, 197] on input "number" at bounding box center [606, 191] width 39 height 15
click at [673, 192] on select "Select Alam ali Counter_Sales Deepak Farmaan Janvi Manager(Billing User) Mashel…" at bounding box center [673, 191] width 65 height 15
click at [641, 184] on select "Select Alam ali Counter_Sales Deepak Farmaan Janvi Manager(Billing User) Mashel…" at bounding box center [673, 191] width 65 height 15
click at [475, 221] on select "Select Alam ali Counter_Sales Deepak Farmaan Janvi Manager(Billing User) Mashel…" at bounding box center [460, 219] width 65 height 15
click at [428, 213] on select "Select Alam ali Counter_Sales Deepak Farmaan Janvi Manager(Billing User) Mashel…" at bounding box center [460, 219] width 65 height 15
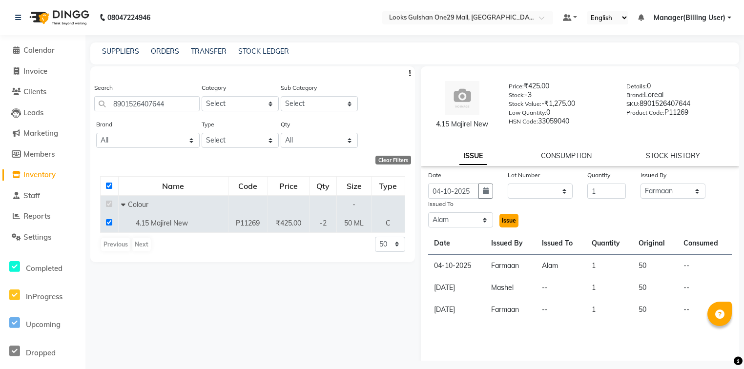
click at [510, 220] on span "Issue" at bounding box center [509, 220] width 14 height 7
click at [42, 52] on span "Calendar" at bounding box center [38, 49] width 31 height 9
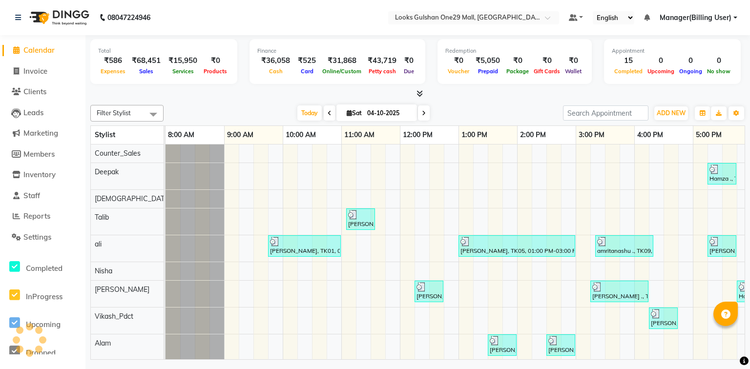
scroll to position [0, 182]
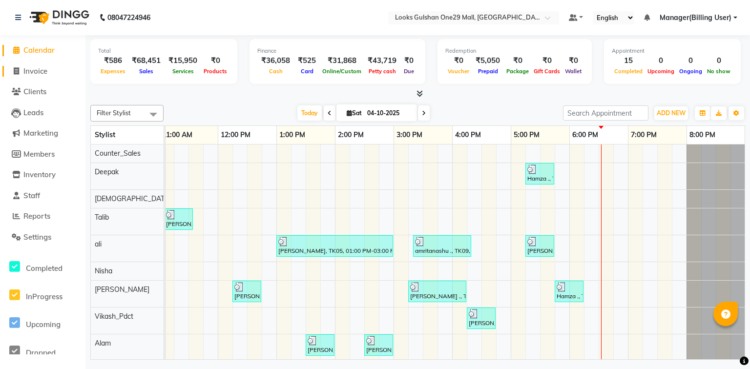
click at [41, 68] on span "Invoice" at bounding box center [35, 70] width 24 height 9
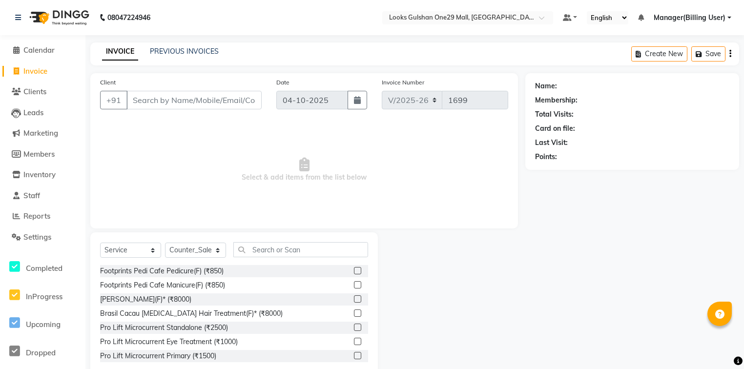
click at [180, 102] on input "Client" at bounding box center [193, 100] width 135 height 19
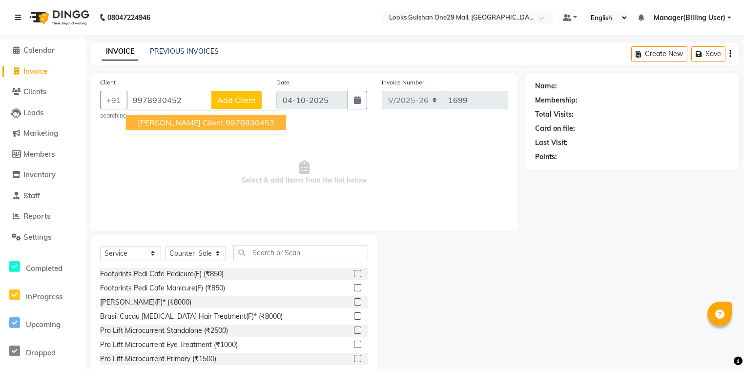
click at [319, 133] on span "Select & add items from the list below" at bounding box center [304, 173] width 408 height 98
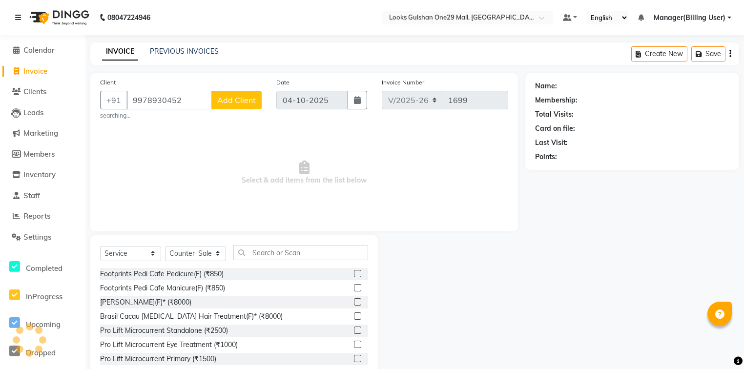
click at [245, 103] on span "Add Client" at bounding box center [236, 100] width 39 height 10
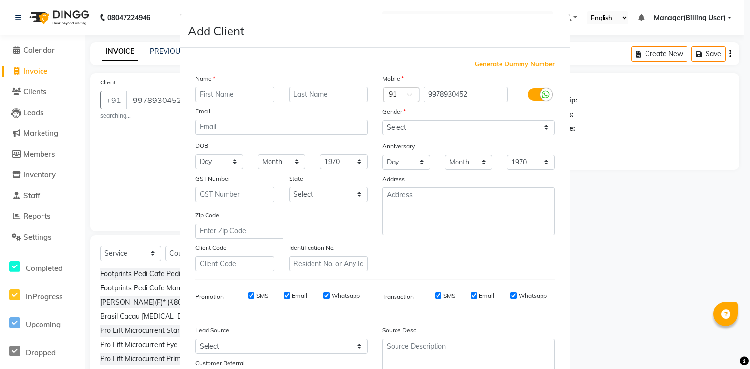
click at [259, 94] on input "text" at bounding box center [234, 94] width 79 height 15
click at [435, 130] on select "Select Male Female Other Prefer Not To Say" at bounding box center [468, 127] width 172 height 15
click at [382, 121] on select "Select Male Female Other Prefer Not To Say" at bounding box center [468, 127] width 172 height 15
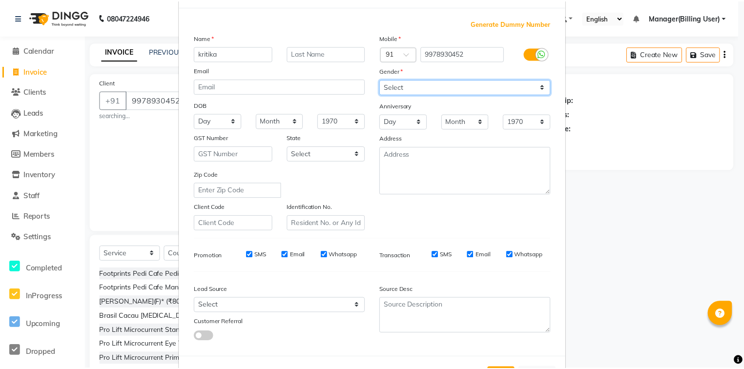
scroll to position [86, 0]
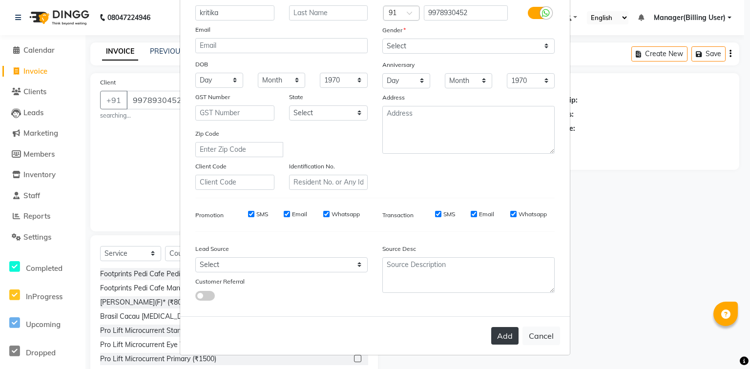
click at [502, 341] on button "Add" at bounding box center [504, 336] width 27 height 18
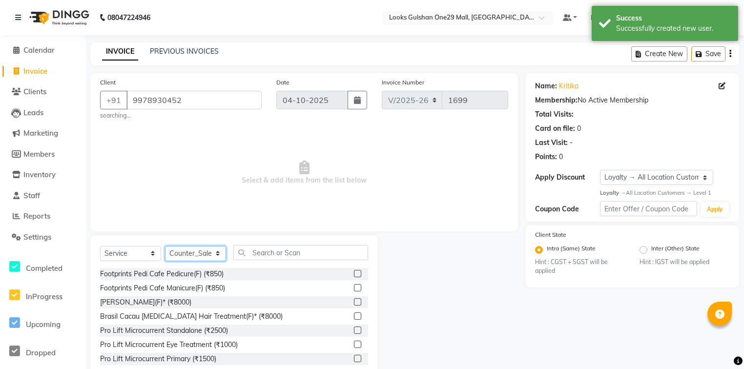
click at [219, 261] on select "Select Stylist Alam ali Counter_Sales Deepak Farmaan Janvi Manager(Billing User…" at bounding box center [195, 253] width 61 height 15
click at [165, 247] on select "Select Stylist Alam ali Counter_Sales Deepak Farmaan Janvi Manager(Billing User…" at bounding box center [195, 253] width 61 height 15
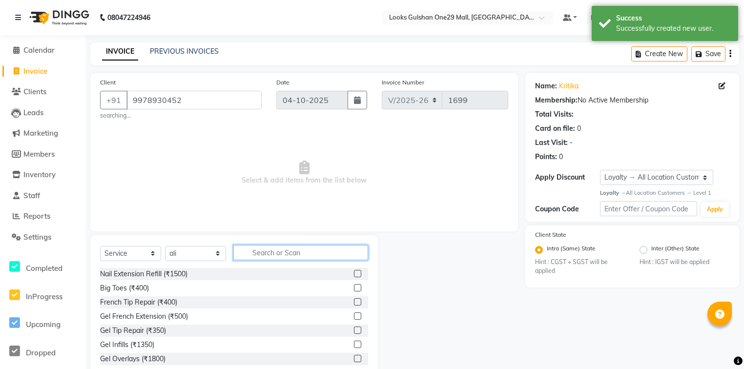
click at [286, 252] on input "text" at bounding box center [300, 252] width 135 height 15
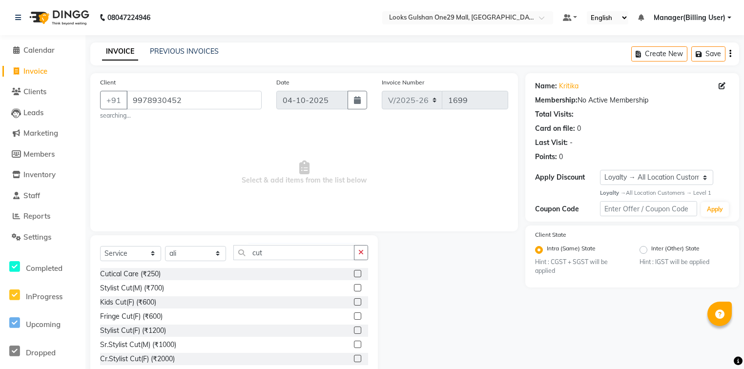
click at [354, 288] on label at bounding box center [357, 287] width 7 height 7
click at [354, 288] on input "checkbox" at bounding box center [357, 288] width 6 height 6
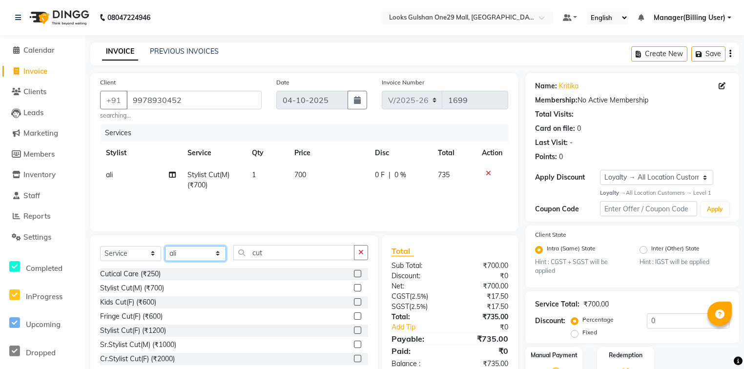
drag, startPoint x: 221, startPoint y: 258, endPoint x: 216, endPoint y: 252, distance: 7.6
click at [221, 258] on select "Select Stylist Alam ali Counter_Sales Deepak Farmaan Janvi Manager(Billing User…" at bounding box center [195, 253] width 61 height 15
click at [165, 247] on select "Select Stylist Alam ali Counter_Sales Deepak Farmaan Janvi Manager(Billing User…" at bounding box center [195, 253] width 61 height 15
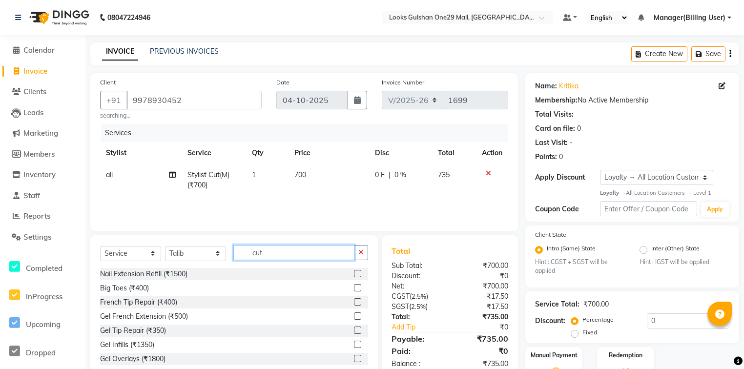
click at [266, 256] on input "cut" at bounding box center [293, 252] width 121 height 15
click at [354, 290] on label at bounding box center [357, 287] width 7 height 7
click at [354, 290] on input "checkbox" at bounding box center [357, 288] width 6 height 6
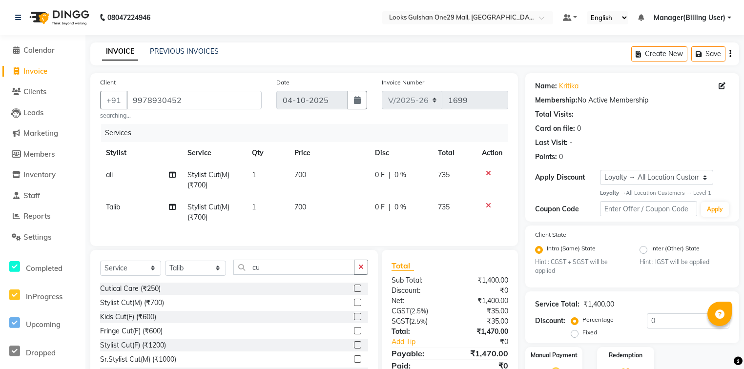
click at [292, 174] on td "700" at bounding box center [329, 180] width 81 height 32
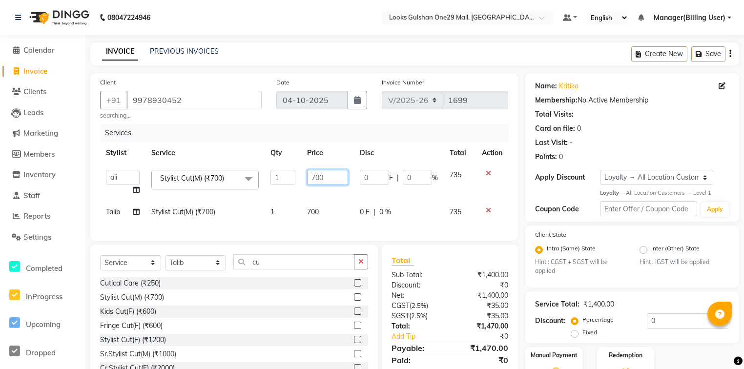
click at [317, 178] on input "700" at bounding box center [327, 177] width 41 height 15
click at [311, 211] on td "700" at bounding box center [327, 212] width 52 height 22
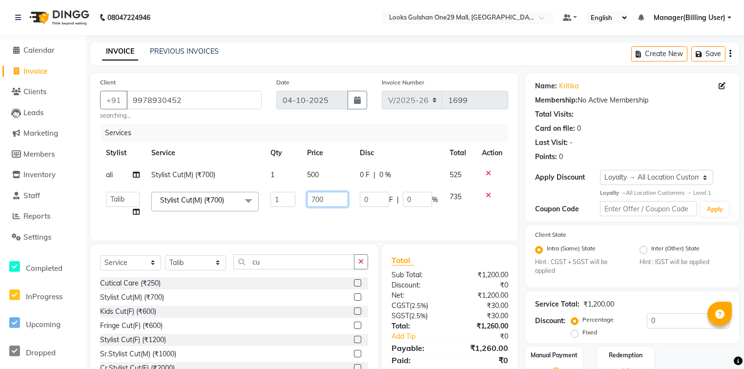
click at [314, 196] on input "700" at bounding box center [327, 199] width 41 height 15
click at [486, 264] on div "Total Sub Total: ₹1,200.00 Discount: ₹0 Net: ₹1,200.00 CGST ( 2.5% ) ₹30.00 SGS…" at bounding box center [450, 317] width 136 height 144
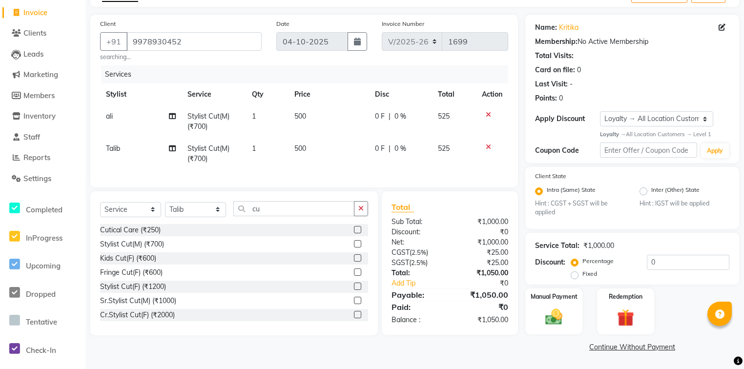
scroll to position [60, 0]
click at [551, 321] on img at bounding box center [553, 317] width 29 height 21
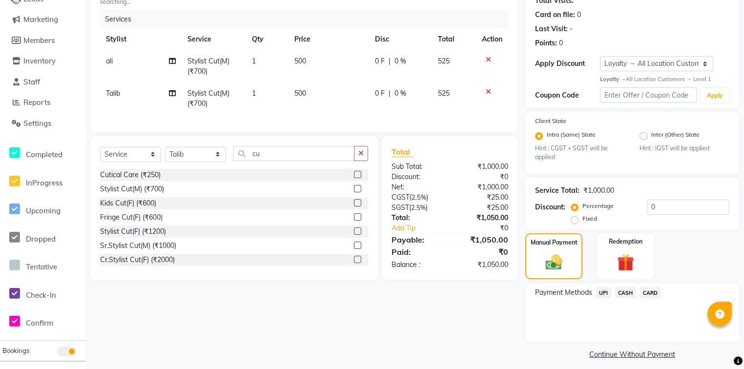
scroll to position [123, 0]
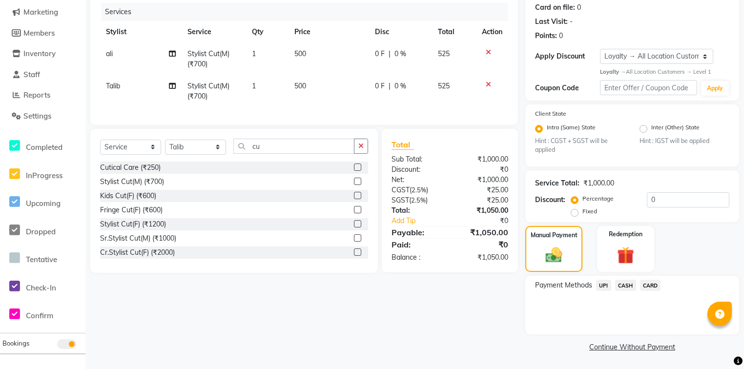
click at [602, 285] on span "UPI" at bounding box center [603, 285] width 15 height 11
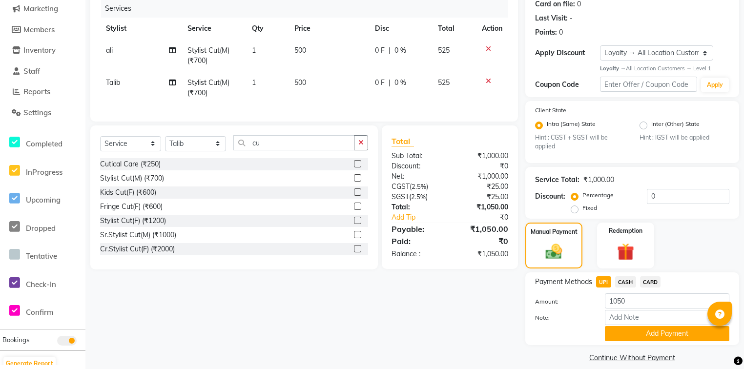
scroll to position [138, 0]
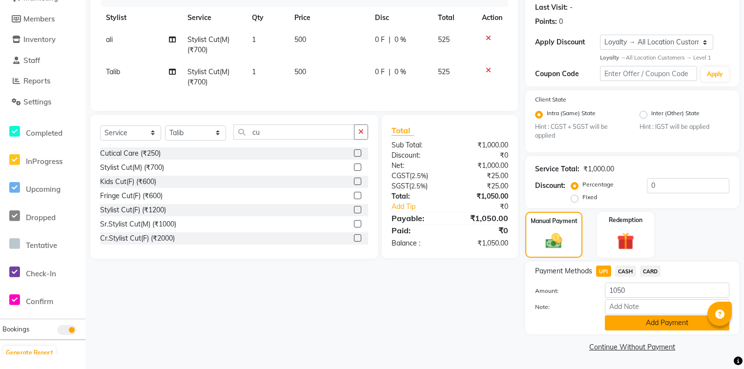
click at [646, 326] on button "Add Payment" at bounding box center [667, 322] width 125 height 15
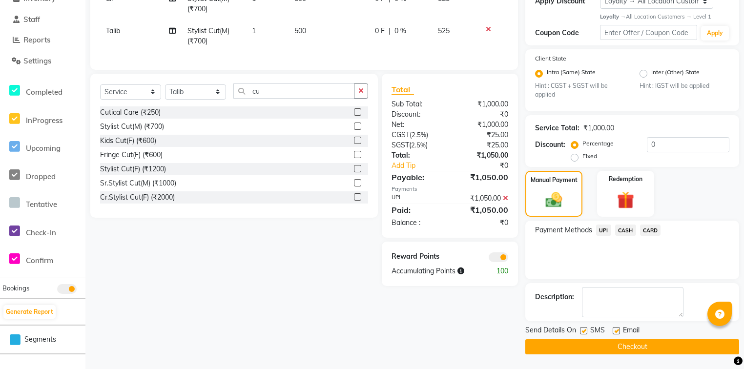
scroll to position [177, 0]
click at [615, 329] on label at bounding box center [616, 330] width 7 height 7
click at [615, 329] on input "checkbox" at bounding box center [616, 331] width 6 height 6
click at [624, 345] on button "Checkout" at bounding box center [632, 346] width 214 height 15
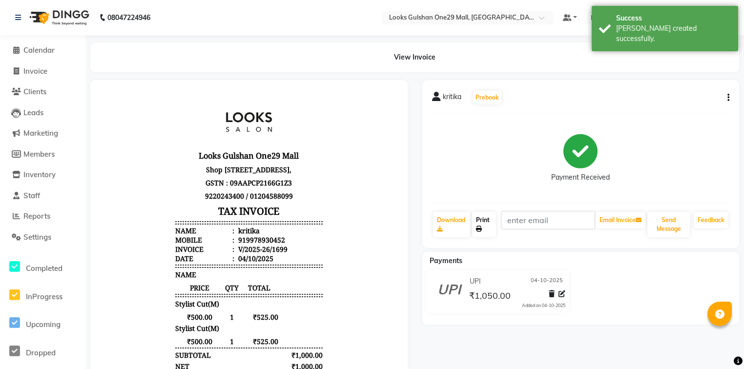
click at [480, 229] on icon at bounding box center [479, 229] width 6 height 6
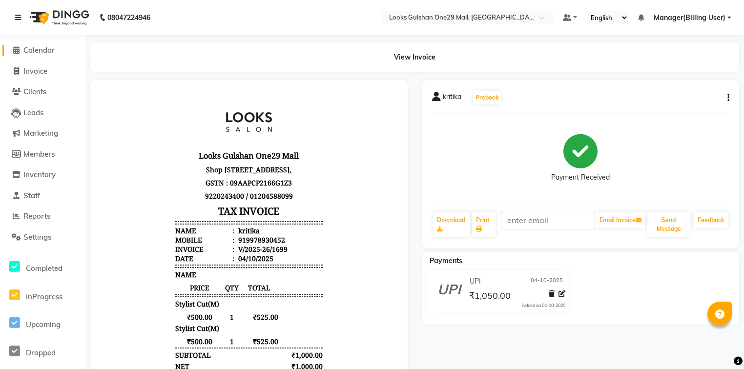
click at [30, 48] on span "Calendar" at bounding box center [38, 49] width 31 height 9
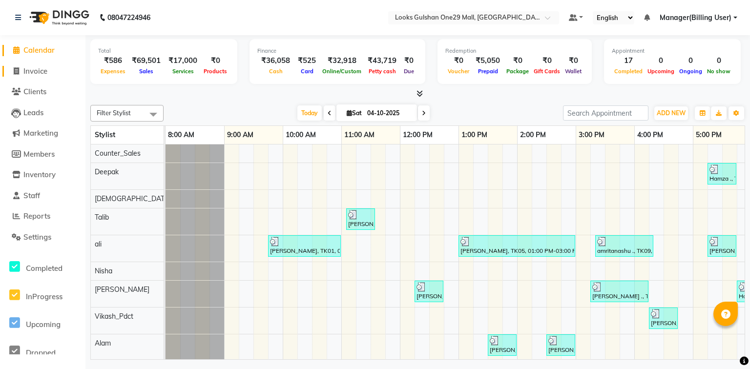
drag, startPoint x: 19, startPoint y: 65, endPoint x: 24, endPoint y: 69, distance: 6.4
click at [24, 69] on span "Invoice" at bounding box center [35, 70] width 24 height 9
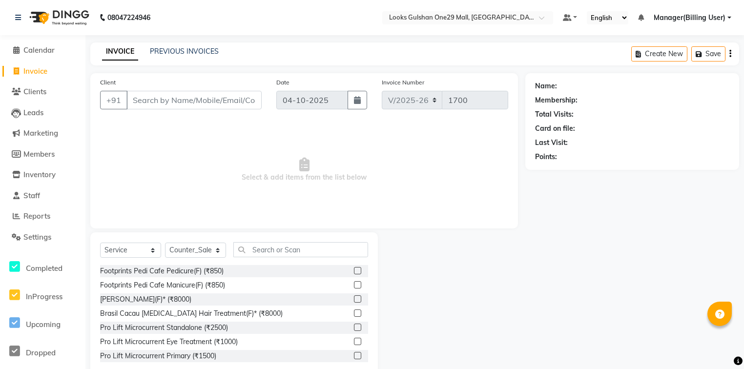
click at [196, 99] on input "Client" at bounding box center [193, 100] width 135 height 19
click at [209, 96] on input "Client" at bounding box center [193, 100] width 135 height 19
click at [208, 97] on input "Client" at bounding box center [193, 100] width 135 height 19
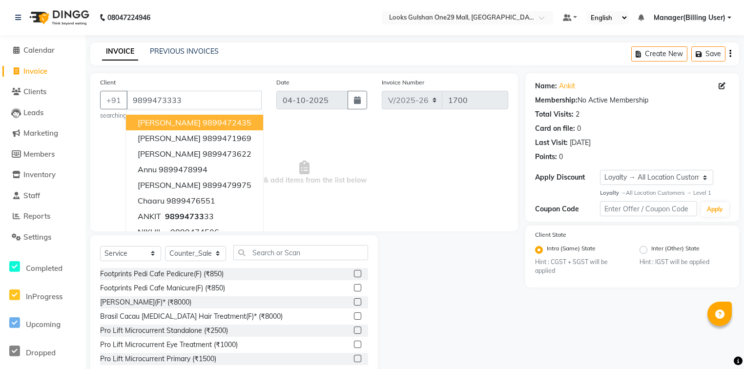
click at [309, 124] on span "Select & add items from the list below" at bounding box center [304, 173] width 408 height 98
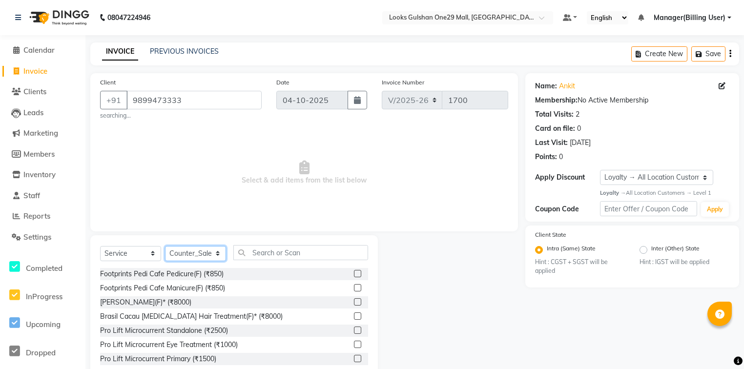
click at [217, 256] on select "Select Stylist Alam ali Counter_Sales Deepak Farmaan Janvi Manager(Billing User…" at bounding box center [195, 253] width 61 height 15
click at [165, 247] on select "Select Stylist Alam ali Counter_Sales Deepak Farmaan Janvi Manager(Billing User…" at bounding box center [195, 253] width 61 height 15
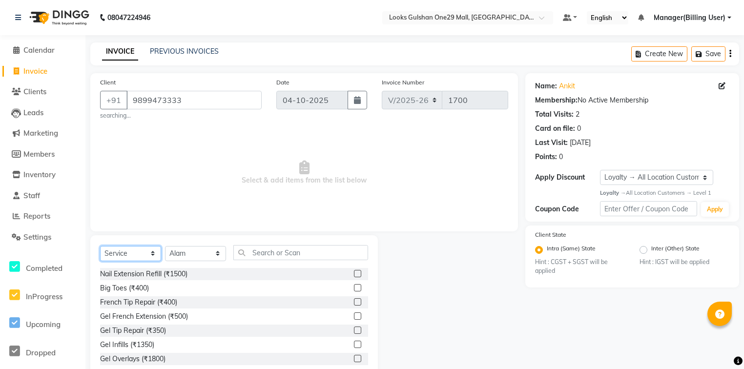
click at [156, 254] on select "Select Service Product Membership Package Voucher Prepaid Gift Card" at bounding box center [130, 253] width 61 height 15
click at [100, 247] on select "Select Service Product Membership Package Voucher Prepaid Gift Card" at bounding box center [130, 253] width 61 height 15
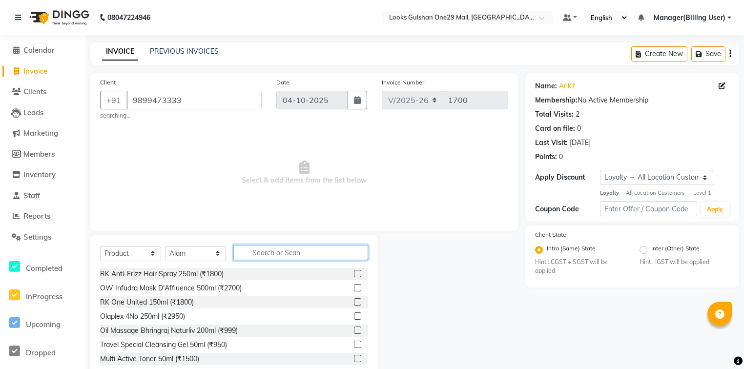
click at [250, 260] on input "text" at bounding box center [300, 252] width 135 height 15
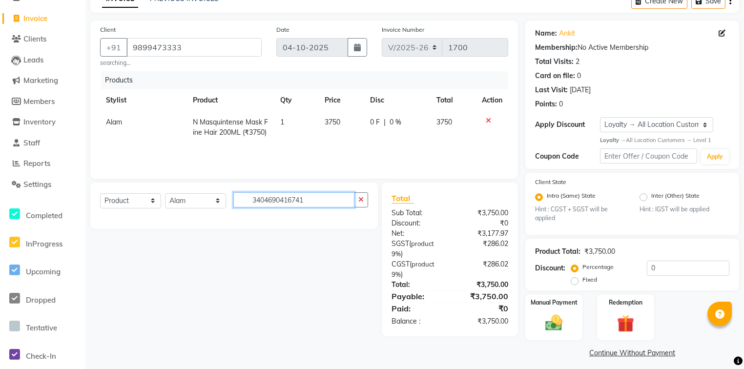
scroll to position [60, 0]
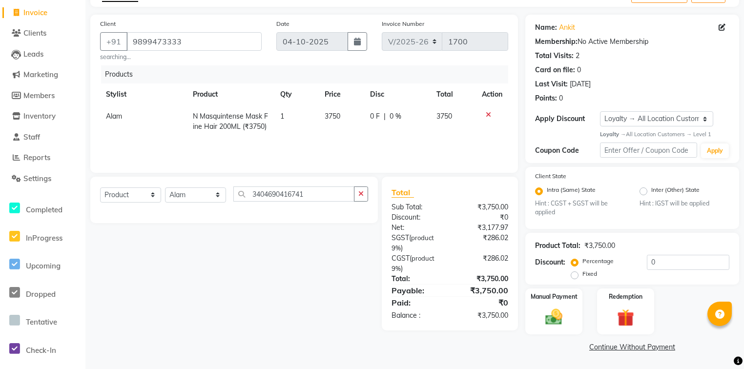
click at [334, 118] on span "3750" at bounding box center [333, 116] width 16 height 9
click at [322, 117] on input "3750" at bounding box center [324, 118] width 29 height 15
click at [311, 235] on div "Select Service Product Membership Package Voucher Prepaid Gift Card Select Styl…" at bounding box center [230, 254] width 295 height 154
click at [363, 193] on icon "button" at bounding box center [360, 193] width 5 height 7
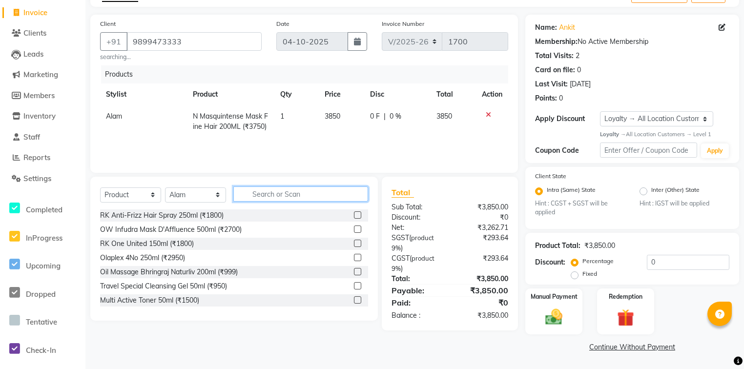
click at [303, 195] on input "text" at bounding box center [300, 194] width 135 height 15
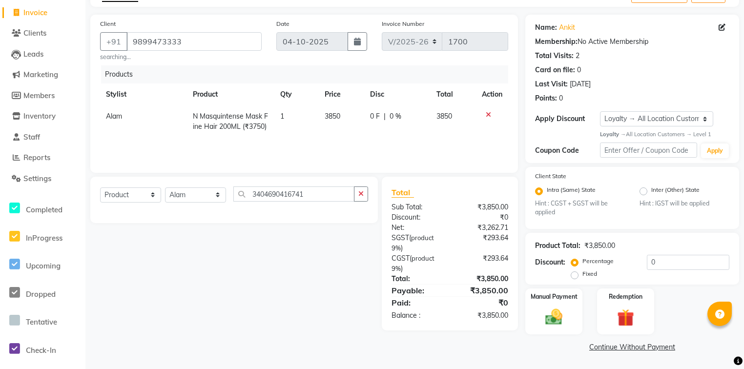
click at [341, 243] on div "Select Service Product Membership Package Voucher Prepaid Gift Card Select Styl…" at bounding box center [230, 254] width 295 height 154
click at [357, 195] on button "button" at bounding box center [361, 194] width 14 height 15
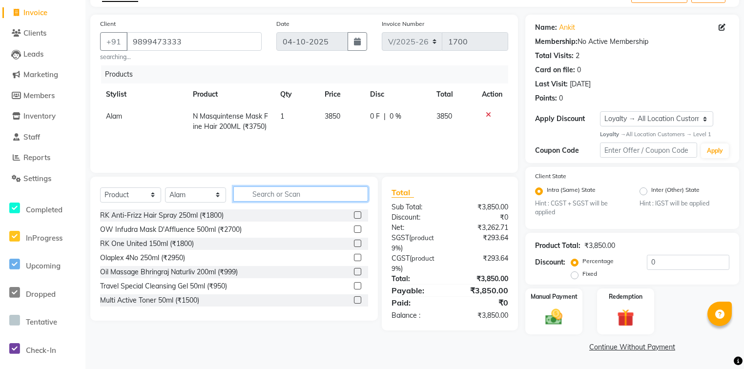
click at [313, 195] on input "text" at bounding box center [300, 194] width 135 height 15
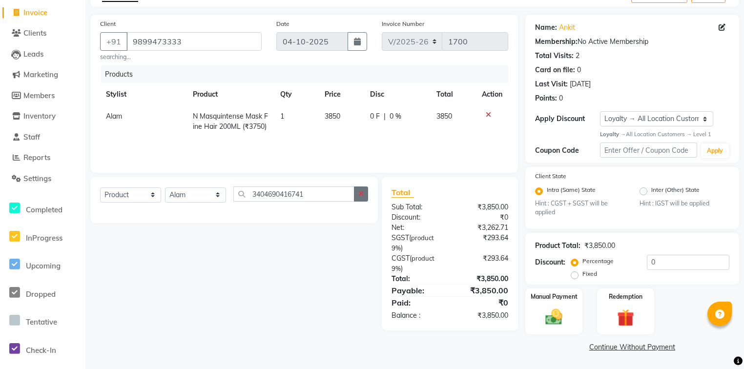
click at [366, 199] on button "button" at bounding box center [361, 194] width 14 height 15
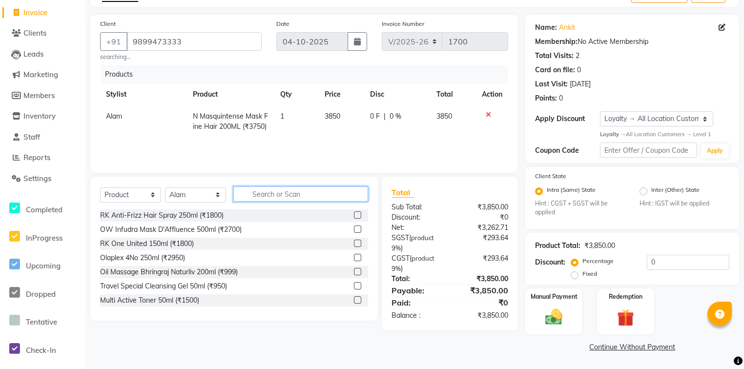
click at [301, 195] on input "text" at bounding box center [300, 194] width 135 height 15
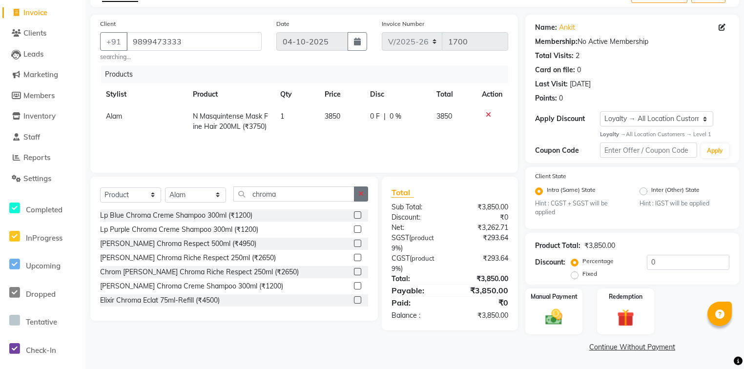
click at [363, 190] on icon "button" at bounding box center [360, 193] width 5 height 7
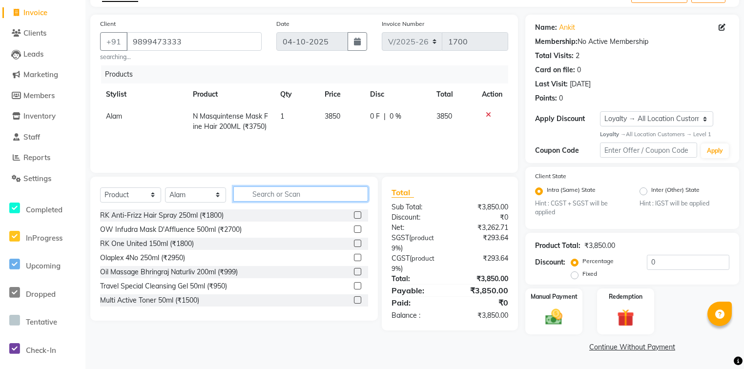
click at [334, 193] on input "text" at bounding box center [300, 194] width 135 height 15
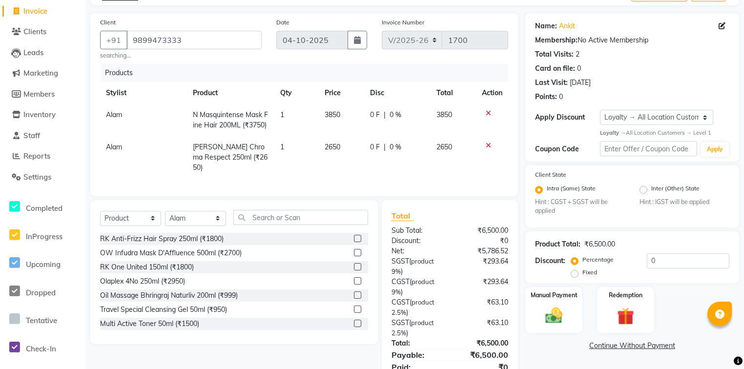
click at [337, 151] on span "2650" at bounding box center [333, 147] width 16 height 9
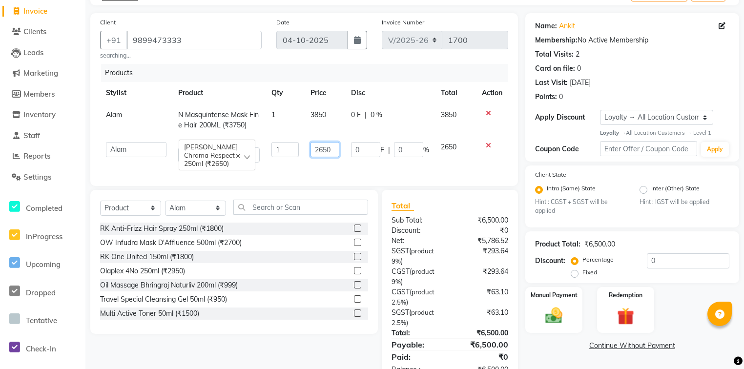
click at [331, 157] on input "2650" at bounding box center [325, 149] width 29 height 15
click at [321, 157] on input "2650" at bounding box center [325, 149] width 29 height 15
click at [500, 228] on div "Total Sub Total: ₹6,500.00 Discount: ₹0 Net: ₹5,786.52 SGST ( product 9% ) ₹293…" at bounding box center [450, 287] width 117 height 175
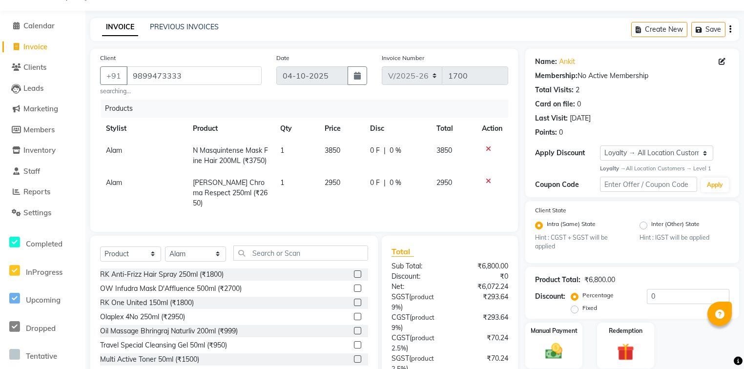
scroll to position [19, 0]
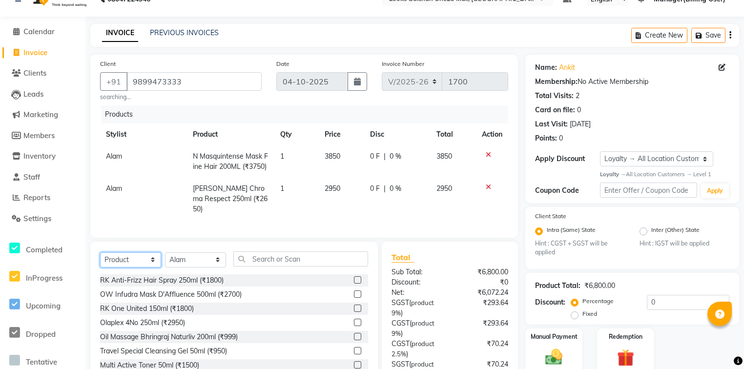
drag, startPoint x: 148, startPoint y: 259, endPoint x: 150, endPoint y: 252, distance: 6.6
click at [148, 259] on select "Select Service Product Membership Package Voucher Prepaid Gift Card" at bounding box center [130, 259] width 61 height 15
click at [100, 252] on select "Select Service Product Membership Package Voucher Prepaid Gift Card" at bounding box center [130, 259] width 61 height 15
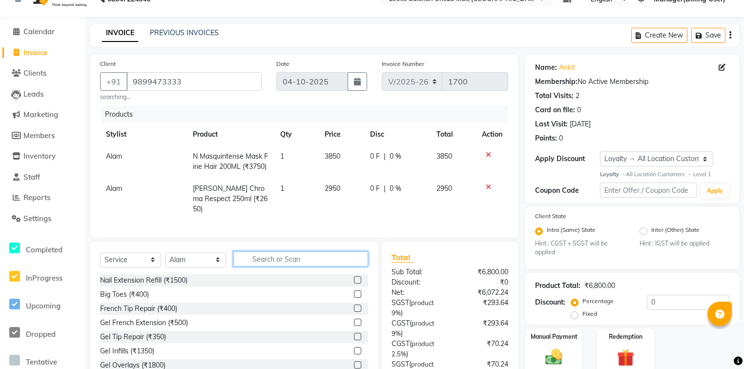
click at [262, 255] on input "text" at bounding box center [300, 258] width 135 height 15
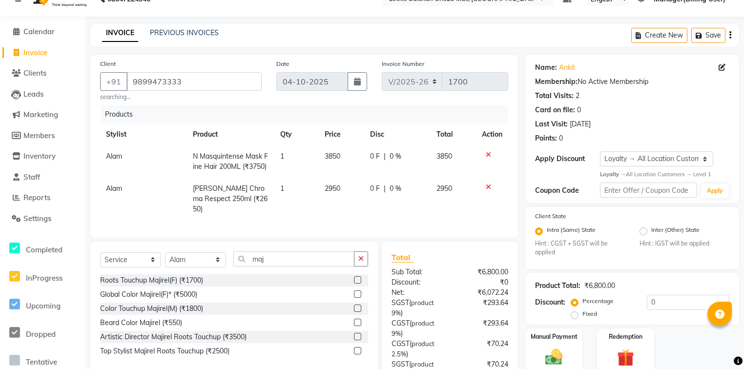
click at [358, 305] on label at bounding box center [357, 308] width 7 height 7
click at [358, 306] on input "checkbox" at bounding box center [357, 309] width 6 height 6
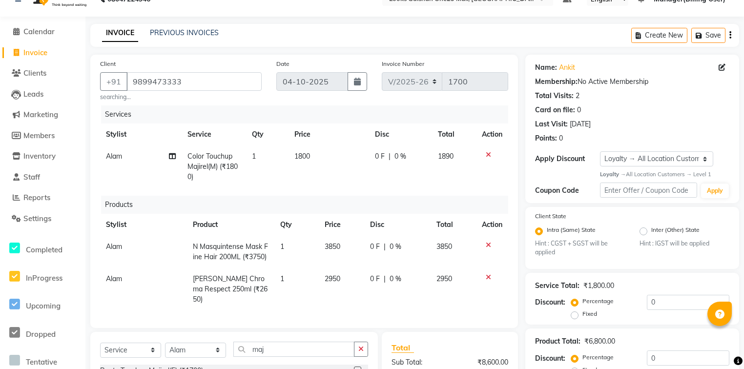
click at [299, 159] on span "1800" at bounding box center [302, 156] width 16 height 9
click at [289, 159] on td "1" at bounding box center [267, 167] width 42 height 42
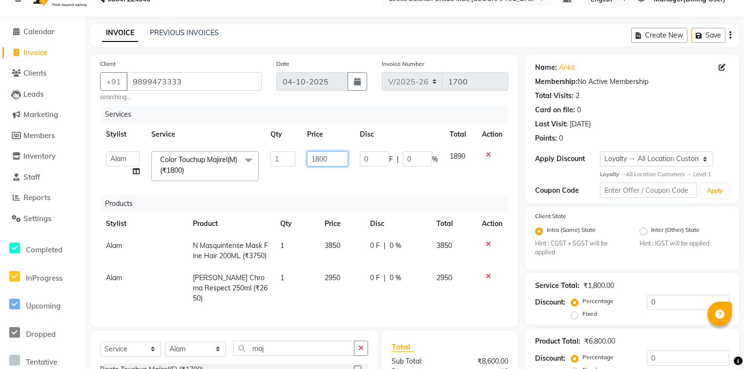
drag, startPoint x: 330, startPoint y: 160, endPoint x: 303, endPoint y: 156, distance: 27.1
click at [303, 156] on td "1800" at bounding box center [327, 167] width 52 height 42
click at [393, 195] on div "Services Stylist Service Qty Price Disc Total Action Alam ali Counter_Sales Dee…" at bounding box center [304, 211] width 408 height 212
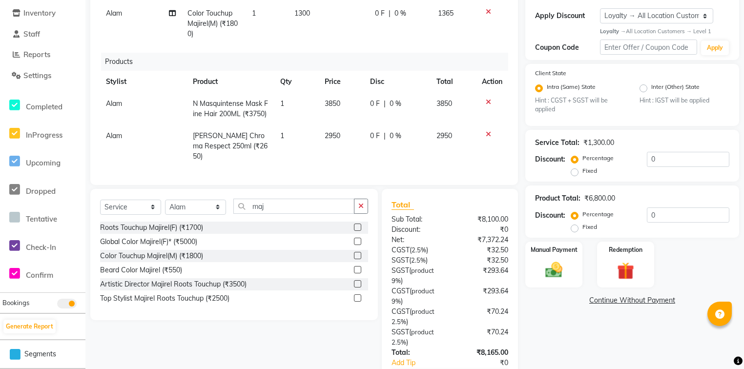
scroll to position [179, 0]
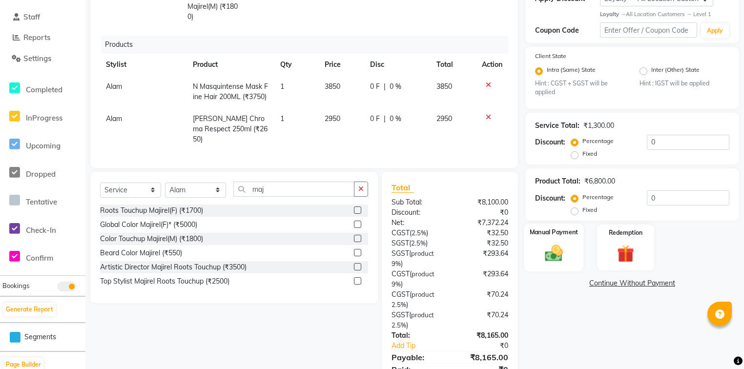
click at [557, 261] on img at bounding box center [553, 253] width 29 height 21
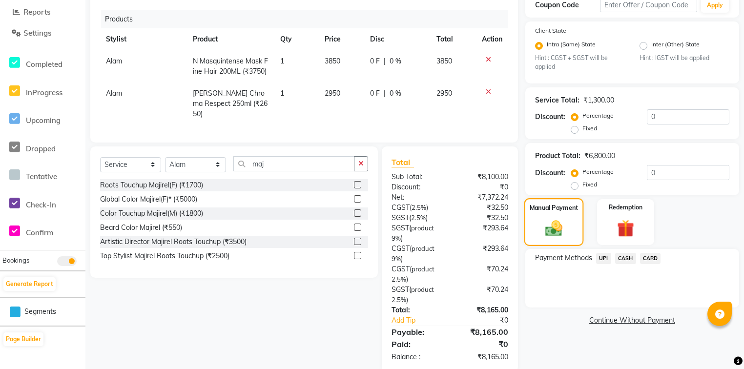
scroll to position [218, 0]
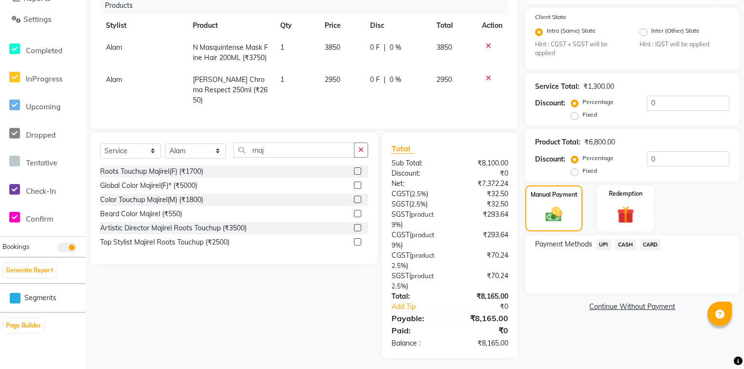
click at [540, 334] on div "Name: Ankit Membership: No Active Membership Total Visits: 2 Card on file: 0 La…" at bounding box center [635, 106] width 221 height 503
click at [622, 250] on span "CASH" at bounding box center [625, 244] width 21 height 11
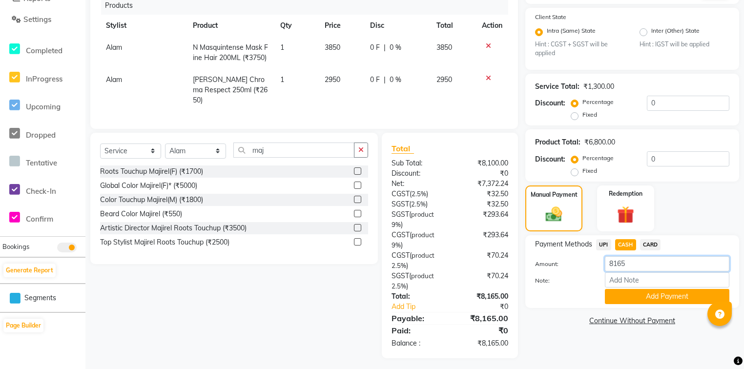
drag, startPoint x: 626, startPoint y: 266, endPoint x: 609, endPoint y: 271, distance: 18.1
click at [609, 271] on input "8165" at bounding box center [667, 263] width 125 height 15
click at [605, 249] on span "UPI" at bounding box center [603, 244] width 15 height 11
click at [631, 267] on input "8165" at bounding box center [667, 263] width 125 height 15
click at [625, 246] on span "CASH" at bounding box center [625, 244] width 21 height 11
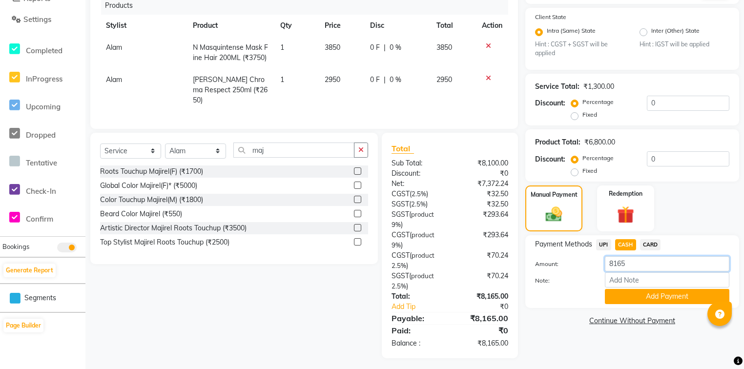
drag, startPoint x: 636, startPoint y: 267, endPoint x: 600, endPoint y: 264, distance: 36.7
click at [600, 264] on div "8165" at bounding box center [667, 263] width 139 height 15
click at [618, 298] on button "Add Payment" at bounding box center [667, 296] width 125 height 15
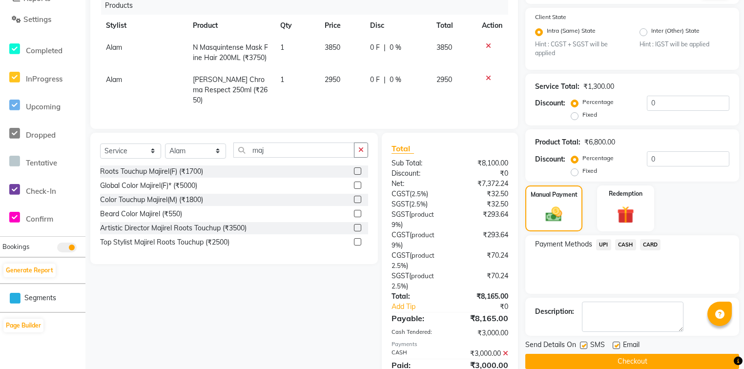
click at [605, 243] on span "UPI" at bounding box center [603, 244] width 15 height 11
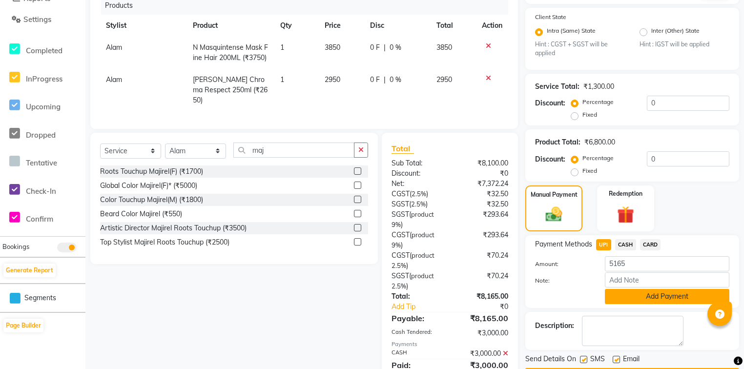
click at [687, 304] on button "Add Payment" at bounding box center [667, 296] width 125 height 15
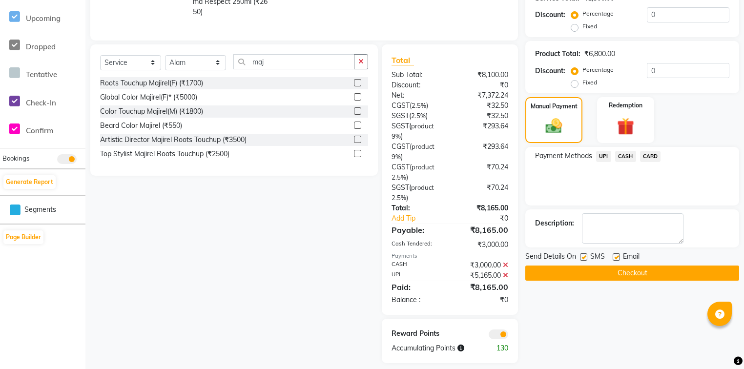
scroll to position [312, 0]
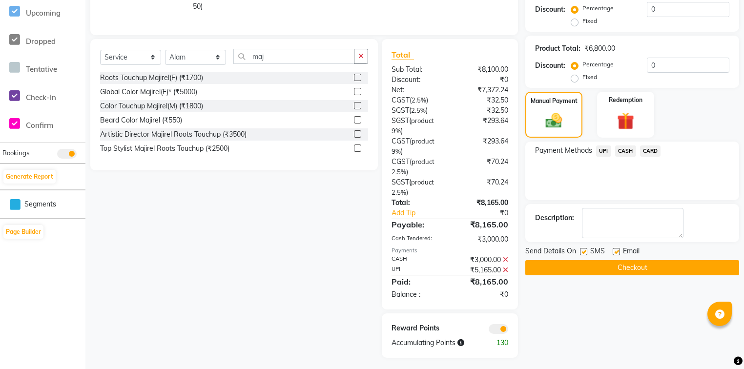
click at [601, 271] on button "Checkout" at bounding box center [632, 267] width 214 height 15
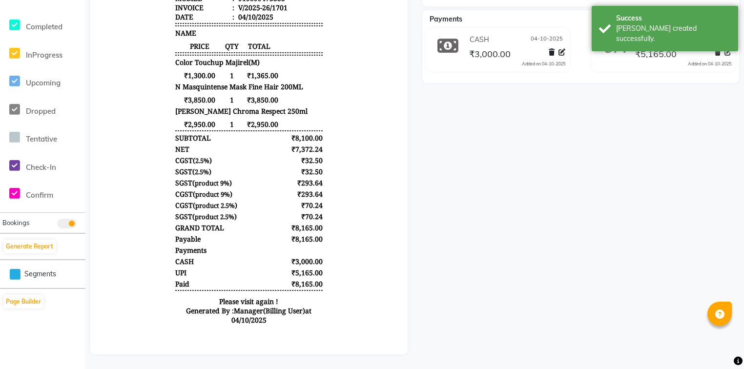
scroll to position [91, 0]
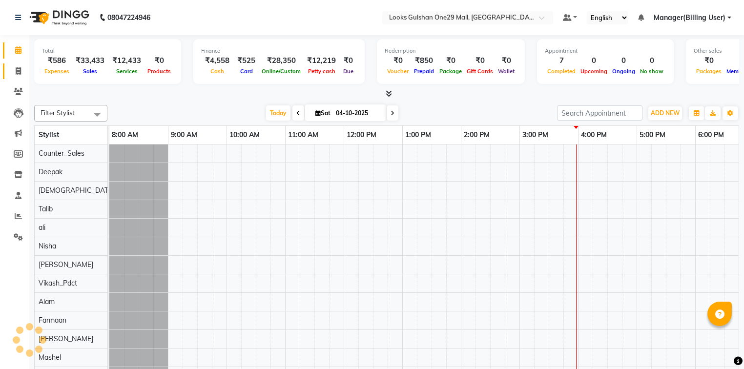
select select "en"
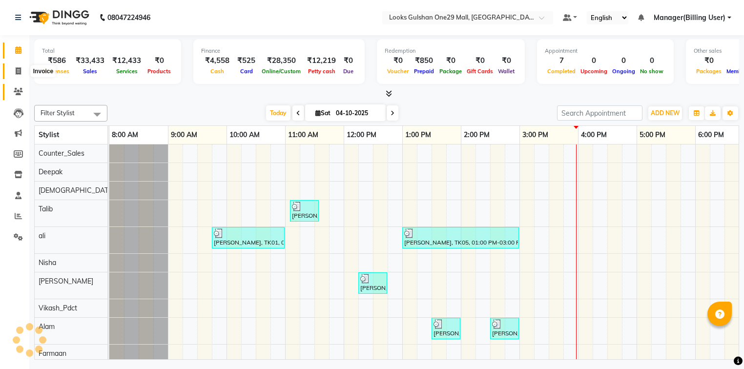
drag, startPoint x: 18, startPoint y: 73, endPoint x: 23, endPoint y: 93, distance: 20.4
click at [18, 73] on icon at bounding box center [18, 70] width 5 height 7
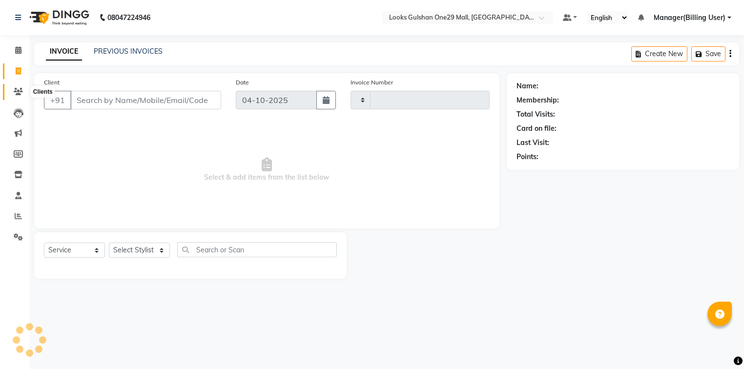
click at [23, 93] on span at bounding box center [18, 91] width 17 height 11
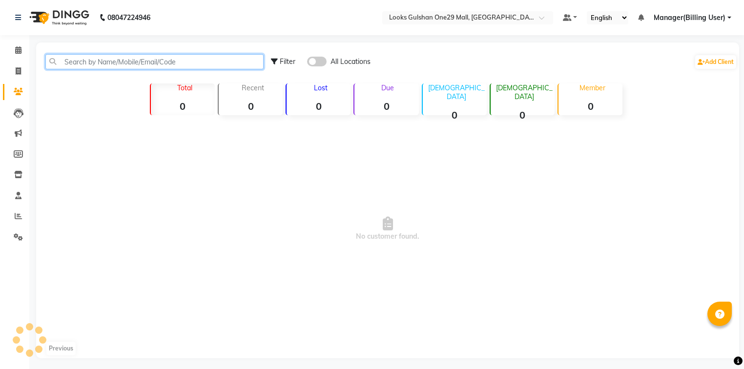
click at [102, 64] on input "text" at bounding box center [154, 61] width 218 height 15
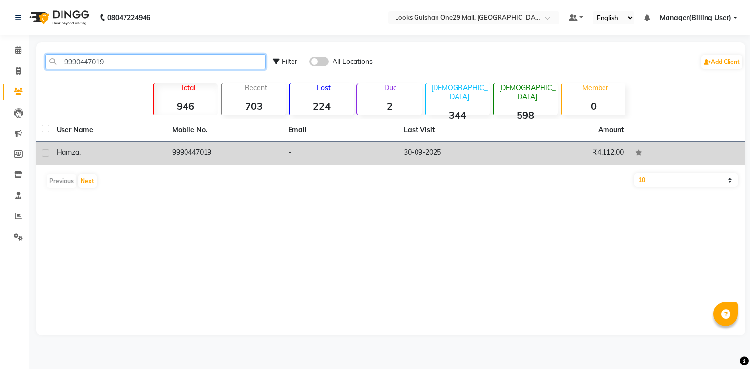
type input "9990447019"
click at [194, 146] on td "9990447019" at bounding box center [225, 154] width 116 height 24
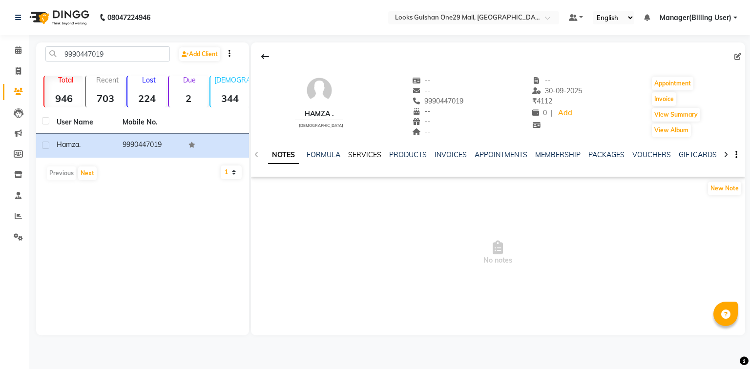
click at [370, 154] on link "SERVICES" at bounding box center [364, 154] width 33 height 9
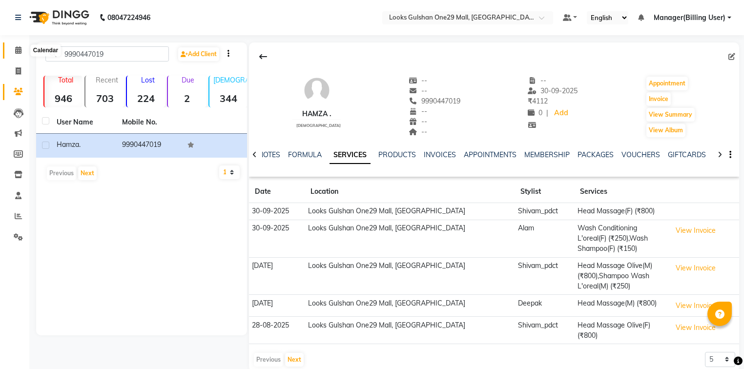
click at [18, 50] on icon at bounding box center [18, 49] width 6 height 7
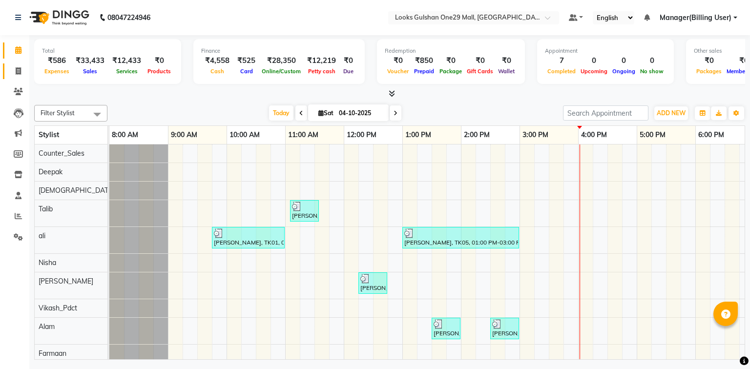
click at [14, 69] on span at bounding box center [18, 71] width 17 height 11
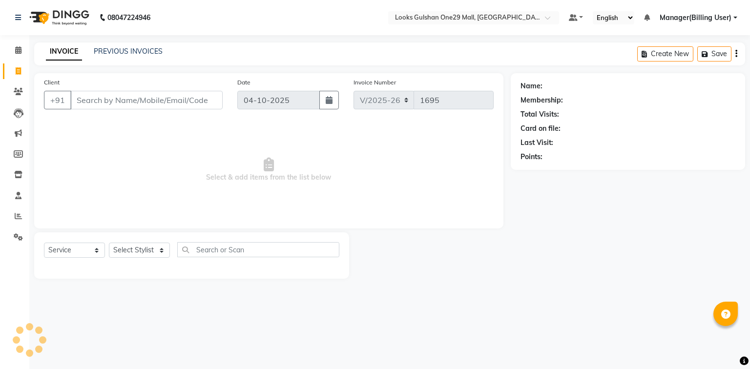
click at [16, 70] on icon at bounding box center [18, 70] width 5 height 7
select select "8337"
select select "service"
click at [120, 114] on div "Client +91" at bounding box center [133, 97] width 193 height 40
click at [123, 104] on input "Client" at bounding box center [146, 100] width 152 height 19
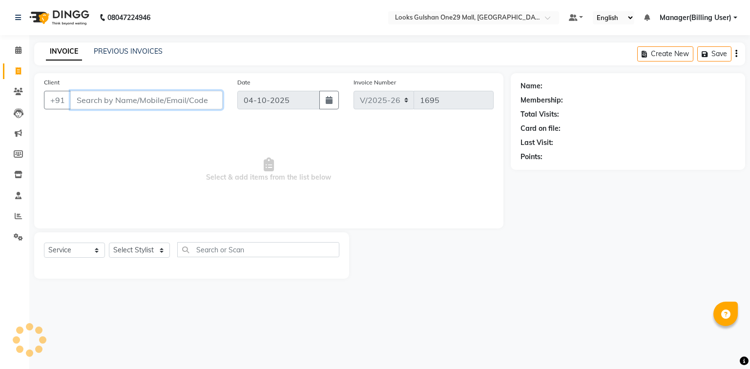
click at [123, 104] on input "Client" at bounding box center [146, 100] width 152 height 19
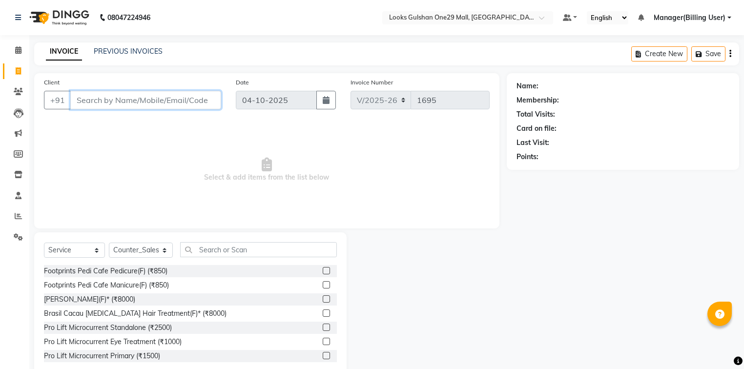
click at [123, 104] on input "Client" at bounding box center [145, 100] width 151 height 19
click at [145, 248] on select "Select Stylist [PERSON_NAME] Counter_Sales Deepak Farmaan [PERSON_NAME] Manager…" at bounding box center [141, 250] width 64 height 15
select select "80999"
click at [109, 243] on select "Select Stylist [PERSON_NAME] Counter_Sales Deepak Farmaan [PERSON_NAME] Manager…" at bounding box center [141, 250] width 64 height 15
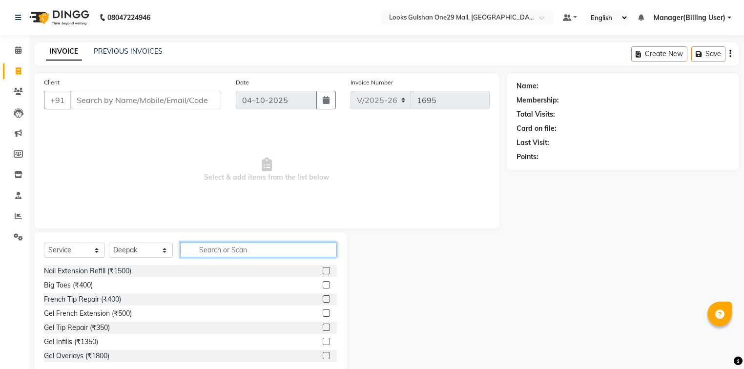
click at [215, 248] on input "text" at bounding box center [258, 249] width 157 height 15
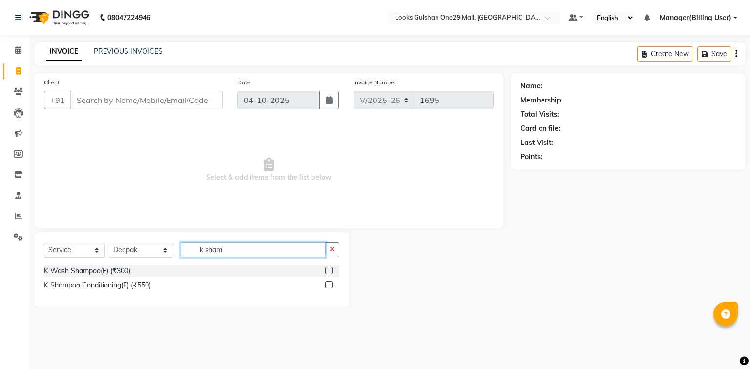
type input "k sham"
click at [96, 107] on input "Client" at bounding box center [146, 100] width 152 height 19
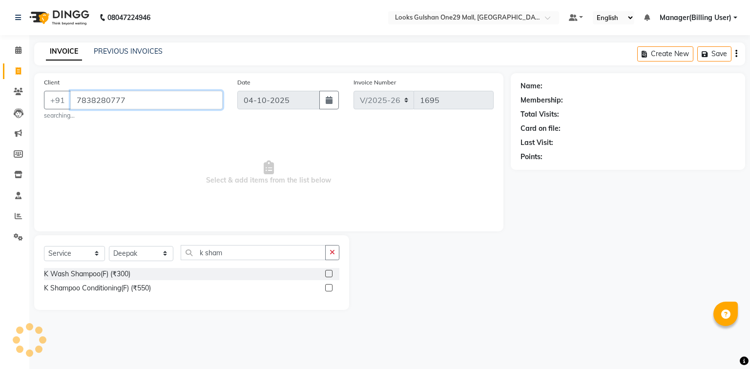
type input "7838280777"
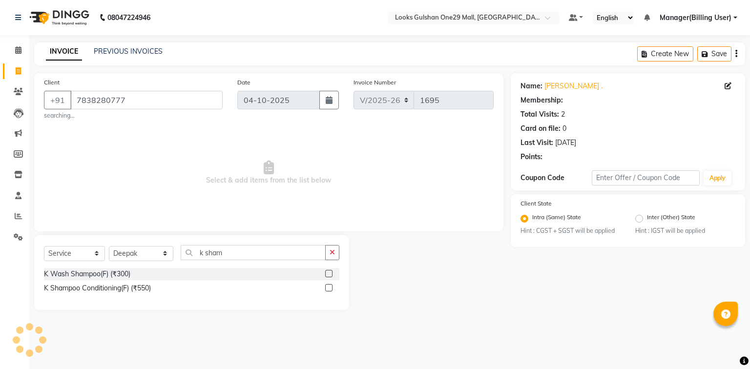
select select "1: Object"
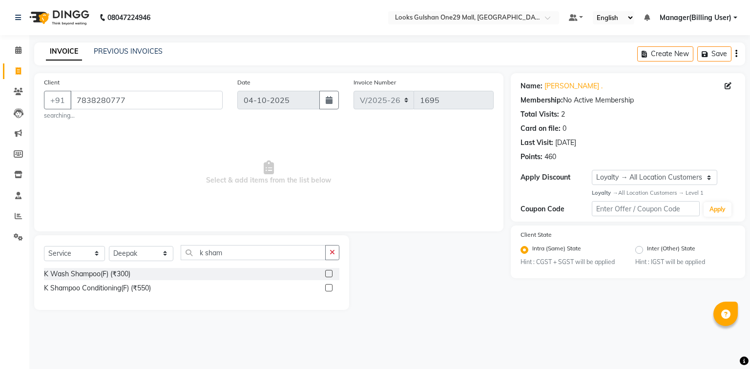
click at [180, 139] on span "Select & add items from the list below" at bounding box center [269, 173] width 450 height 98
click at [146, 255] on select "Select Stylist [PERSON_NAME] Counter_Sales Deepak Farmaan [PERSON_NAME] Manager…" at bounding box center [141, 253] width 64 height 15
click at [86, 252] on select "Select Service Product Membership Package Voucher Prepaid Gift Card" at bounding box center [74, 253] width 61 height 15
click at [44, 247] on select "Select Service Product Membership Package Voucher Prepaid Gift Card" at bounding box center [74, 253] width 61 height 15
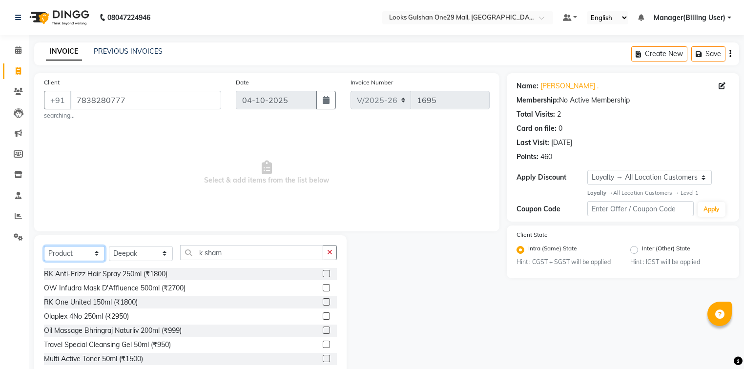
click at [86, 256] on select "Select Service Product Membership Package Voucher Prepaid Gift Card" at bounding box center [74, 253] width 61 height 15
select select "P"
click at [44, 247] on select "Select Service Product Membership Package Voucher Prepaid Gift Card" at bounding box center [74, 253] width 61 height 15
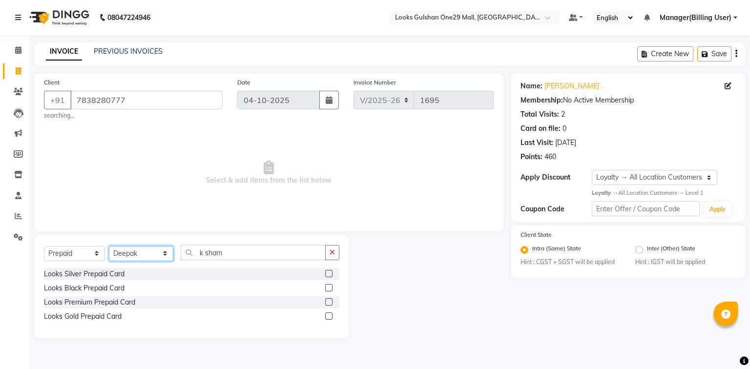
click at [147, 258] on select "Select Stylist [PERSON_NAME] Counter_Sales Deepak Farmaan [PERSON_NAME] Manager…" at bounding box center [141, 253] width 64 height 15
select select "82068"
click at [109, 247] on select "Select Stylist [PERSON_NAME] Counter_Sales Deepak Farmaan [PERSON_NAME] Manager…" at bounding box center [141, 253] width 64 height 15
click at [266, 257] on input "k sham" at bounding box center [254, 252] width 146 height 15
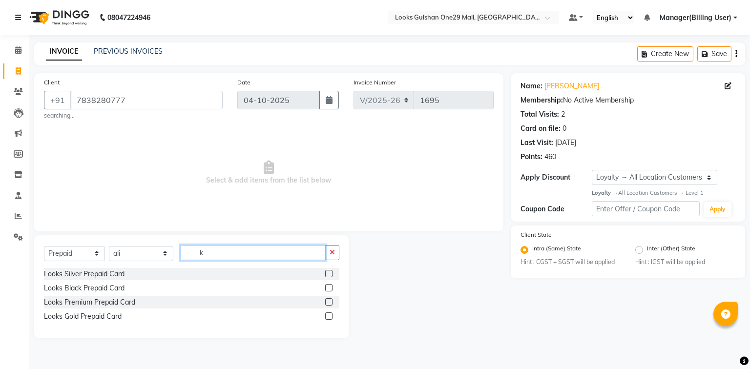
type input "k"
click at [331, 275] on label at bounding box center [328, 273] width 7 height 7
click at [331, 275] on input "checkbox" at bounding box center [328, 274] width 6 height 6
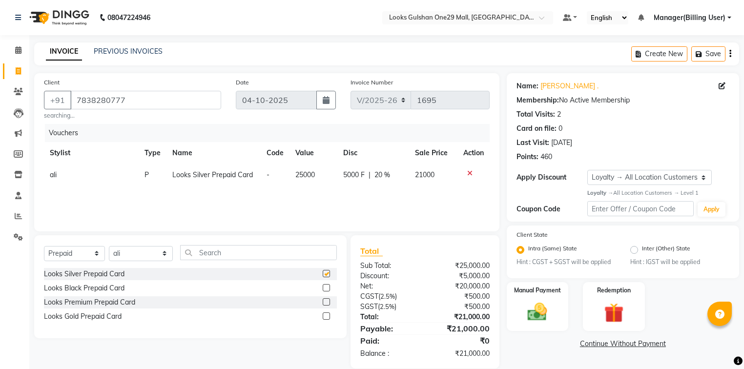
checkbox input "false"
click at [469, 173] on icon at bounding box center [469, 173] width 5 height 7
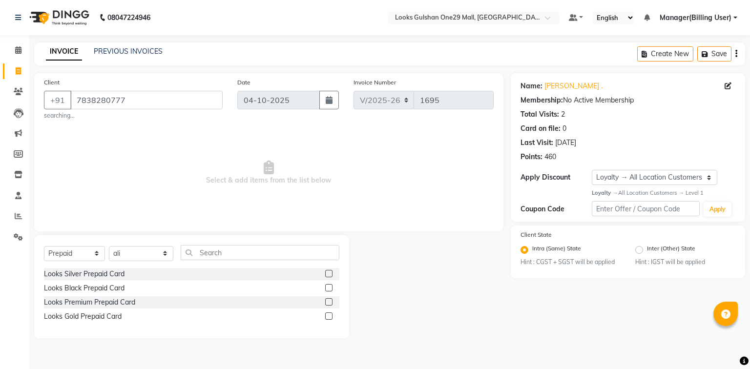
click at [244, 245] on div "Select Service Product Membership Package Voucher Prepaid Gift Card Select Styl…" at bounding box center [191, 286] width 315 height 103
click at [240, 254] on input "text" at bounding box center [260, 252] width 159 height 15
click at [150, 251] on select "Select Stylist [PERSON_NAME] Counter_Sales Deepak Farmaan [PERSON_NAME] Manager…" at bounding box center [141, 253] width 64 height 15
click at [109, 247] on select "Select Stylist [PERSON_NAME] Counter_Sales Deepak Farmaan [PERSON_NAME] Manager…" at bounding box center [141, 253] width 64 height 15
click at [328, 289] on label at bounding box center [328, 287] width 7 height 7
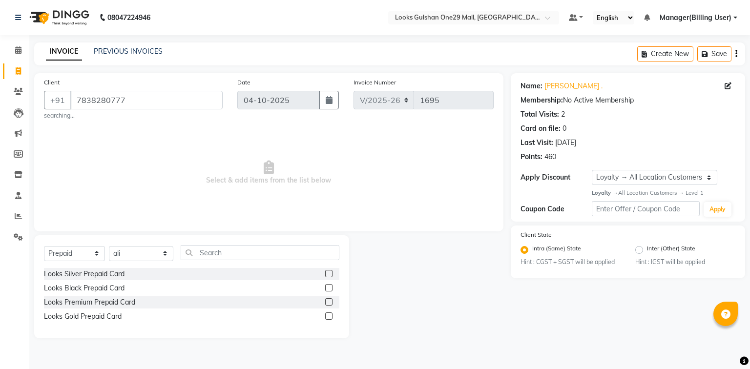
click at [328, 289] on input "checkbox" at bounding box center [328, 288] width 6 height 6
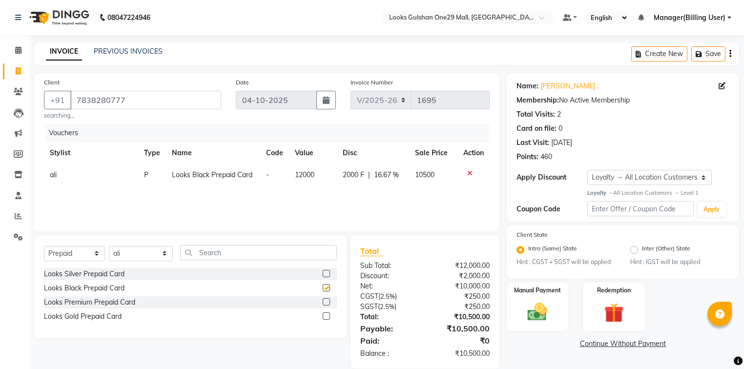
checkbox input "false"
click at [470, 172] on icon at bounding box center [469, 173] width 5 height 7
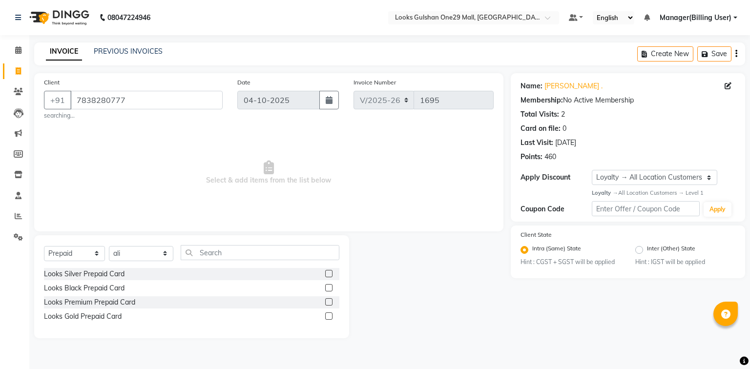
click at [329, 275] on label at bounding box center [328, 273] width 7 height 7
click at [329, 275] on input "checkbox" at bounding box center [328, 274] width 6 height 6
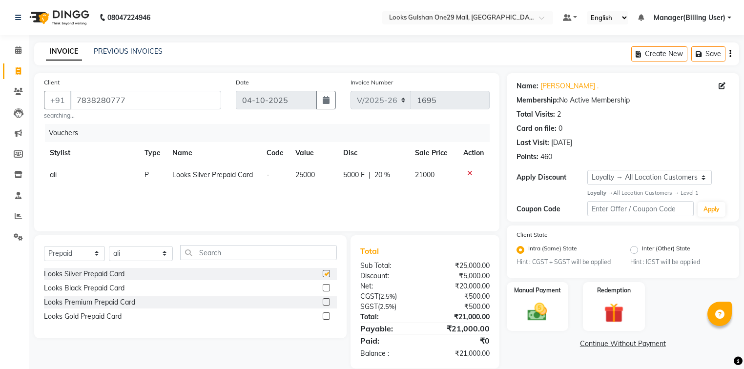
checkbox input "false"
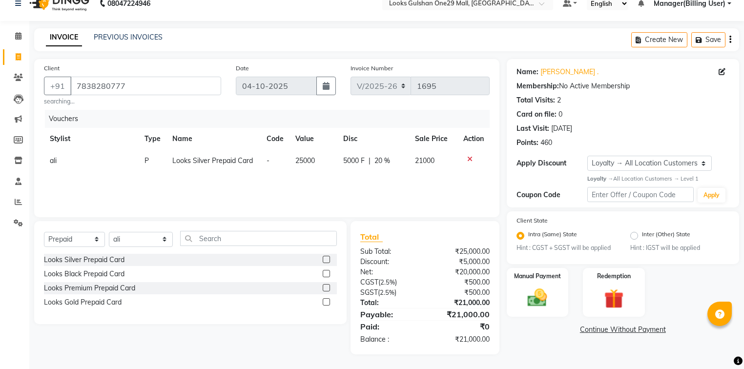
scroll to position [0, 7]
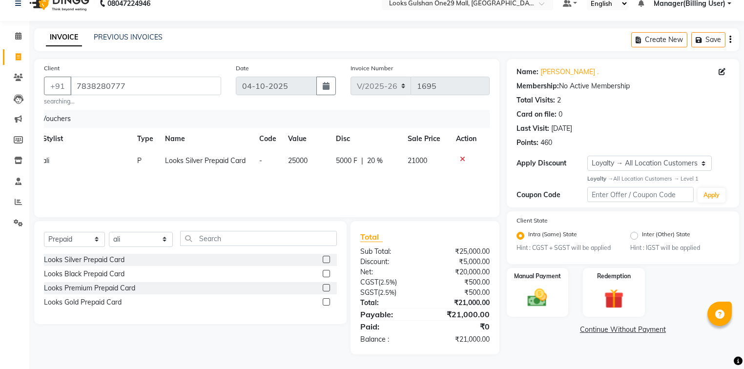
click at [461, 160] on icon at bounding box center [462, 159] width 5 height 7
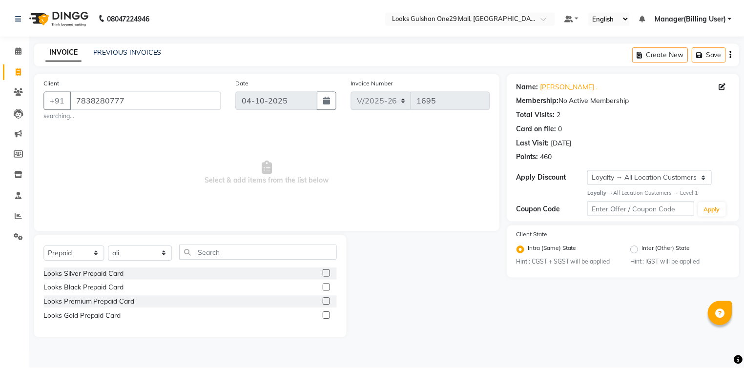
scroll to position [0, 0]
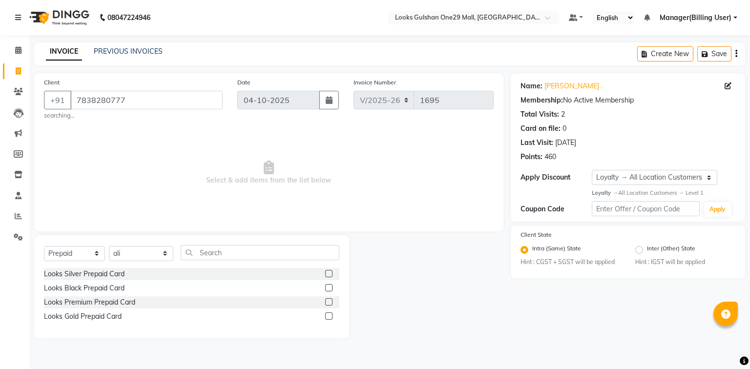
click at [331, 304] on label at bounding box center [328, 301] width 7 height 7
click at [331, 304] on input "checkbox" at bounding box center [328, 302] width 6 height 6
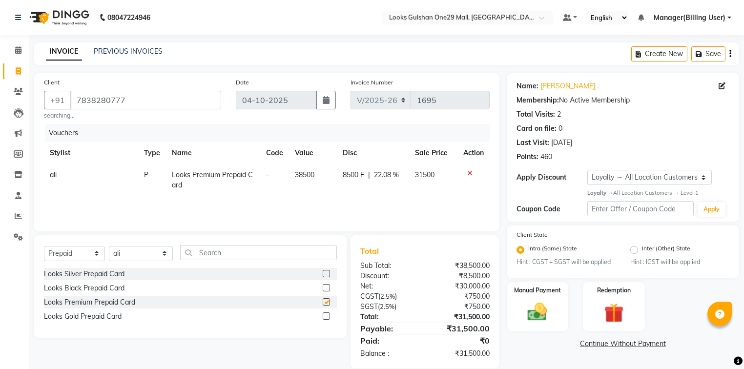
checkbox input "false"
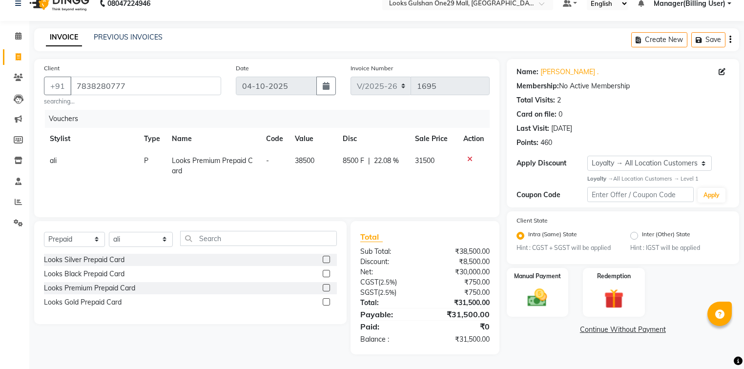
click at [325, 271] on label at bounding box center [326, 273] width 7 height 7
click at [325, 271] on input "checkbox" at bounding box center [326, 274] width 6 height 6
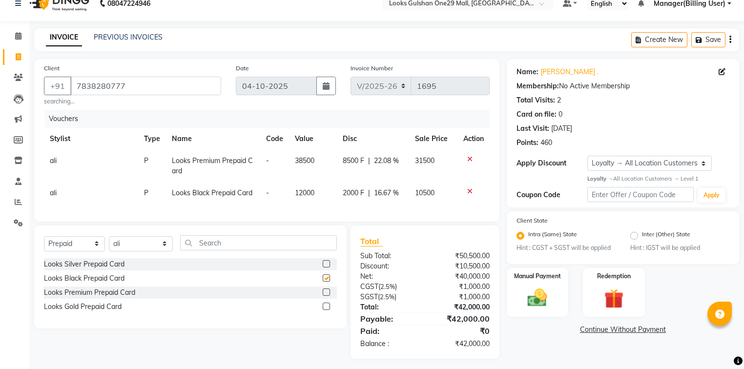
checkbox input "false"
click at [465, 192] on div at bounding box center [473, 191] width 21 height 7
click at [468, 189] on icon at bounding box center [469, 191] width 5 height 7
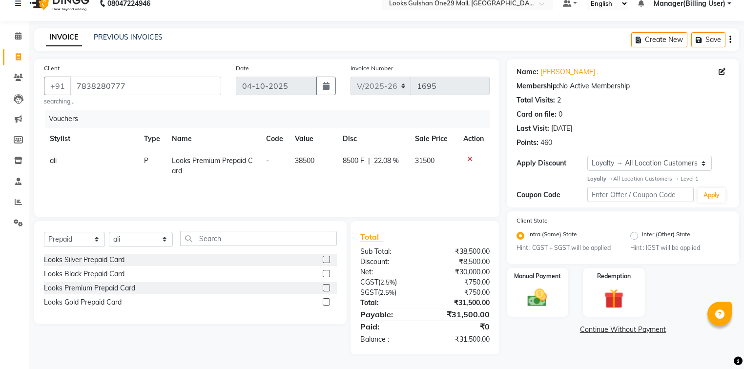
click at [330, 258] on label at bounding box center [326, 259] width 7 height 7
click at [329, 258] on input "checkbox" at bounding box center [326, 260] width 6 height 6
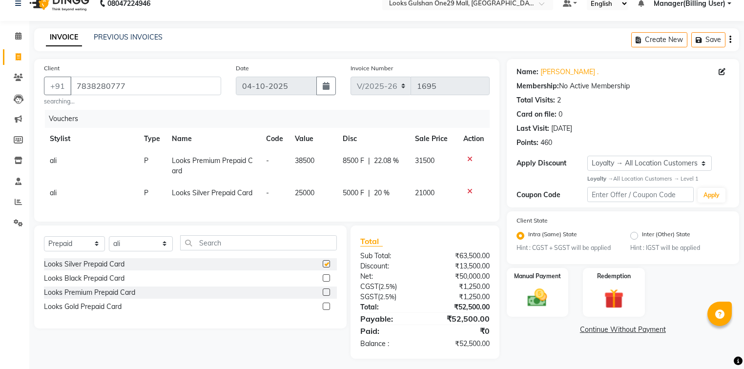
checkbox input "false"
click at [468, 191] on icon at bounding box center [469, 191] width 5 height 7
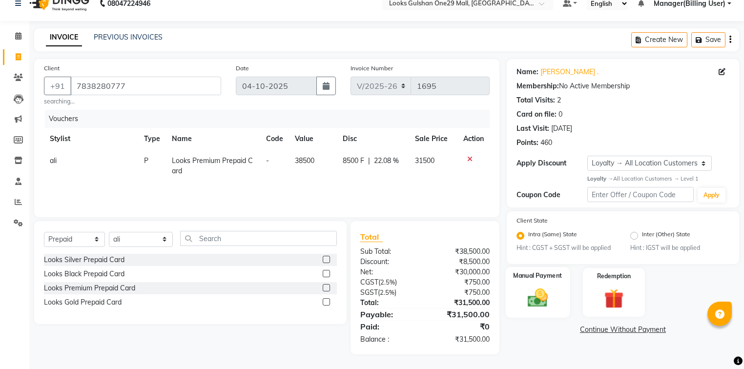
click at [555, 297] on div "Manual Payment" at bounding box center [537, 292] width 64 height 51
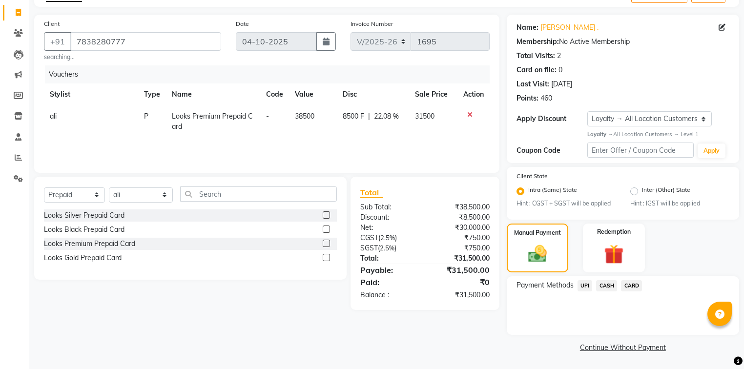
scroll to position [60, 0]
click at [605, 289] on span "CASH" at bounding box center [606, 285] width 21 height 11
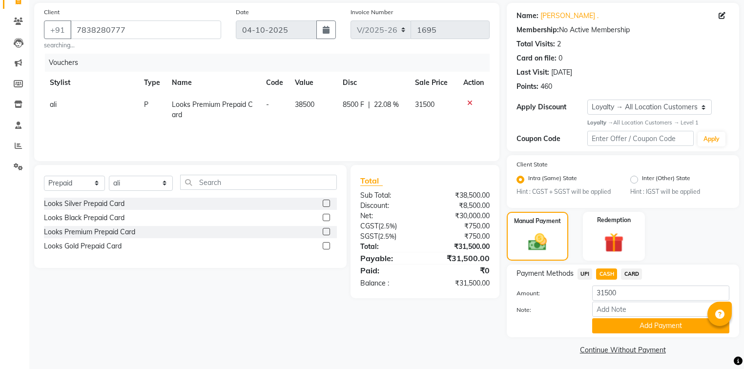
scroll to position [75, 0]
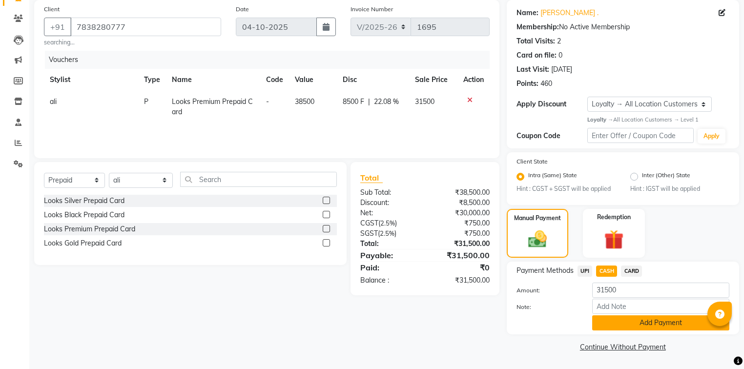
click at [615, 322] on button "Add Payment" at bounding box center [660, 322] width 137 height 15
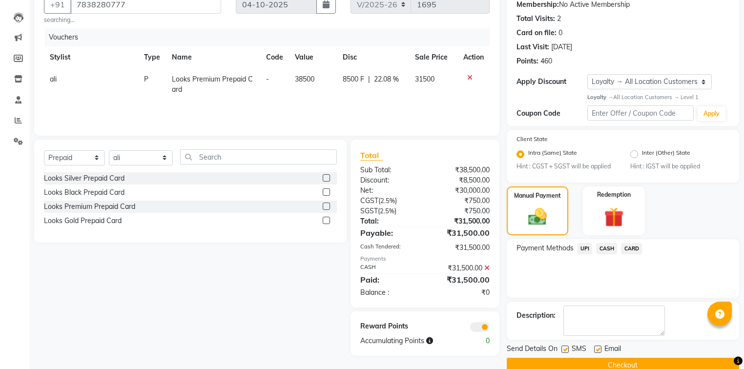
scroll to position [115, 0]
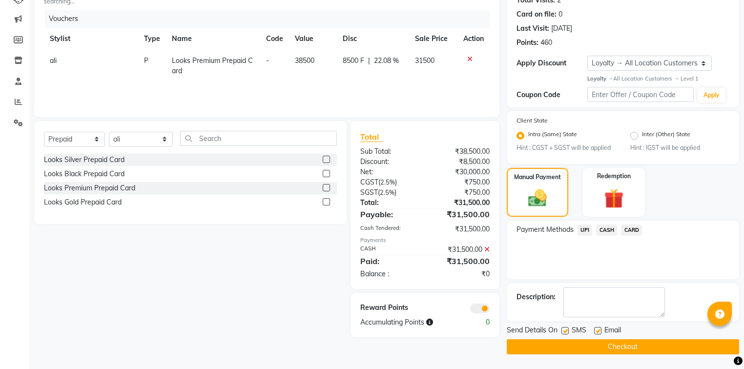
click at [598, 332] on label at bounding box center [597, 330] width 7 height 7
click at [598, 332] on input "checkbox" at bounding box center [597, 331] width 6 height 6
checkbox input "false"
click at [604, 344] on button "Checkout" at bounding box center [623, 346] width 232 height 15
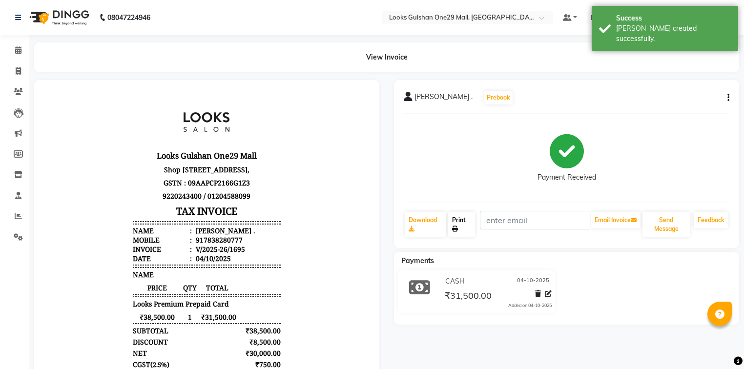
click at [462, 226] on link "Print" at bounding box center [461, 224] width 27 height 25
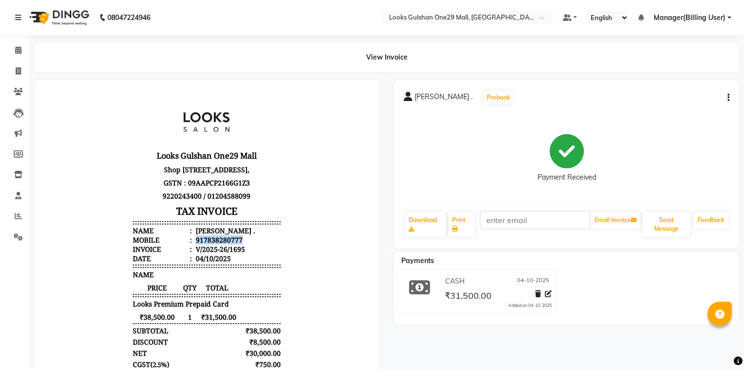
drag, startPoint x: 235, startPoint y: 247, endPoint x: 191, endPoint y: 253, distance: 44.3
click at [194, 245] on div "917838280777" at bounding box center [218, 239] width 49 height 9
copy div "917838280777"
click at [452, 229] on link "Print" at bounding box center [461, 224] width 27 height 25
click at [18, 74] on icon at bounding box center [18, 70] width 5 height 7
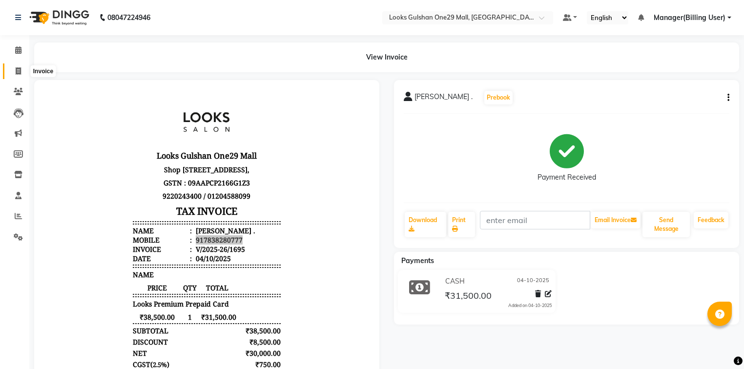
select select "8337"
select select "service"
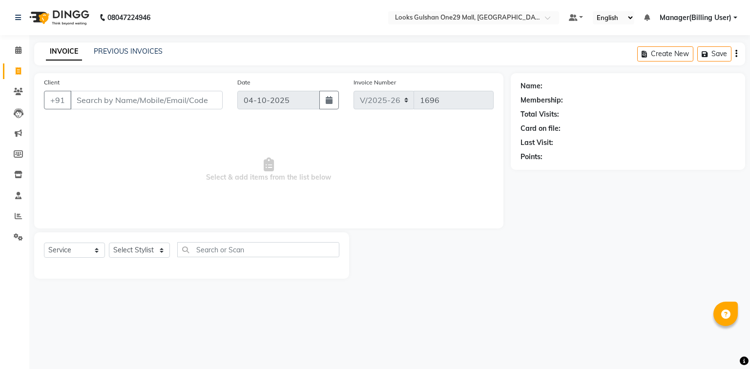
select select "80996"
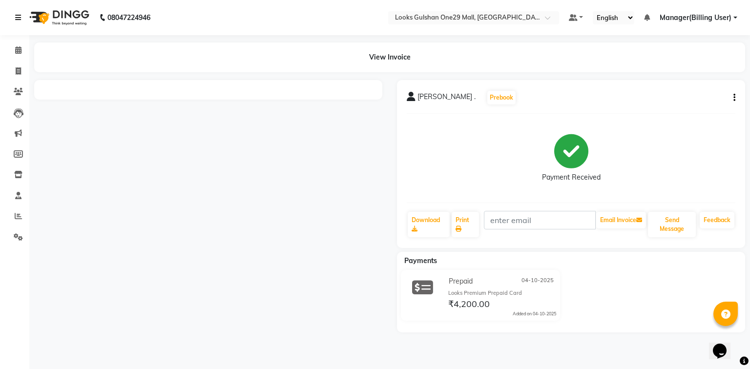
click at [16, 18] on icon at bounding box center [18, 17] width 6 height 7
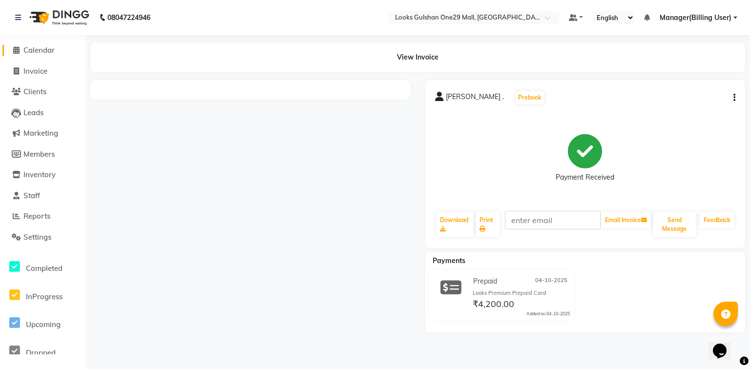
click at [43, 52] on span "Calendar" at bounding box center [38, 49] width 31 height 9
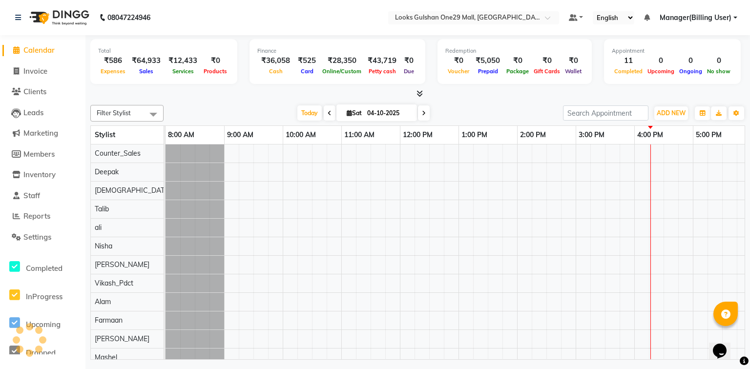
click at [203, 92] on div at bounding box center [417, 94] width 655 height 10
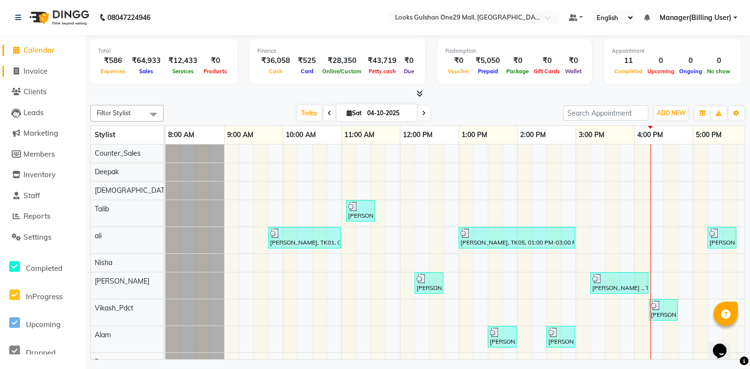
click at [37, 75] on span "Invoice" at bounding box center [35, 70] width 24 height 9
select select "8337"
select select "service"
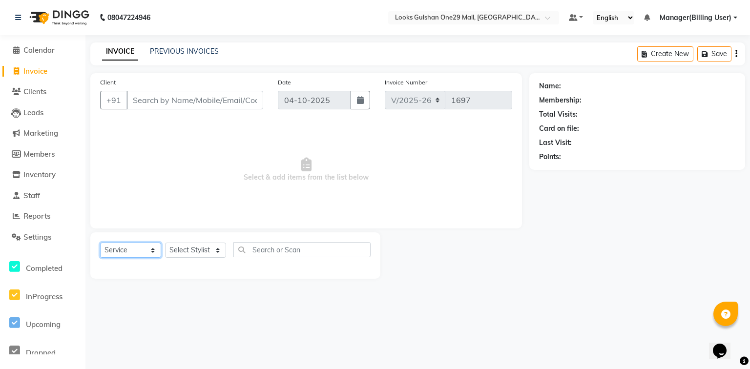
click at [149, 250] on select "Select Service Product Membership Package Voucher Prepaid Gift Card" at bounding box center [130, 250] width 61 height 15
select select "80996"
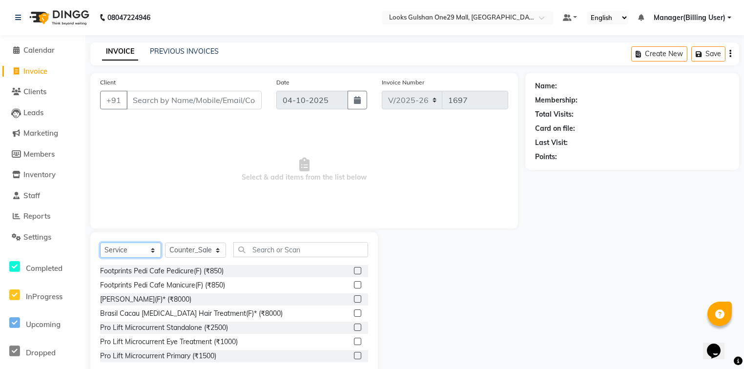
select select "P"
click at [100, 243] on select "Select Service Product Membership Package Voucher Prepaid Gift Card" at bounding box center [130, 250] width 61 height 15
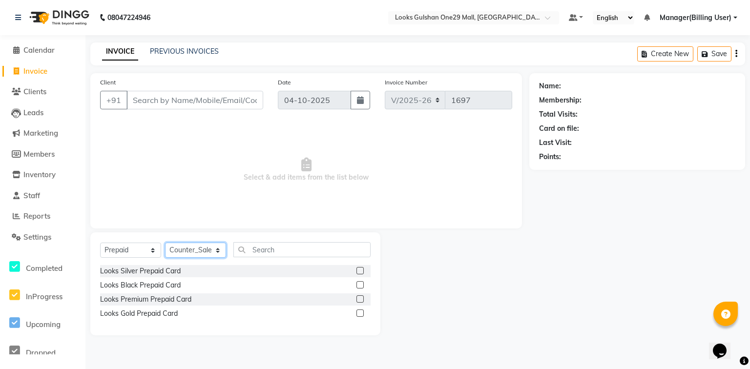
click at [180, 252] on select "Select Stylist [PERSON_NAME] Counter_Sales Deepak Farmaan [PERSON_NAME] Manager…" at bounding box center [195, 250] width 61 height 15
select select "86411"
click at [165, 243] on select "Select Stylist Alam ali Counter_Sales Deepak Farmaan Janvi Manager(Billing User…" at bounding box center [195, 250] width 61 height 15
click at [276, 250] on input "text" at bounding box center [301, 249] width 137 height 15
click at [359, 287] on label at bounding box center [359, 284] width 7 height 7
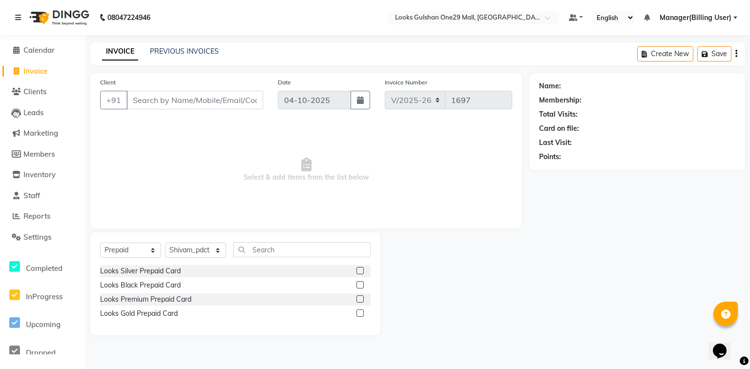
click at [359, 287] on input "checkbox" at bounding box center [359, 285] width 6 height 6
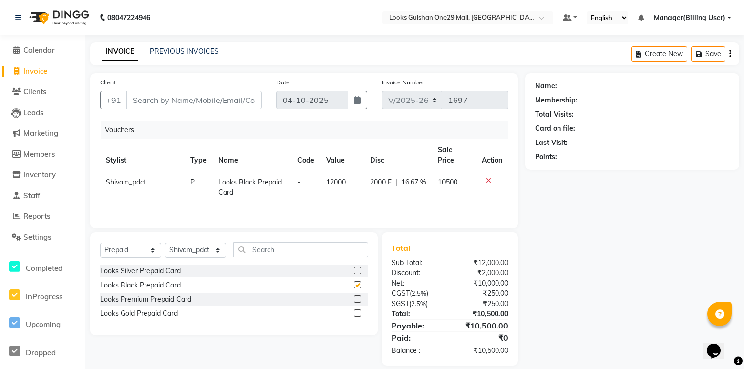
checkbox input "false"
click at [488, 177] on icon at bounding box center [488, 180] width 5 height 7
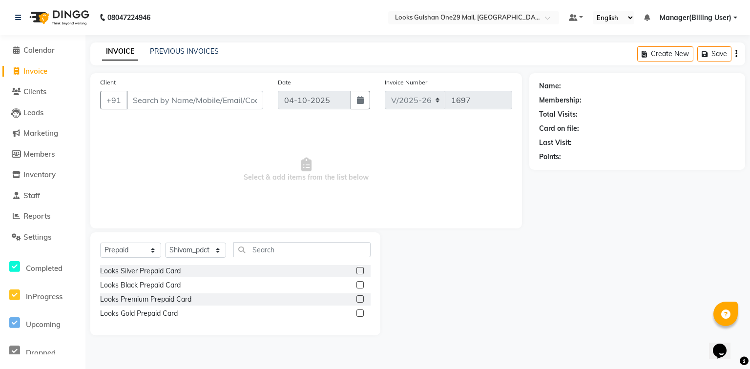
click at [363, 273] on label at bounding box center [359, 270] width 7 height 7
click at [363, 273] on input "checkbox" at bounding box center [359, 271] width 6 height 6
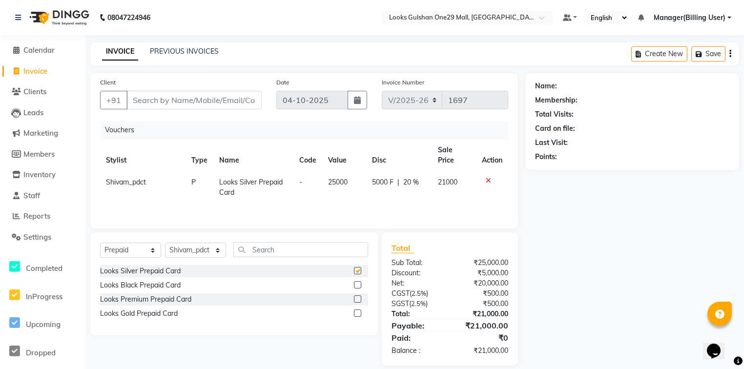
checkbox input "false"
click at [487, 177] on icon at bounding box center [488, 180] width 5 height 7
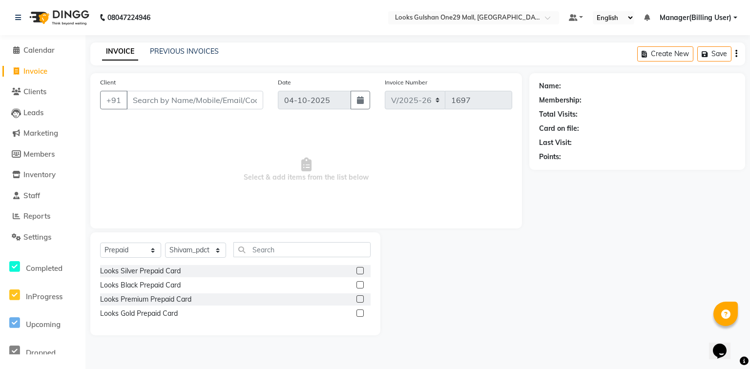
click at [361, 299] on label at bounding box center [359, 298] width 7 height 7
click at [361, 299] on input "checkbox" at bounding box center [359, 299] width 6 height 6
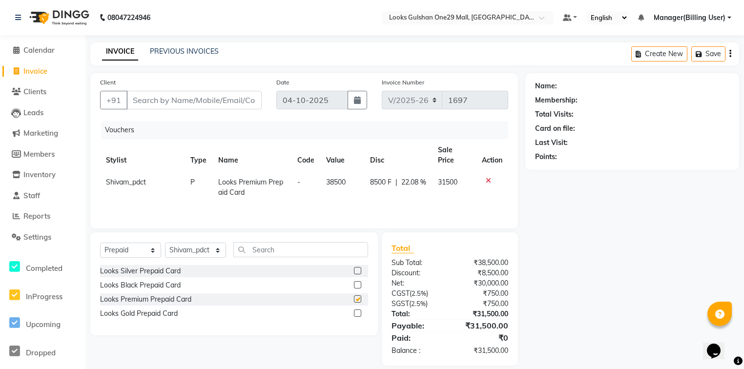
checkbox input "false"
click at [358, 313] on label at bounding box center [357, 313] width 7 height 7
click at [358, 313] on input "checkbox" at bounding box center [357, 314] width 6 height 6
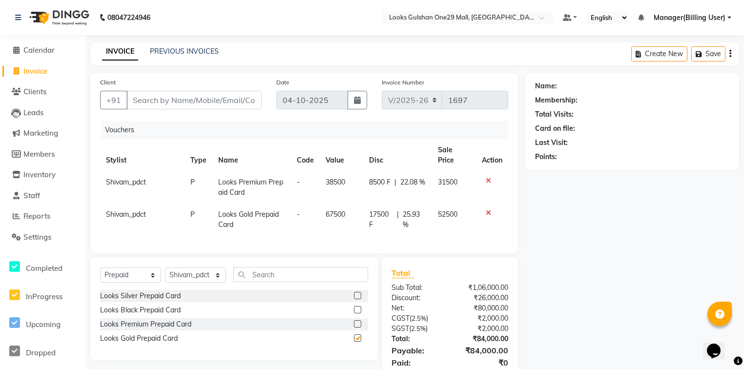
checkbox input "false"
click at [483, 209] on div at bounding box center [492, 212] width 21 height 7
click at [486, 209] on icon at bounding box center [488, 212] width 5 height 7
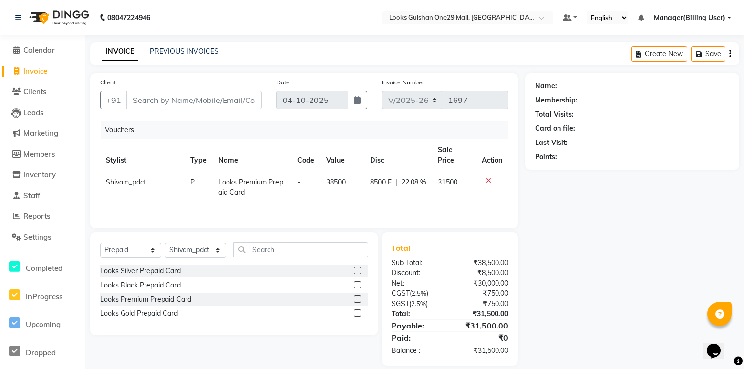
click at [359, 272] on label at bounding box center [357, 270] width 7 height 7
click at [359, 272] on input "checkbox" at bounding box center [357, 271] width 6 height 6
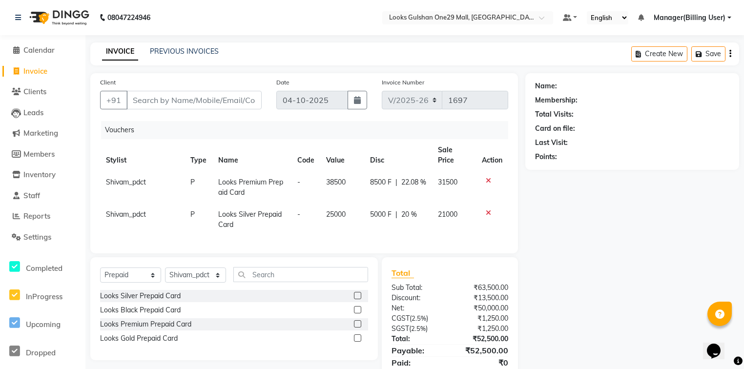
click at [489, 177] on icon at bounding box center [488, 180] width 5 height 7
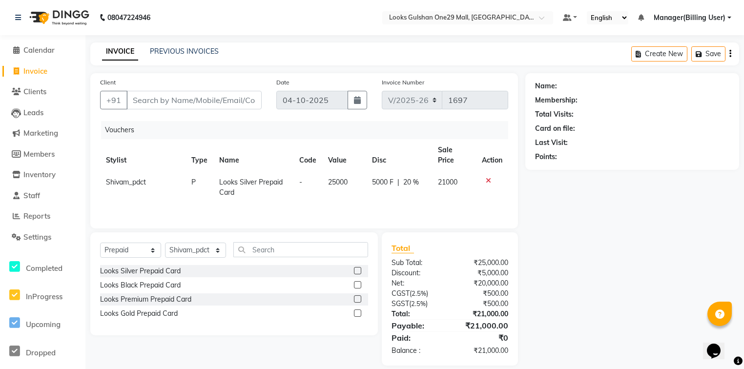
click at [356, 275] on div at bounding box center [357, 272] width 6 height 10
click at [357, 271] on label at bounding box center [357, 270] width 7 height 7
click at [357, 271] on input "checkbox" at bounding box center [357, 271] width 6 height 6
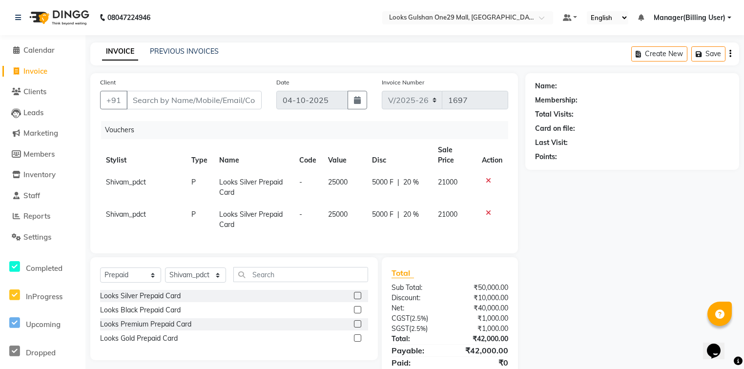
click at [486, 177] on icon at bounding box center [488, 180] width 5 height 7
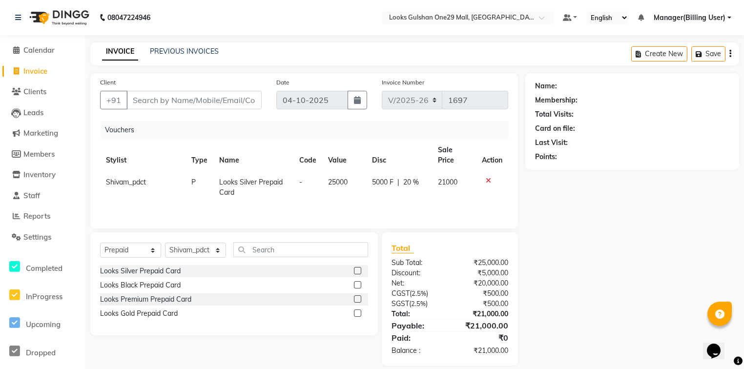
click at [486, 177] on icon at bounding box center [488, 180] width 5 height 7
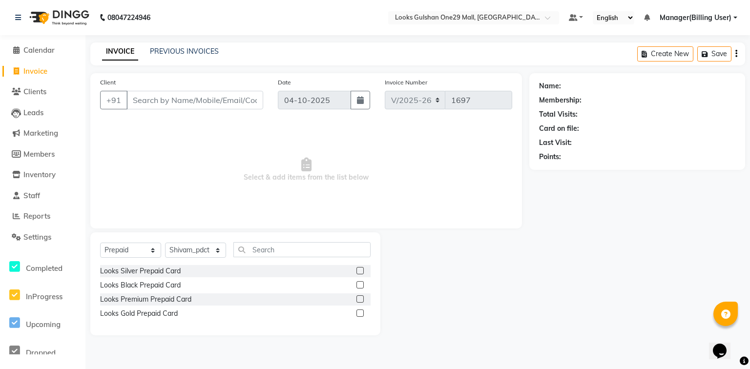
click at [357, 272] on label at bounding box center [359, 270] width 7 height 7
click at [357, 272] on input "checkbox" at bounding box center [359, 271] width 6 height 6
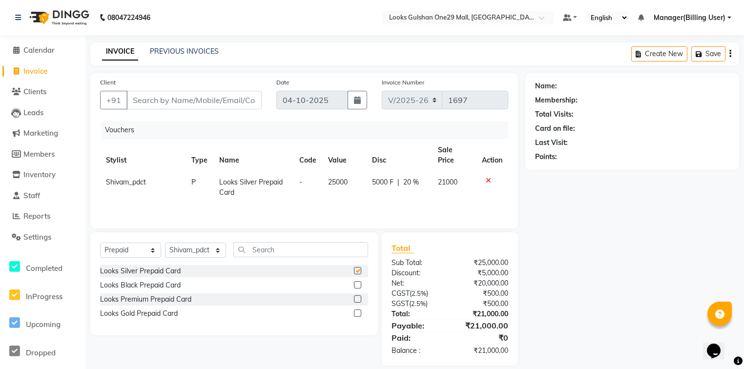
checkbox input "false"
click at [487, 177] on icon at bounding box center [488, 180] width 5 height 7
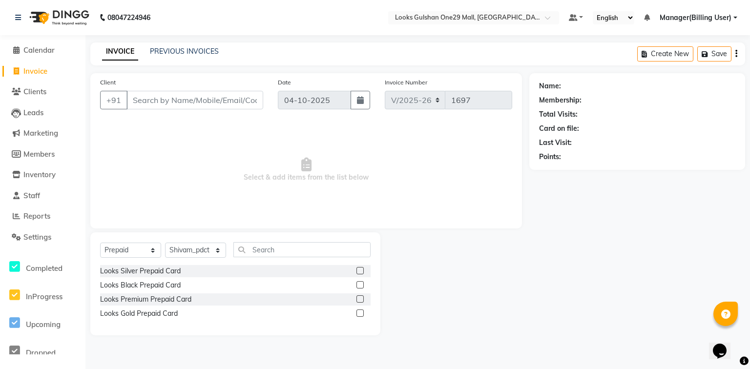
click at [359, 285] on label at bounding box center [359, 284] width 7 height 7
click at [359, 285] on input "checkbox" at bounding box center [359, 285] width 6 height 6
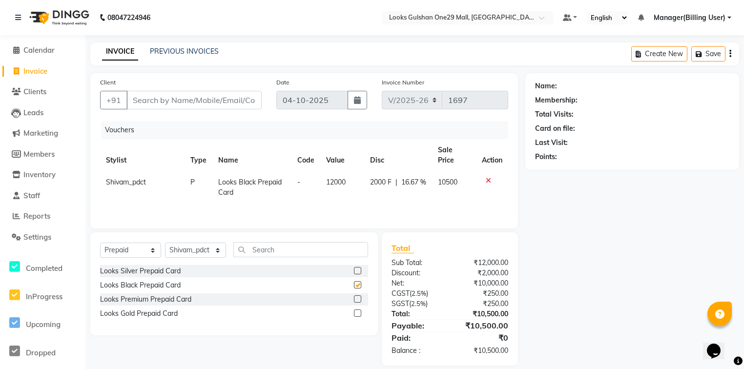
checkbox input "false"
click at [488, 177] on icon at bounding box center [488, 180] width 5 height 7
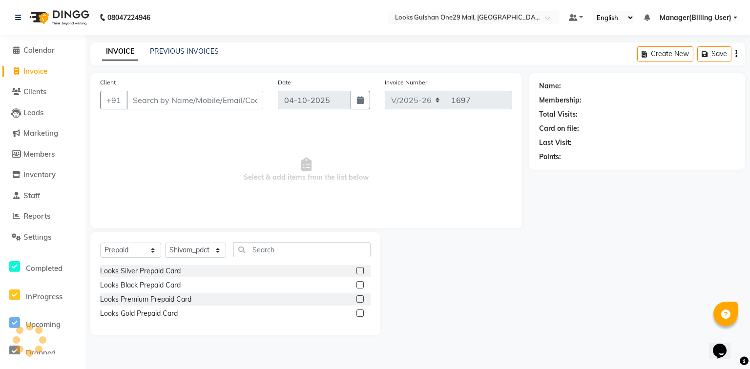
click at [357, 299] on label at bounding box center [359, 298] width 7 height 7
click at [357, 299] on input "checkbox" at bounding box center [359, 299] width 6 height 6
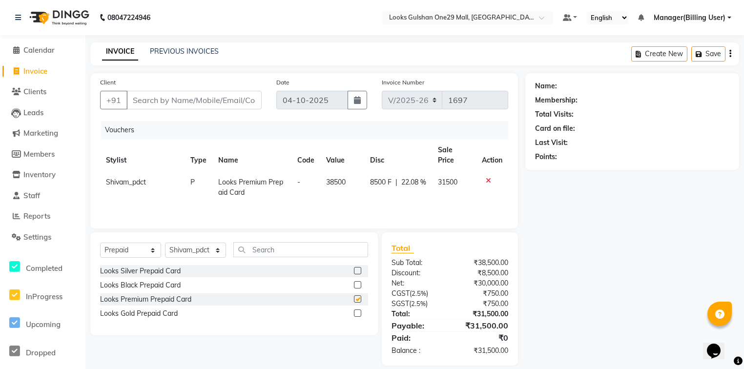
checkbox input "false"
click at [488, 177] on icon at bounding box center [488, 180] width 5 height 7
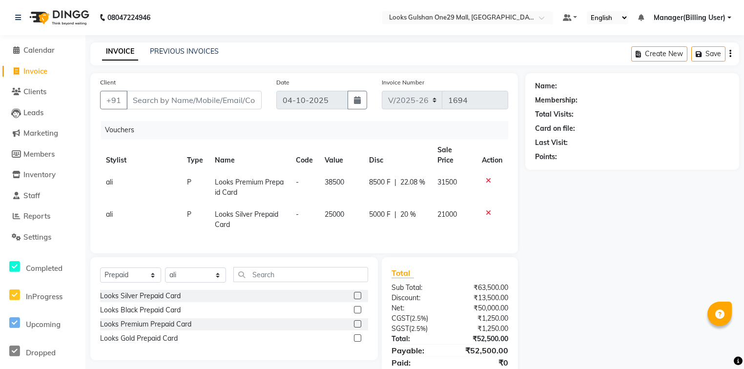
select select "8337"
select select "P"
select select "82068"
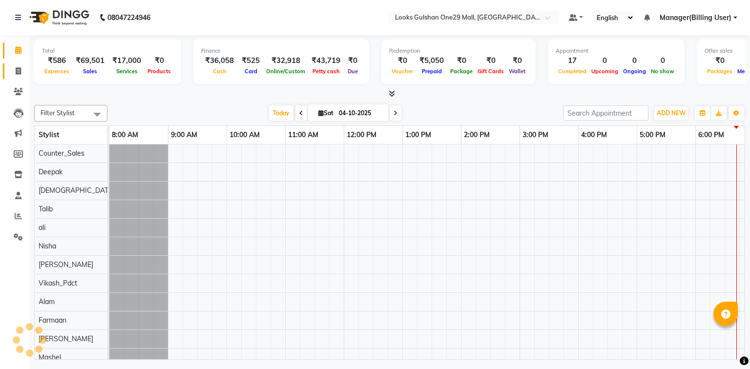
click at [21, 54] on icon at bounding box center [18, 49] width 6 height 7
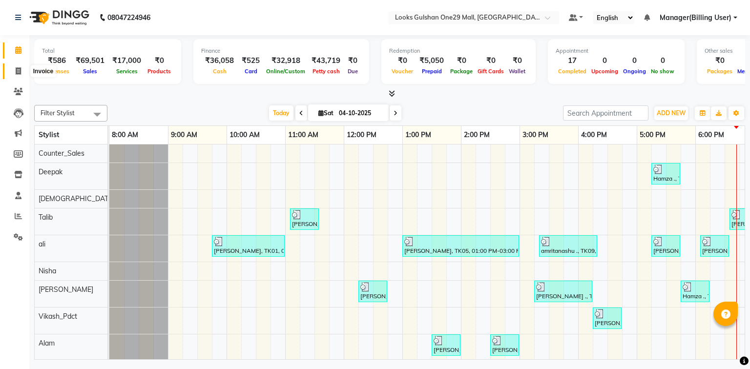
click at [15, 69] on span at bounding box center [18, 71] width 17 height 11
select select "service"
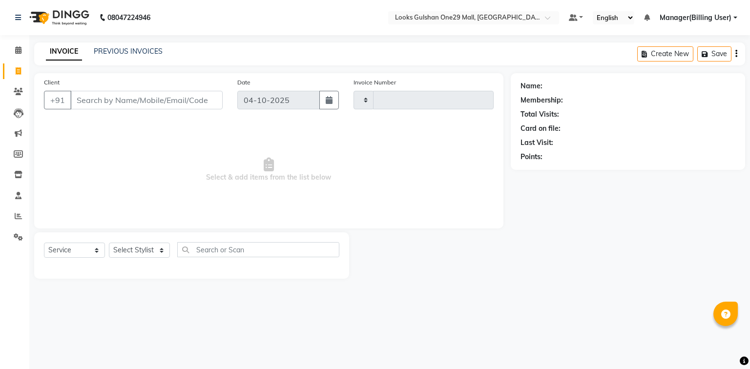
type input "1700"
select select "8337"
click at [141, 98] on input "Client" at bounding box center [146, 100] width 152 height 19
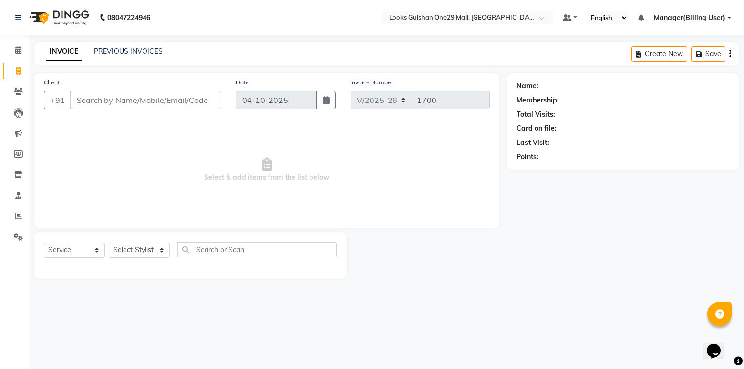
select select "80996"
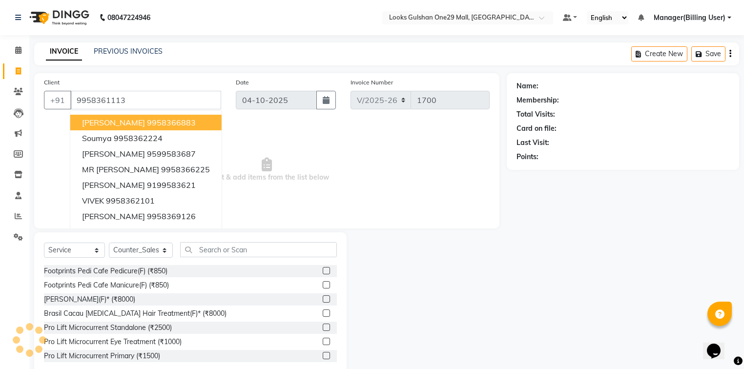
type input "9958361113"
select select "1: Object"
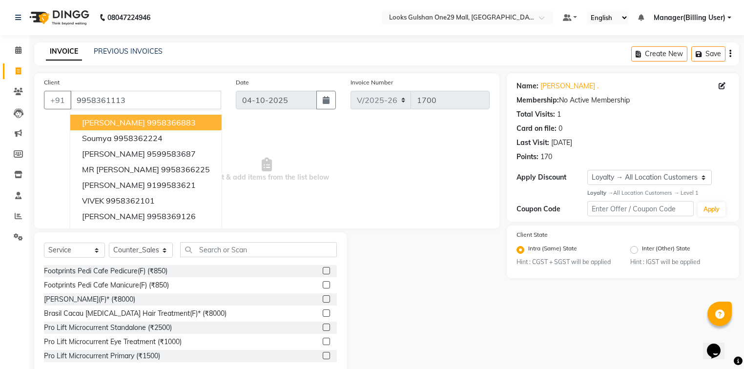
click at [418, 152] on span "Select & add items from the list below" at bounding box center [267, 170] width 446 height 98
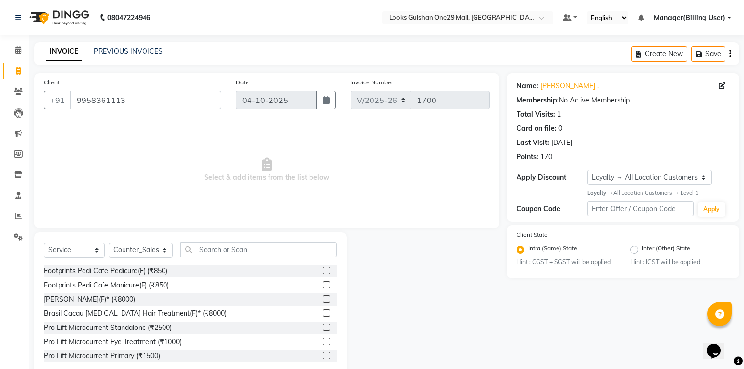
scroll to position [22, 0]
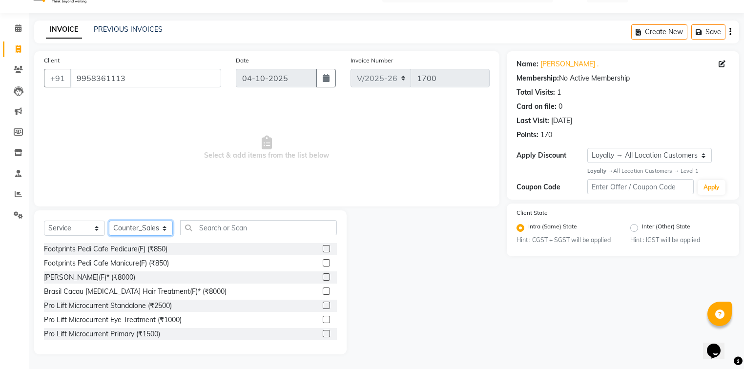
click at [166, 231] on select "Select Stylist [PERSON_NAME] Counter_Sales Deepak Farmaan [PERSON_NAME] Manager…" at bounding box center [141, 228] width 64 height 15
click at [255, 122] on span "Select & add items from the list below" at bounding box center [267, 148] width 446 height 98
click at [160, 227] on select "Select Stylist [PERSON_NAME] Counter_Sales Deepak Farmaan [PERSON_NAME] Manager…" at bounding box center [141, 228] width 64 height 15
select select "85905"
click at [109, 221] on select "Select Stylist [PERSON_NAME] Counter_Sales Deepak Farmaan [PERSON_NAME] Manager…" at bounding box center [141, 228] width 64 height 15
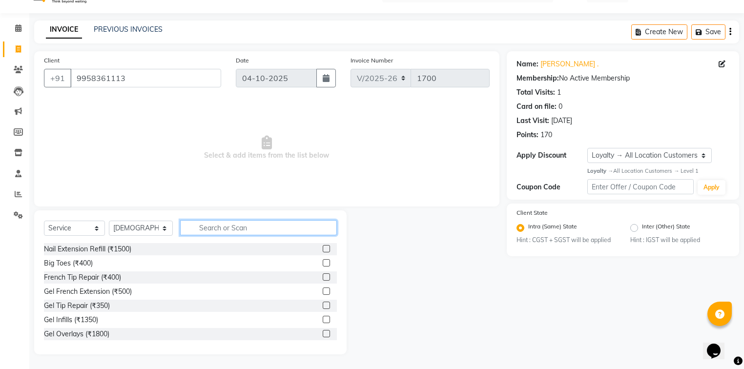
click at [199, 230] on input "text" at bounding box center [258, 227] width 157 height 15
type input "cut"
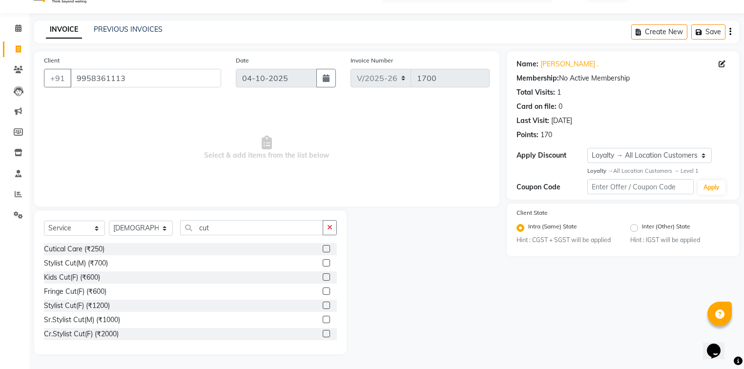
click at [323, 304] on label at bounding box center [326, 305] width 7 height 7
click at [323, 304] on input "checkbox" at bounding box center [326, 306] width 6 height 6
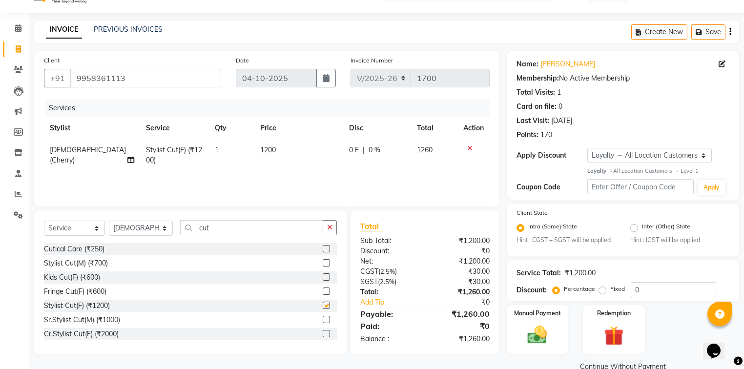
checkbox input "false"
drag, startPoint x: 225, startPoint y: 229, endPoint x: 197, endPoint y: 226, distance: 28.1
click at [197, 226] on input "cut" at bounding box center [251, 227] width 143 height 15
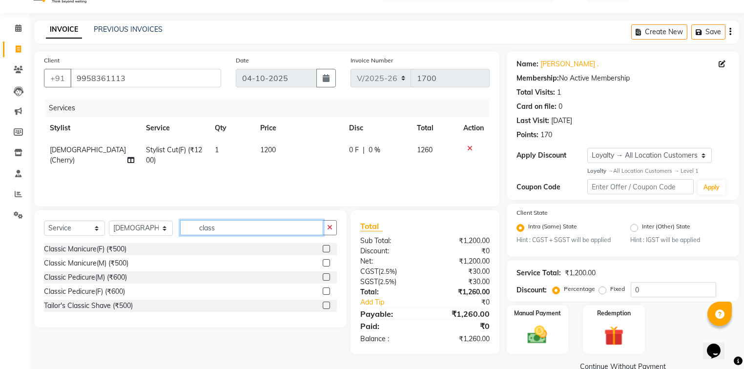
type input "class"
click at [150, 232] on select "Select Stylist [PERSON_NAME] Counter_Sales Deepak Farmaan [PERSON_NAME] Manager…" at bounding box center [141, 228] width 64 height 15
select select "81003"
click at [109, 221] on select "Select Stylist [PERSON_NAME] Counter_Sales Deepak Farmaan [PERSON_NAME] Manager…" at bounding box center [141, 228] width 64 height 15
click at [222, 230] on input "class" at bounding box center [251, 227] width 143 height 15
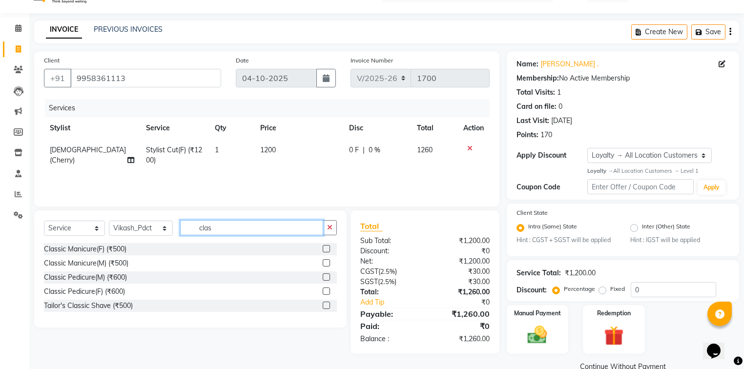
type input "clas"
click at [325, 292] on label at bounding box center [326, 291] width 7 height 7
click at [325, 292] on input "checkbox" at bounding box center [326, 292] width 6 height 6
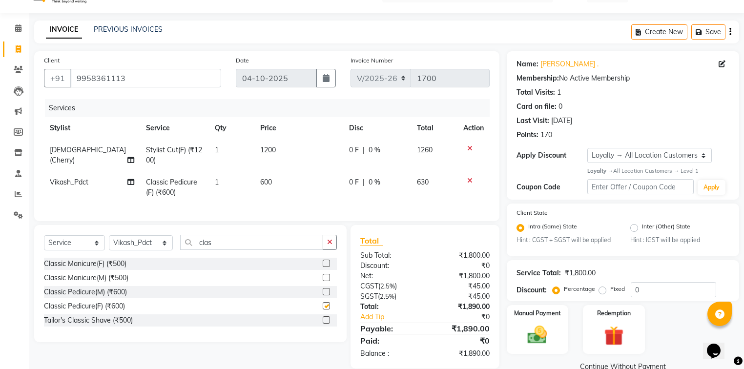
checkbox input "false"
click at [263, 181] on span "600" at bounding box center [266, 182] width 12 height 9
select select "81003"
click at [287, 178] on td "600" at bounding box center [298, 187] width 89 height 32
select select "81003"
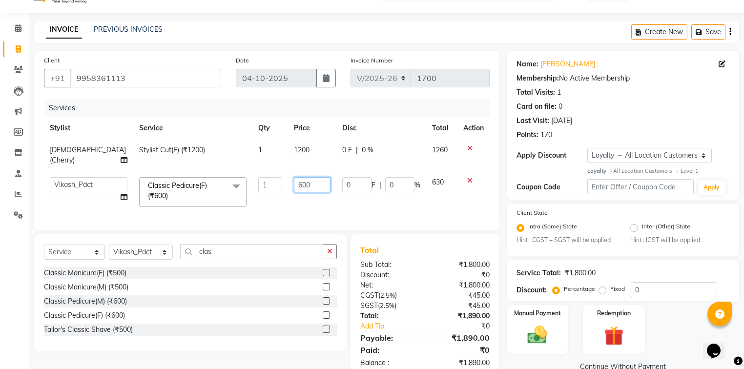
click at [310, 177] on input "600" at bounding box center [312, 184] width 37 height 15
type input "6"
type input "850"
click at [365, 192] on td "0 F | 0 %" at bounding box center [381, 192] width 90 height 42
select select "81003"
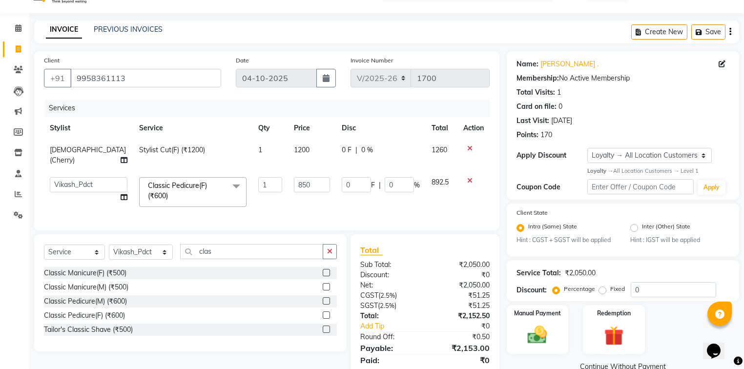
scroll to position [51, 0]
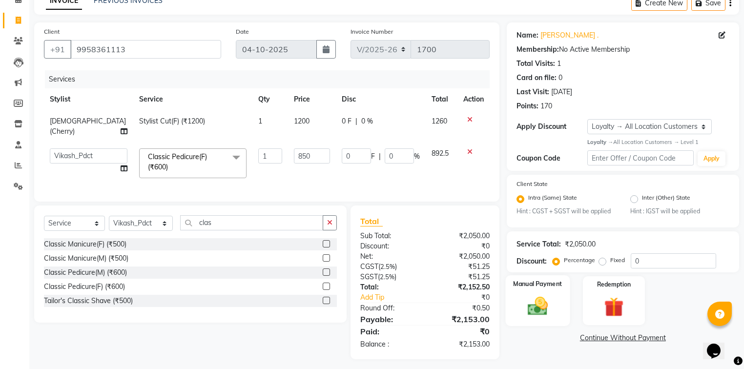
click at [563, 301] on div "Manual Payment" at bounding box center [537, 300] width 64 height 51
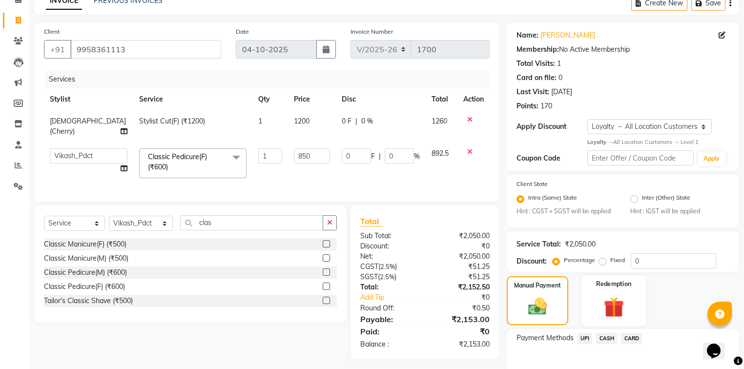
scroll to position [105, 0]
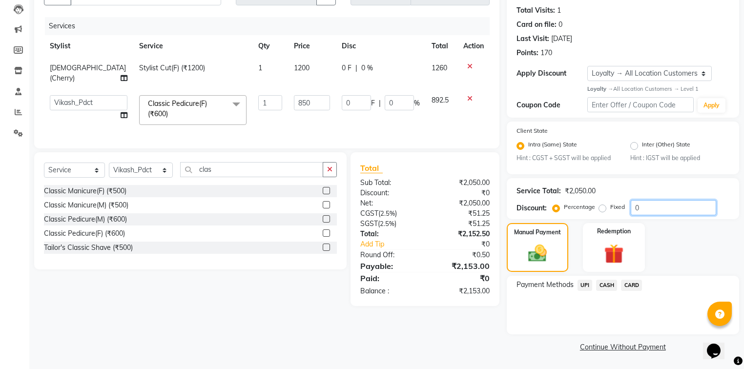
click at [642, 206] on input "0" at bounding box center [673, 207] width 85 height 15
type input "1"
type input "8.5"
type input "1"
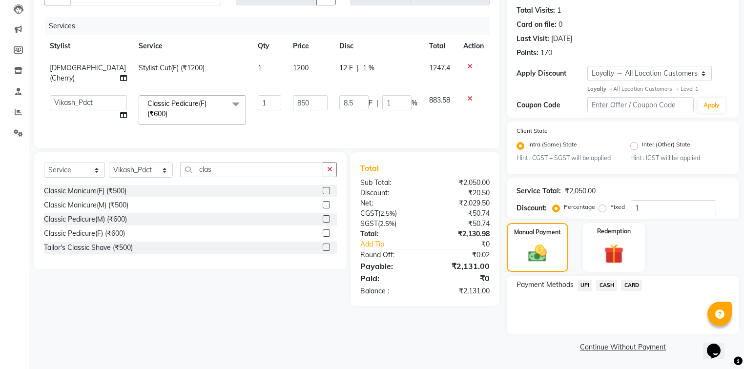
click at [584, 287] on span "UPI" at bounding box center [585, 285] width 15 height 11
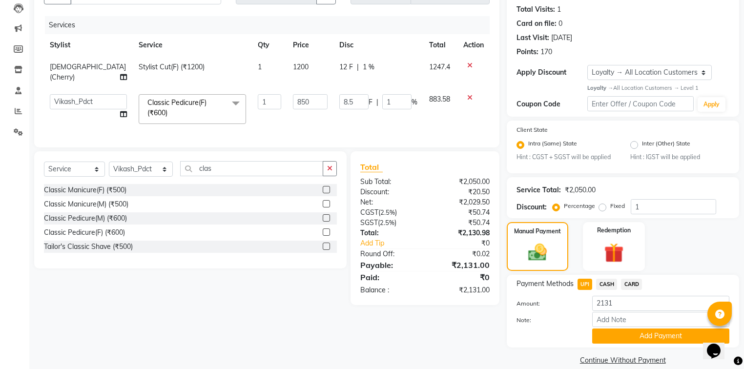
scroll to position [120, 0]
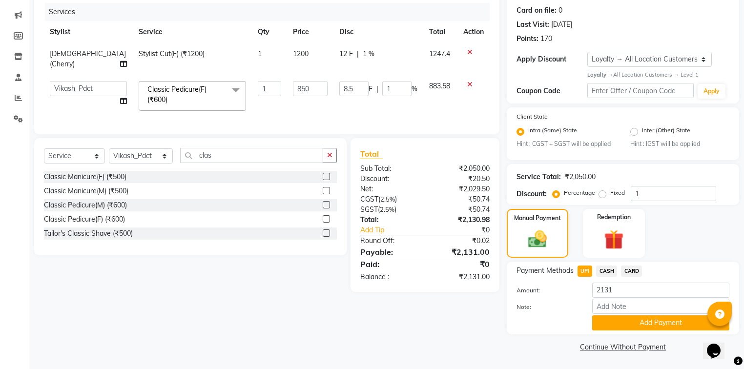
click at [664, 325] on button "Add Payment" at bounding box center [660, 322] width 137 height 15
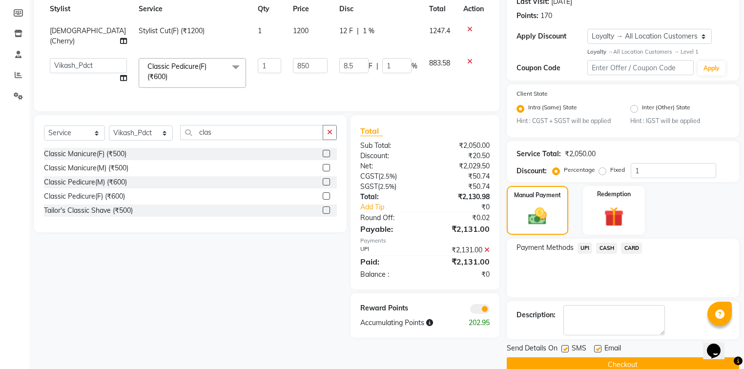
scroll to position [160, 0]
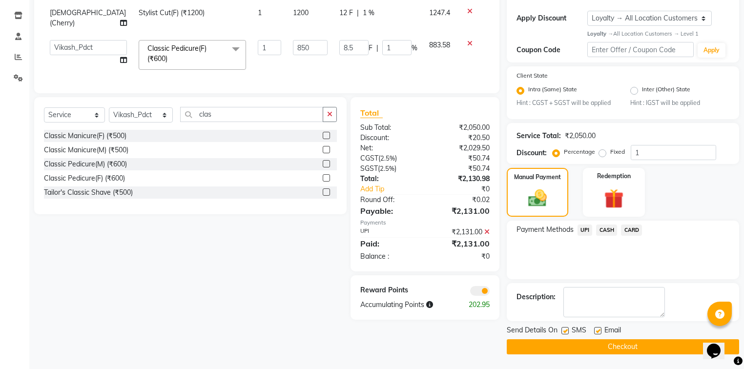
click at [610, 154] on label "Fixed" at bounding box center [617, 151] width 15 height 9
click at [601, 154] on input "Fixed" at bounding box center [604, 151] width 7 height 7
radio input "true"
type input "0.41"
type input "0.05"
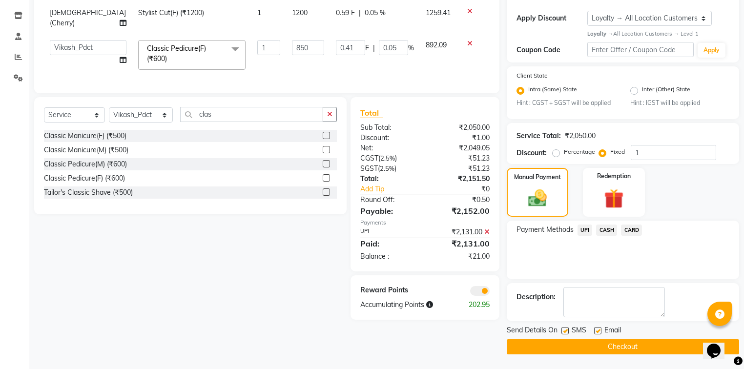
click at [582, 231] on span "UPI" at bounding box center [585, 230] width 15 height 11
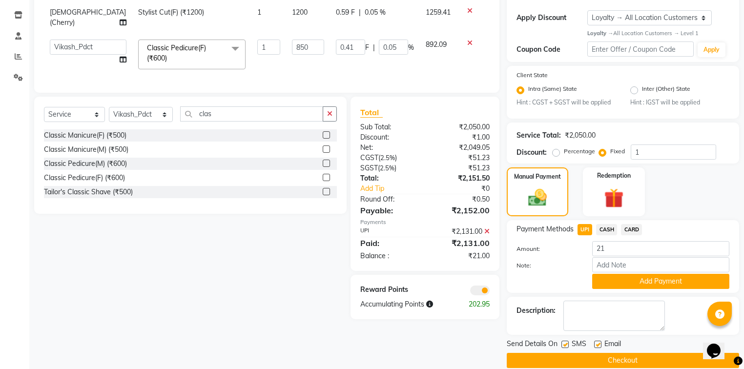
click at [606, 234] on span "CASH" at bounding box center [606, 229] width 21 height 11
click at [591, 232] on span "UPI" at bounding box center [585, 229] width 15 height 11
click at [486, 228] on icon at bounding box center [486, 231] width 5 height 7
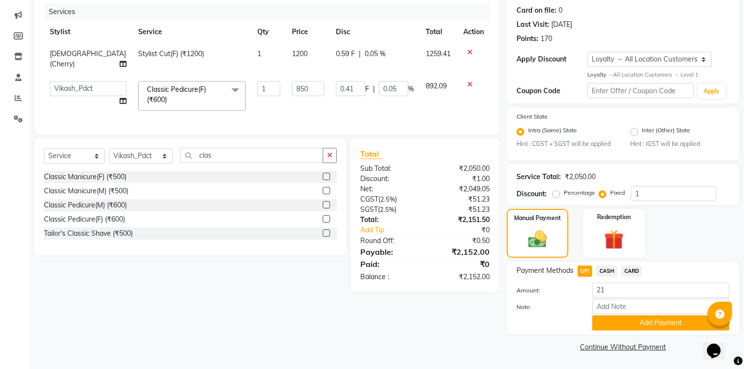
scroll to position [120, 0]
click at [581, 269] on span "UPI" at bounding box center [585, 271] width 15 height 11
type input "2152"
click at [625, 321] on button "Add Payment" at bounding box center [660, 322] width 137 height 15
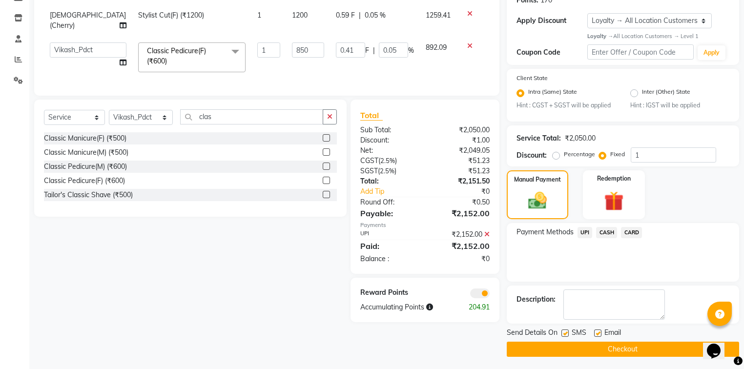
scroll to position [160, 0]
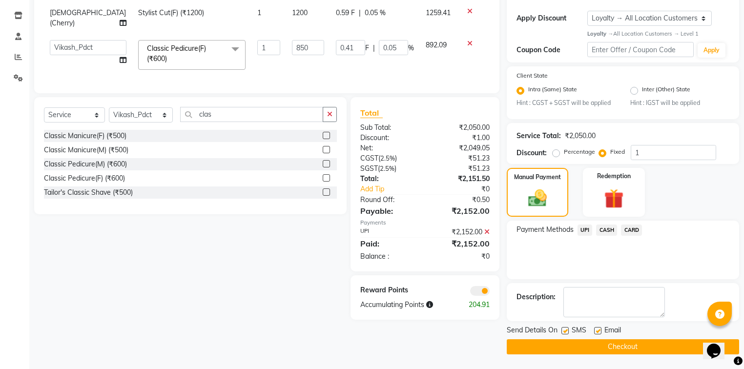
click at [600, 329] on label at bounding box center [597, 330] width 7 height 7
click at [600, 329] on input "checkbox" at bounding box center [597, 331] width 6 height 6
checkbox input "false"
click at [598, 345] on button "Checkout" at bounding box center [623, 346] width 232 height 15
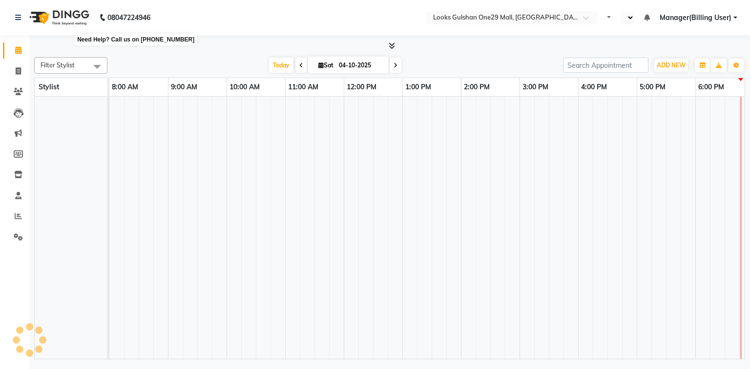
select select "en"
